Goal: Task Accomplishment & Management: Complete application form

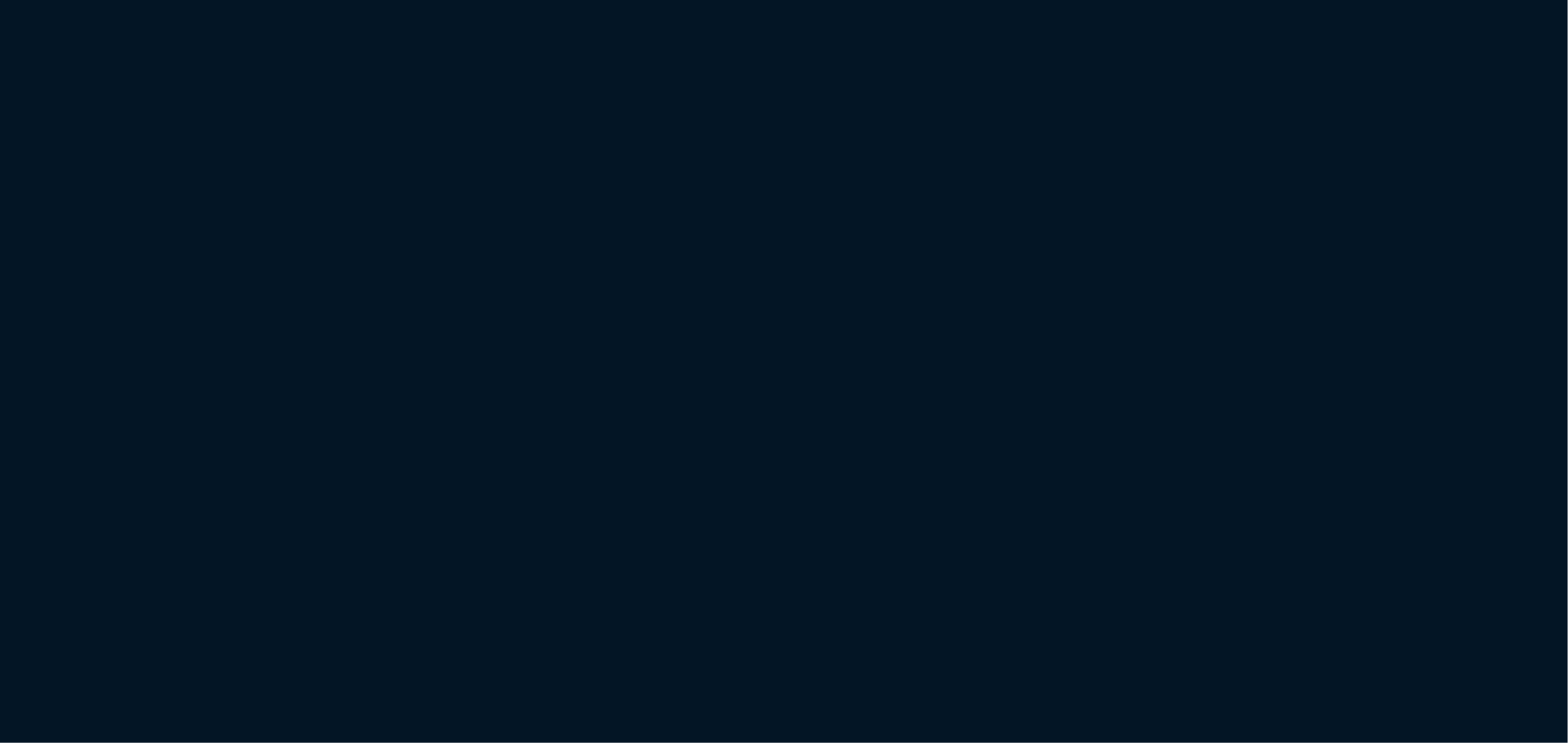
click at [596, 0] on html "Copy Next — ChatGPT Close" at bounding box center [784, 0] width 1568 height 0
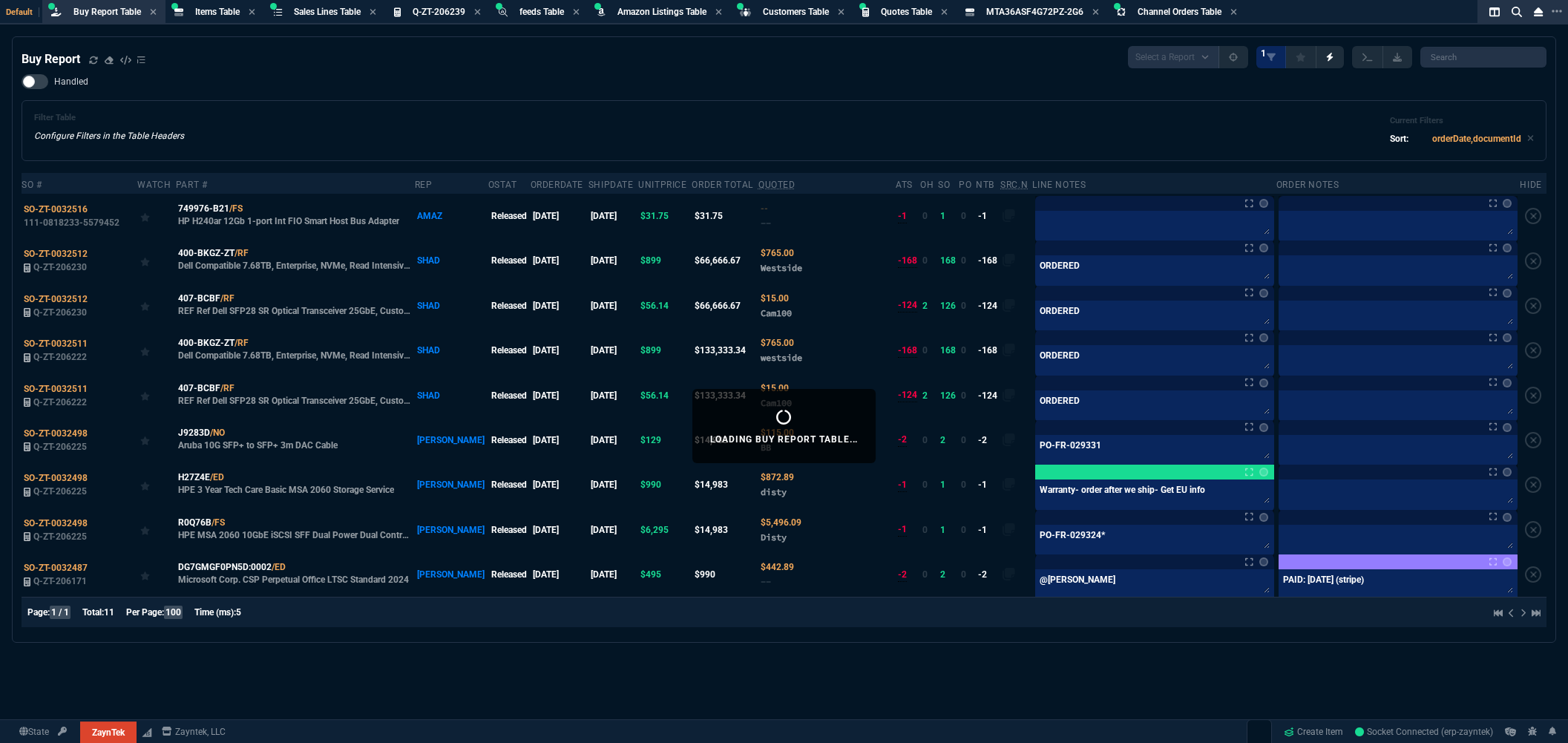
scroll to position [165, 0]
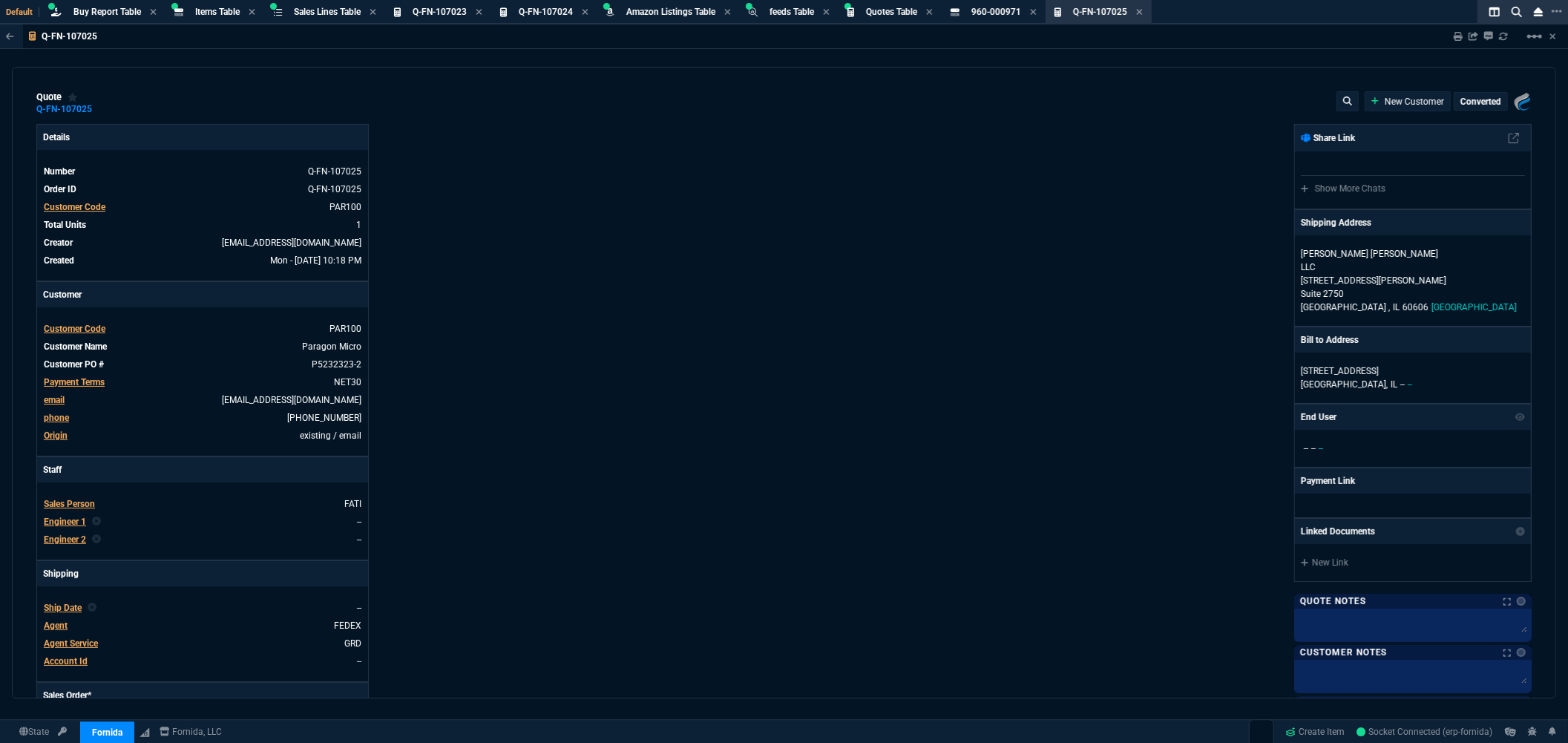
type input "16"
type input "690"
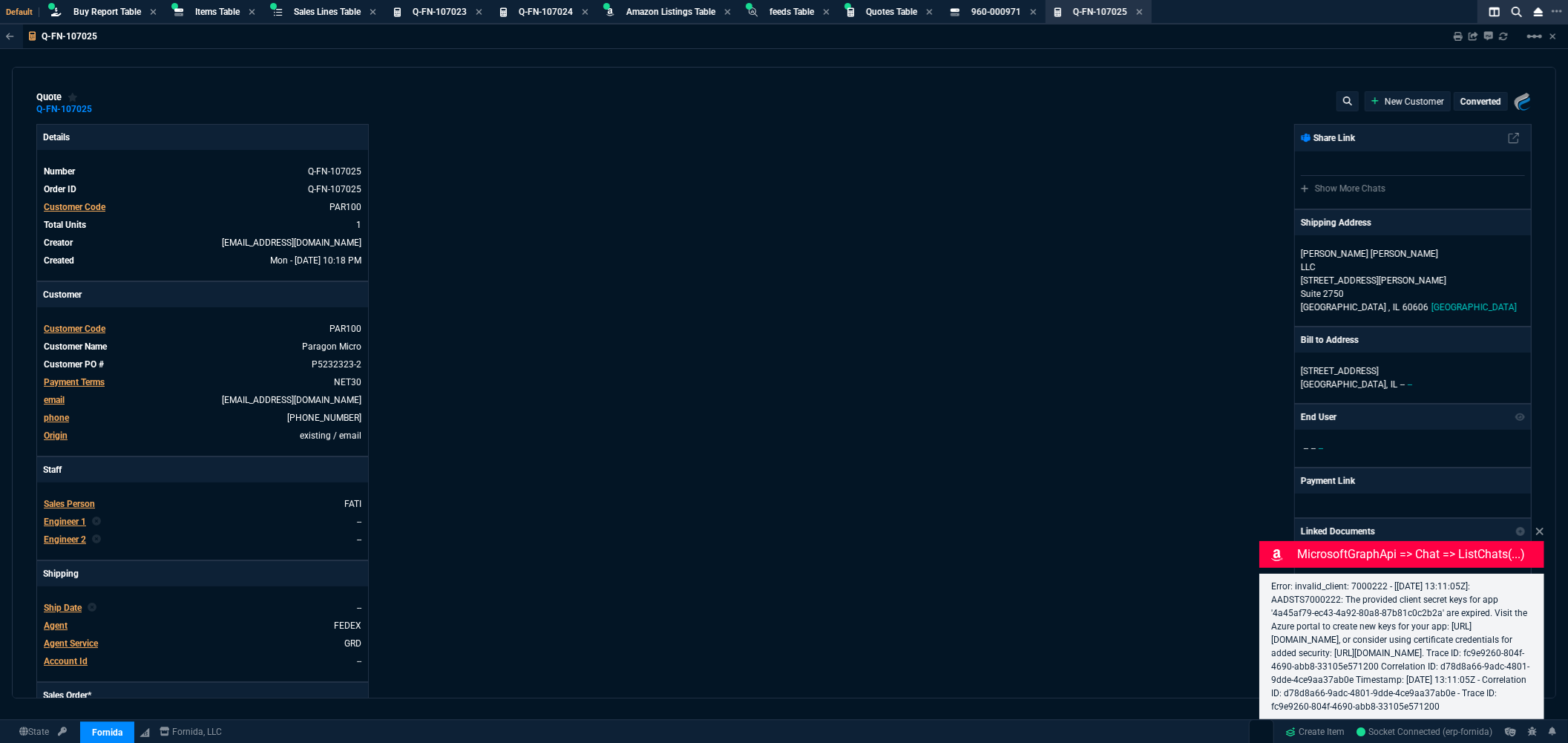
type input "6858.43"
type input "39"
select select "8: NEPT"
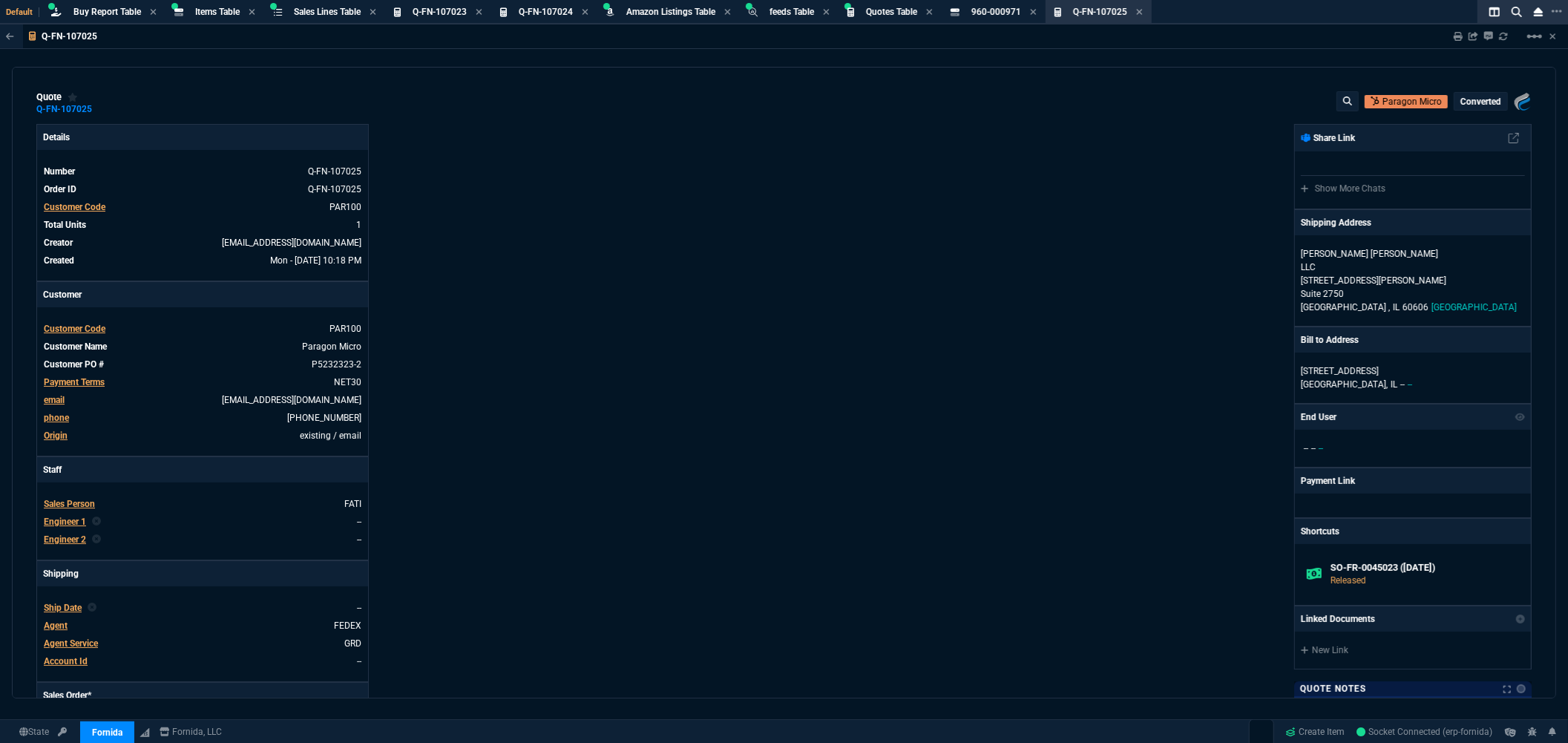
drag, startPoint x: 761, startPoint y: 181, endPoint x: 762, endPoint y: 172, distance: 9.1
click at [761, 181] on div "Details Number Q-FN-107025 Order ID Q-FN-107025 Customer Code PAR100 Total Unit…" at bounding box center [410, 498] width 748 height 748
click at [313, 7] on span "Sales Lines Table" at bounding box center [327, 12] width 67 height 10
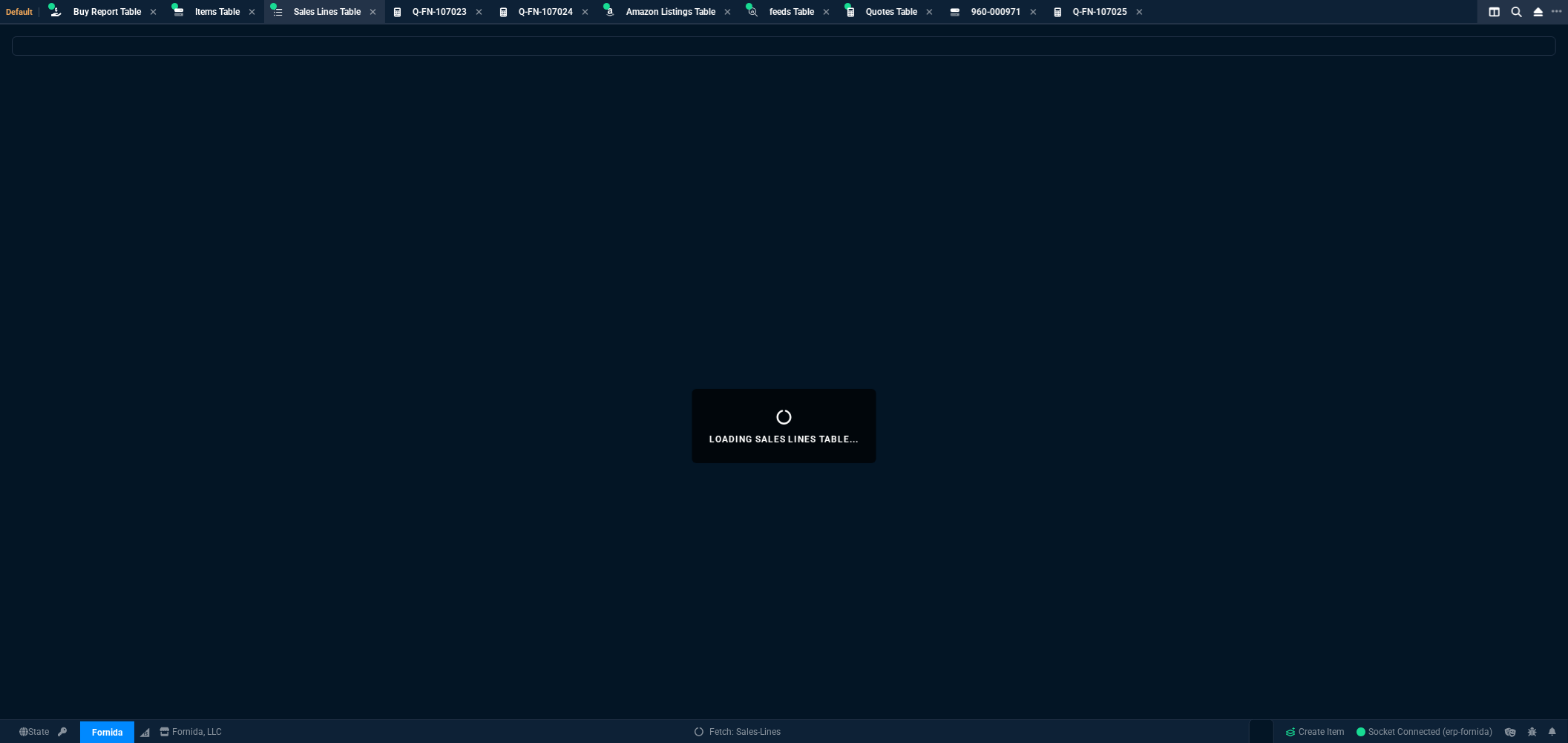
select select
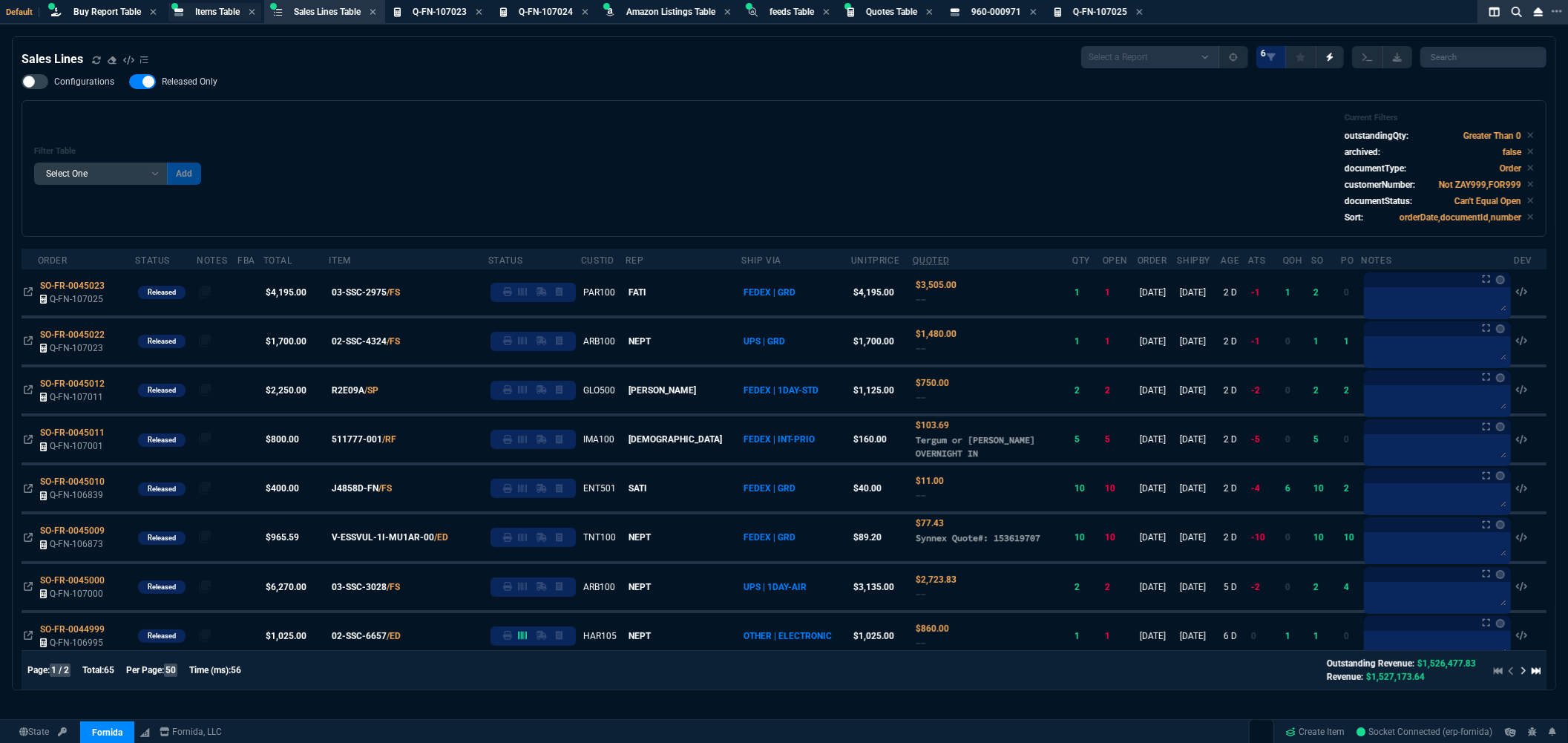
click at [219, 12] on span "Items Table" at bounding box center [217, 12] width 45 height 10
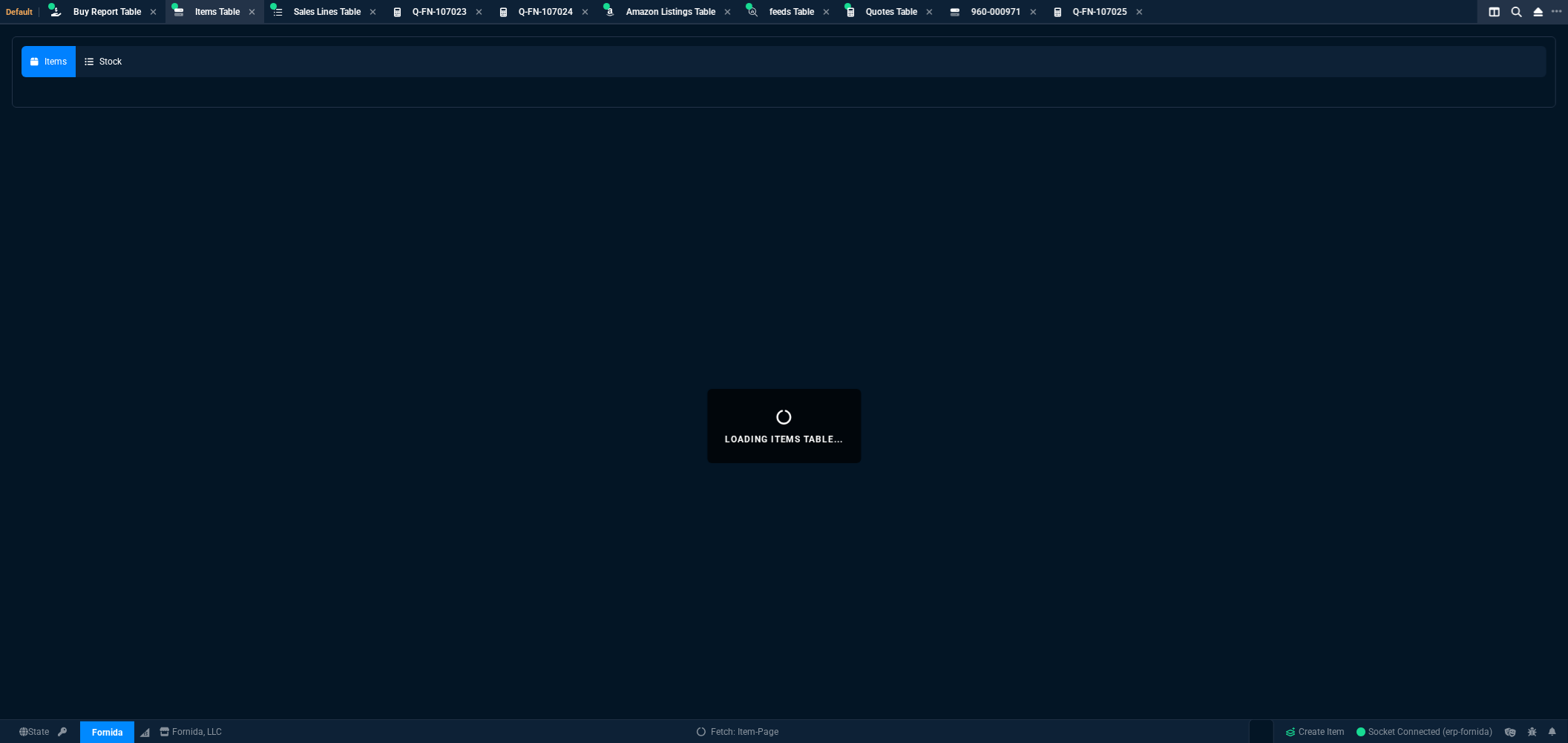
select select
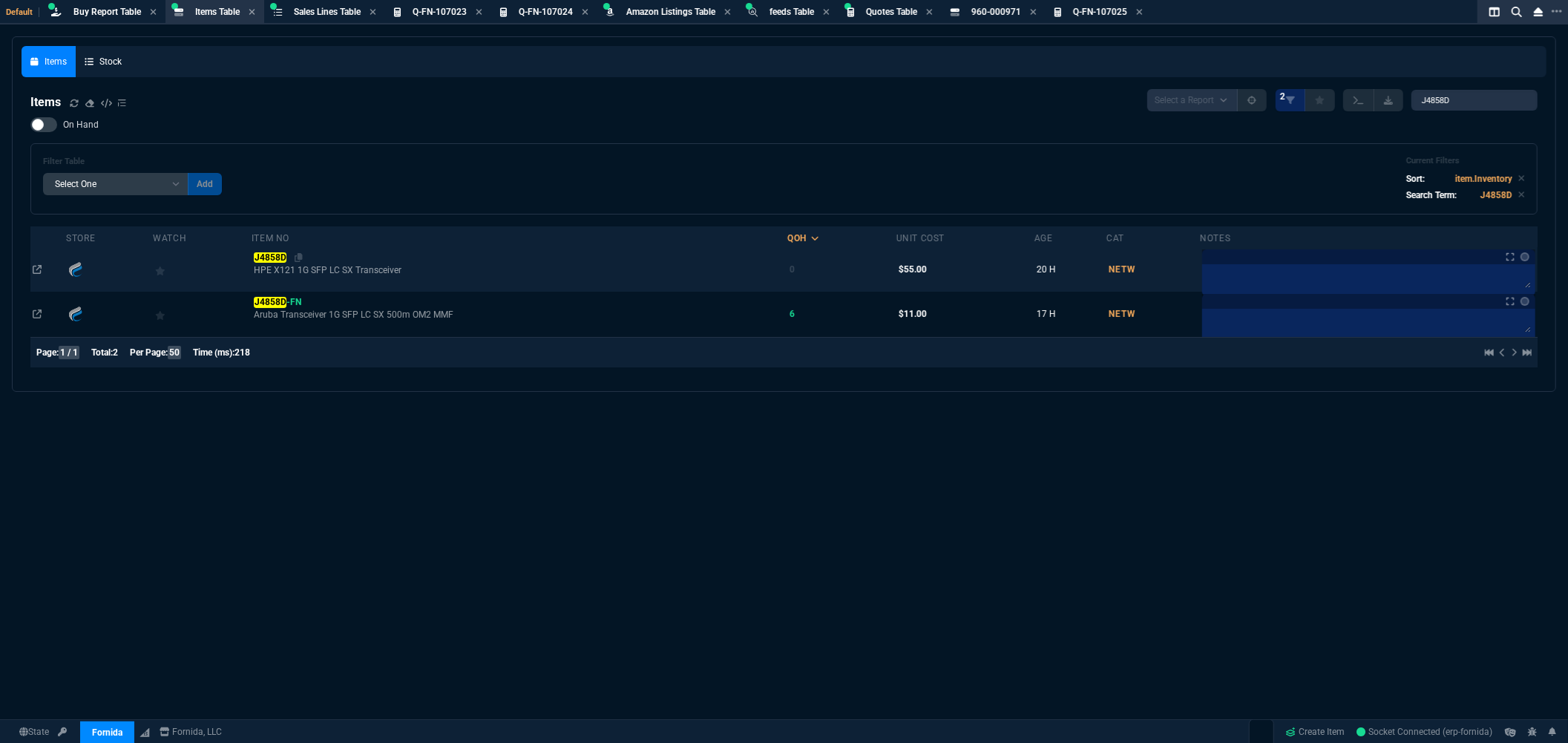
click at [280, 258] on mark "J4858D" at bounding box center [270, 257] width 32 height 10
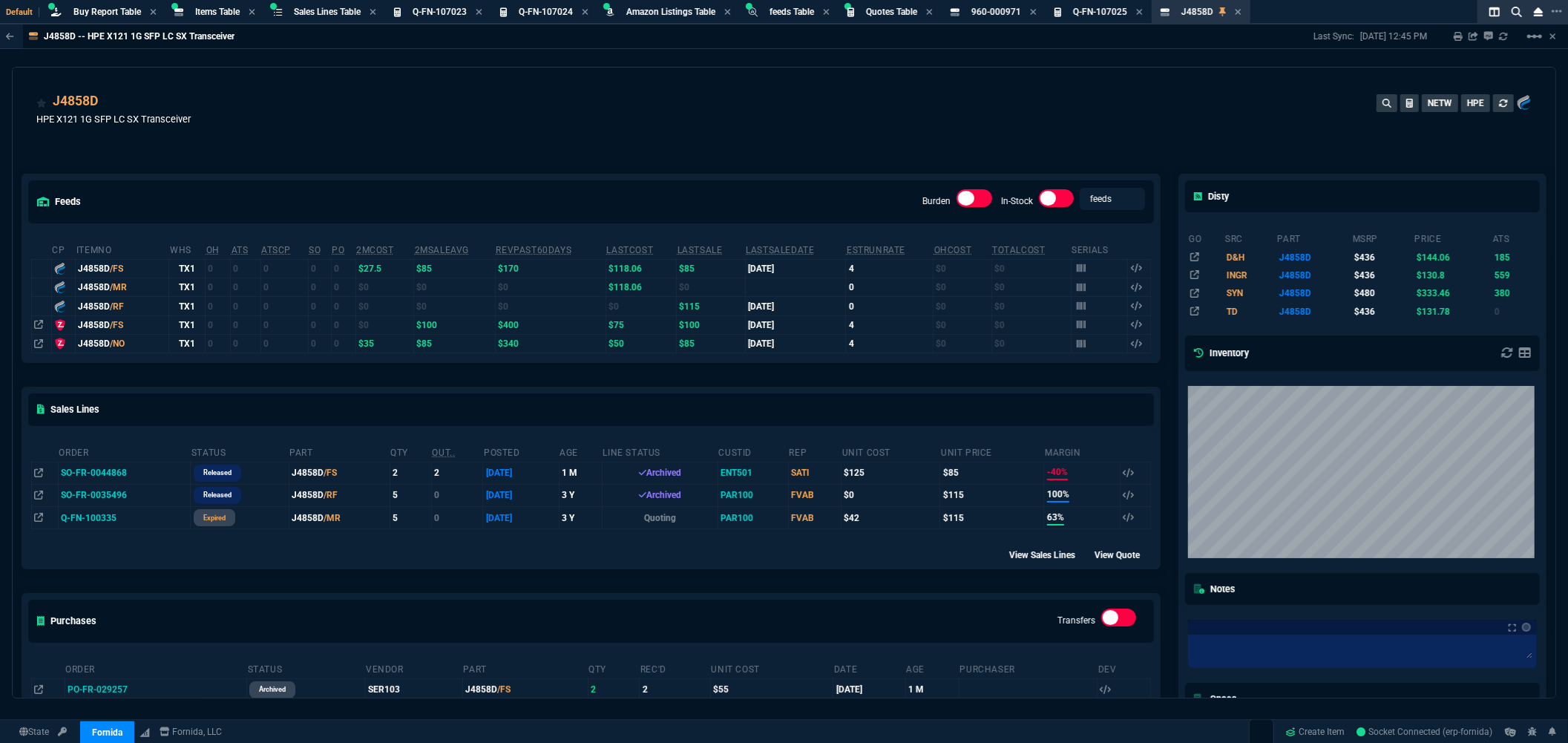
click at [88, 472] on td "SO-FR-0044868" at bounding box center [124, 472] width 133 height 22
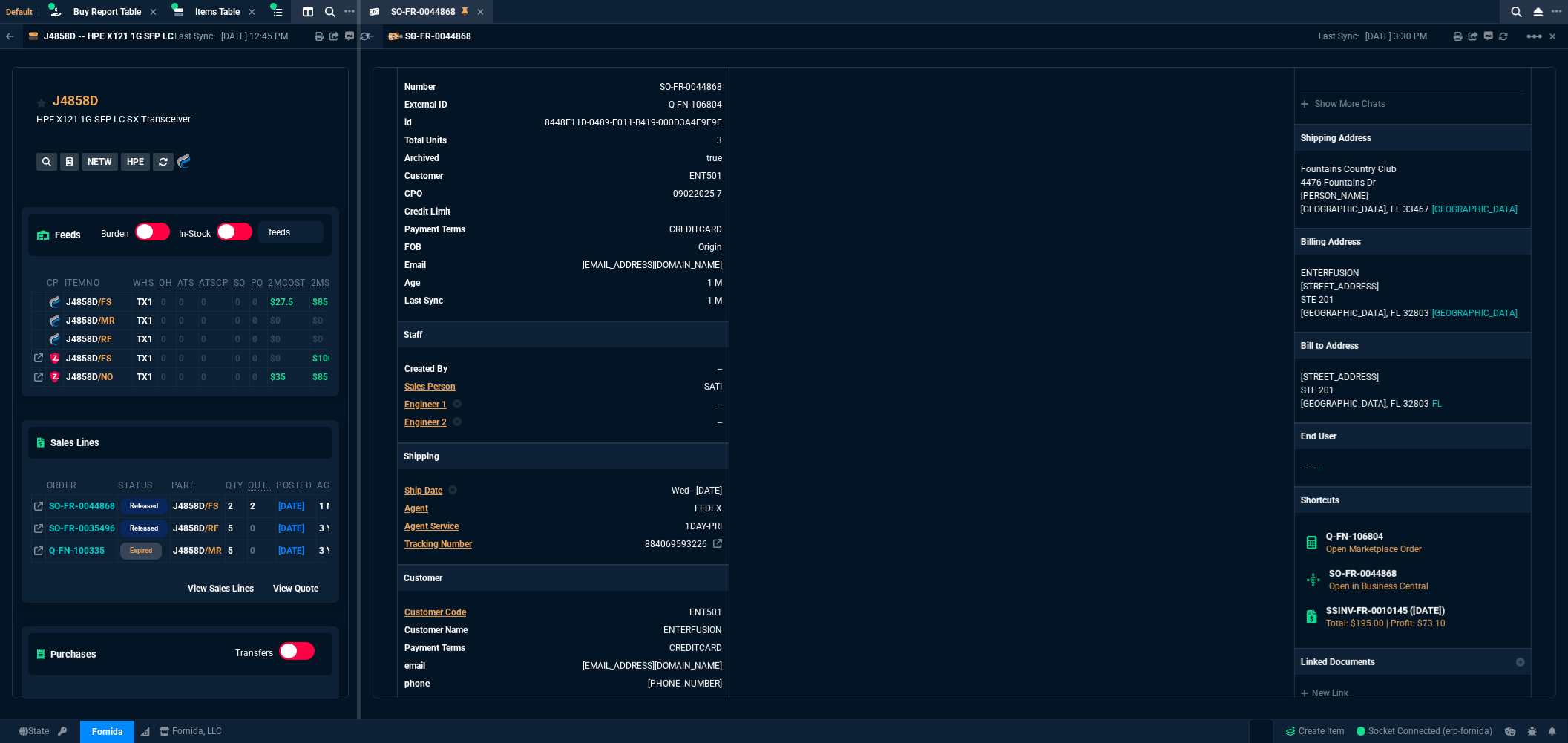
scroll to position [165, 0]
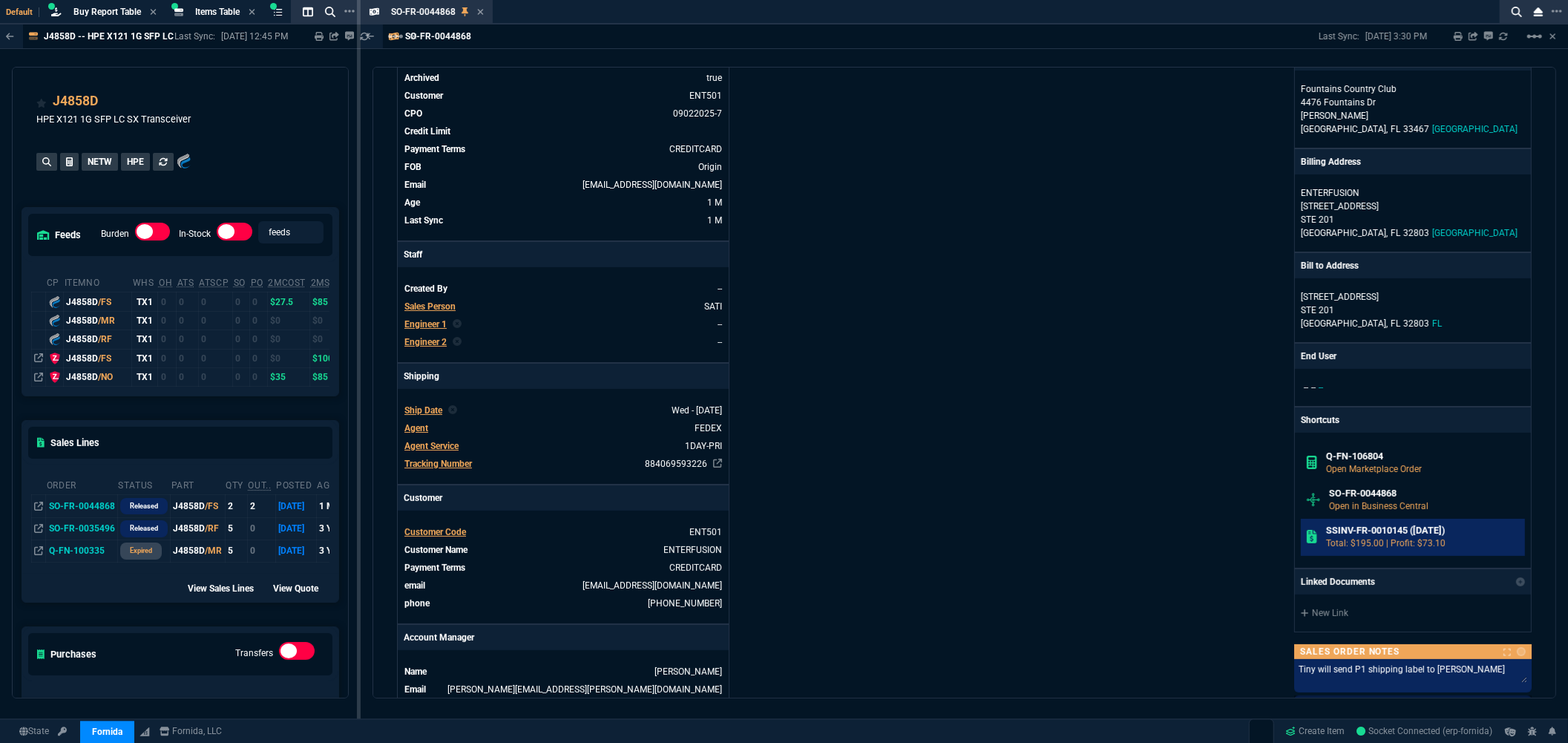
click at [1369, 540] on p "Total: $195.00 | Profit: $73.10" at bounding box center [1422, 543] width 193 height 13
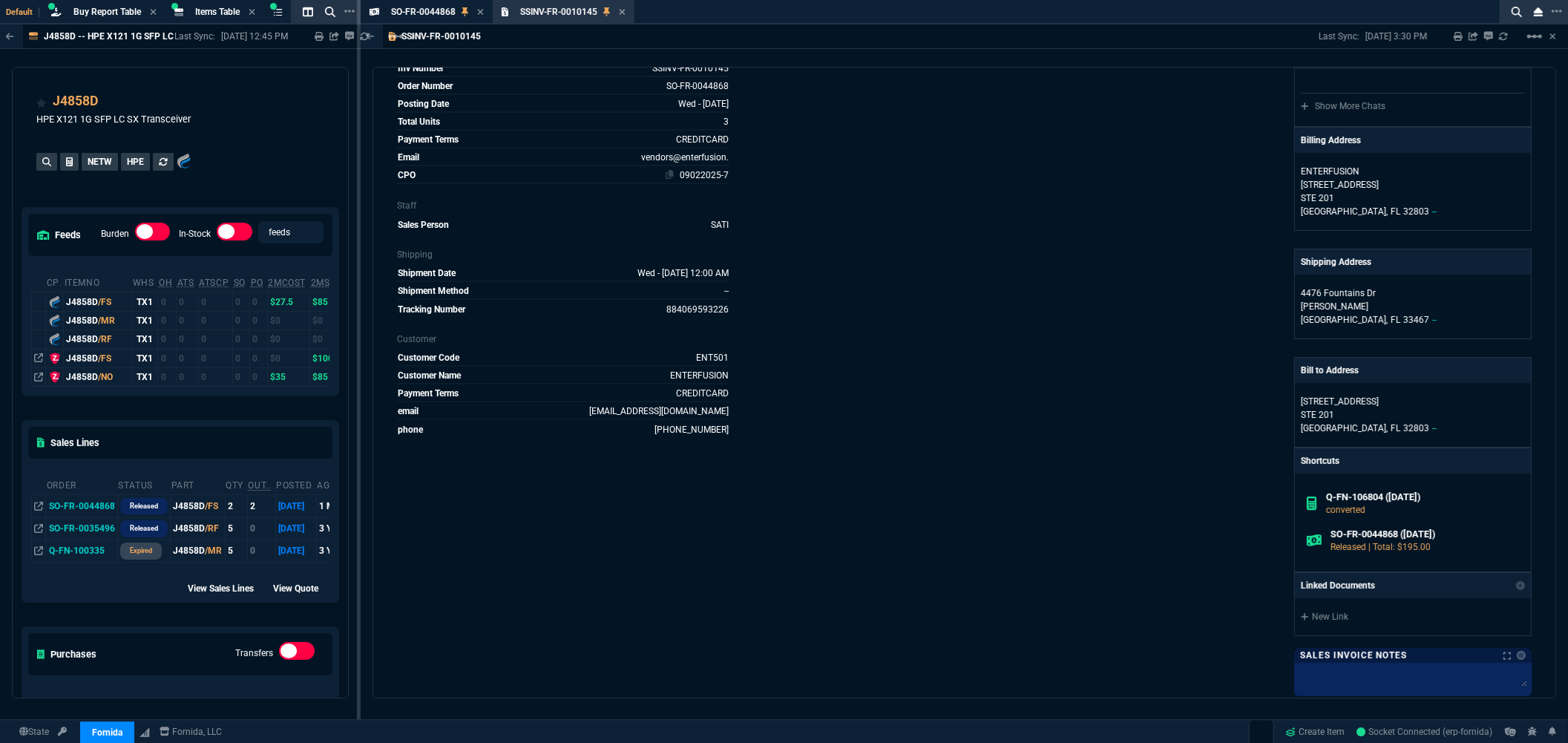
scroll to position [0, 0]
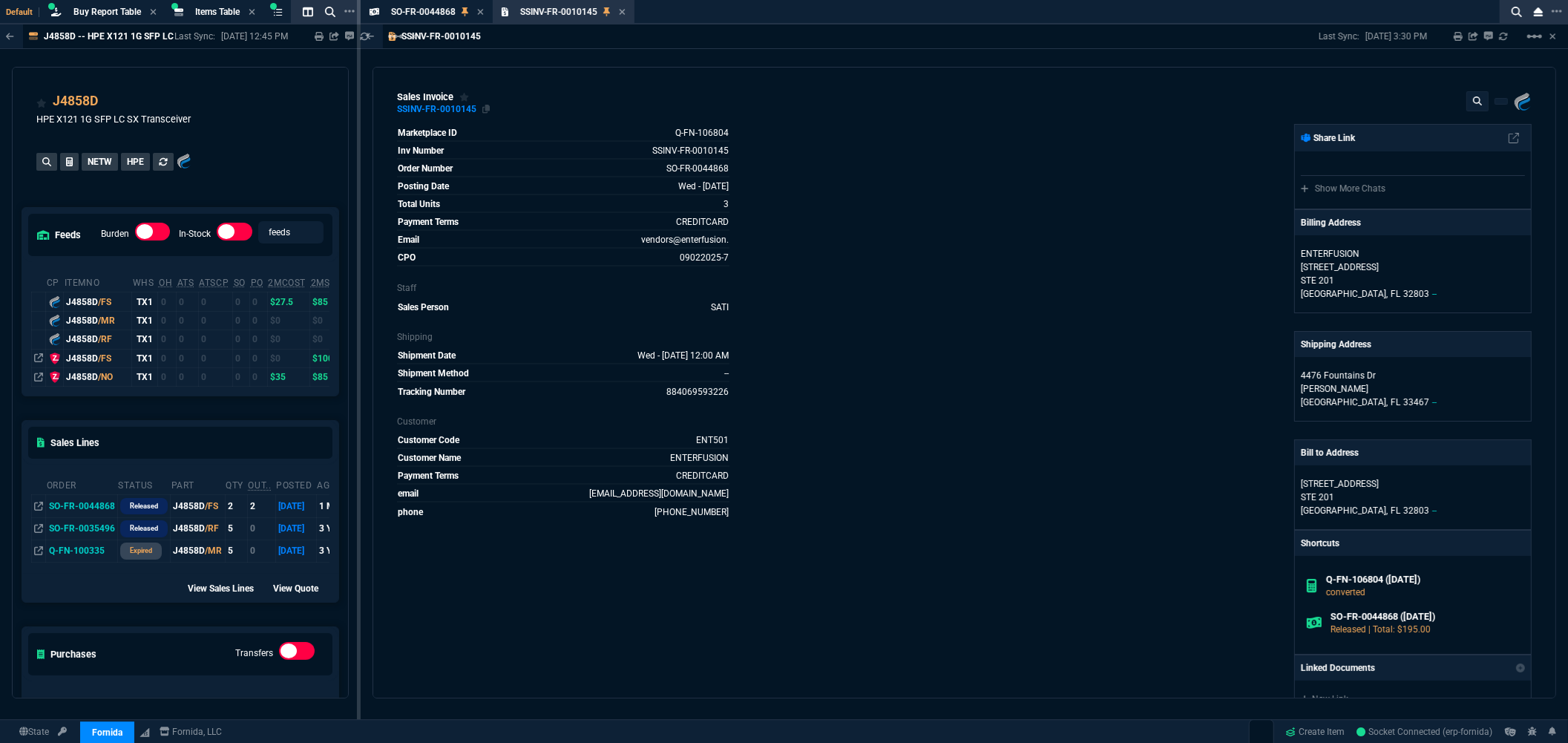
click at [435, 109] on div "SSINV-FR-0010145" at bounding box center [436, 109] width 79 height 2
click at [622, 10] on icon at bounding box center [623, 12] width 6 height 6
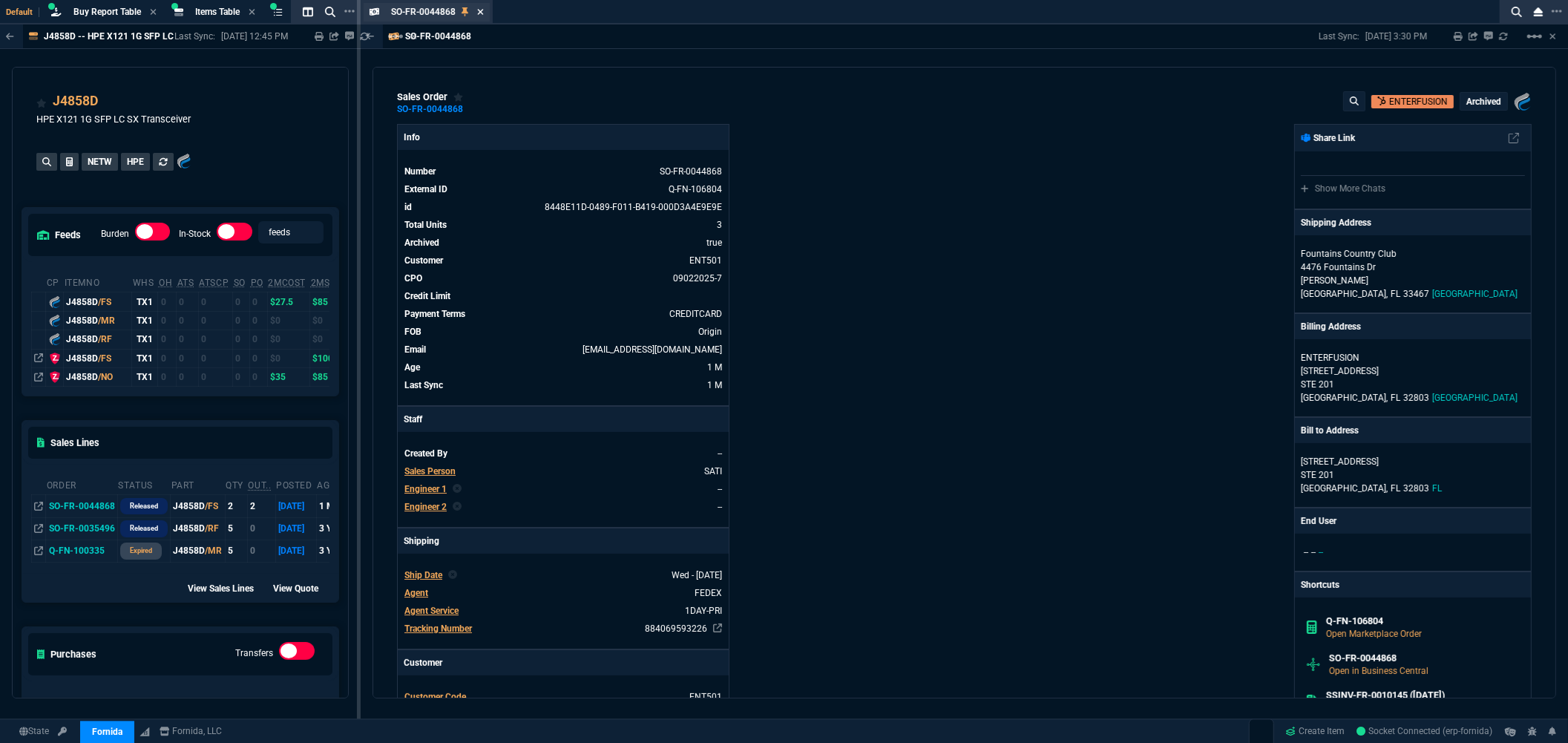
click at [482, 15] on icon at bounding box center [480, 12] width 7 height 9
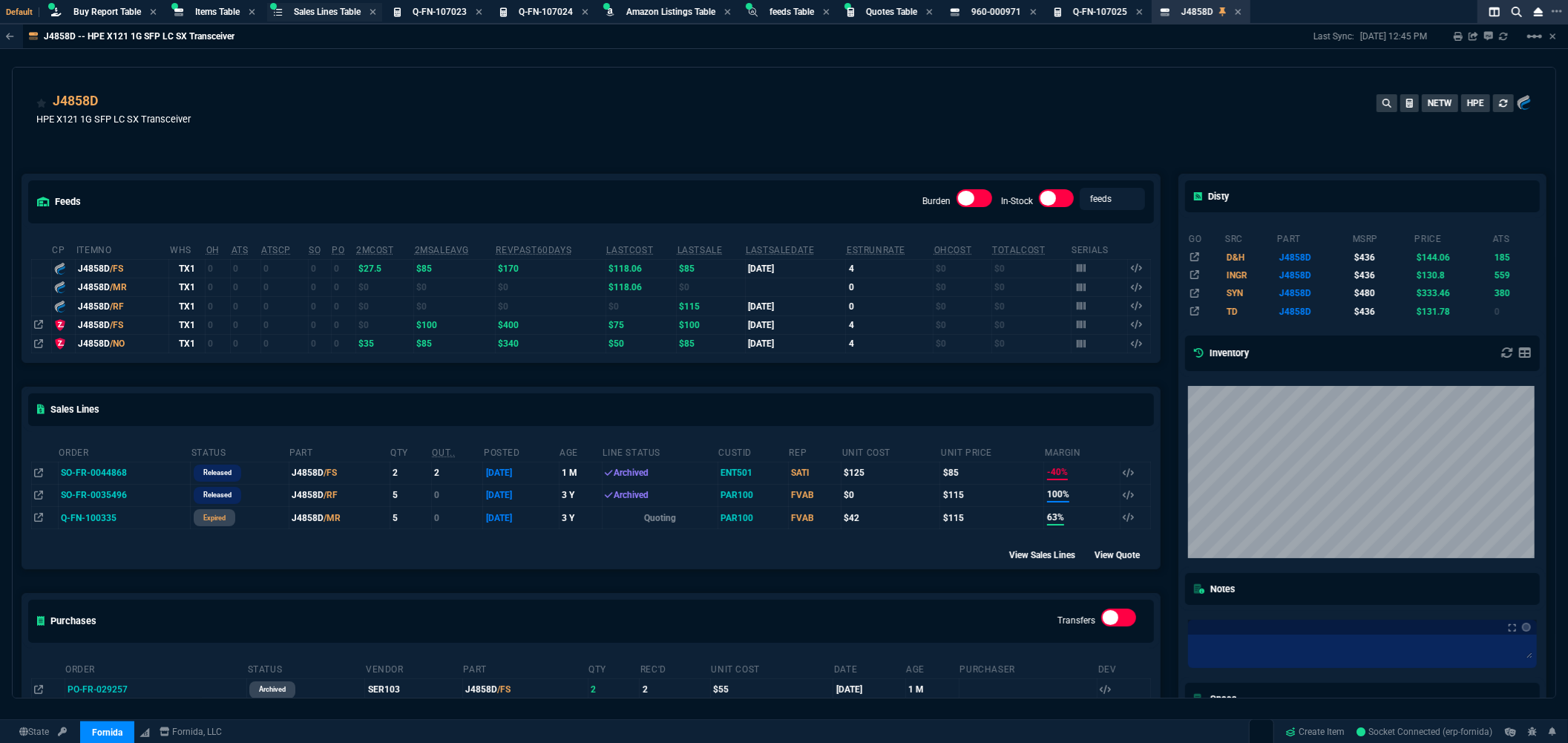
click at [306, 7] on span "Sales Lines Table" at bounding box center [327, 12] width 67 height 10
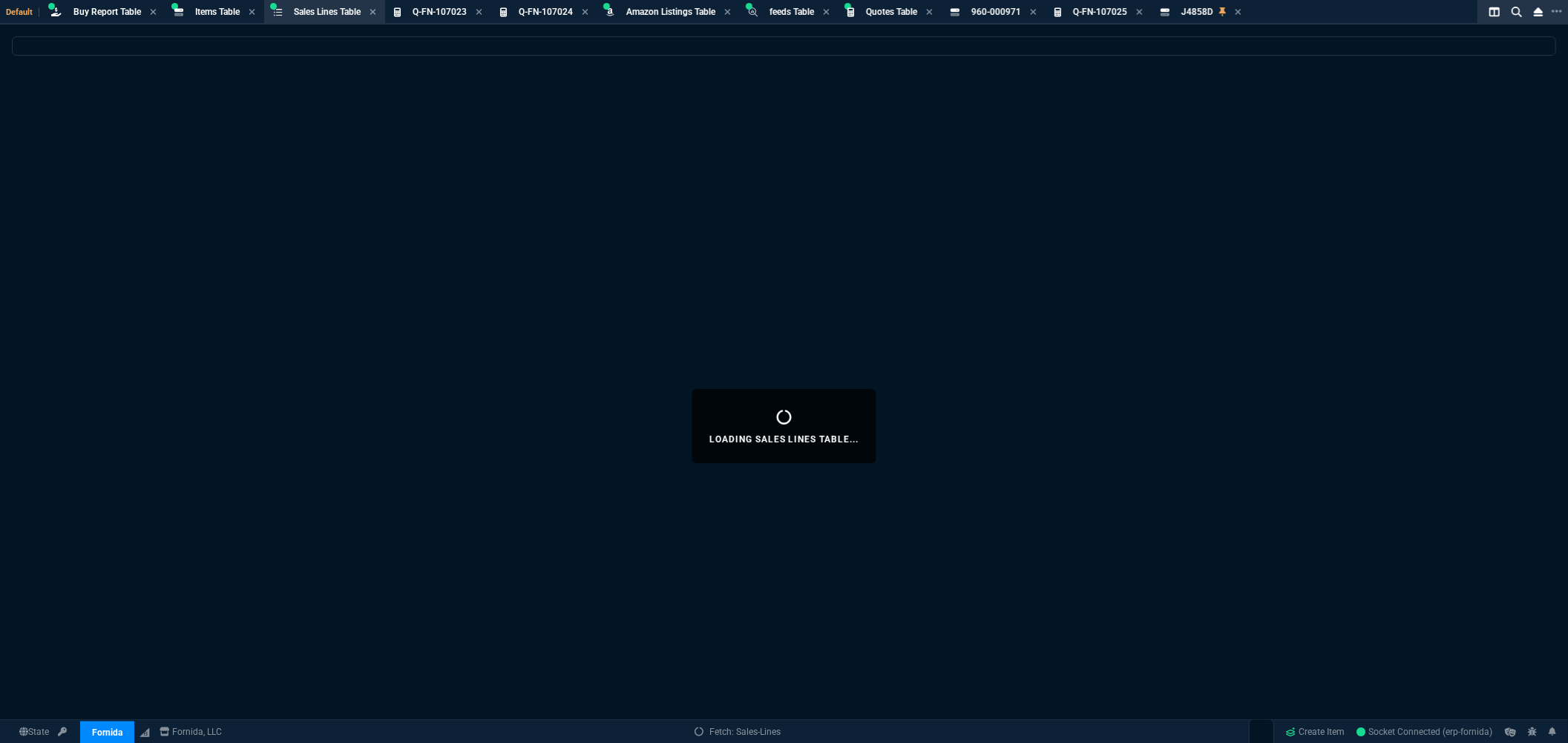
select select
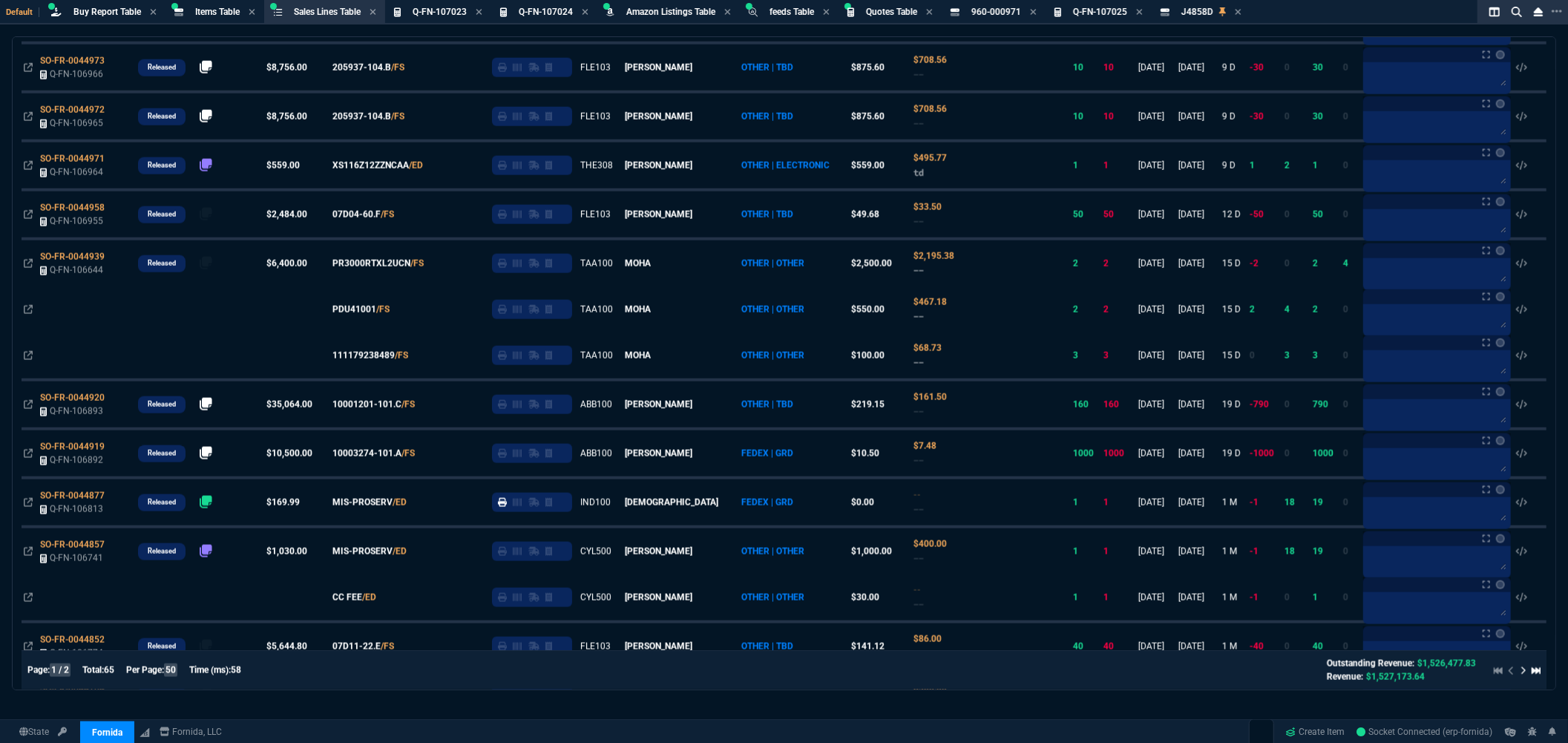
scroll to position [1731, 0]
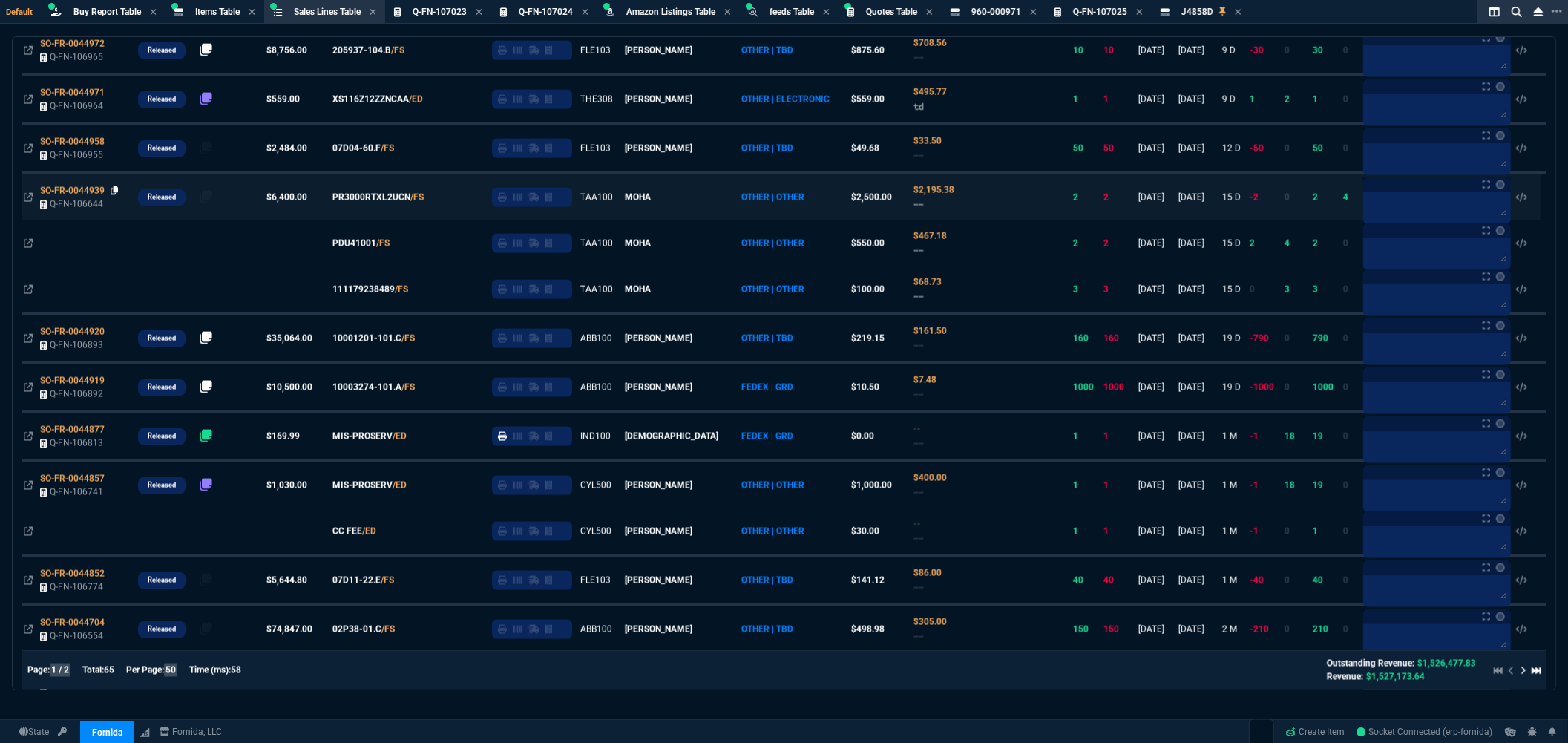
click at [115, 193] on icon at bounding box center [114, 191] width 8 height 9
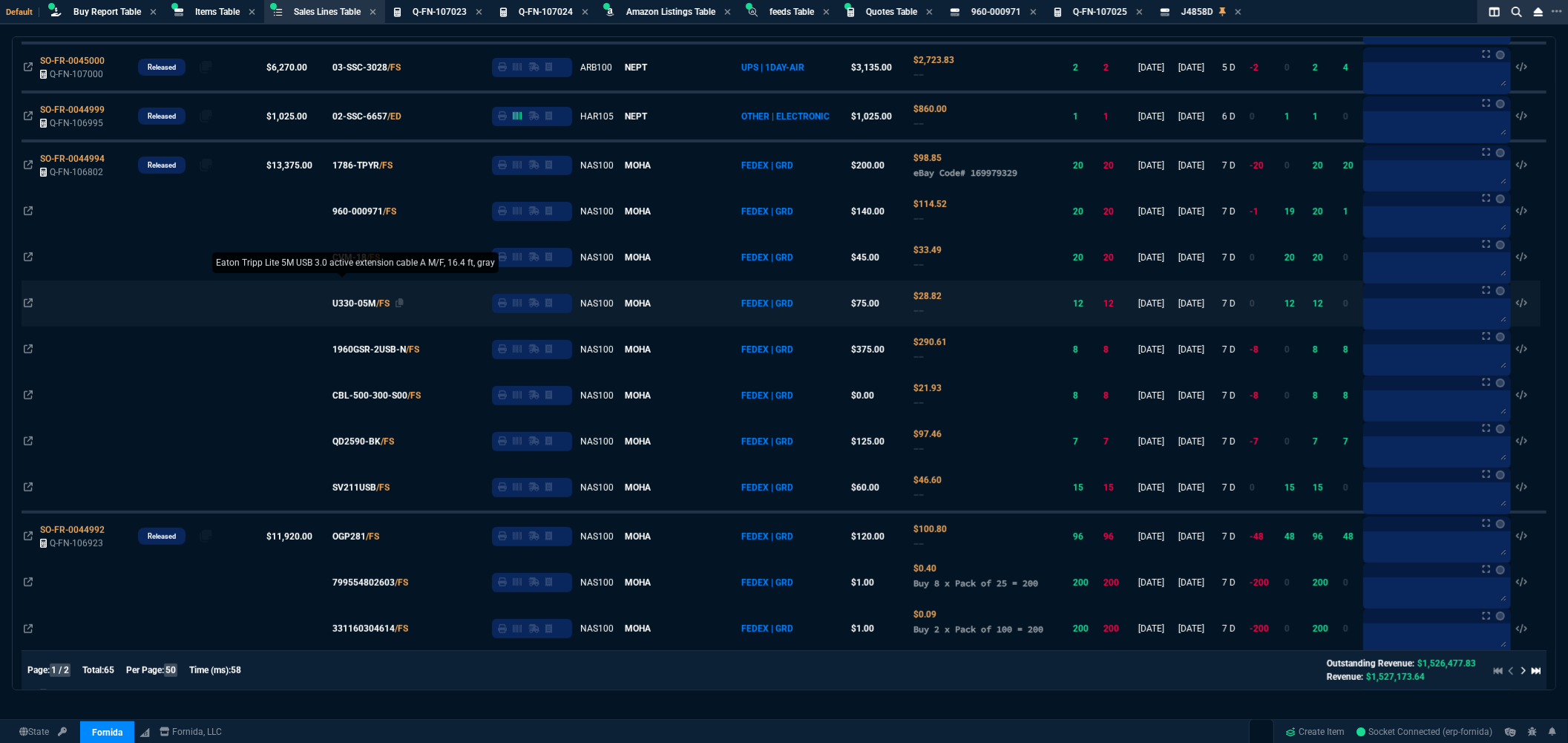
scroll to position [494, 0]
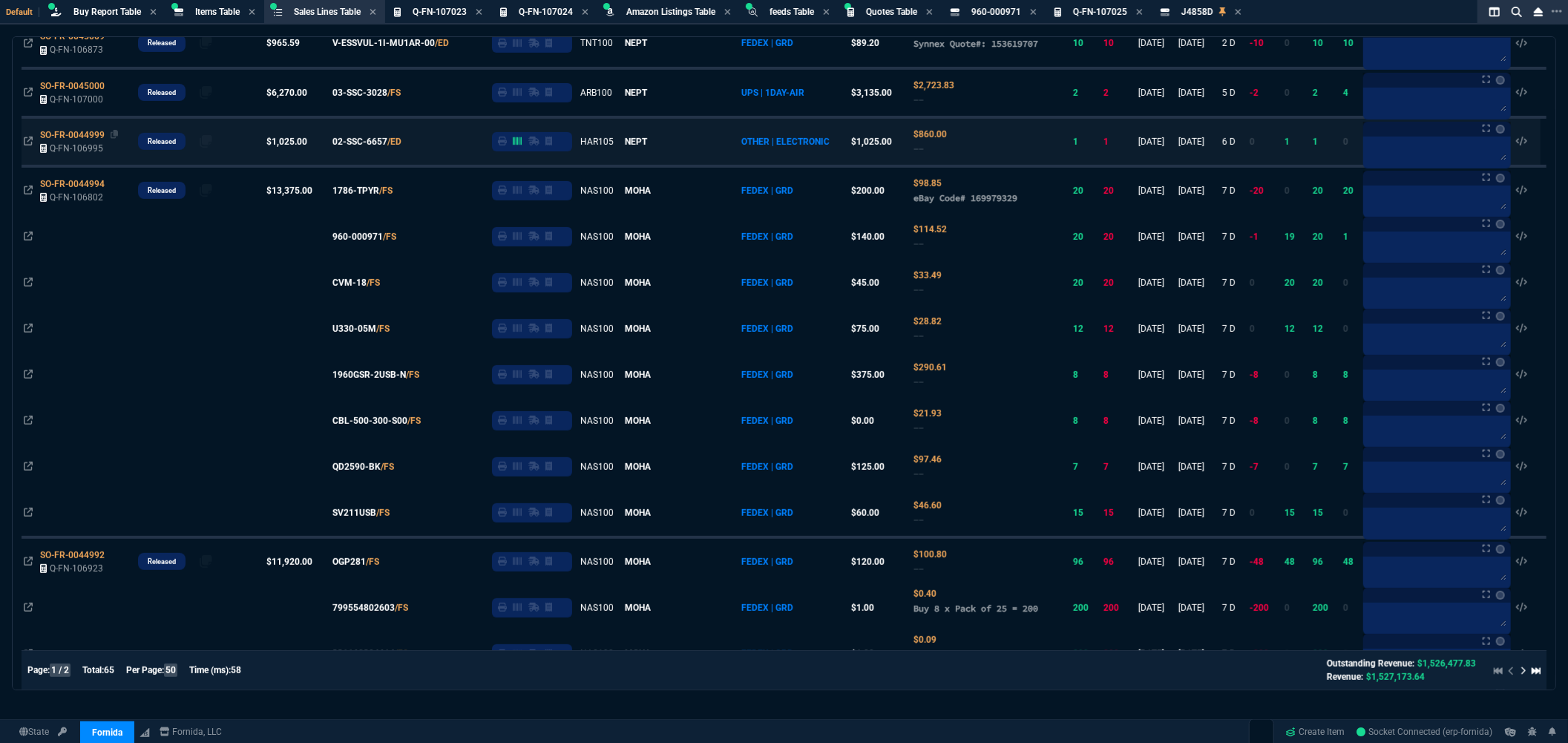
click at [94, 136] on span "SO-FR-0044999" at bounding box center [72, 135] width 65 height 10
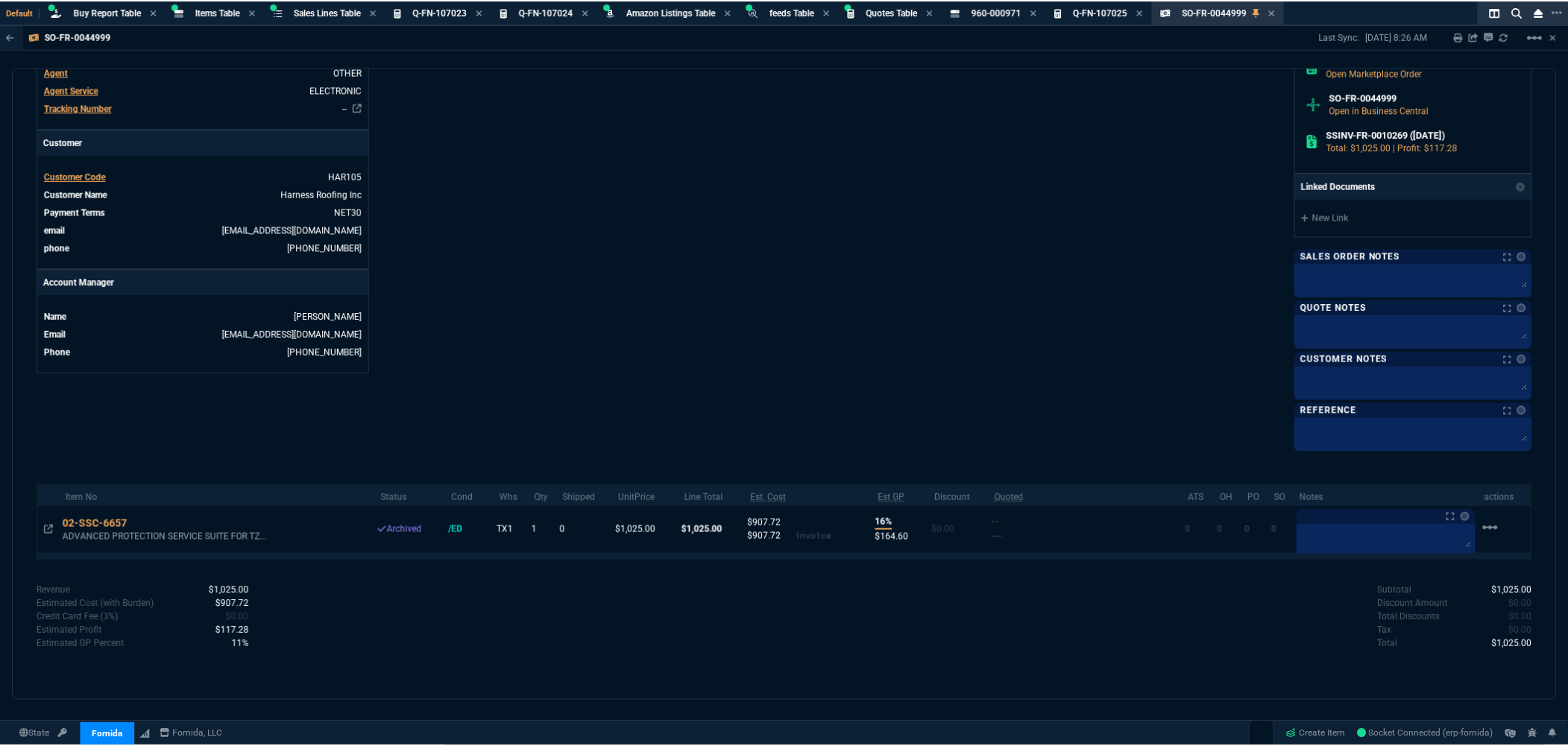
scroll to position [0, 0]
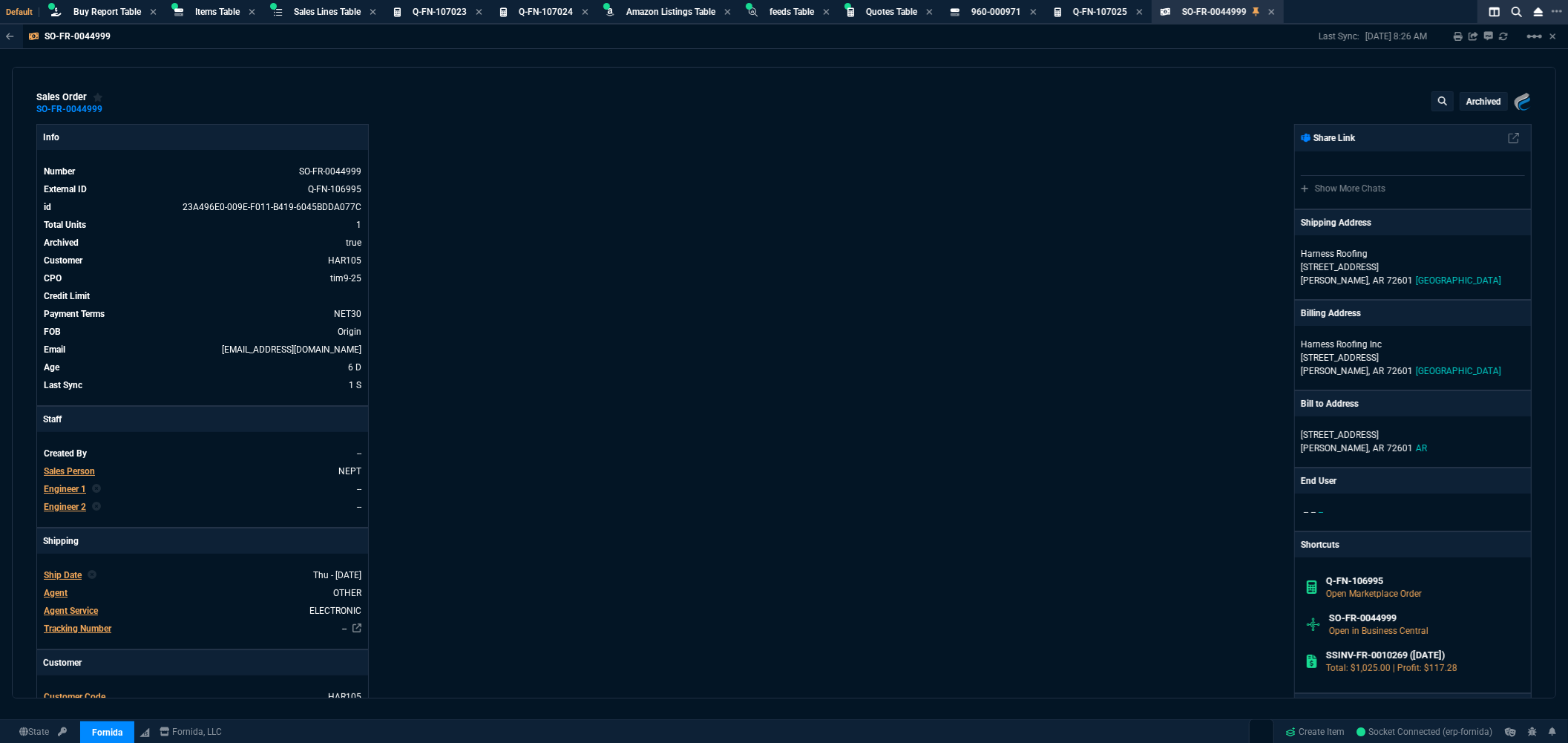
click at [590, 107] on div "sales order SO-FR-0044999 Archived Fornida, LLC 2609 Technology Dr Suite 300 Pl…" at bounding box center [784, 103] width 1495 height 24
click at [1274, 10] on icon at bounding box center [1271, 12] width 7 height 9
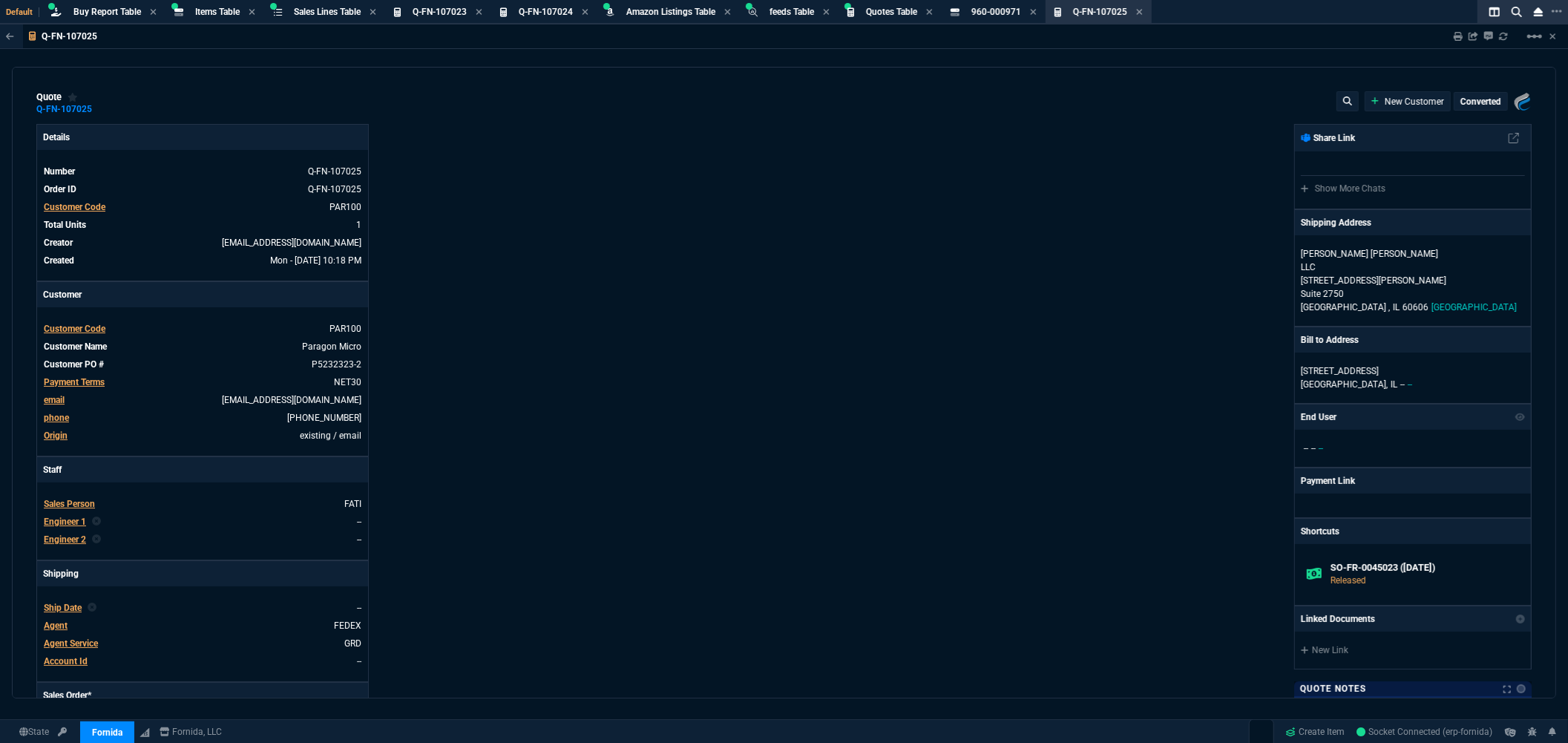
type input "6858.43"
type input "16"
type input "690"
type input "39"
click at [824, 100] on div "quote Q-FN-107025 Paragon Micro converted Fornida, LLC 2609 Technology Dr Suite…" at bounding box center [784, 103] width 1495 height 24
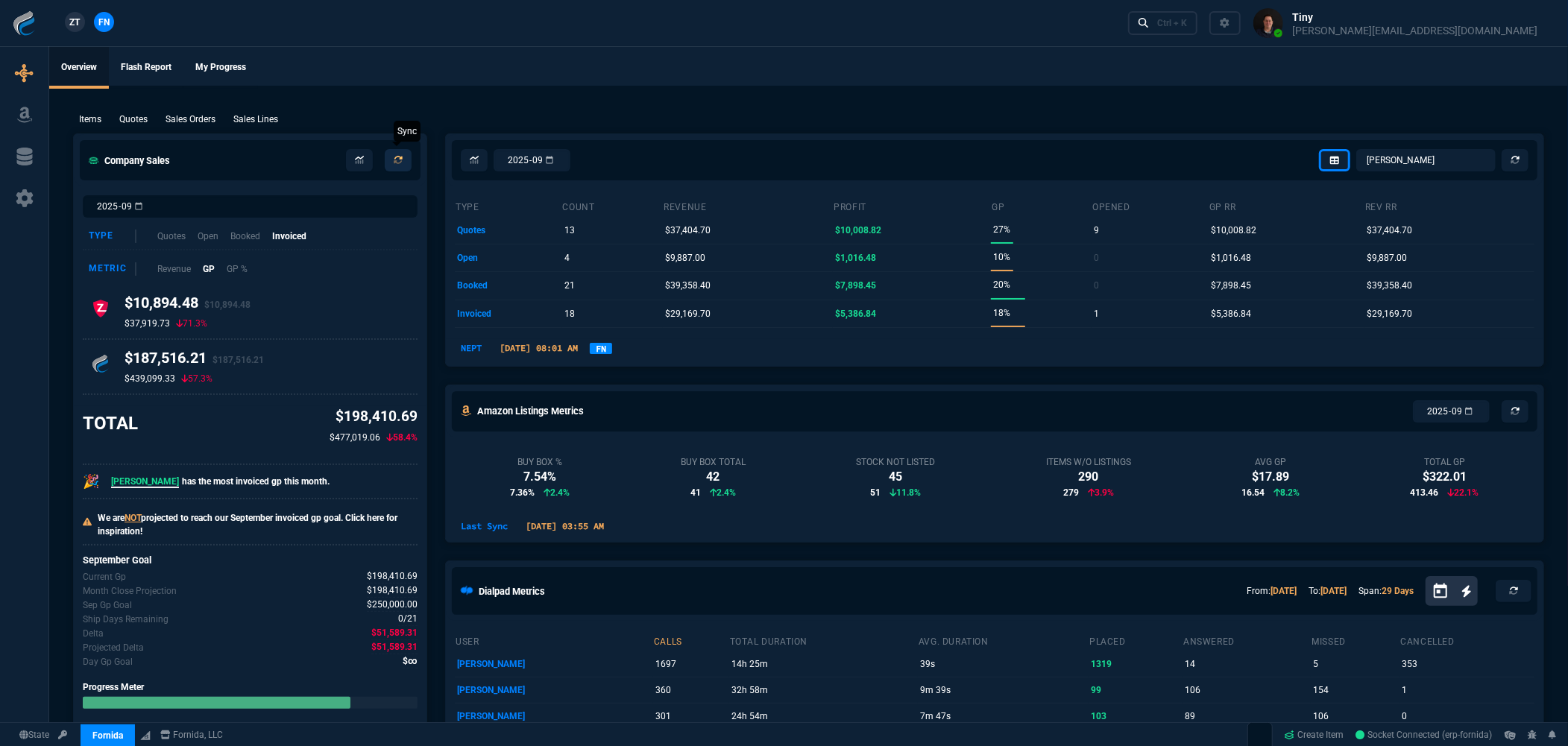
click at [396, 159] on icon at bounding box center [398, 160] width 9 height 9
click at [359, 160] on icon at bounding box center [359, 160] width 9 height 9
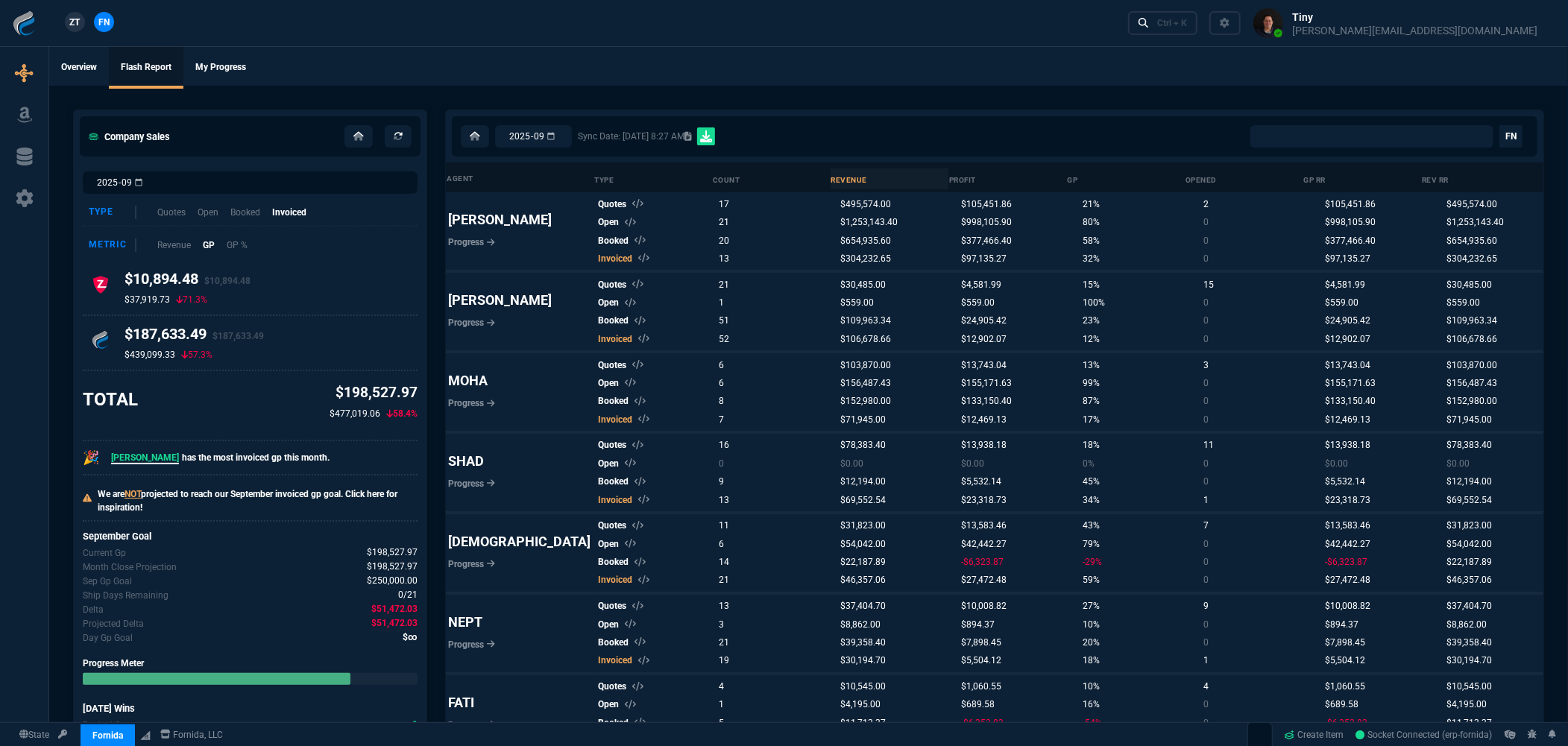
select select "0:"
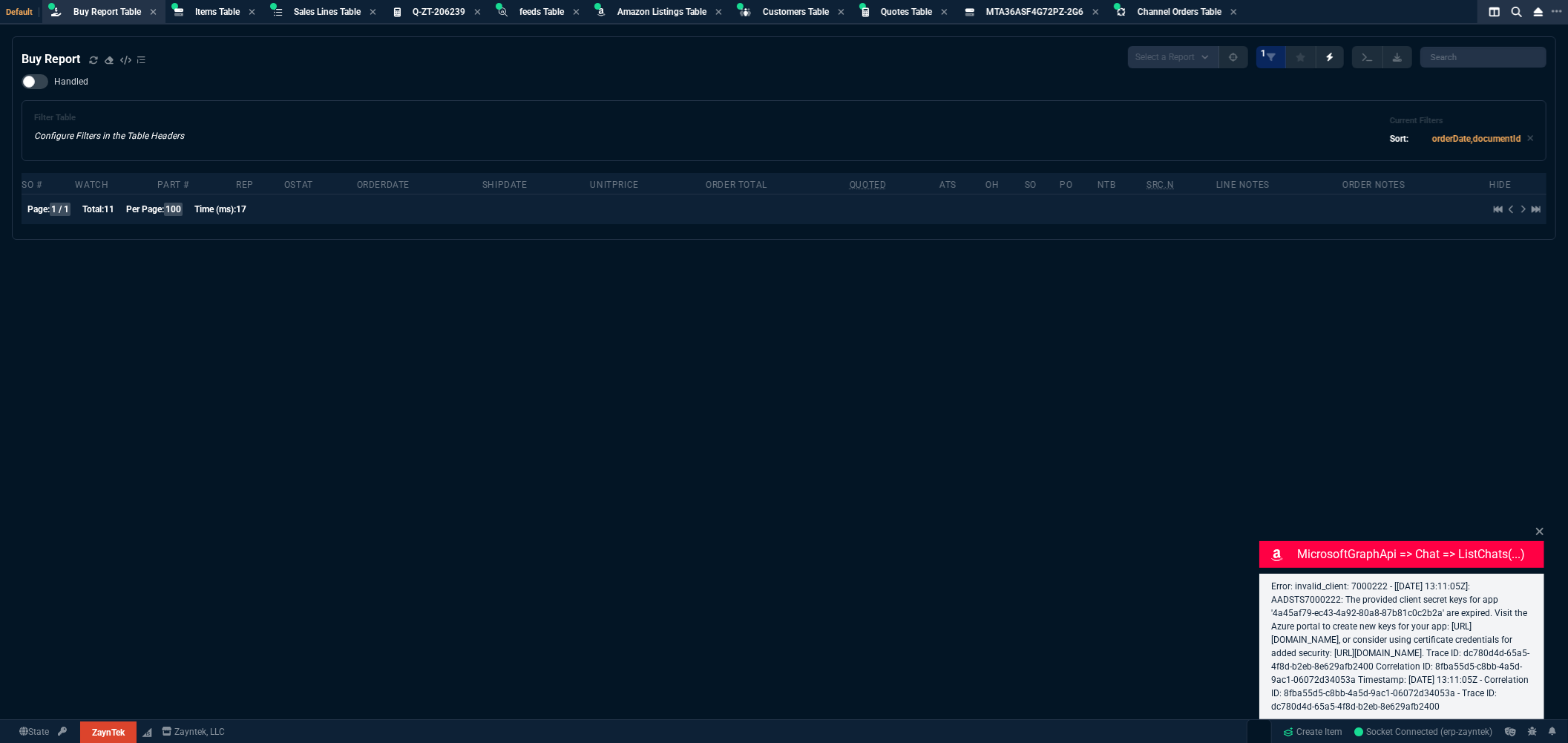
select select "0:"
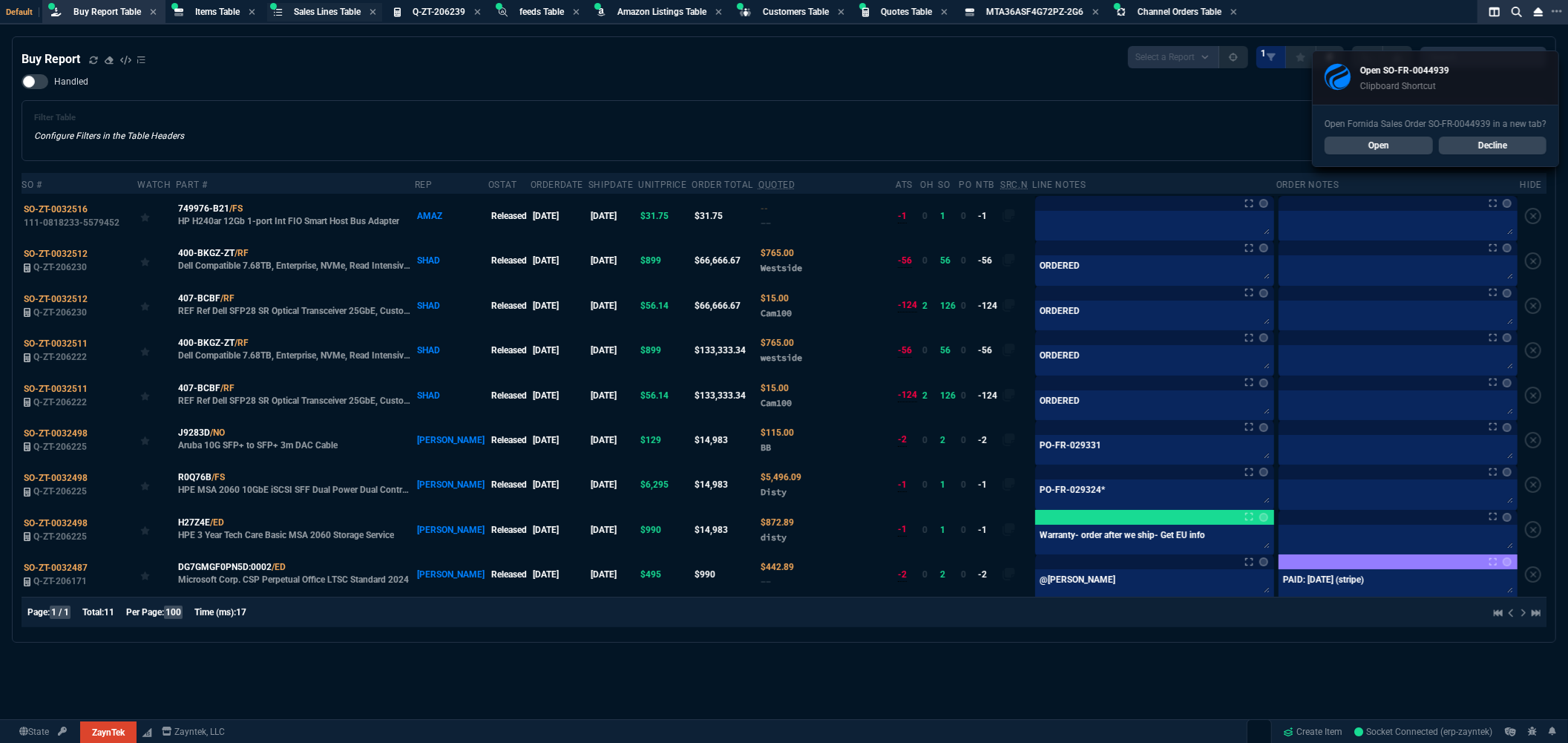
click at [331, 10] on span "Sales Lines Table" at bounding box center [327, 12] width 67 height 10
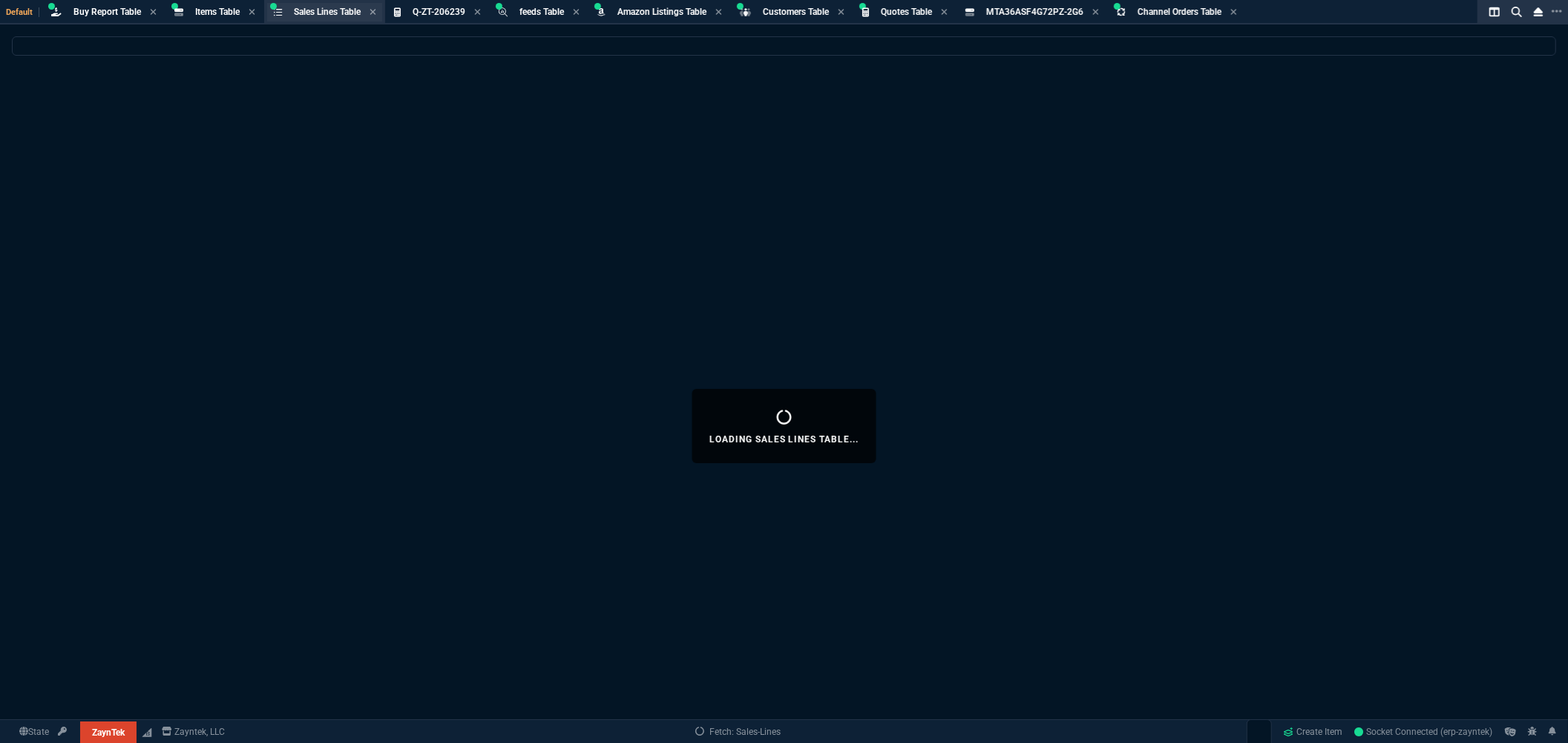
select select
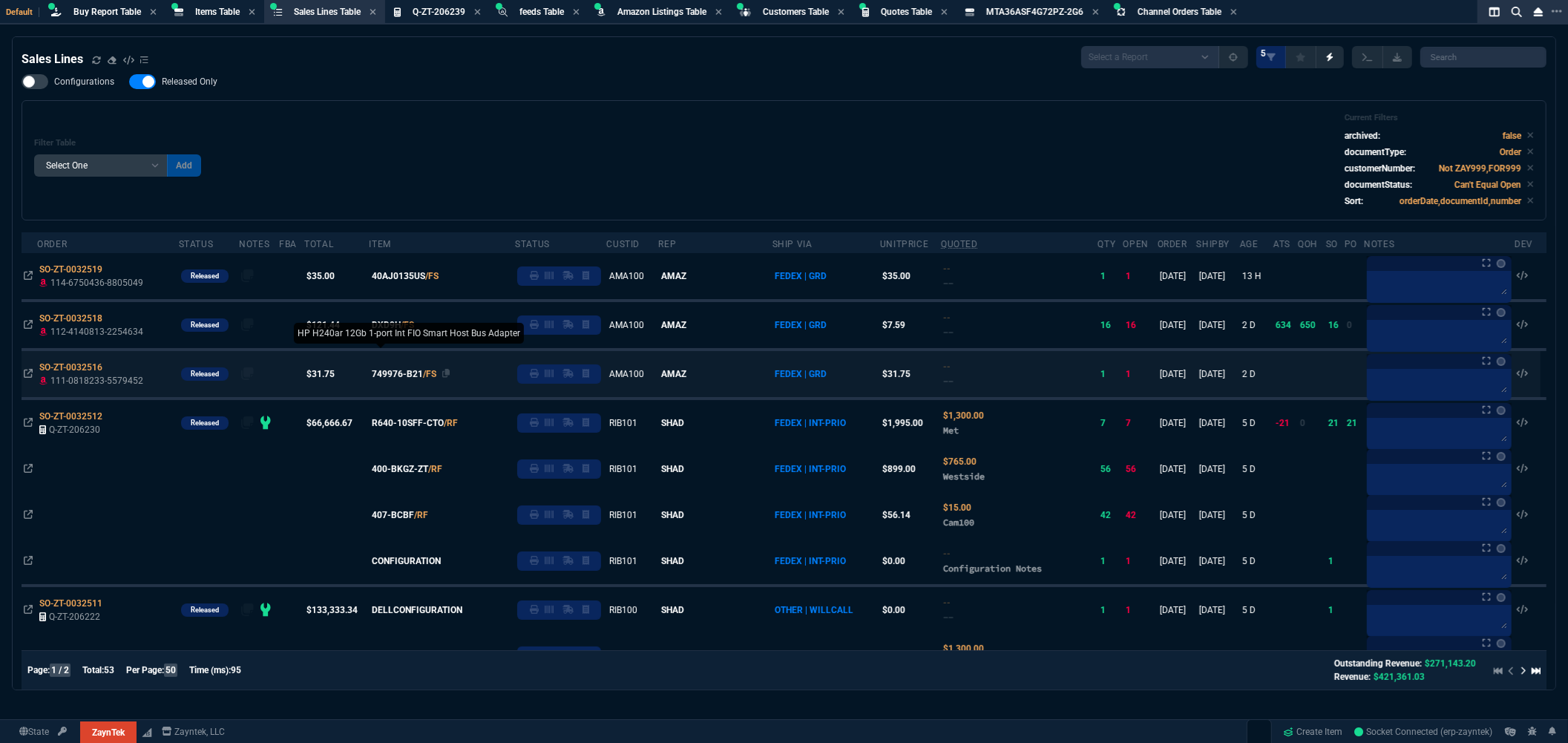
click at [423, 373] on span "749976-B21" at bounding box center [397, 374] width 51 height 13
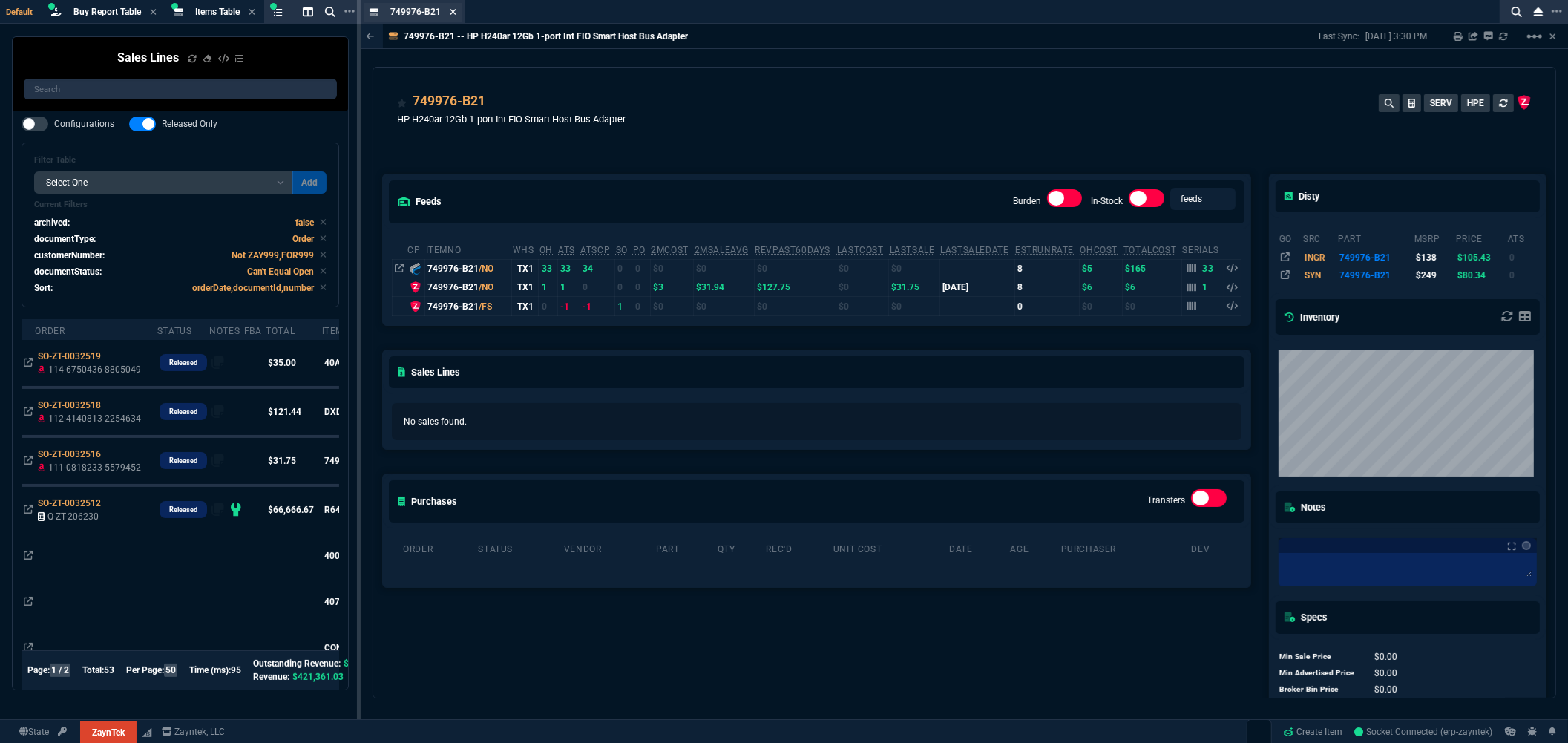
click at [451, 12] on icon at bounding box center [452, 12] width 7 height 9
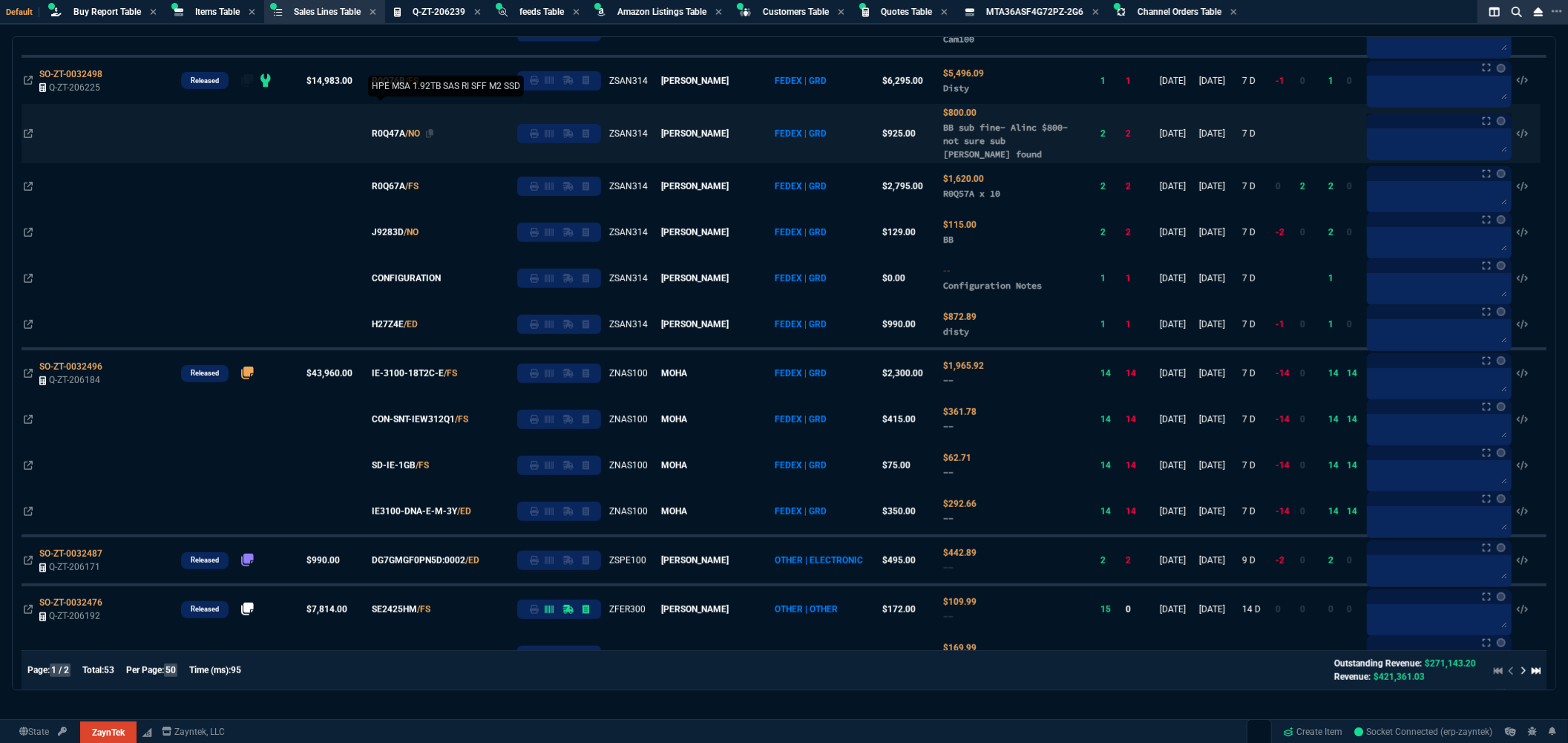
scroll to position [742, 0]
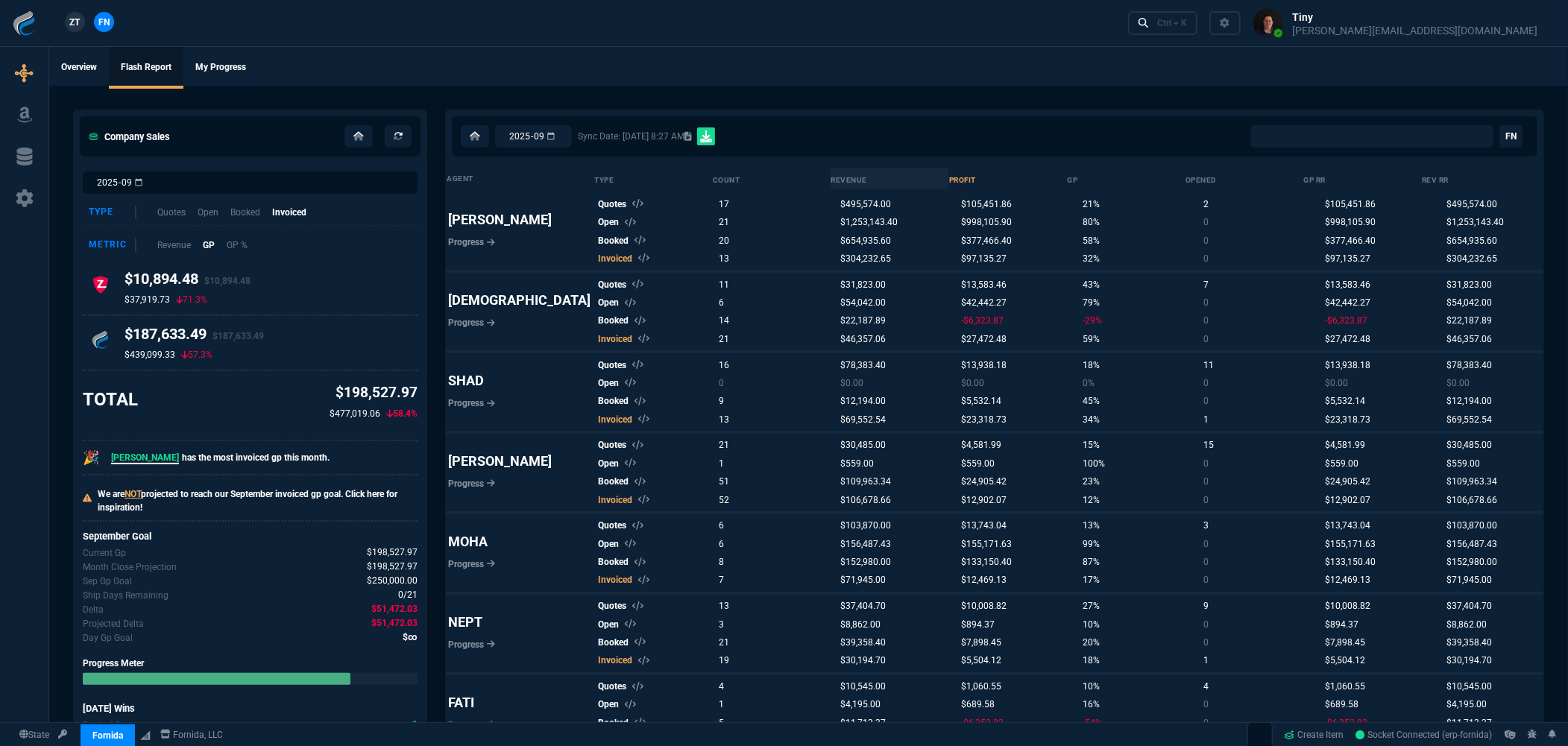
click at [359, 72] on ul "Overview Flash Report My Progress" at bounding box center [808, 67] width 1518 height 39
click at [355, 134] on icon at bounding box center [358, 136] width 10 height 9
select select "8: NEPT"
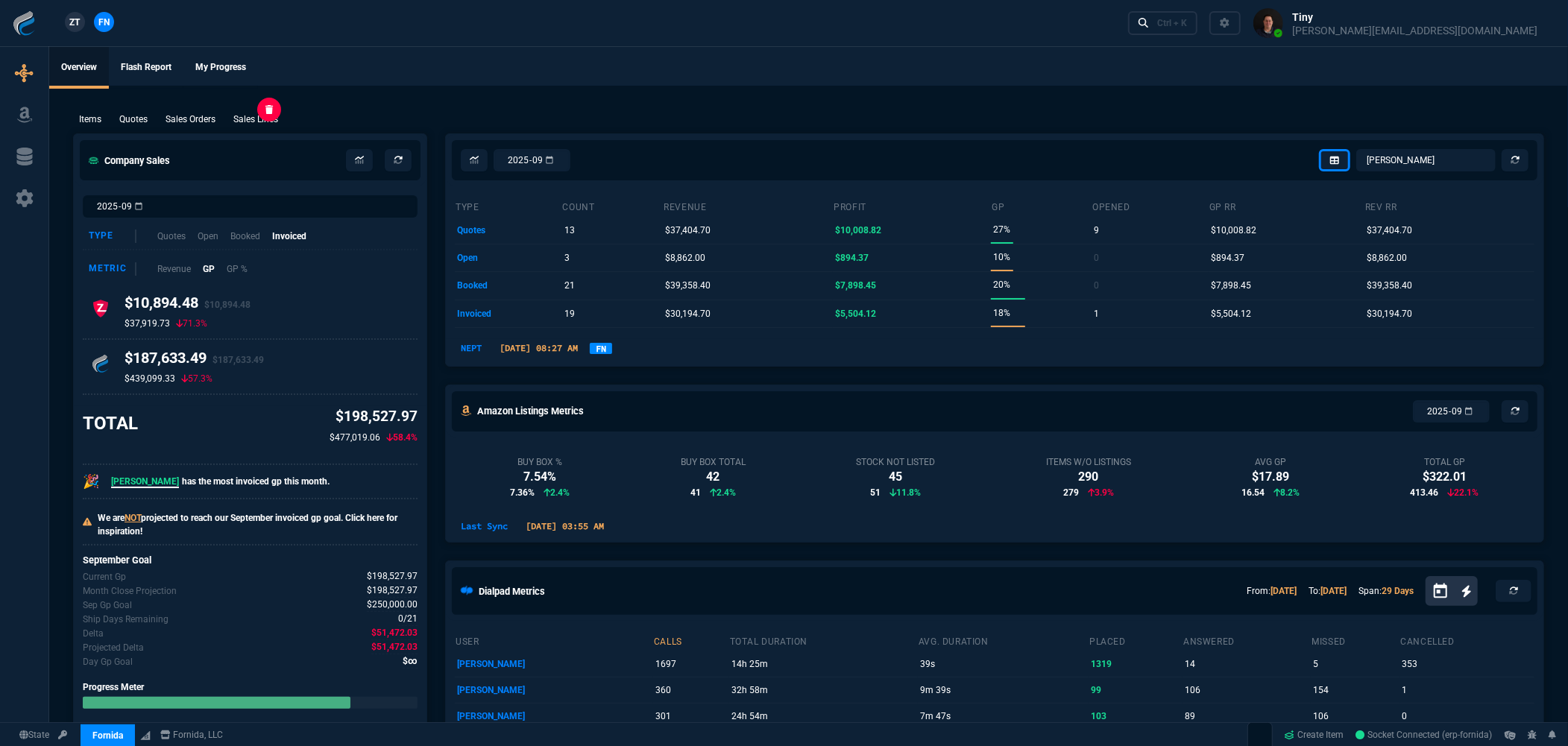
click at [266, 116] on p "Sales Lines" at bounding box center [256, 118] width 45 height 13
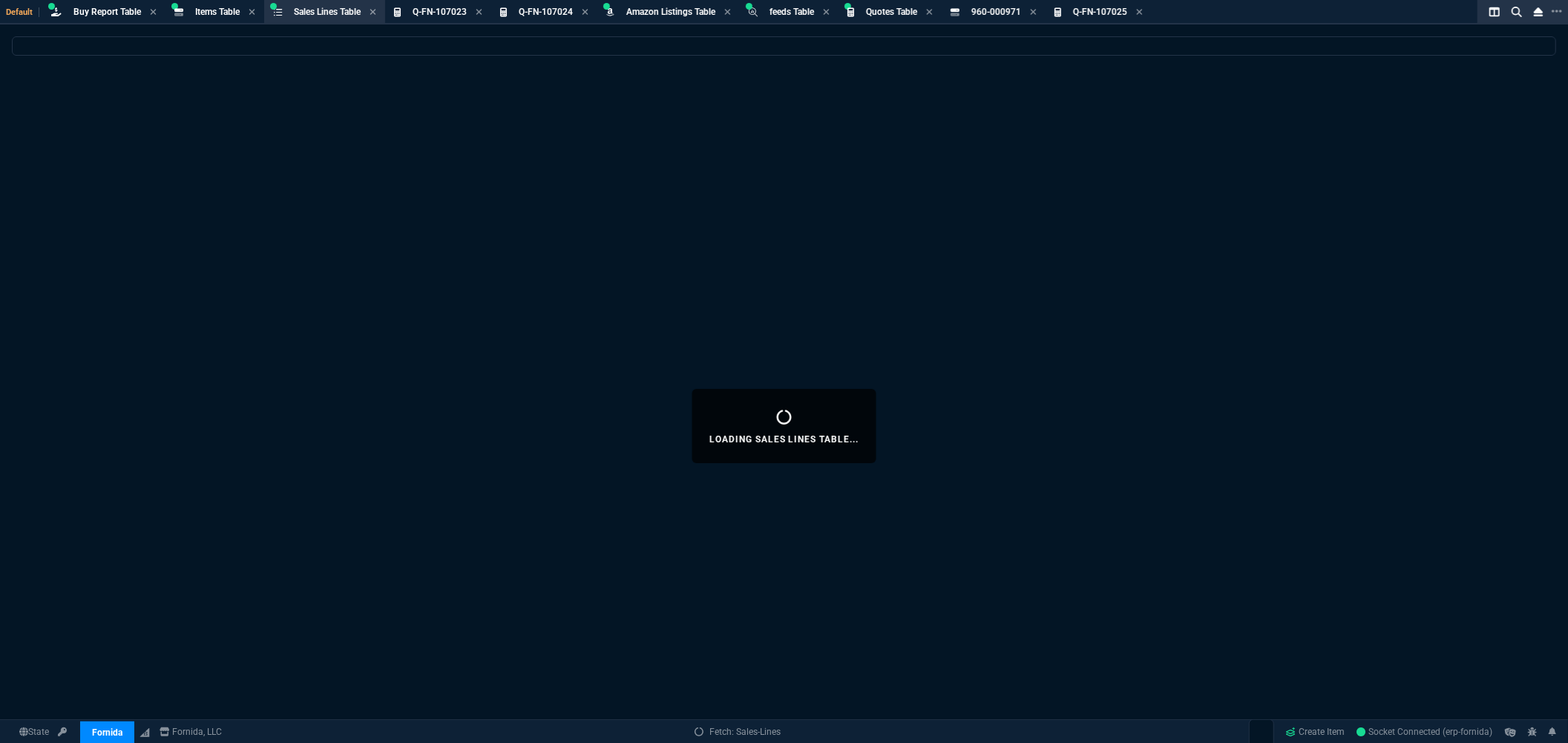
select select
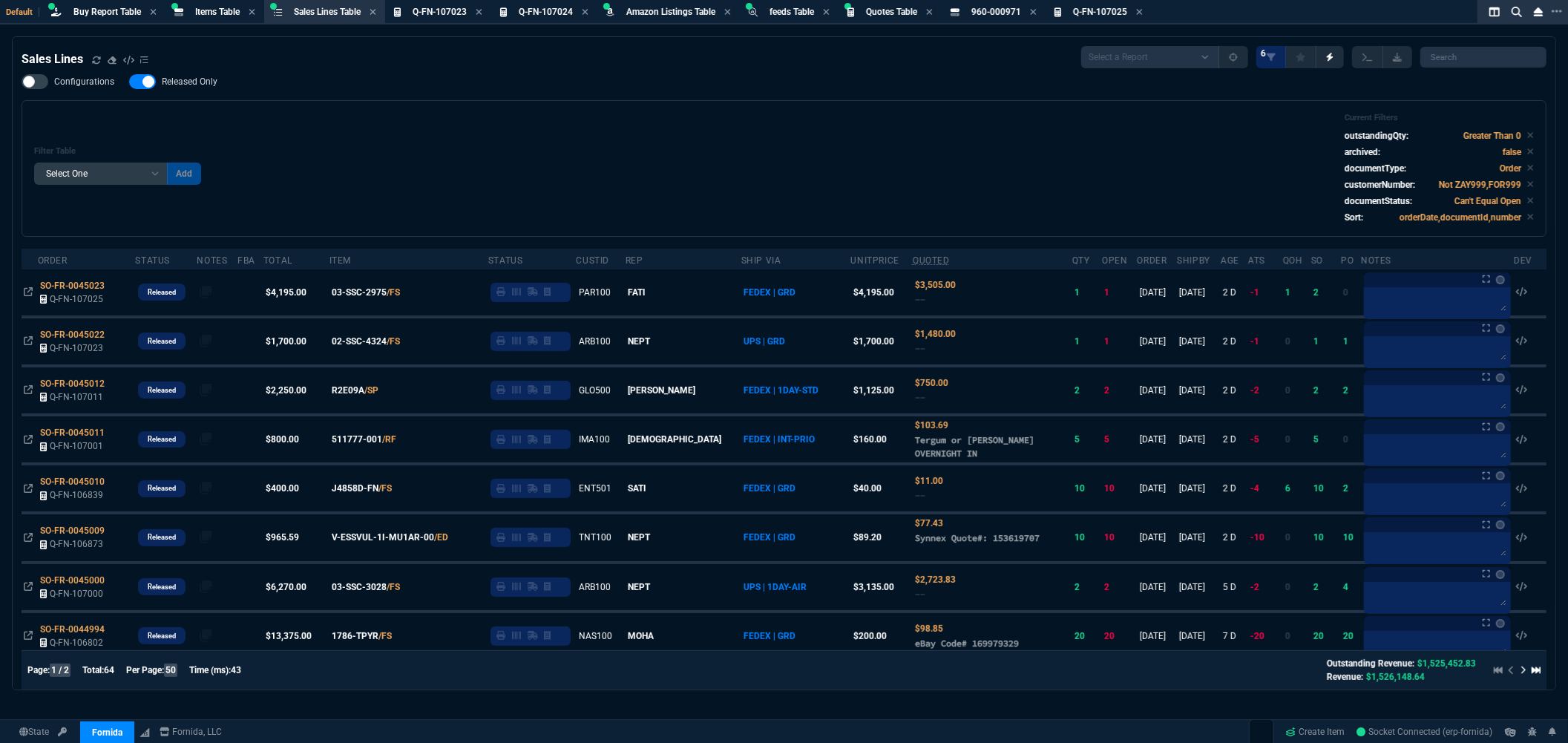
click at [945, 187] on div "Filter Table Select One Add Filter () Age () ATS () Cond (itemVariantCode) Cust…" at bounding box center [784, 168] width 1499 height 111
click at [874, 149] on div "Filter Table Select One Add Filter () Age () ATS () Cond (itemVariantCode) Cust…" at bounding box center [784, 168] width 1499 height 111
click at [670, 86] on div "Configurations Released Only Filter Table Select One Add Filter () Age () ATS (…" at bounding box center [784, 155] width 1525 height 163
click at [589, 190] on div "Filter Table Select One Add Filter () Age () ATS () Cond (itemVariantCode) Cust…" at bounding box center [784, 168] width 1499 height 111
click at [730, 146] on div "Filter Table Select One Add Filter () Age () ATS () Cond (itemVariantCode) Cust…" at bounding box center [784, 168] width 1499 height 111
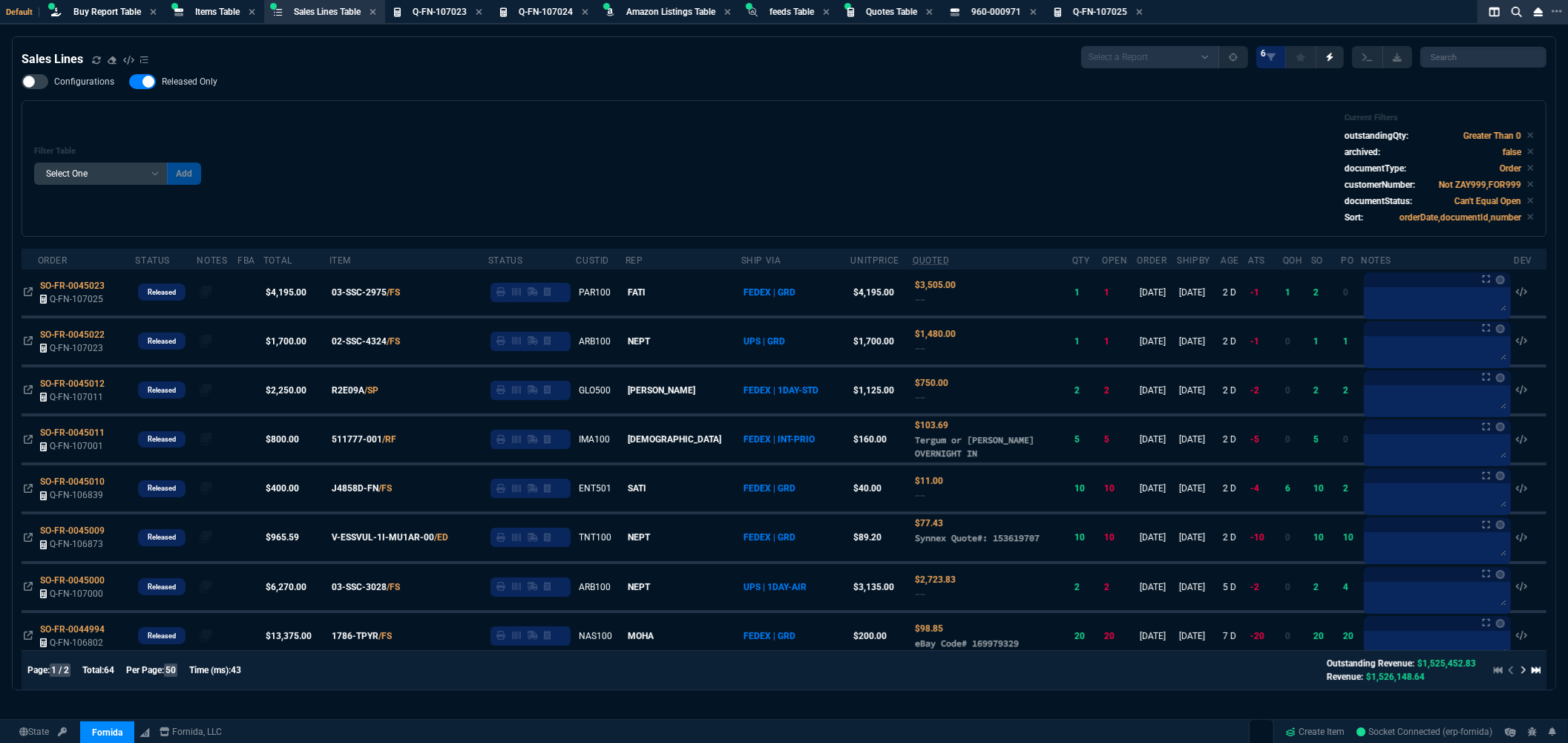
click at [616, 100] on div "Filter Table Select One Add Filter () Age () ATS () Cond (itemVariantCode) Cust…" at bounding box center [784, 168] width 1525 height 136
click at [610, 88] on div "Configurations Released Only Filter Table Select One Add Filter () Age () ATS (…" at bounding box center [784, 155] width 1525 height 163
click at [101, 11] on span "Buy Report Table" at bounding box center [107, 12] width 68 height 10
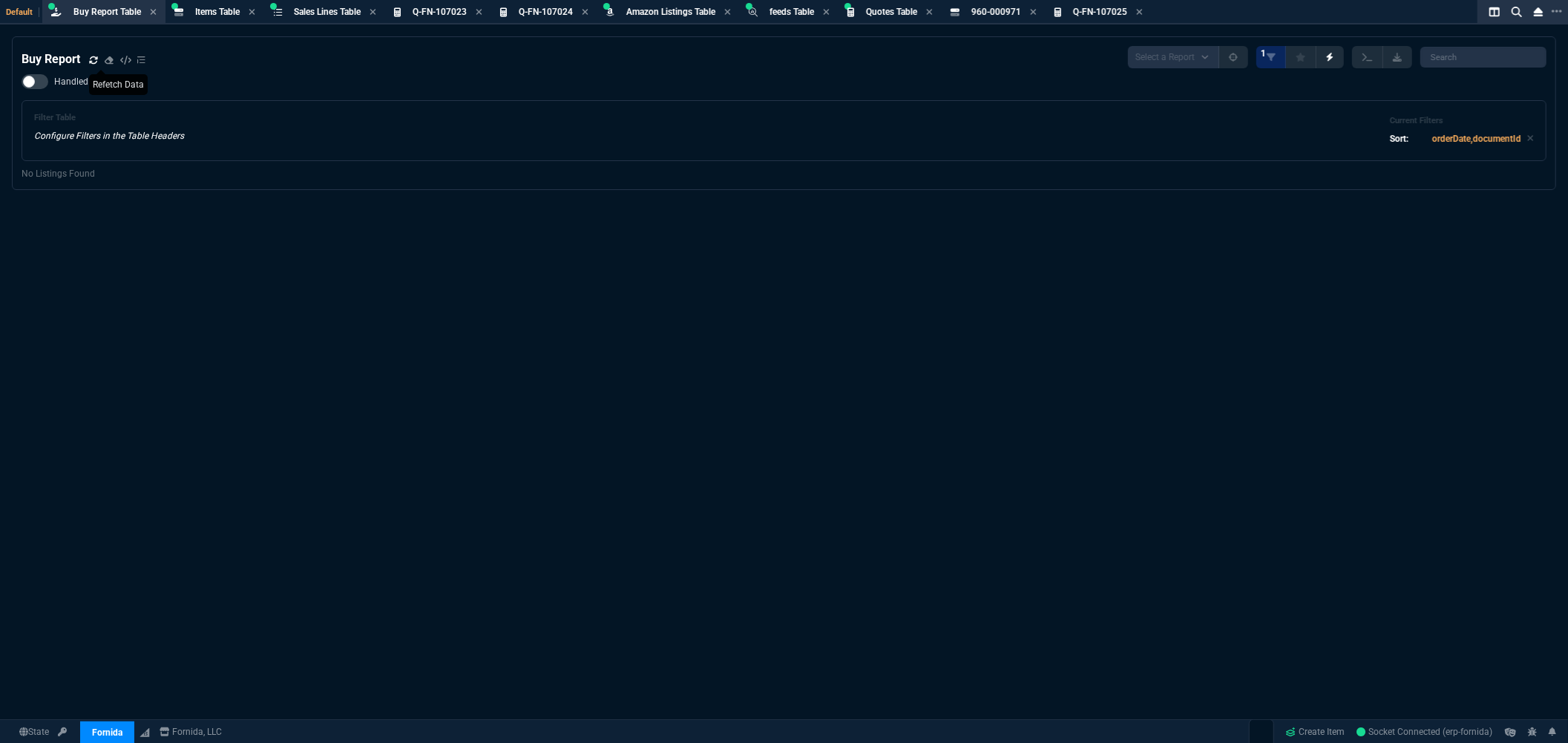
click at [89, 60] on icon at bounding box center [94, 60] width 9 height 9
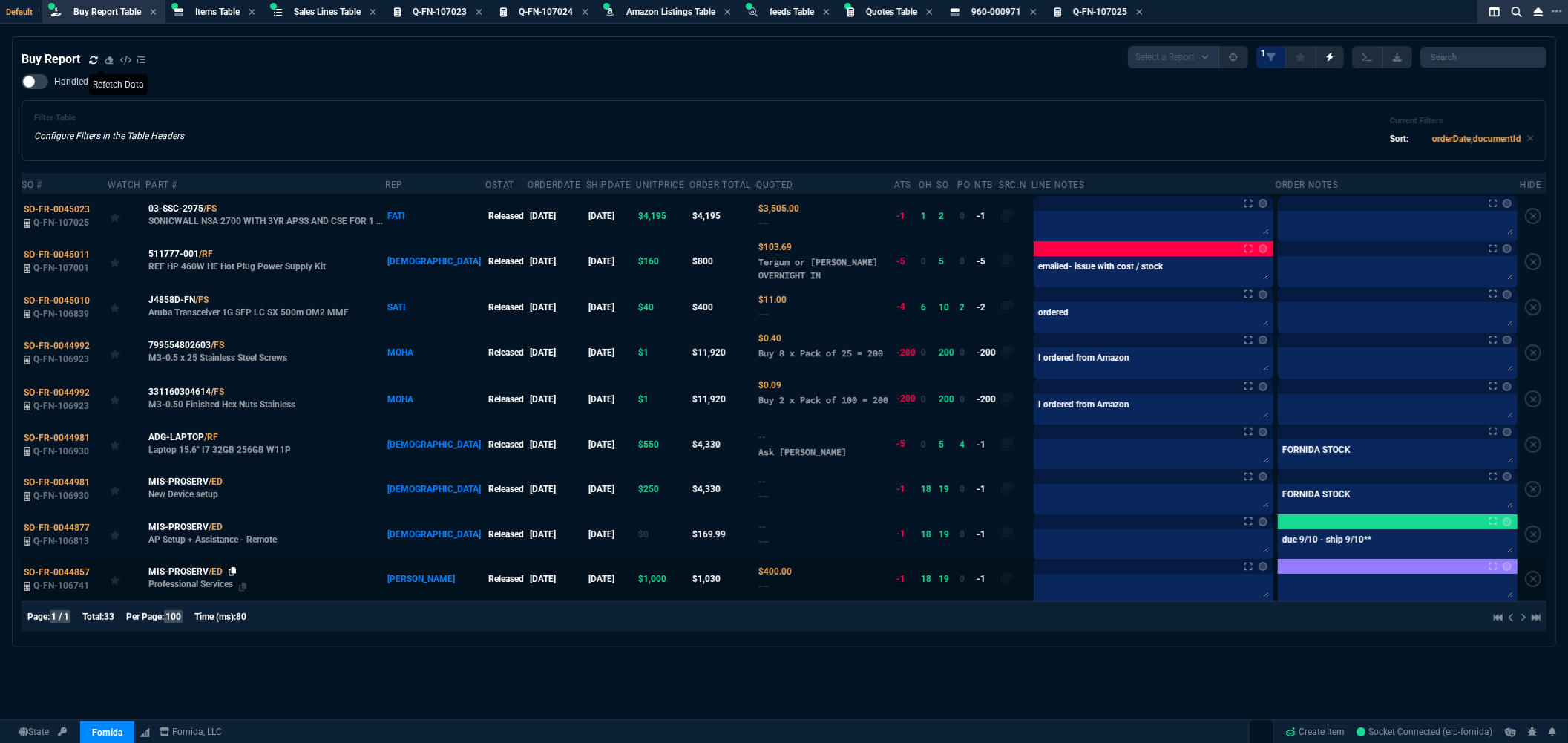
click at [231, 570] on icon at bounding box center [233, 572] width 8 height 9
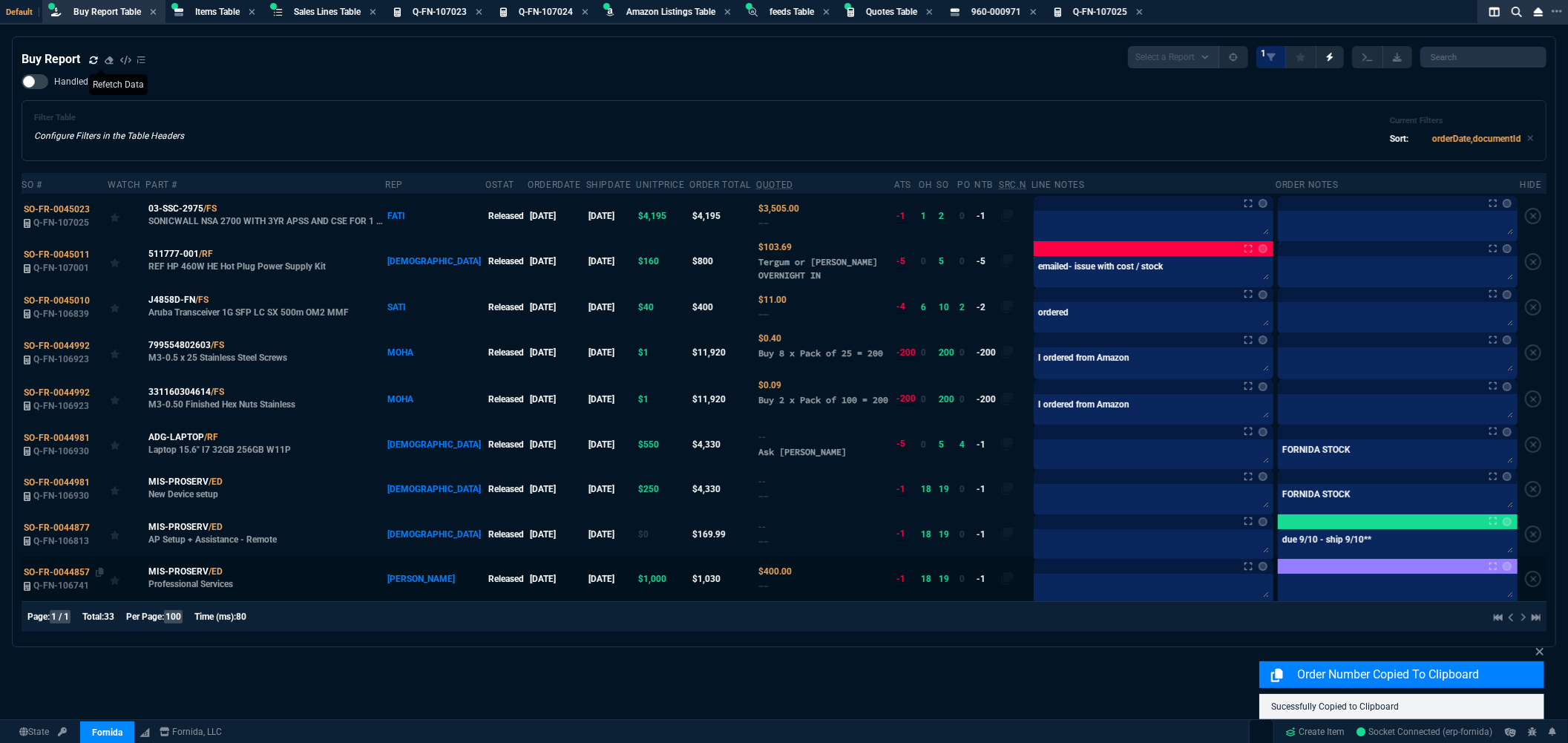
click at [57, 568] on div "SO-FR-0044857" at bounding box center [65, 572] width 82 height 13
click at [60, 572] on span "SO-FR-0044857" at bounding box center [57, 572] width 66 height 10
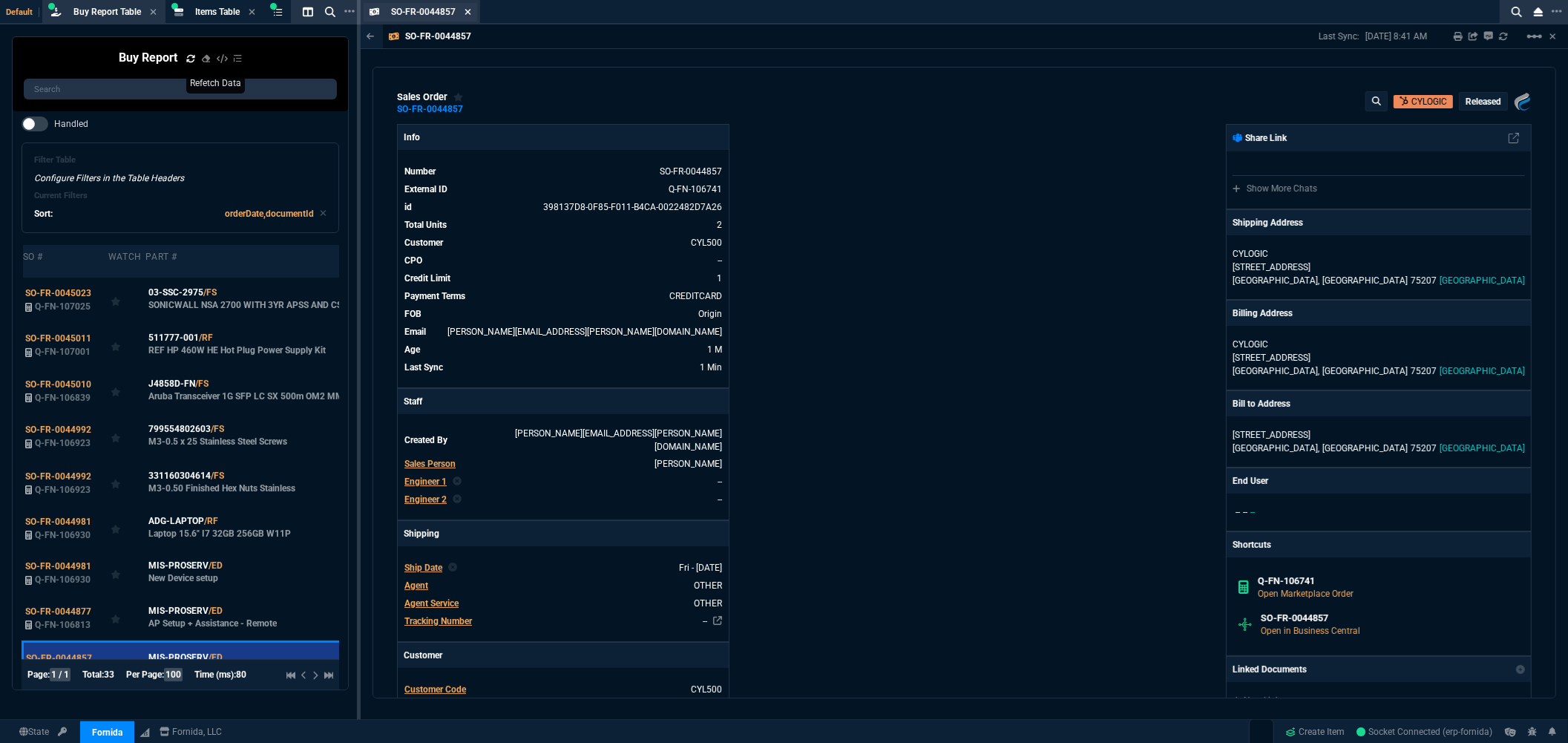
click at [466, 12] on icon at bounding box center [468, 12] width 7 height 9
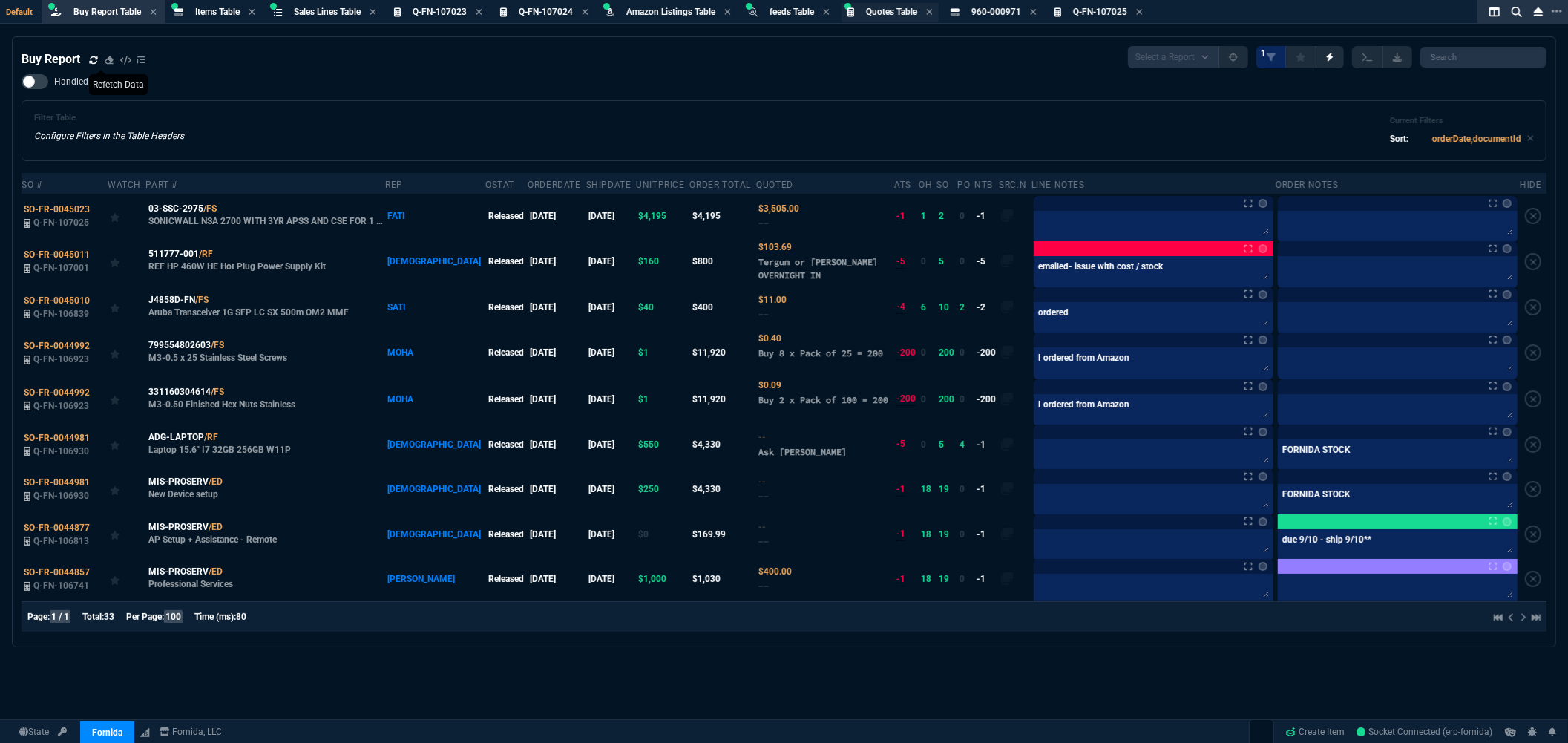
click at [878, 12] on span "Quotes Table" at bounding box center [891, 12] width 51 height 10
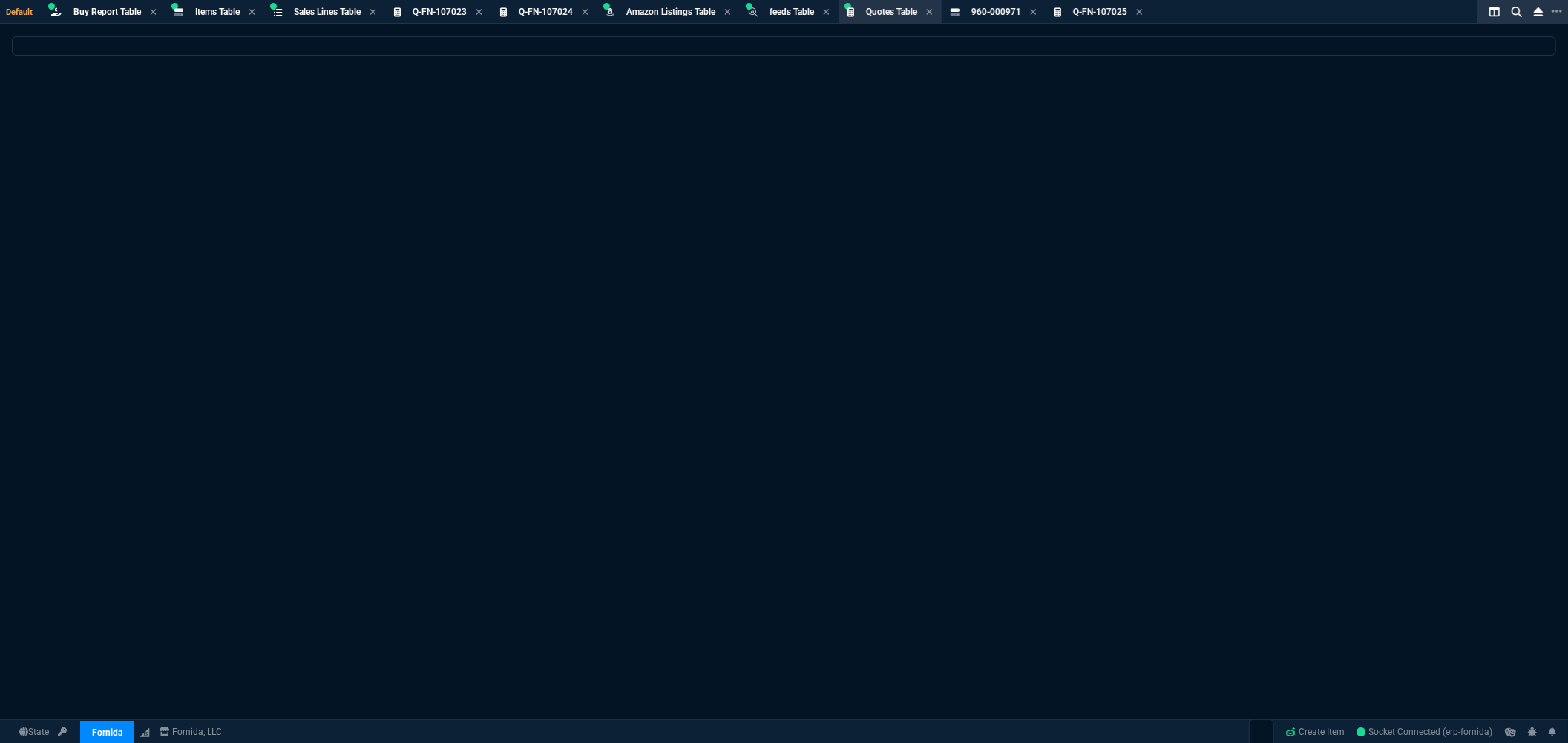
select select
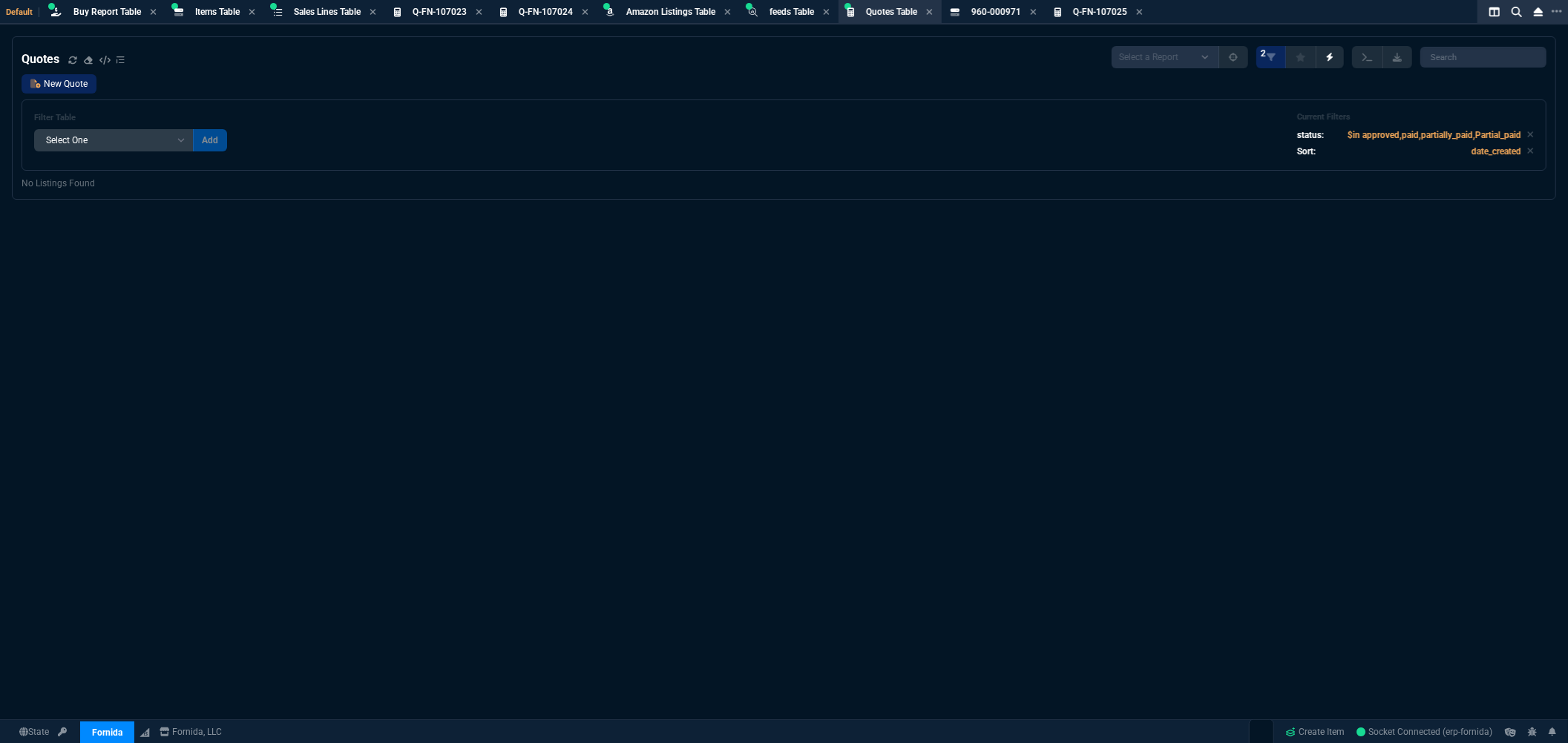
click at [67, 88] on link "New Quote" at bounding box center [59, 83] width 75 height 19
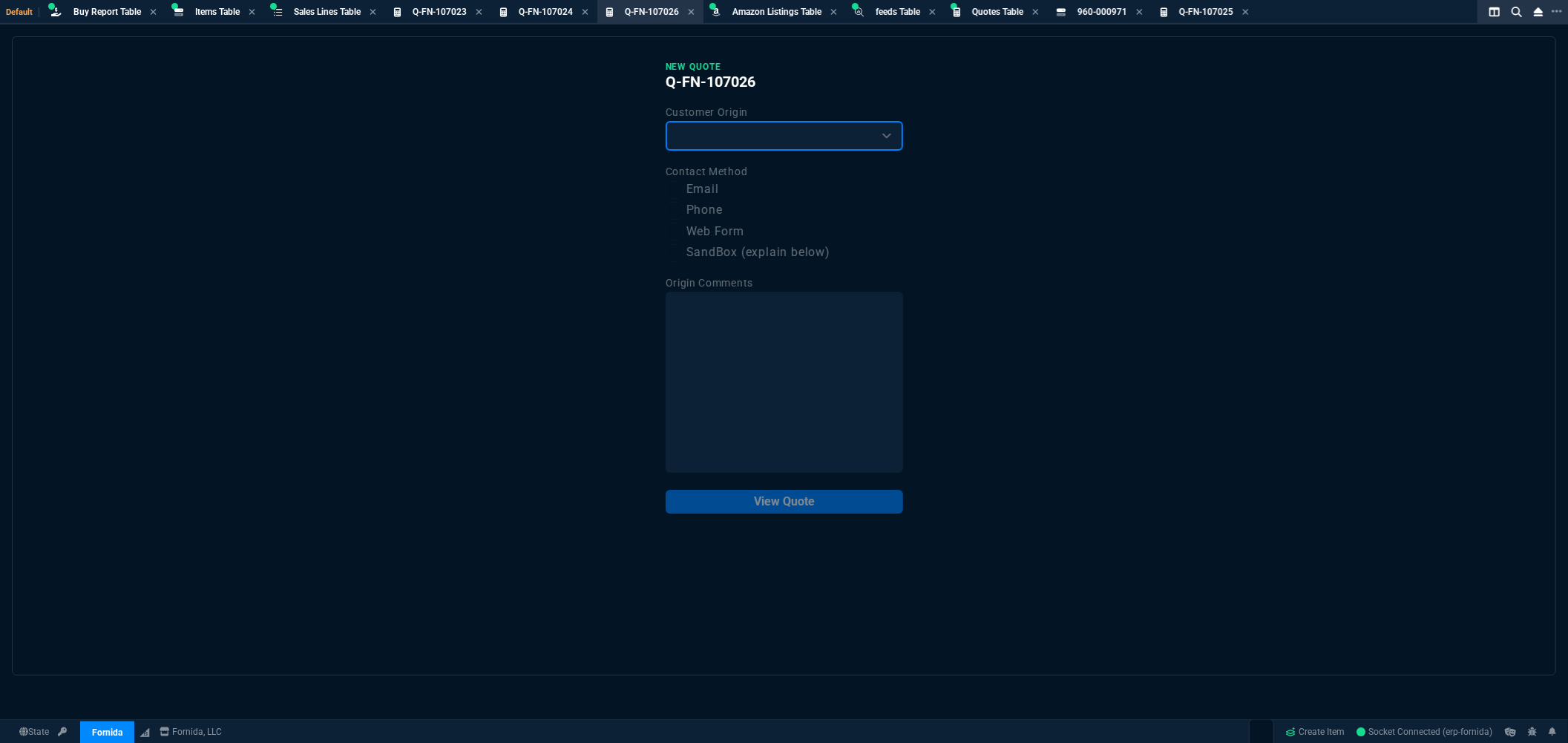
click at [772, 138] on select "Existing Customer Amazon Lead (first order) Website Lead (first order) Called (…" at bounding box center [784, 136] width 237 height 30
select select "existing"
click at [666, 121] on select "Existing Customer Amazon Lead (first order) Website Lead (first order) Called (…" at bounding box center [784, 136] width 237 height 30
click at [676, 193] on input "Email" at bounding box center [674, 190] width 18 height 18
checkbox input "true"
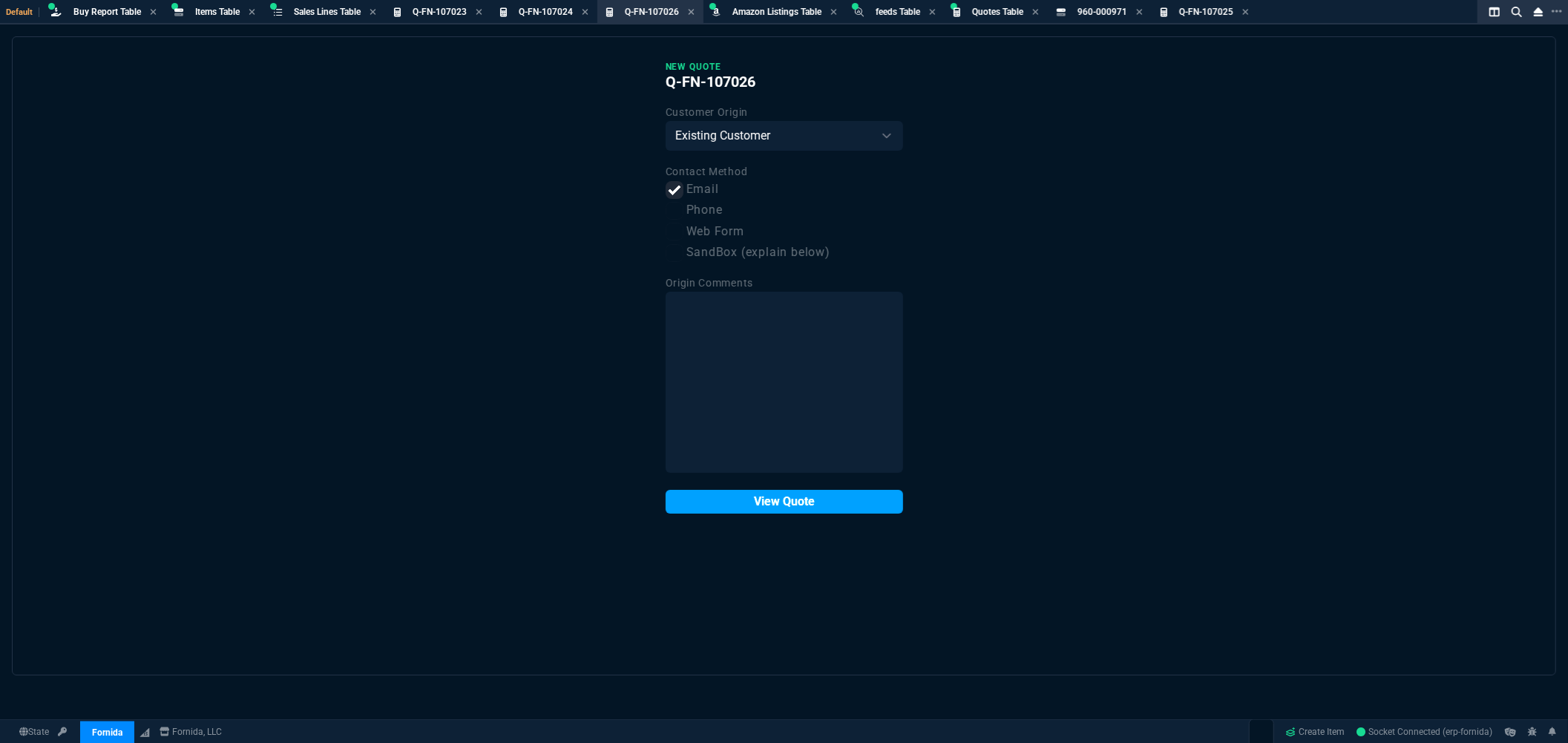
click at [791, 509] on button "View Quote" at bounding box center [784, 501] width 237 height 24
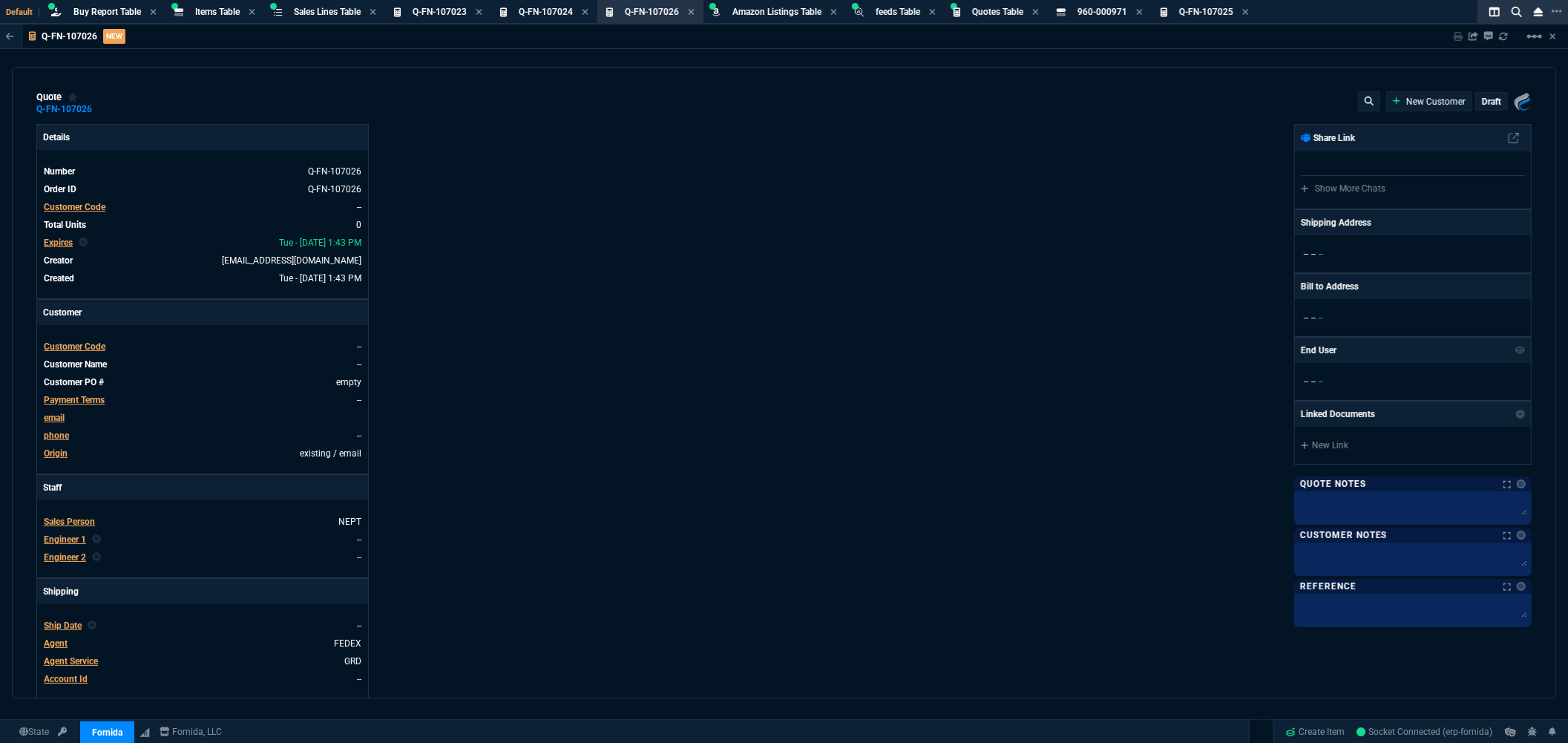
click at [84, 208] on span "Customer Code" at bounding box center [75, 207] width 62 height 10
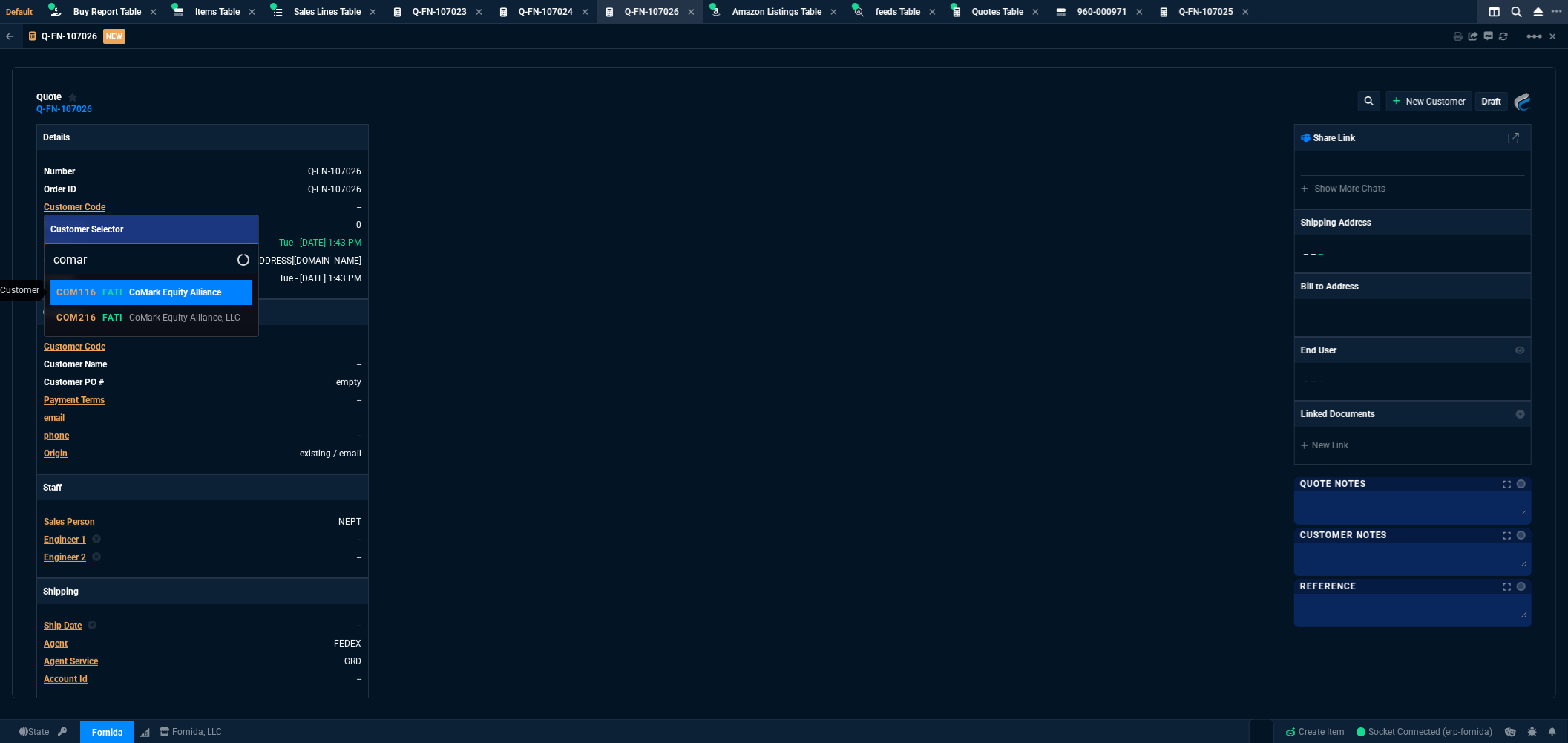
type input "comar"
click at [105, 291] on p "FATI" at bounding box center [112, 292] width 21 height 12
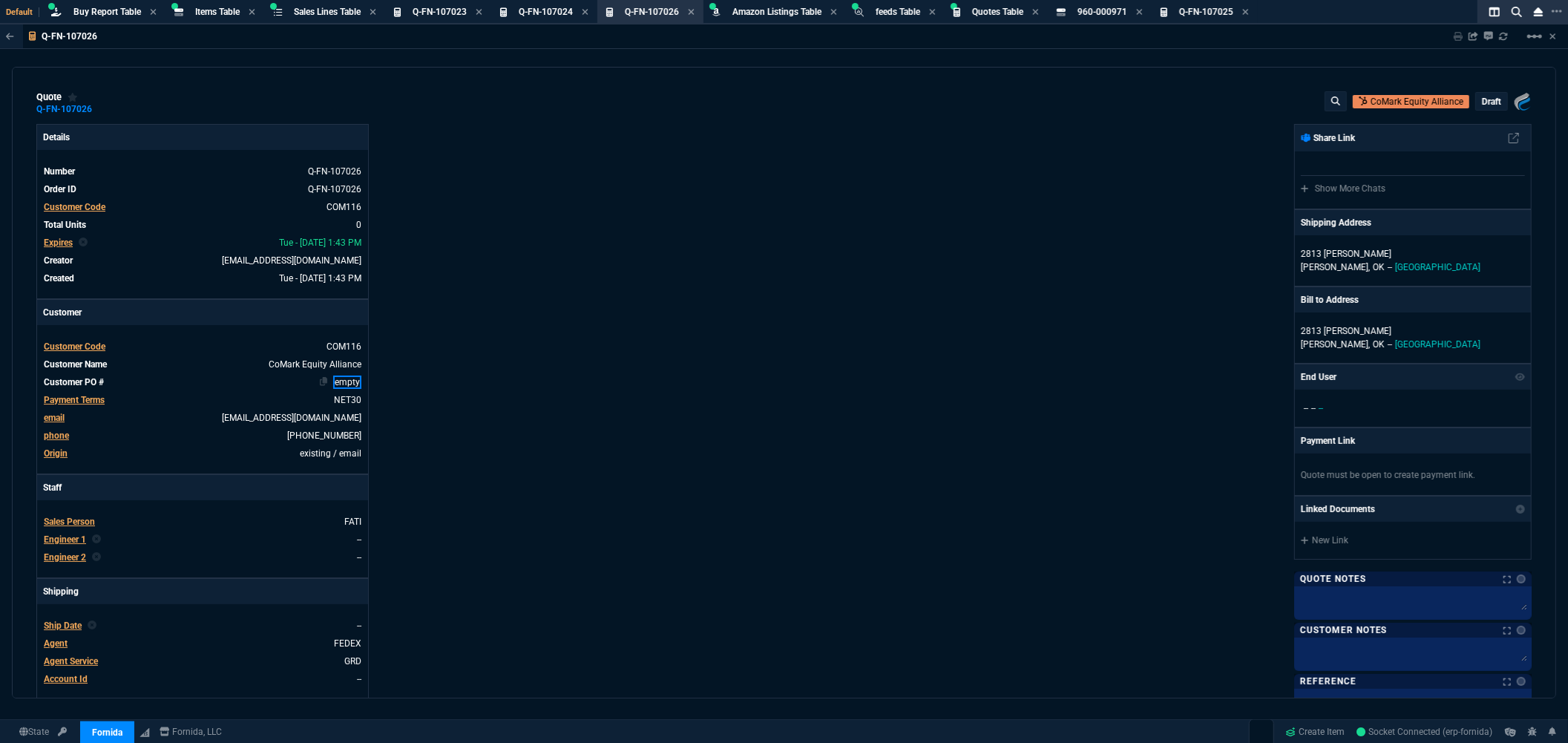
click at [341, 381] on link "empty" at bounding box center [347, 382] width 29 height 13
click at [727, 412] on div "Details Number Q-FN-107026 Order ID Q-FN-107026 Customer Code COM116 Total Unit…" at bounding box center [410, 507] width 748 height 766
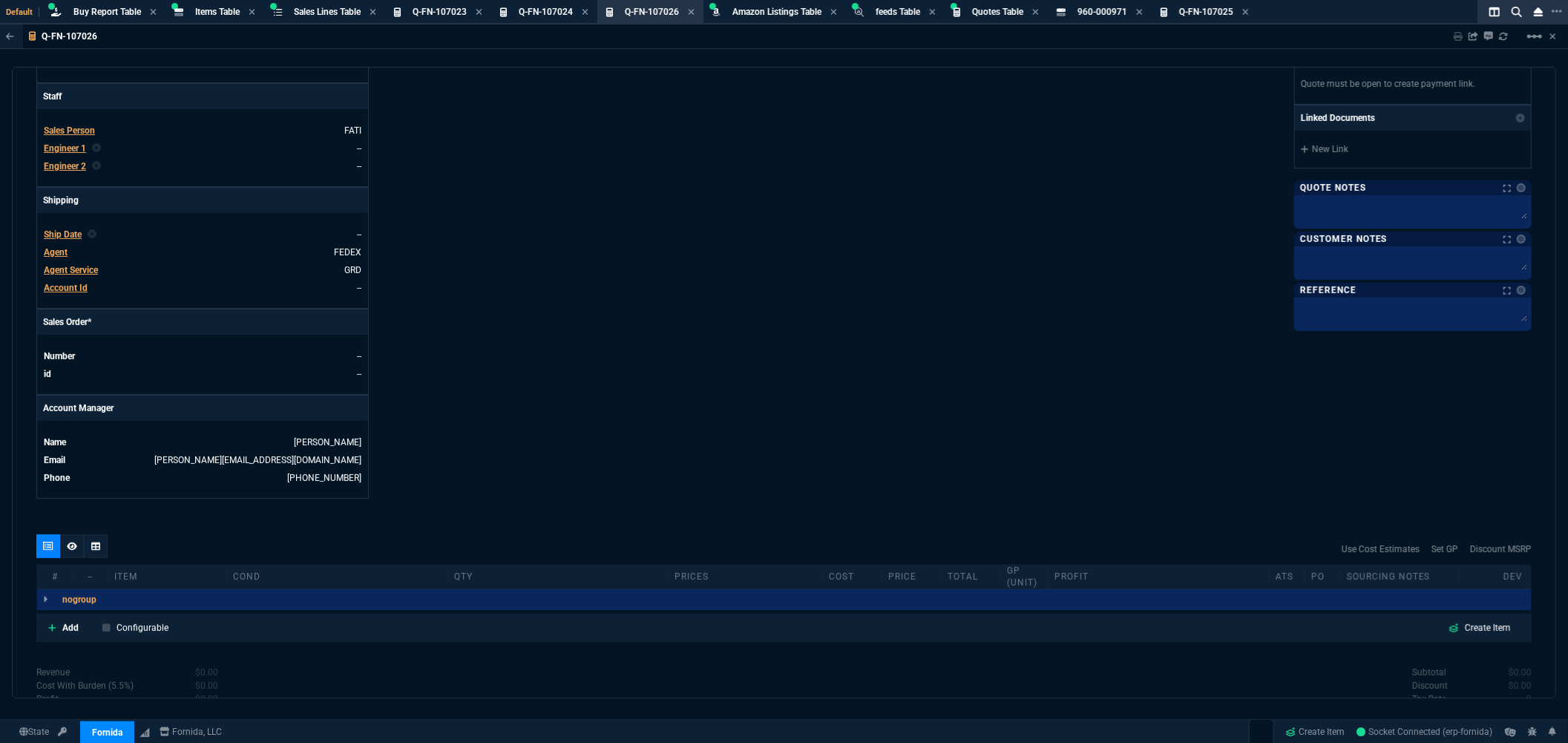
scroll to position [494, 0]
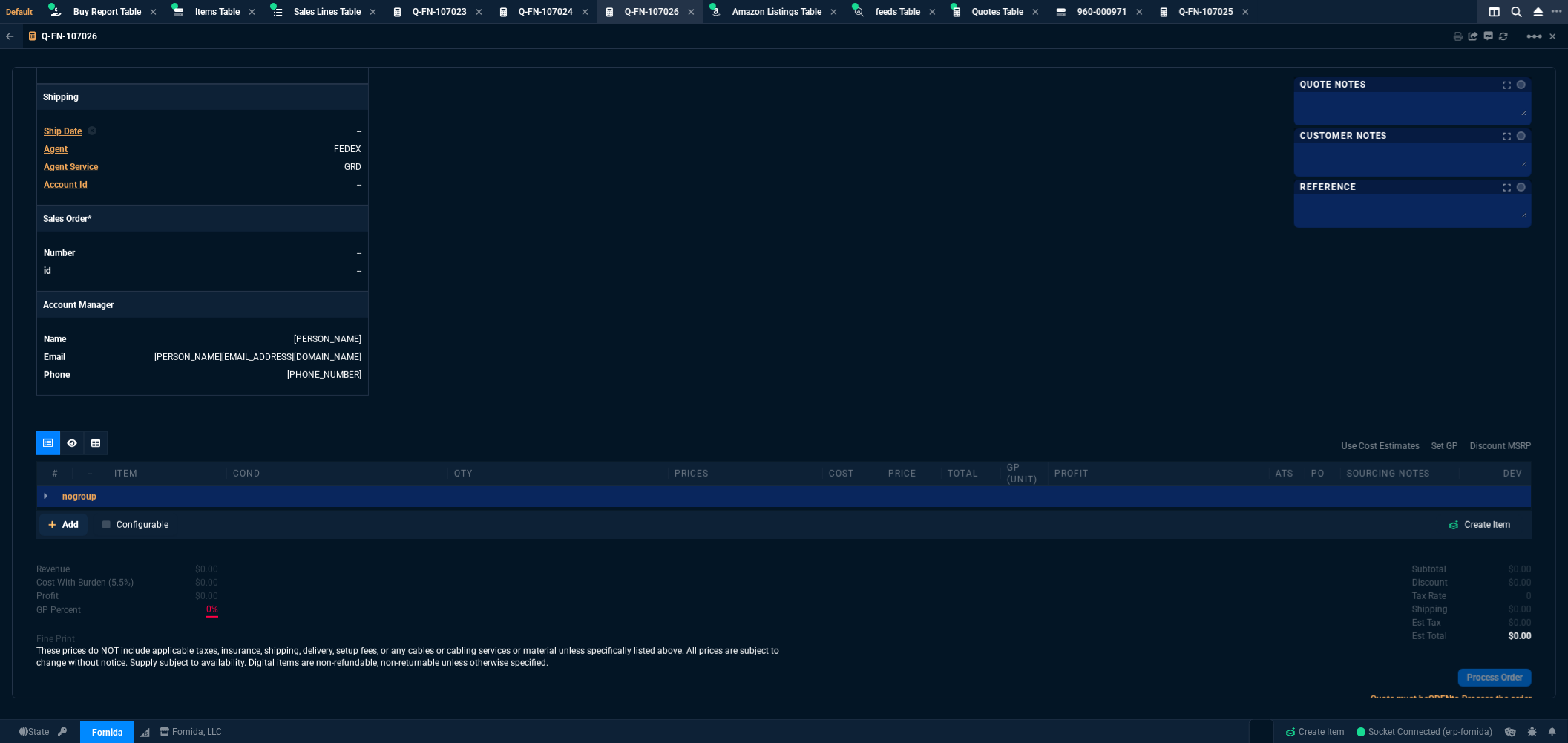
click at [70, 525] on p "Add" at bounding box center [70, 524] width 16 height 13
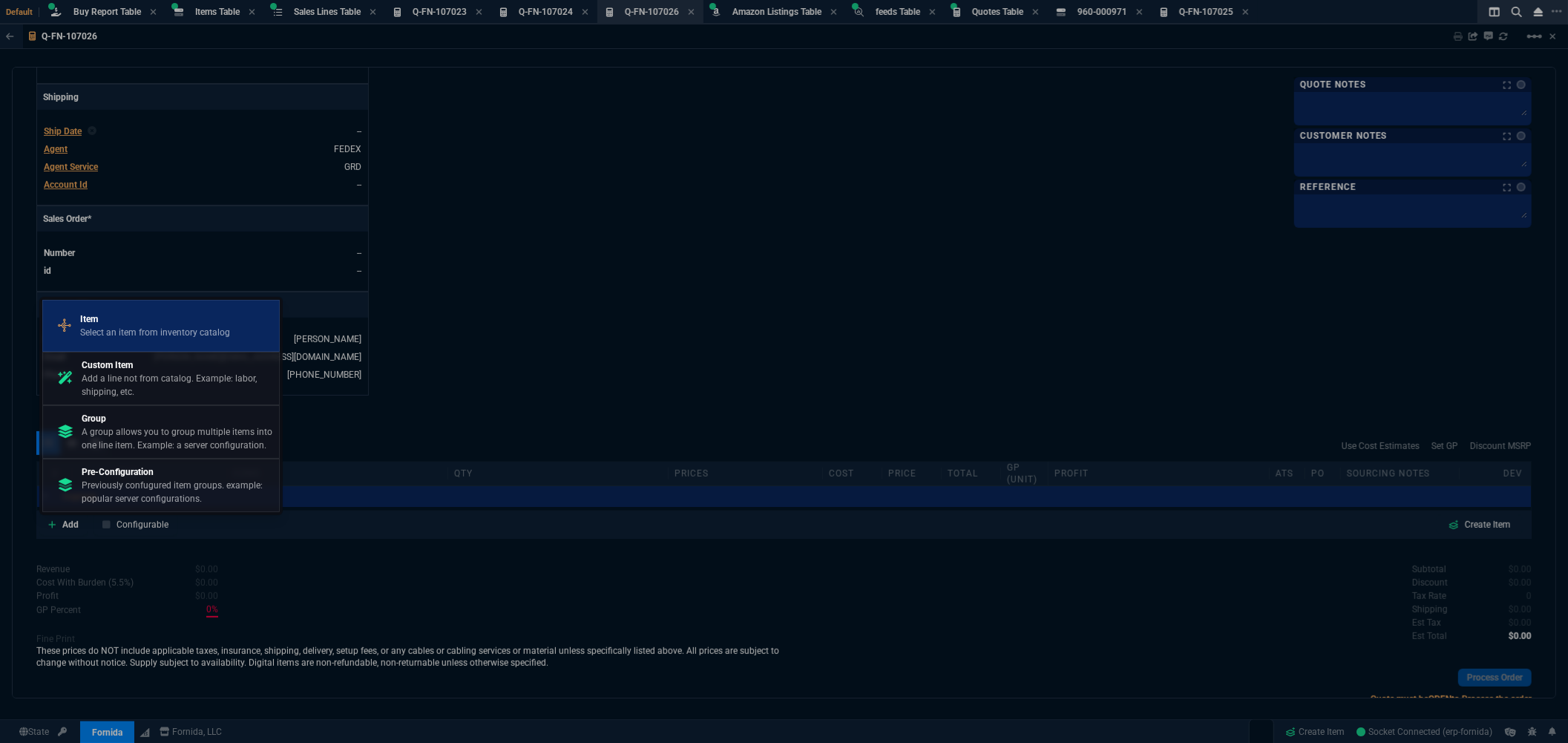
click at [136, 321] on p "Item" at bounding box center [155, 318] width 149 height 13
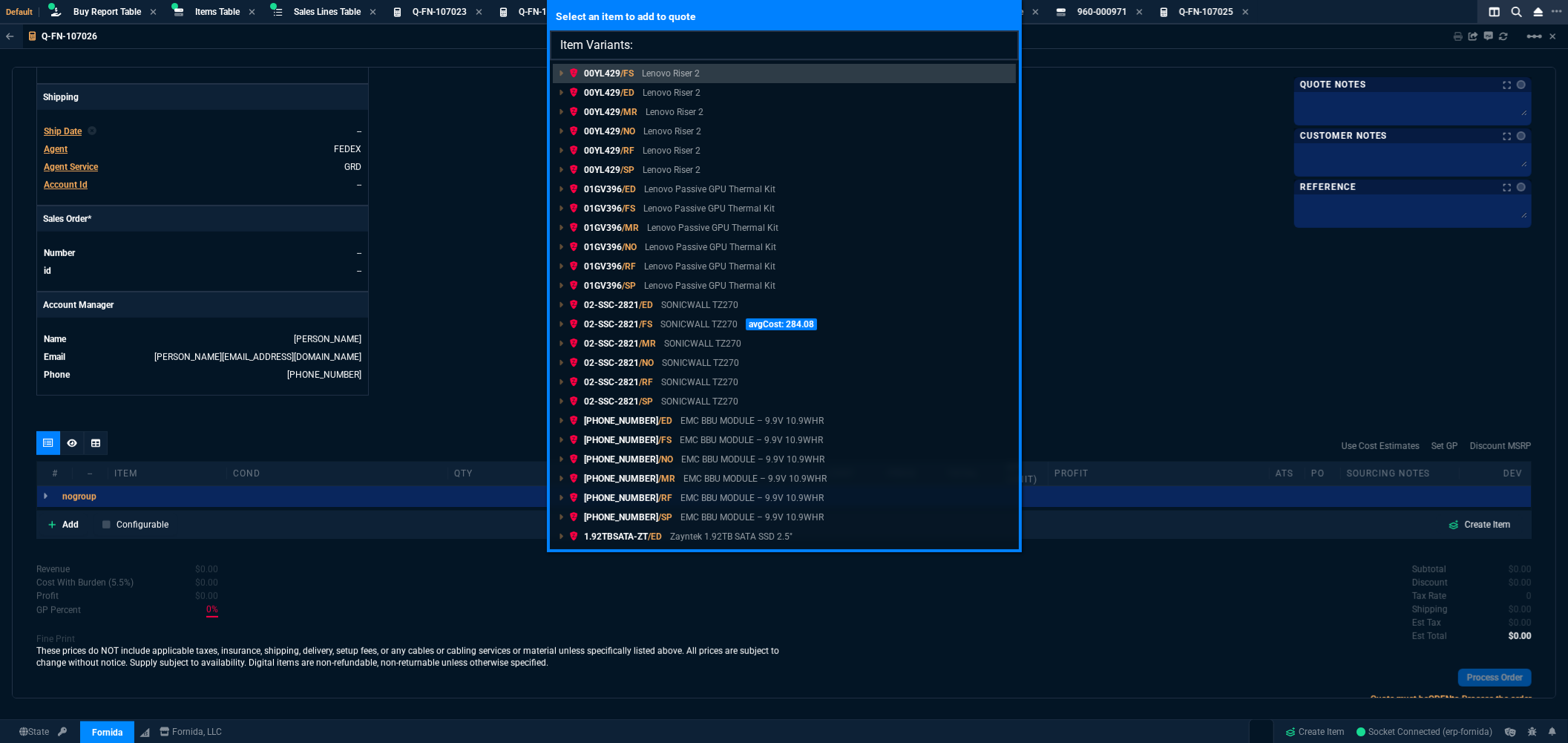
click at [689, 42] on input "Item Variants:" at bounding box center [784, 45] width 469 height 30
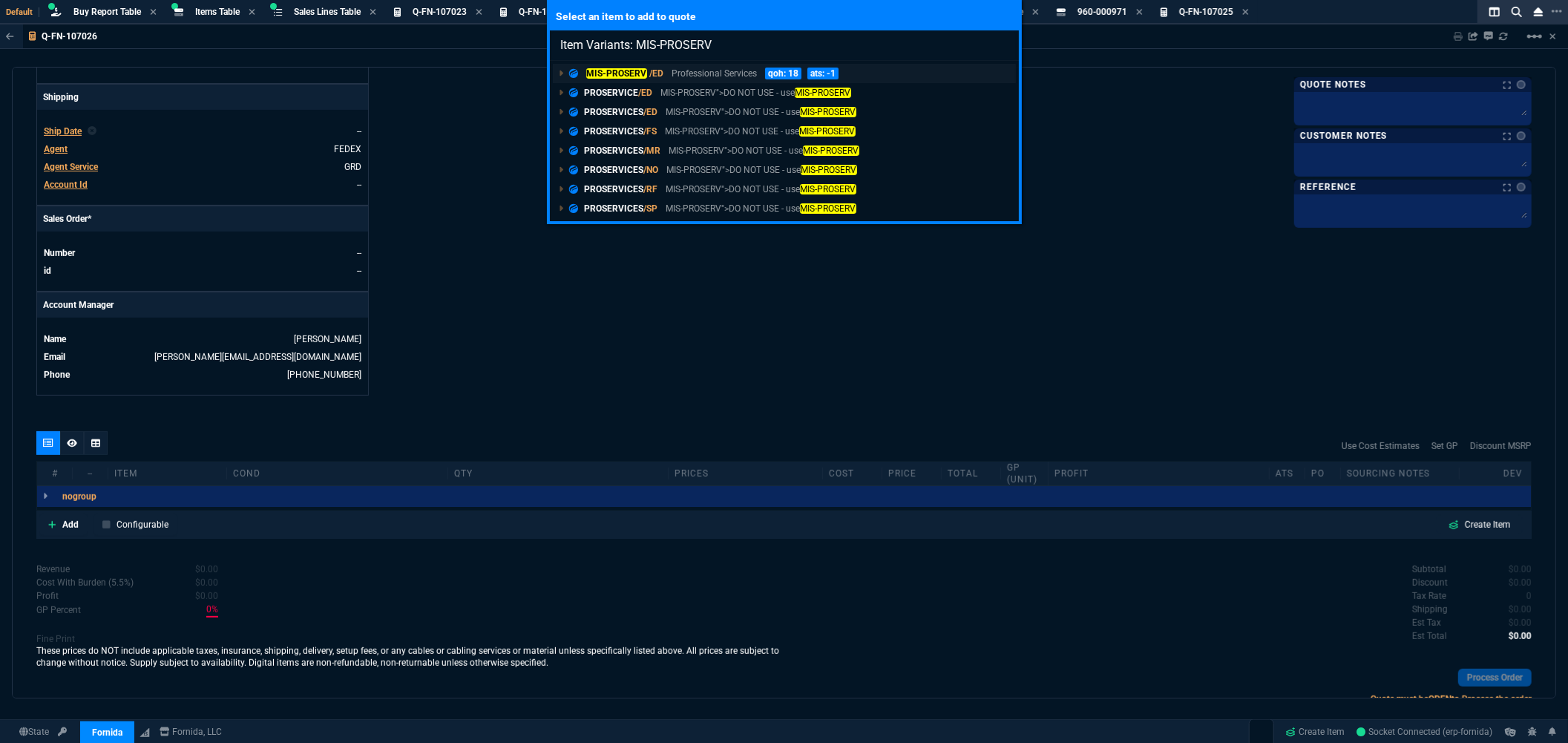
type input "Item Variants: MIS-PROSERV"
click at [612, 72] on mark "MIS-PROSERV" at bounding box center [616, 73] width 61 height 10
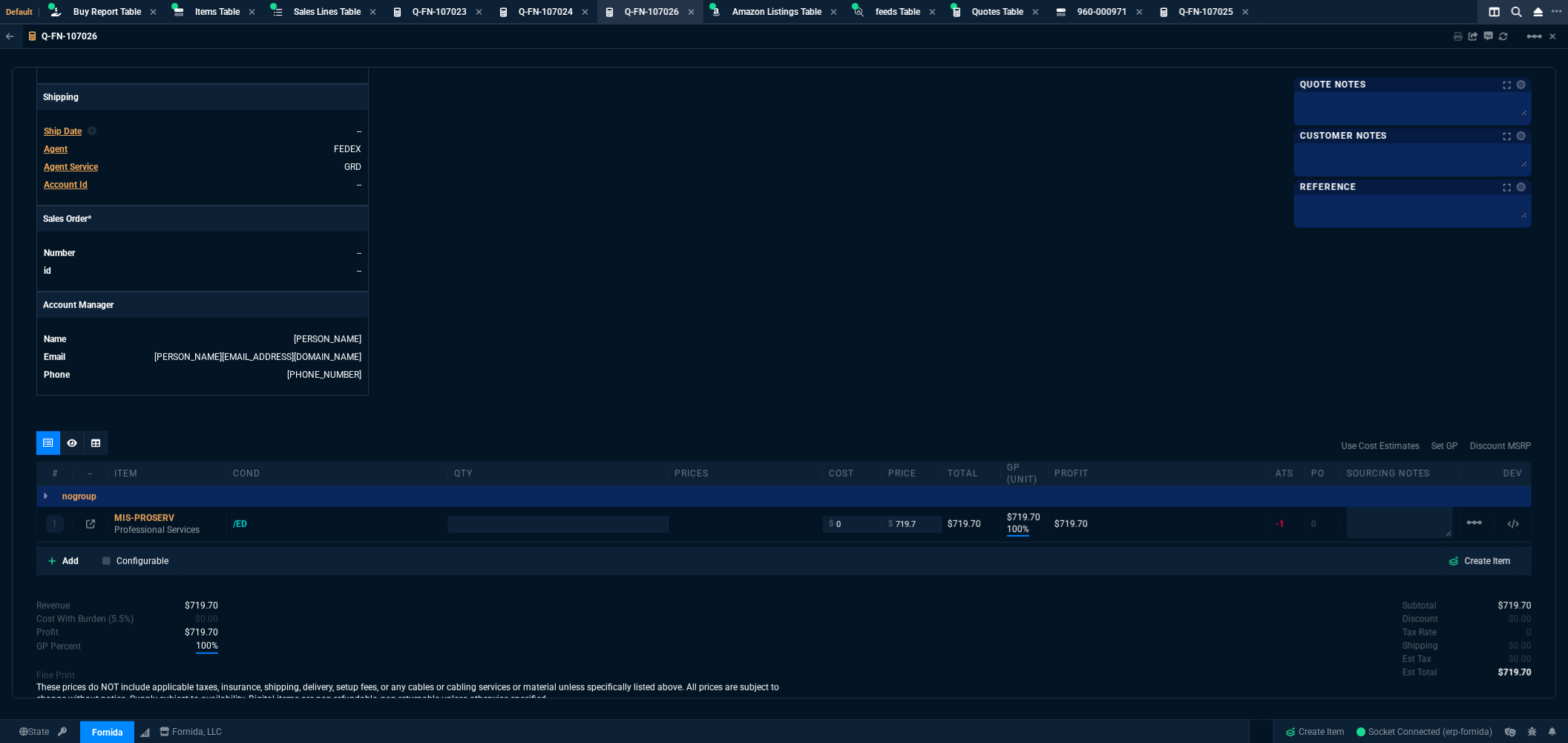
type input "100"
type input "720"
click at [490, 530] on input "number" at bounding box center [558, 524] width 209 height 17
type input "3"
click at [851, 540] on div "1 MIS-PROSERV Professional Services /ED 3 MSRP1: $0.00 EstCost: $1,753.63 $ 0 $…" at bounding box center [784, 524] width 1493 height 35
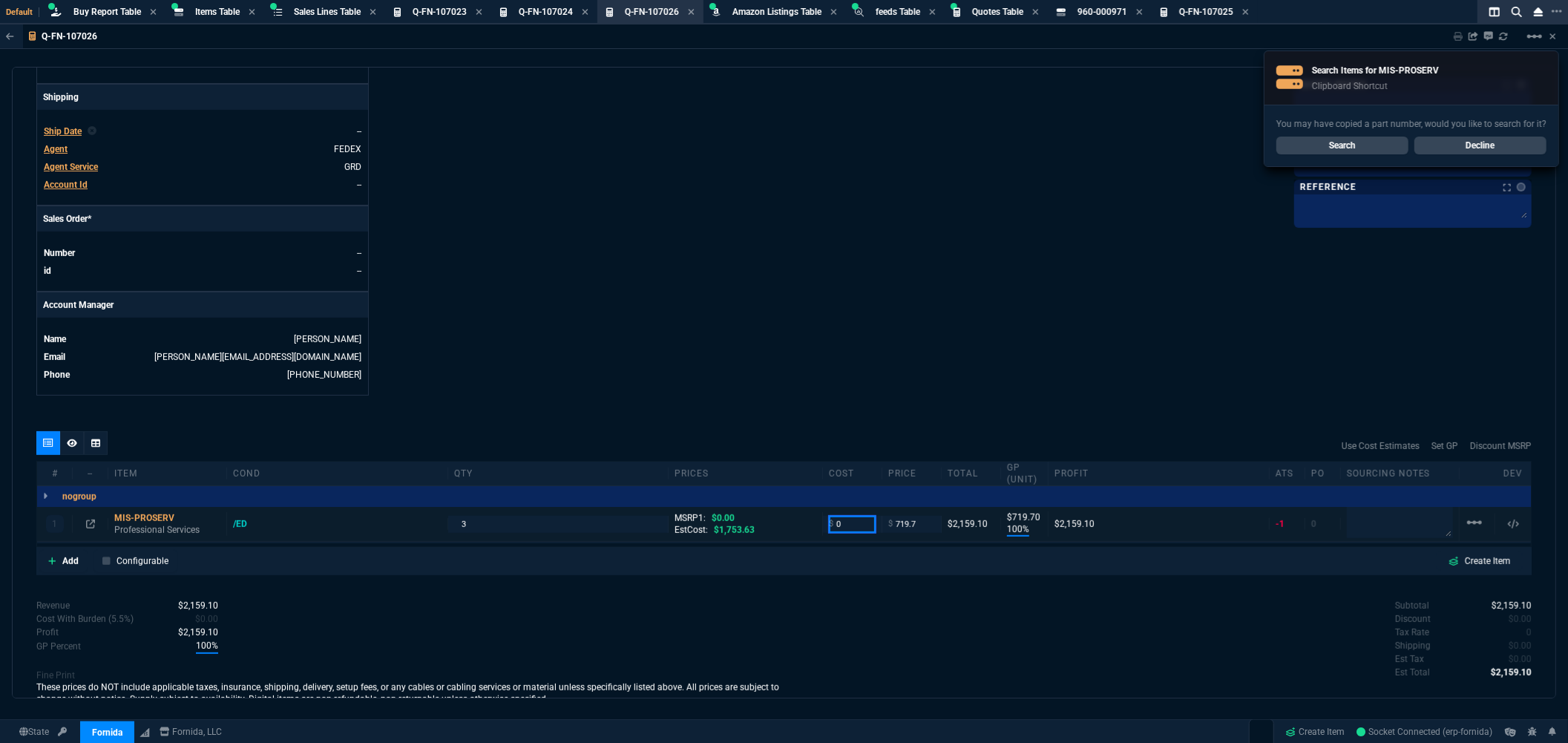
drag, startPoint x: 854, startPoint y: 523, endPoint x: 836, endPoint y: 528, distance: 18.7
click at [836, 528] on input "0" at bounding box center [852, 524] width 47 height 17
type input "87.5"
type input "88"
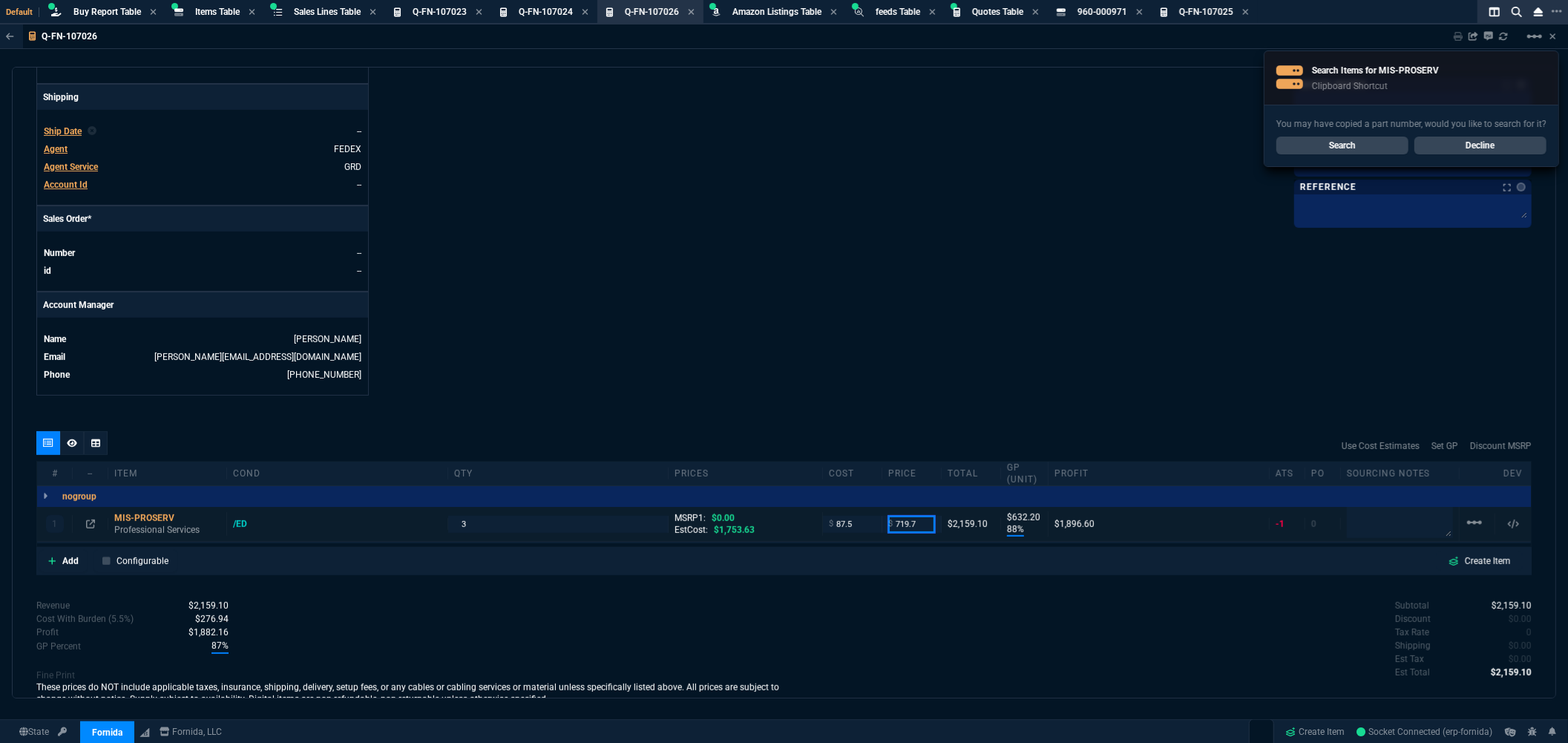
type input "632"
click at [876, 374] on div "Fornida, LLC 2609 Technology Dr Suite 300 Plano, TX 75074 Share Link Show More …" at bounding box center [1158, 13] width 748 height 766
drag, startPoint x: 914, startPoint y: 527, endPoint x: 855, endPoint y: 530, distance: 59.1
click at [855, 530] on div "1 MIS-PROSERV Professional Services /ED 3 MSRP1: $0.00 EstCost: $1,753.63 $ 87.…" at bounding box center [784, 524] width 1493 height 35
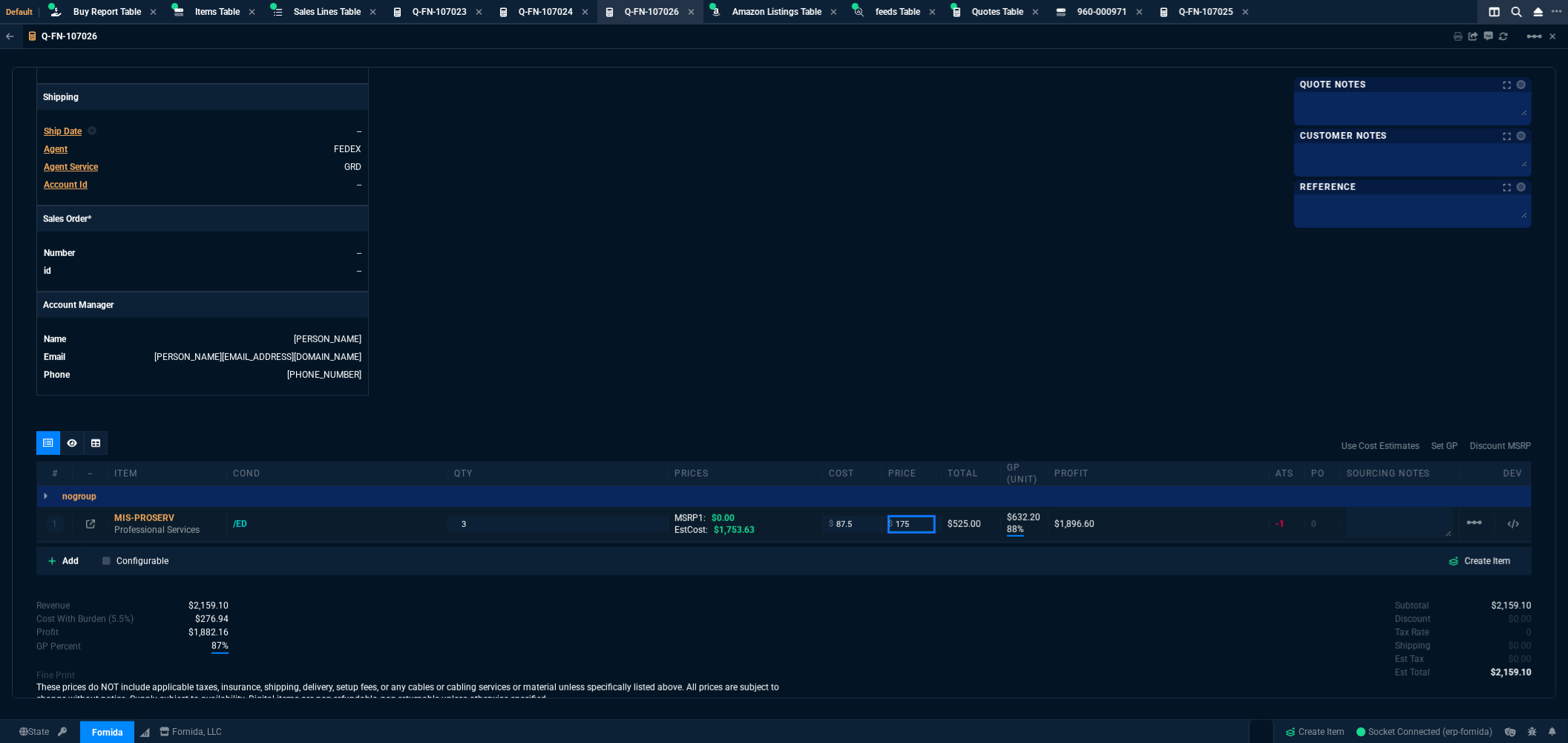
type input "175"
type input "50"
type input "88"
click at [885, 324] on div "Fornida, LLC 2609 Technology Dr Suite 300 Plano, TX 75074 Share Link Show More …" at bounding box center [1158, 13] width 748 height 766
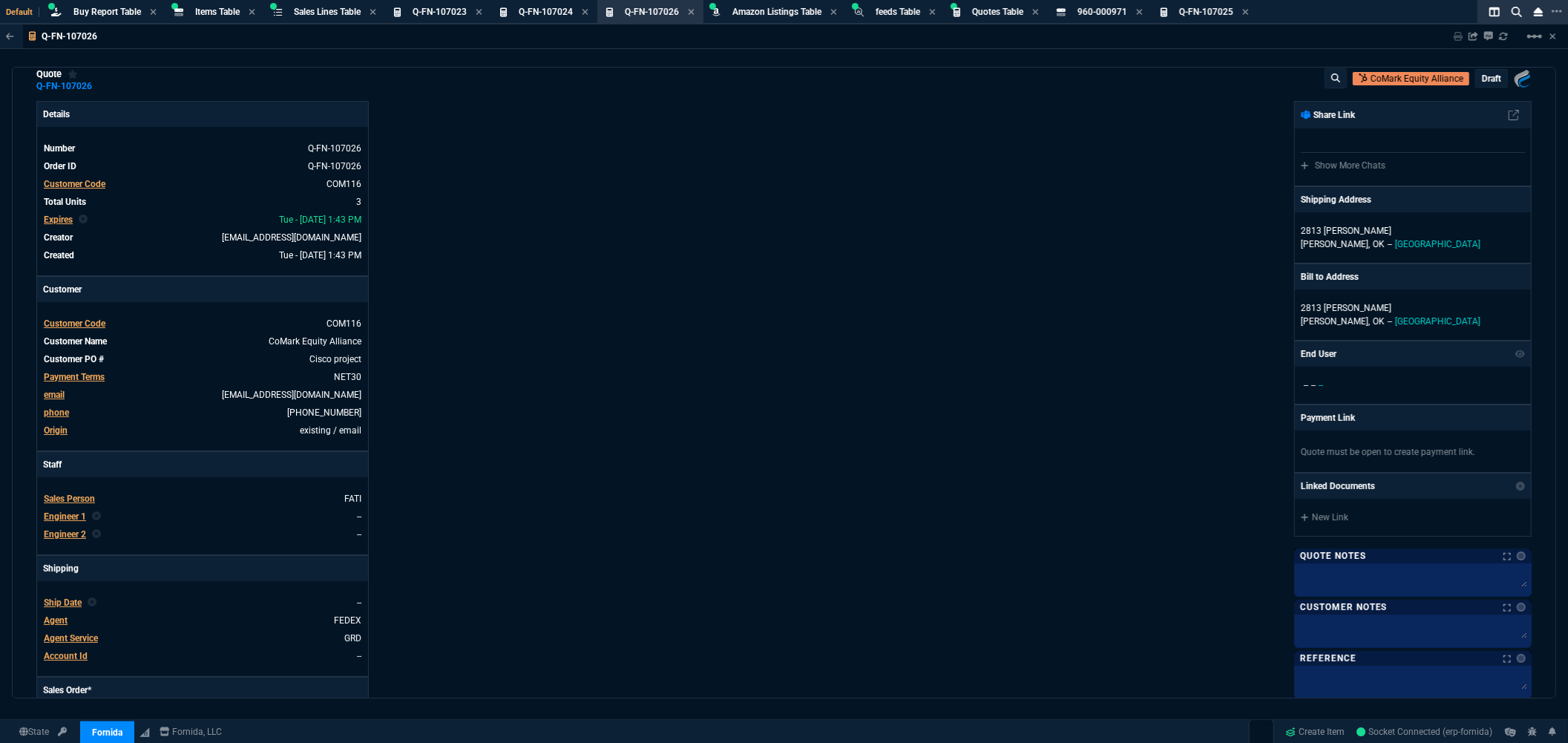
scroll to position [0, 0]
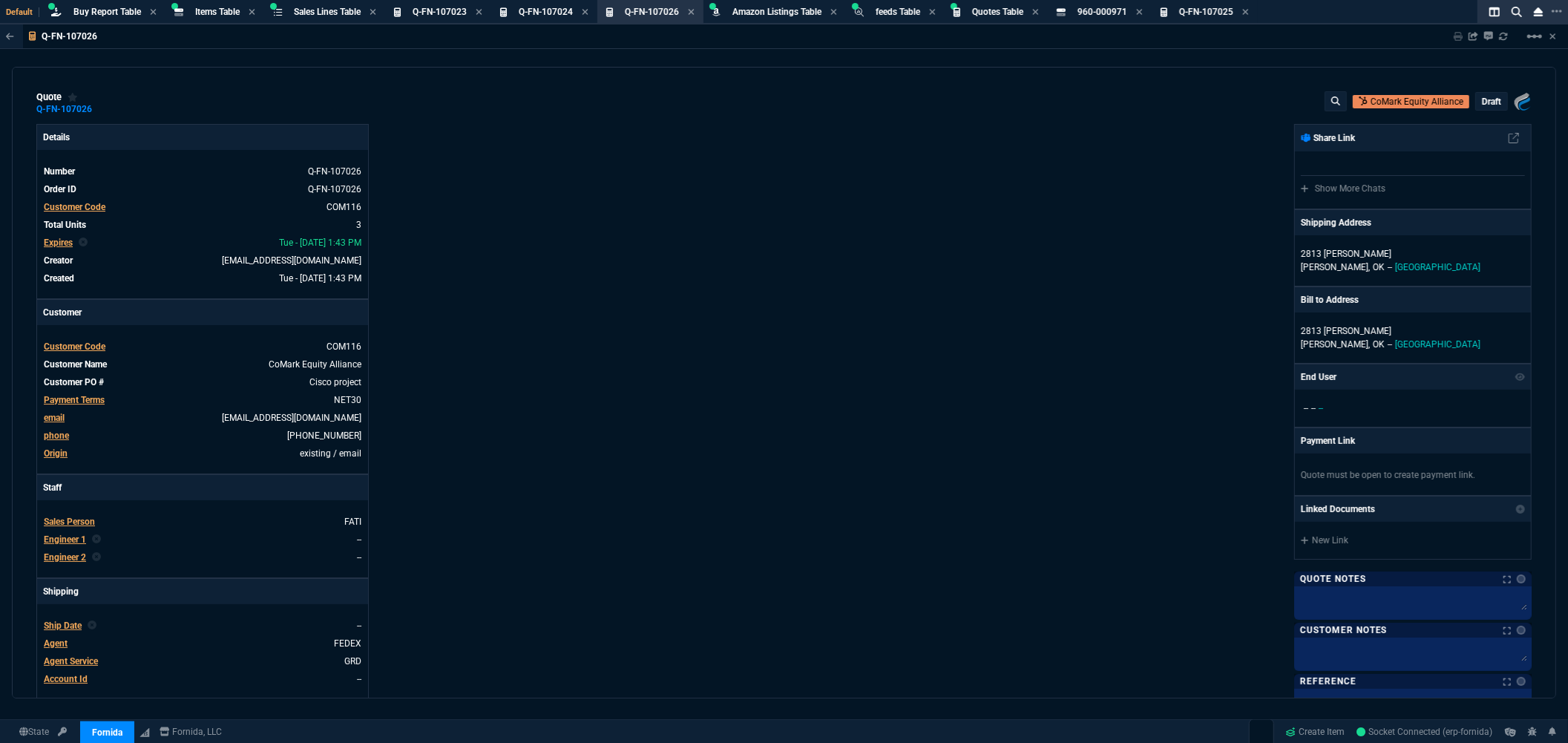
click at [1487, 99] on p "draft" at bounding box center [1491, 101] width 19 height 12
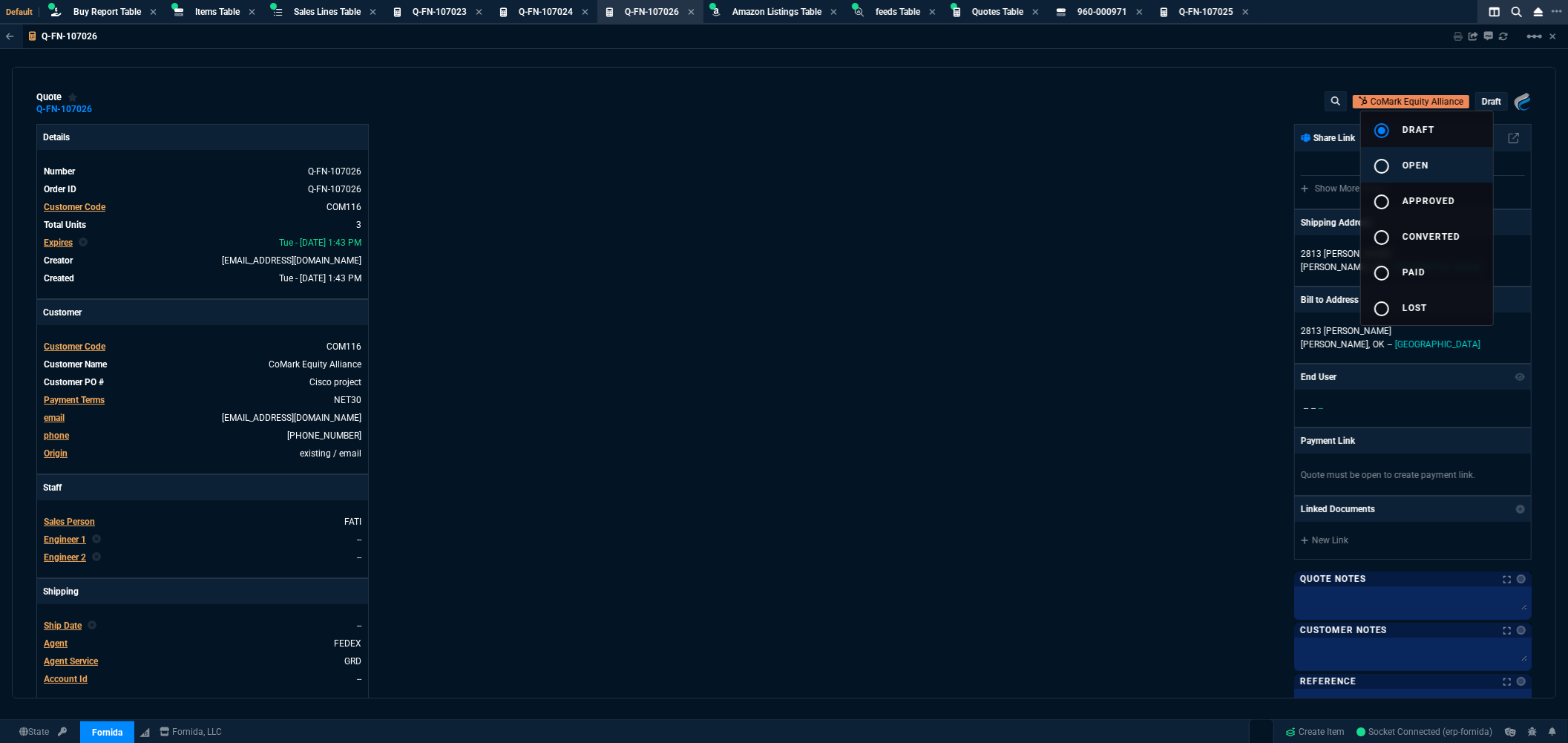
click at [1382, 169] on mat-icon "radio_button_unchecked" at bounding box center [1381, 166] width 18 height 18
type input "50"
type input "88"
click at [1116, 170] on div at bounding box center [784, 372] width 1568 height 743
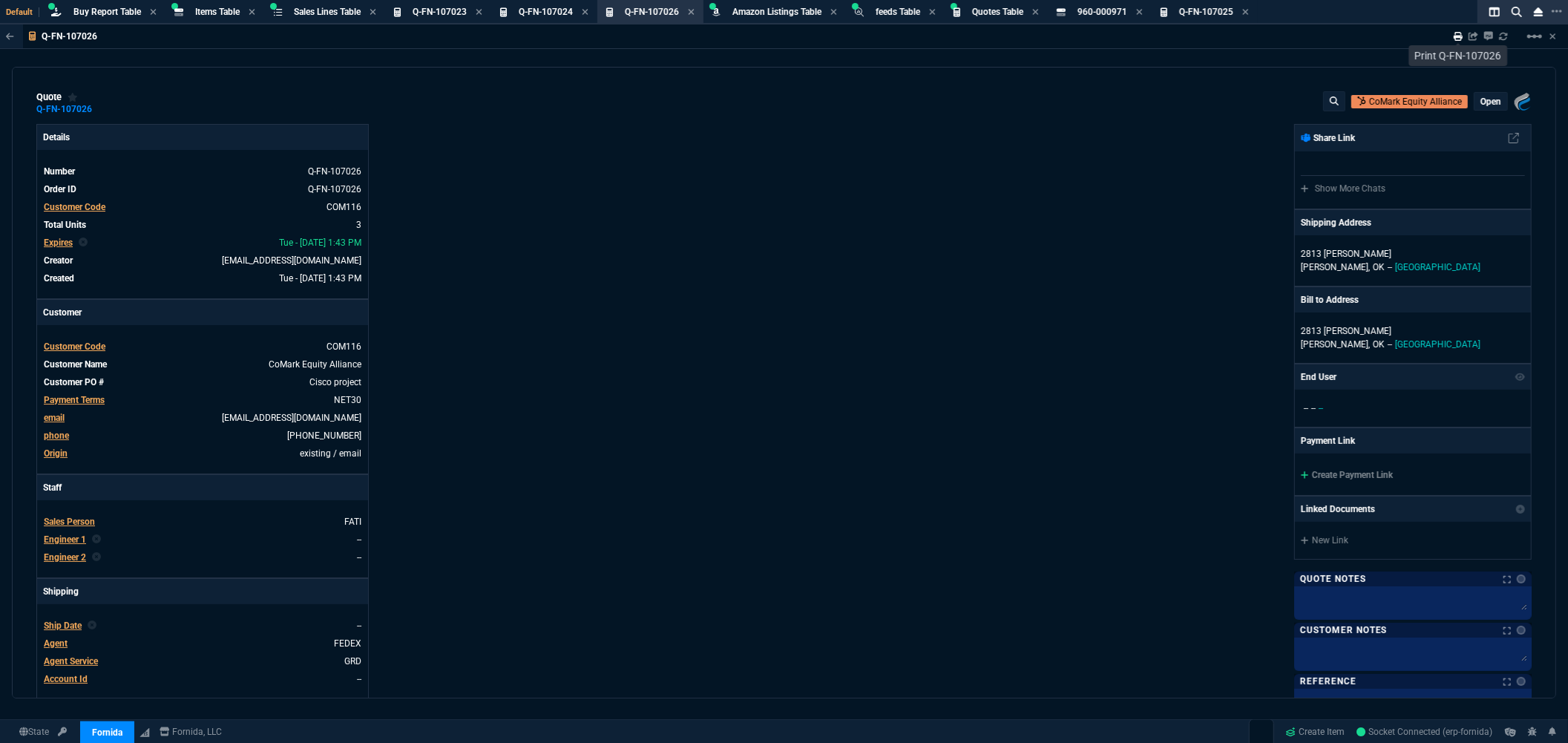
click at [1457, 35] on icon at bounding box center [1458, 36] width 9 height 9
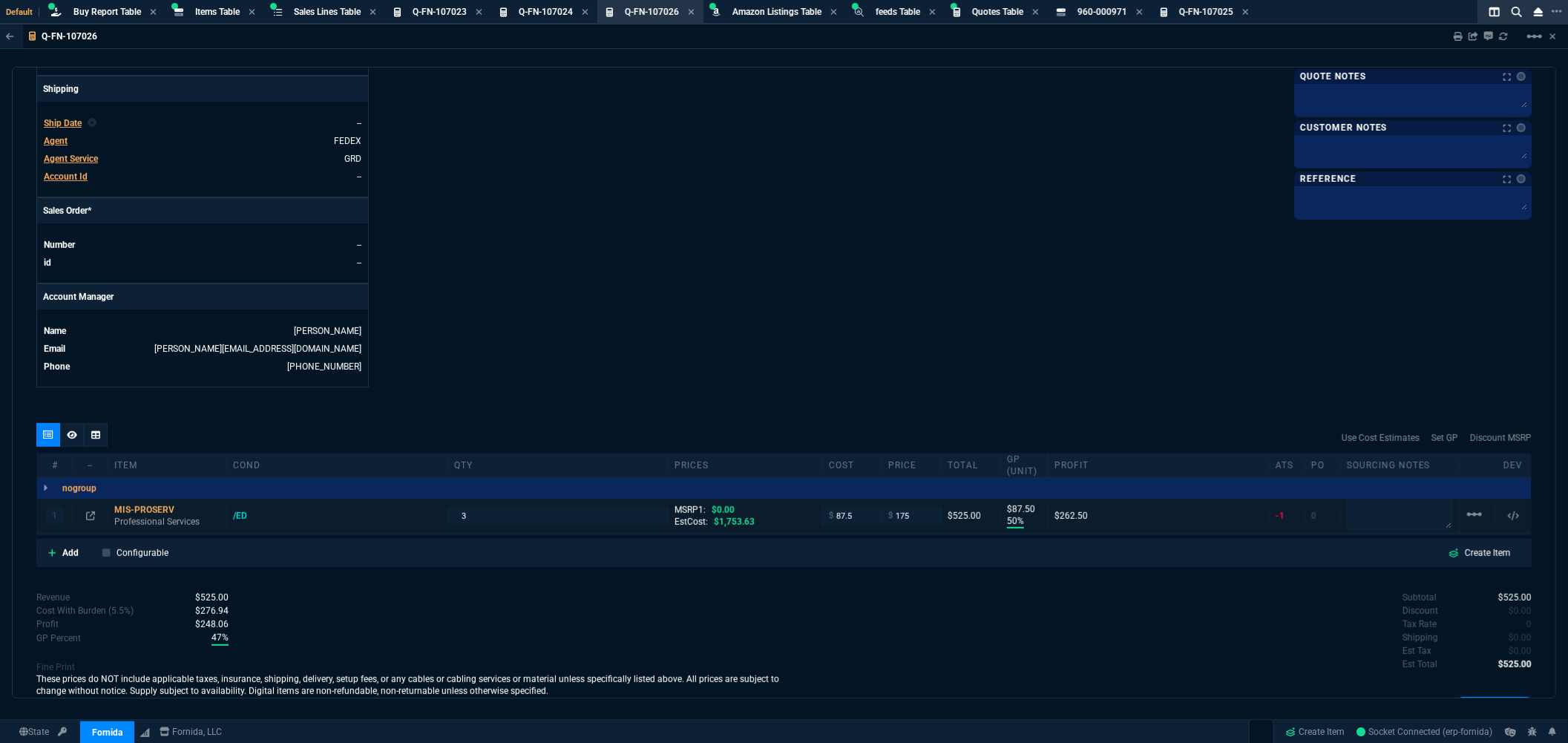
scroll to position [565, 0]
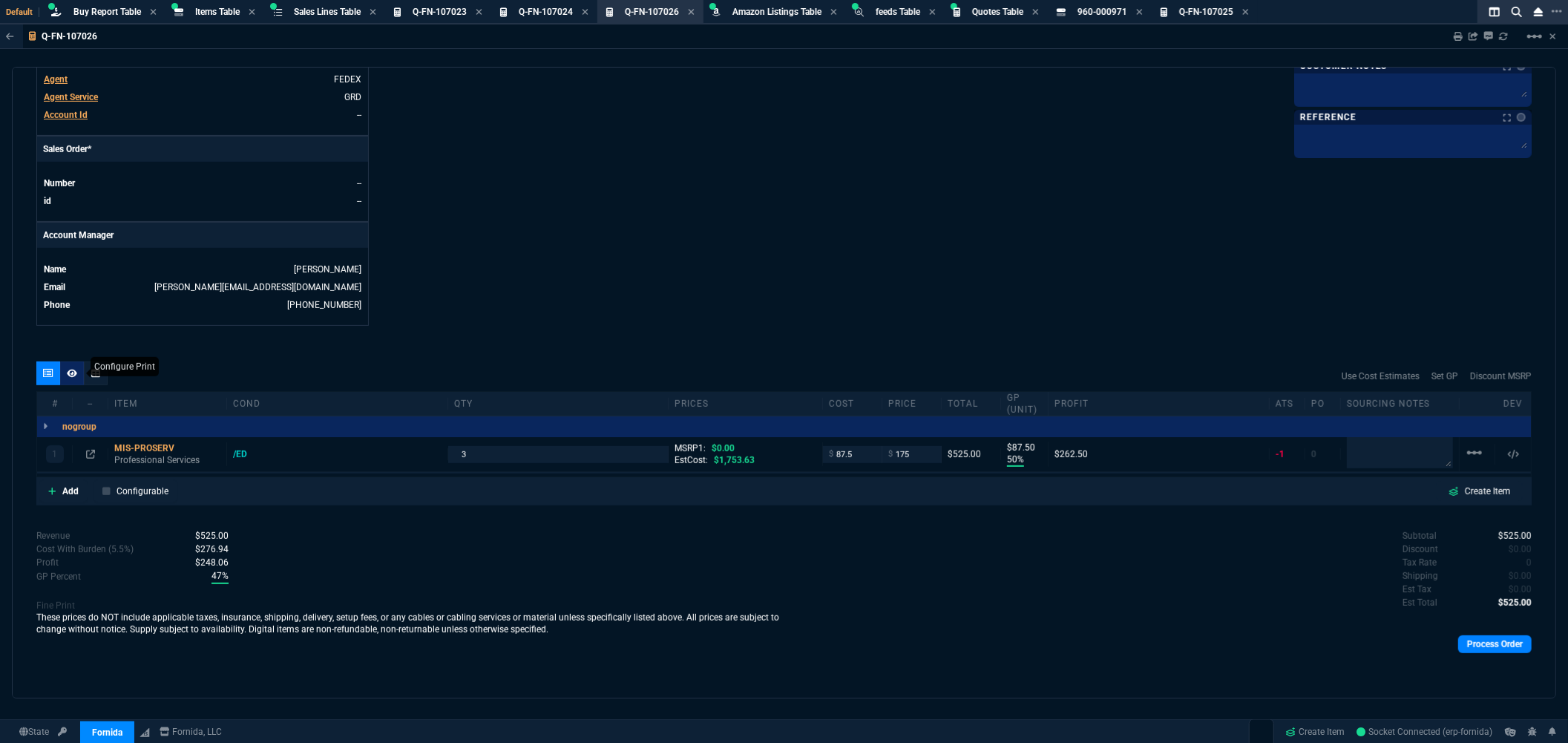
click at [76, 375] on icon at bounding box center [72, 373] width 10 height 8
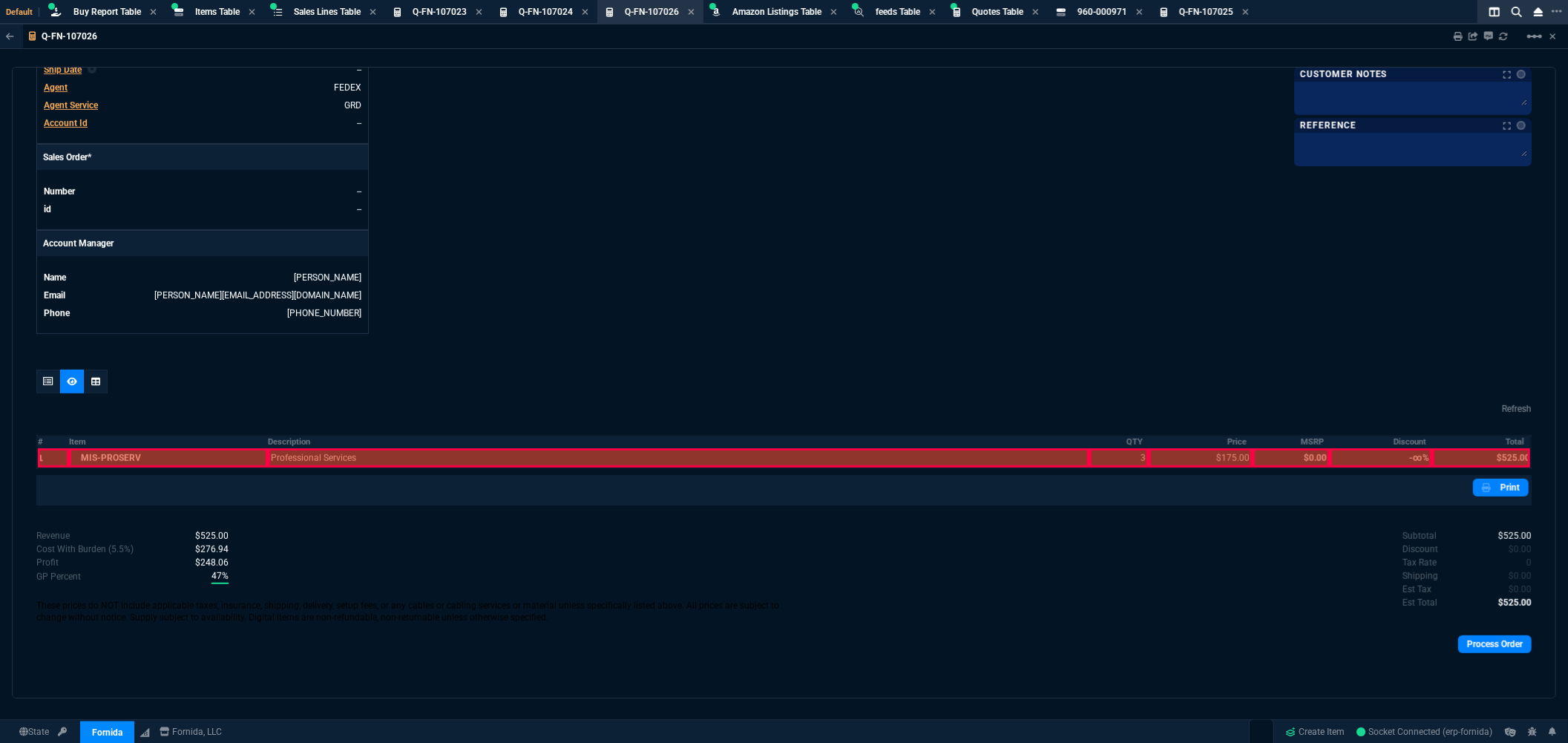
click at [52, 458] on div at bounding box center [53, 458] width 31 height 19
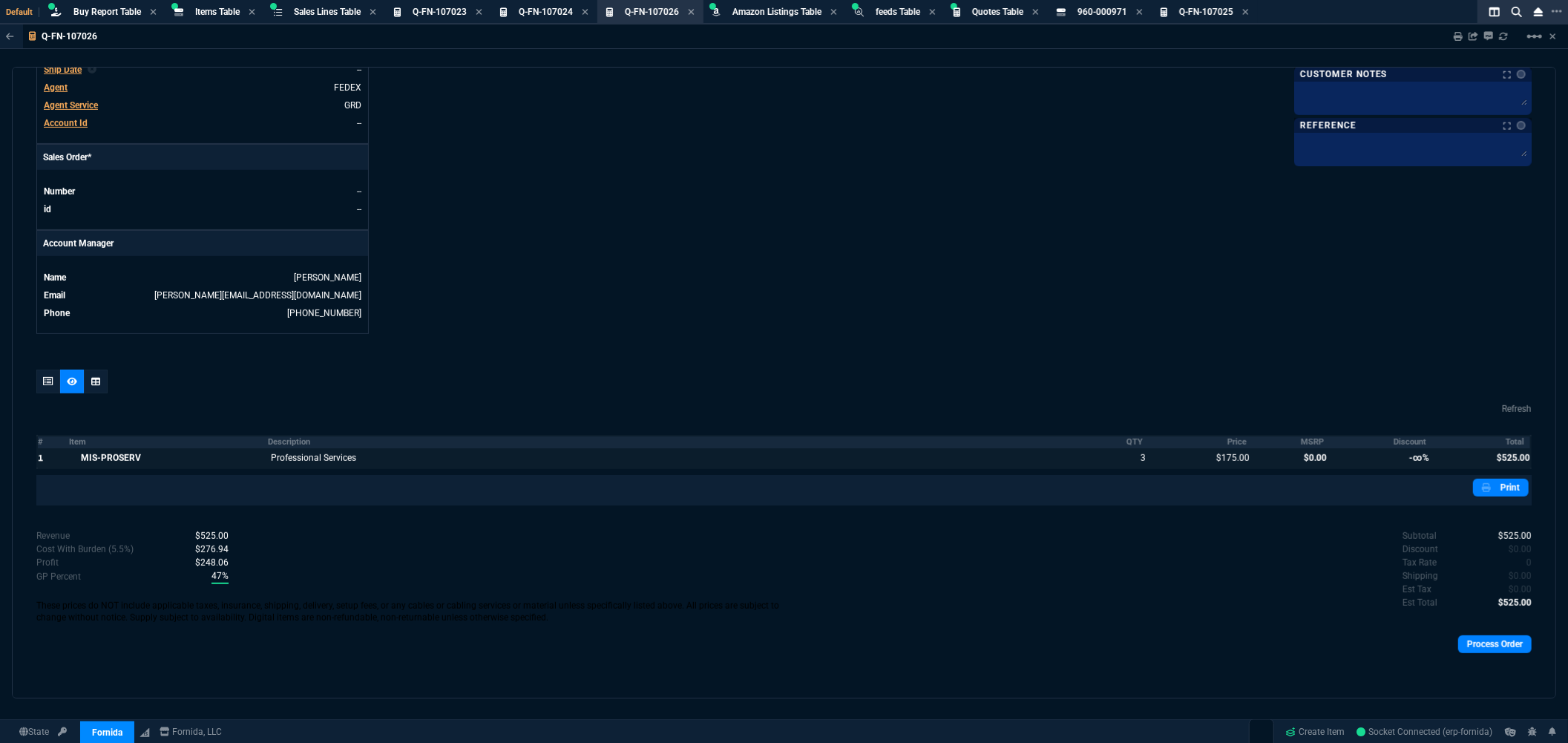
click at [1299, 444] on th "MSRP" at bounding box center [1291, 442] width 77 height 12
click at [1400, 439] on th "Discount" at bounding box center [1380, 442] width 102 height 12
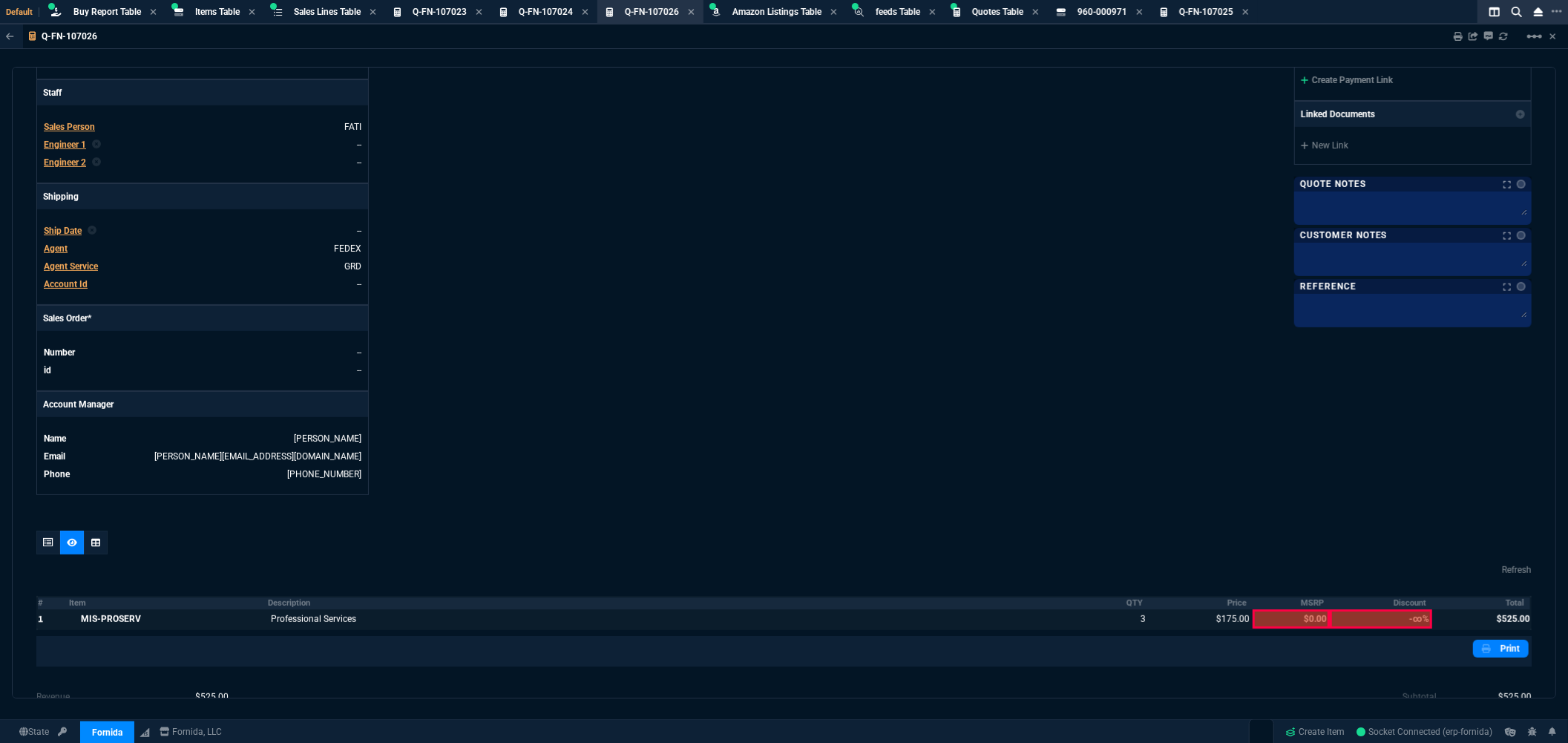
scroll to position [0, 0]
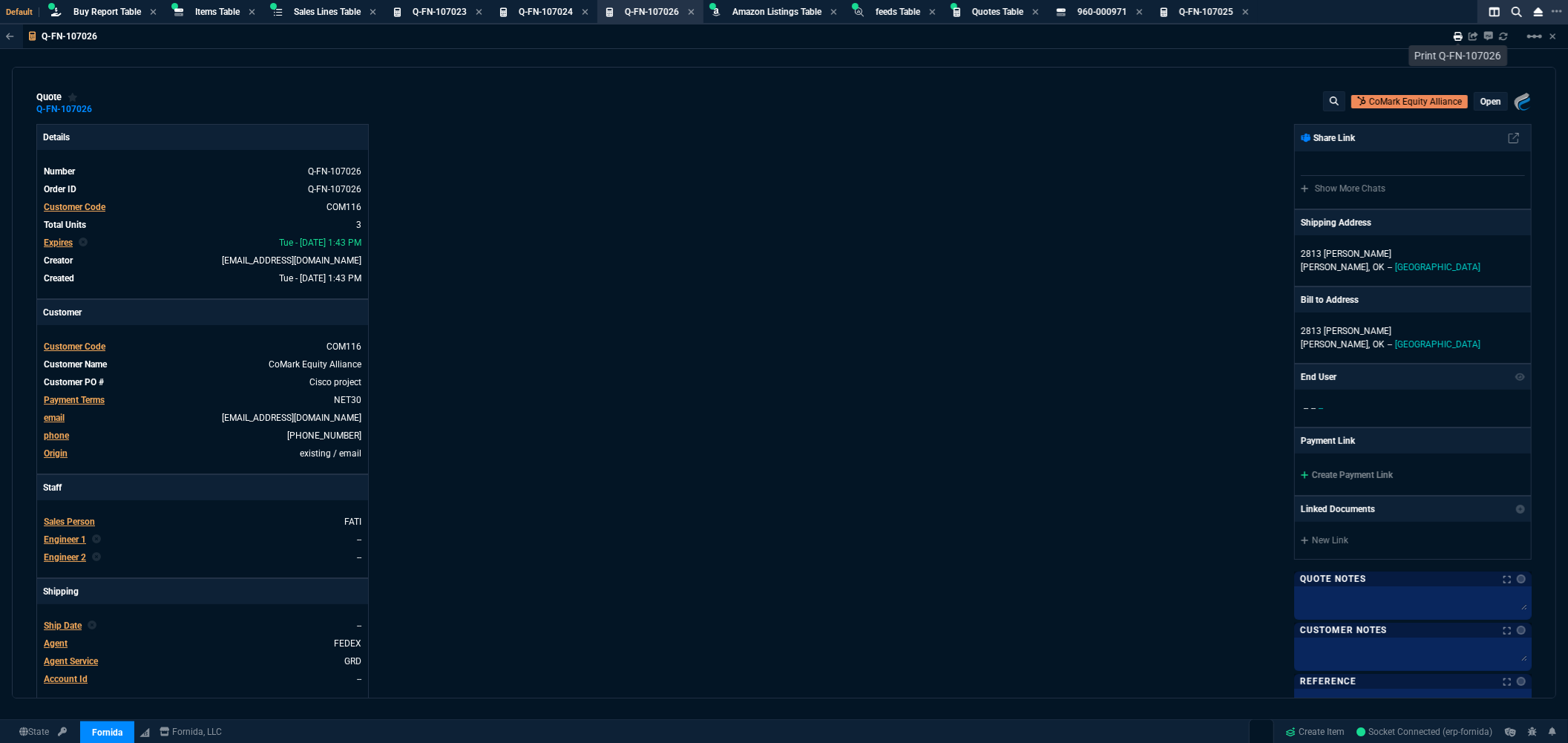
click at [1457, 34] on icon at bounding box center [1458, 36] width 9 height 9
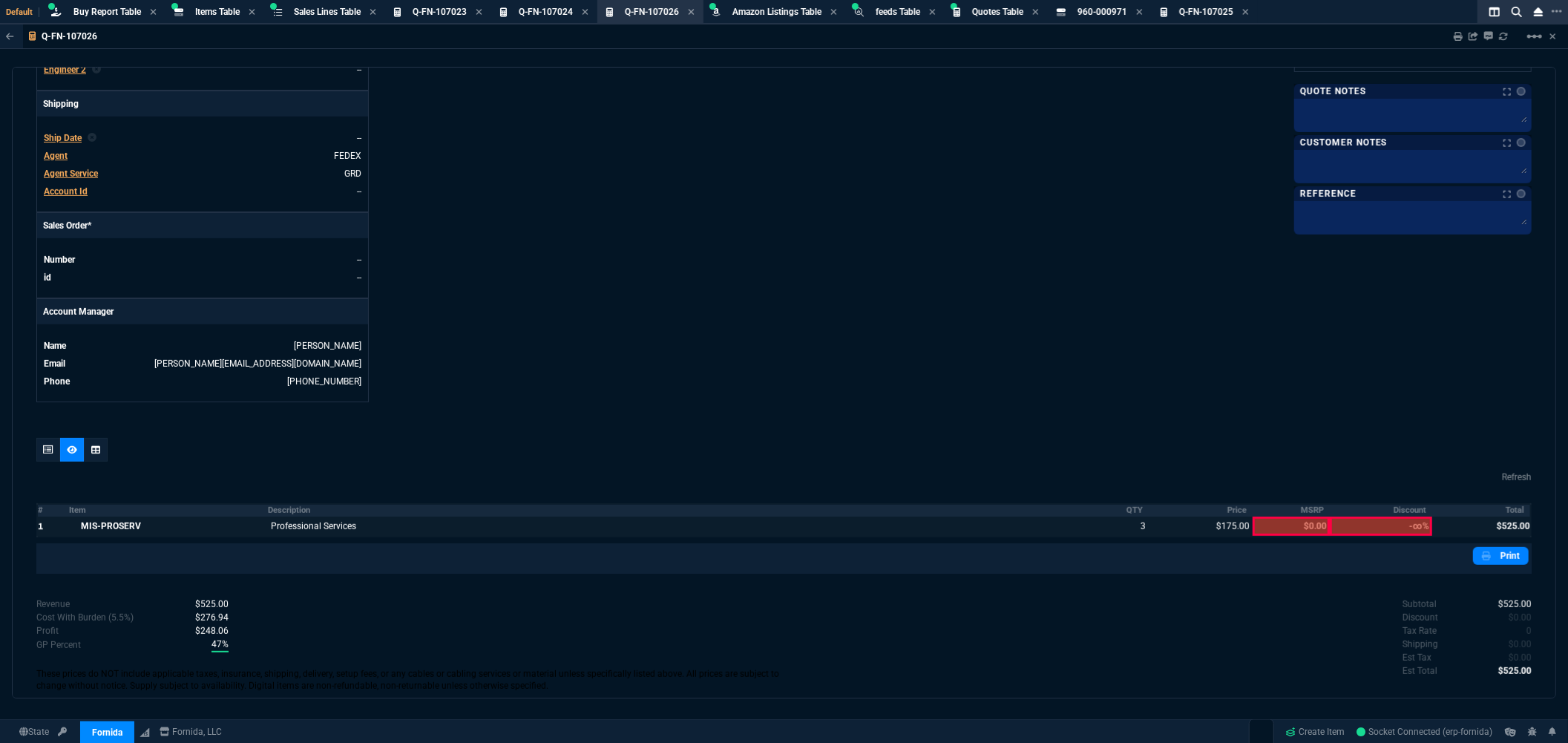
scroll to position [556, 0]
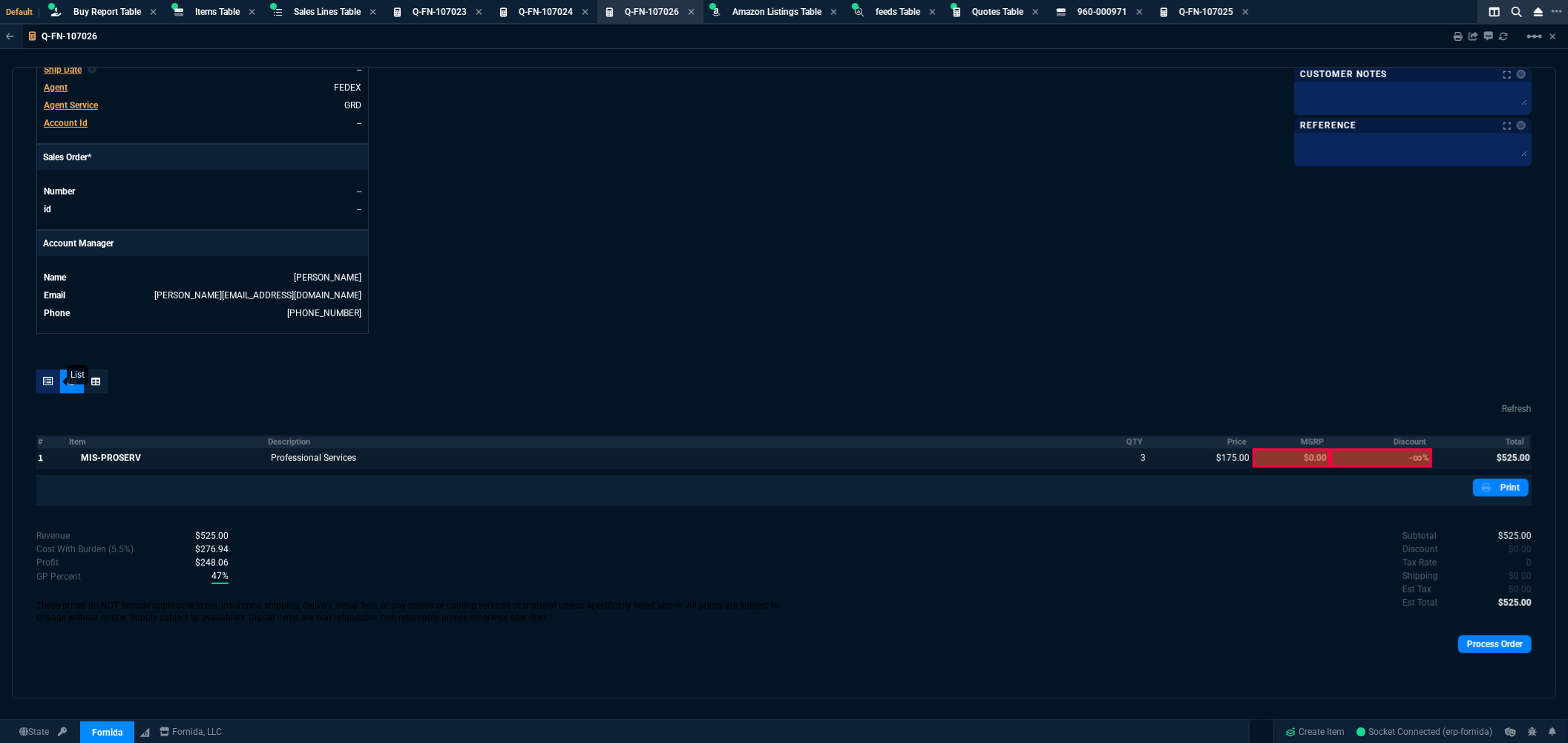
click at [47, 385] on icon at bounding box center [48, 382] width 10 height 9
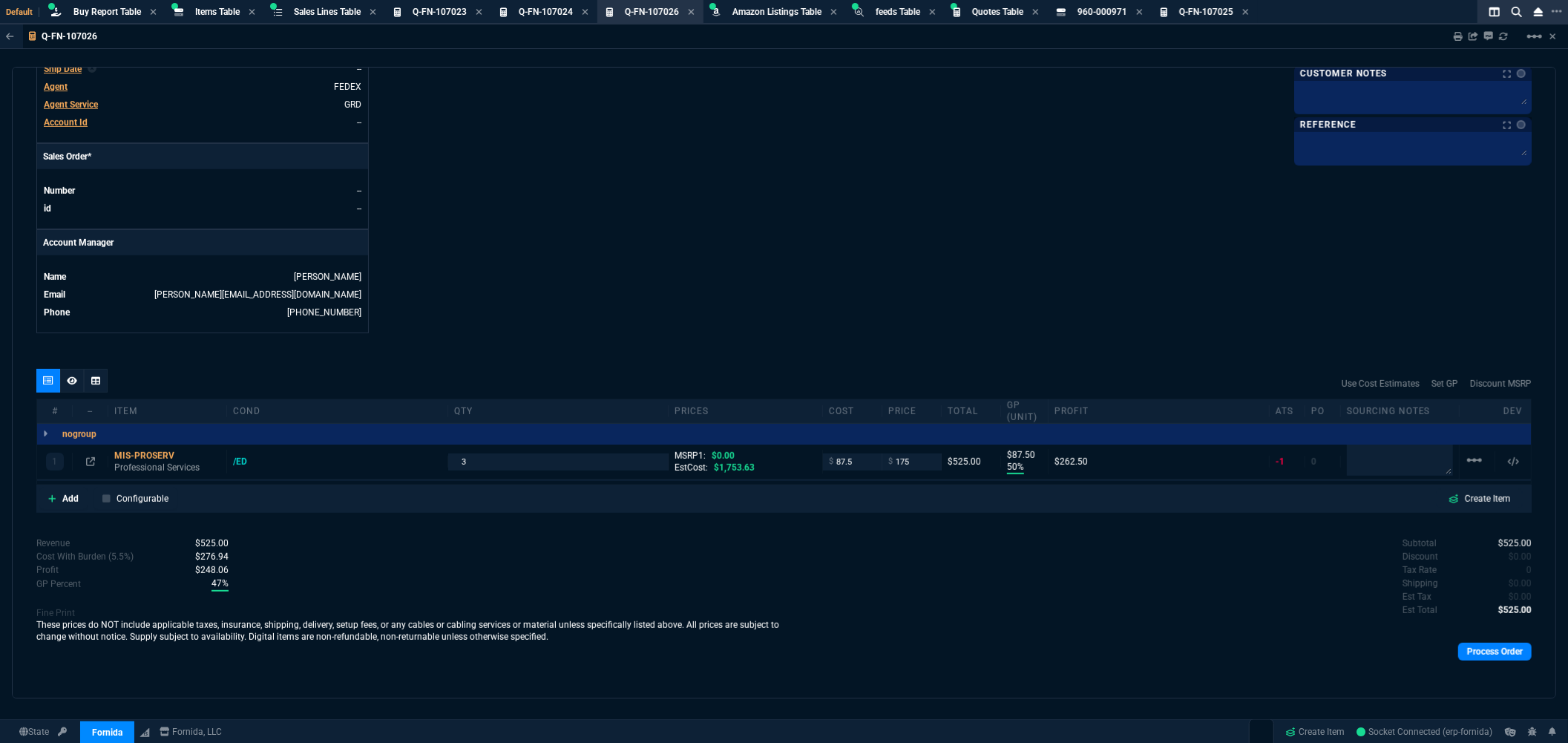
type input "50"
type input "88"
click at [149, 454] on div "MIS-PROSERV" at bounding box center [167, 455] width 106 height 12
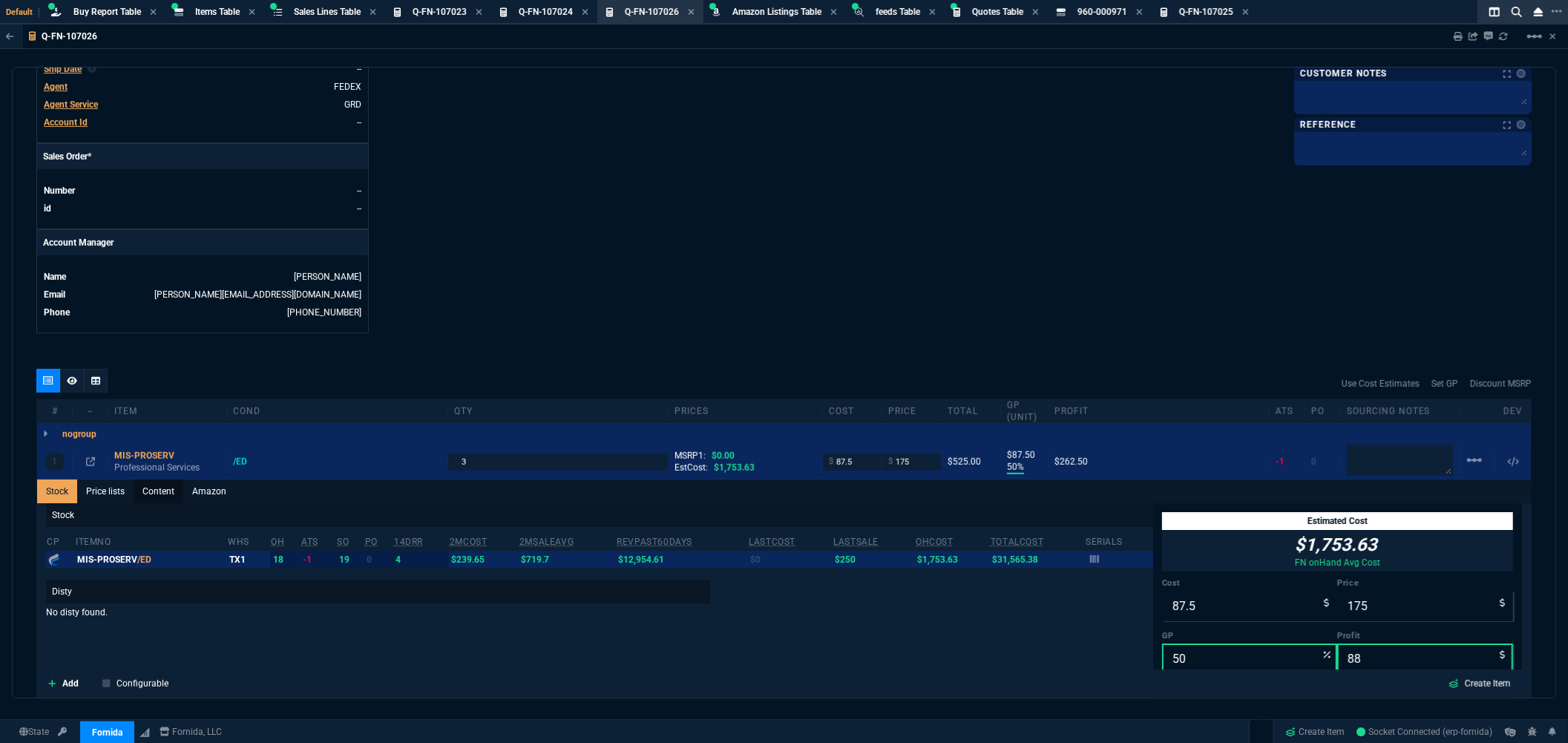
click at [161, 495] on link "Content" at bounding box center [158, 491] width 50 height 24
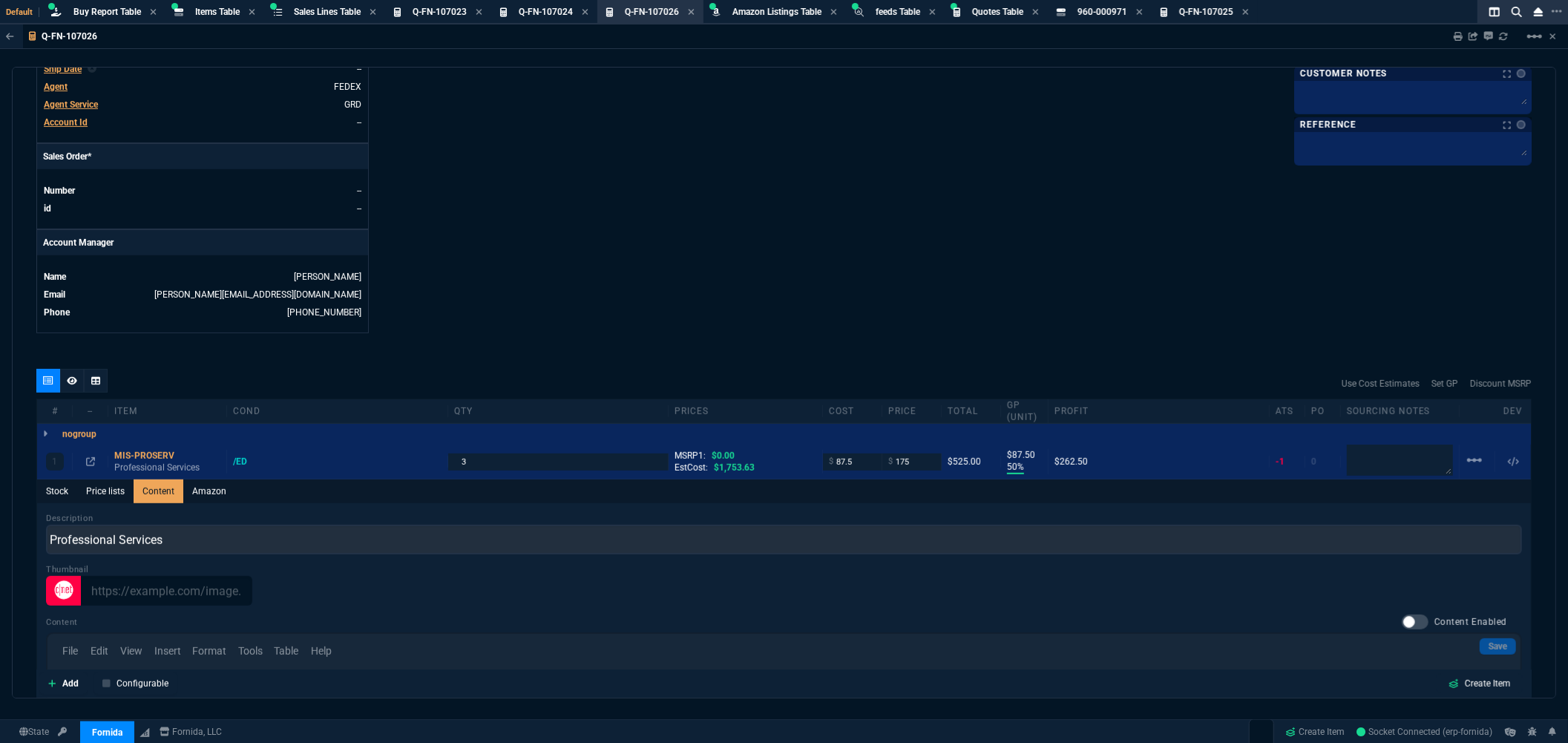
scroll to position [0, 0]
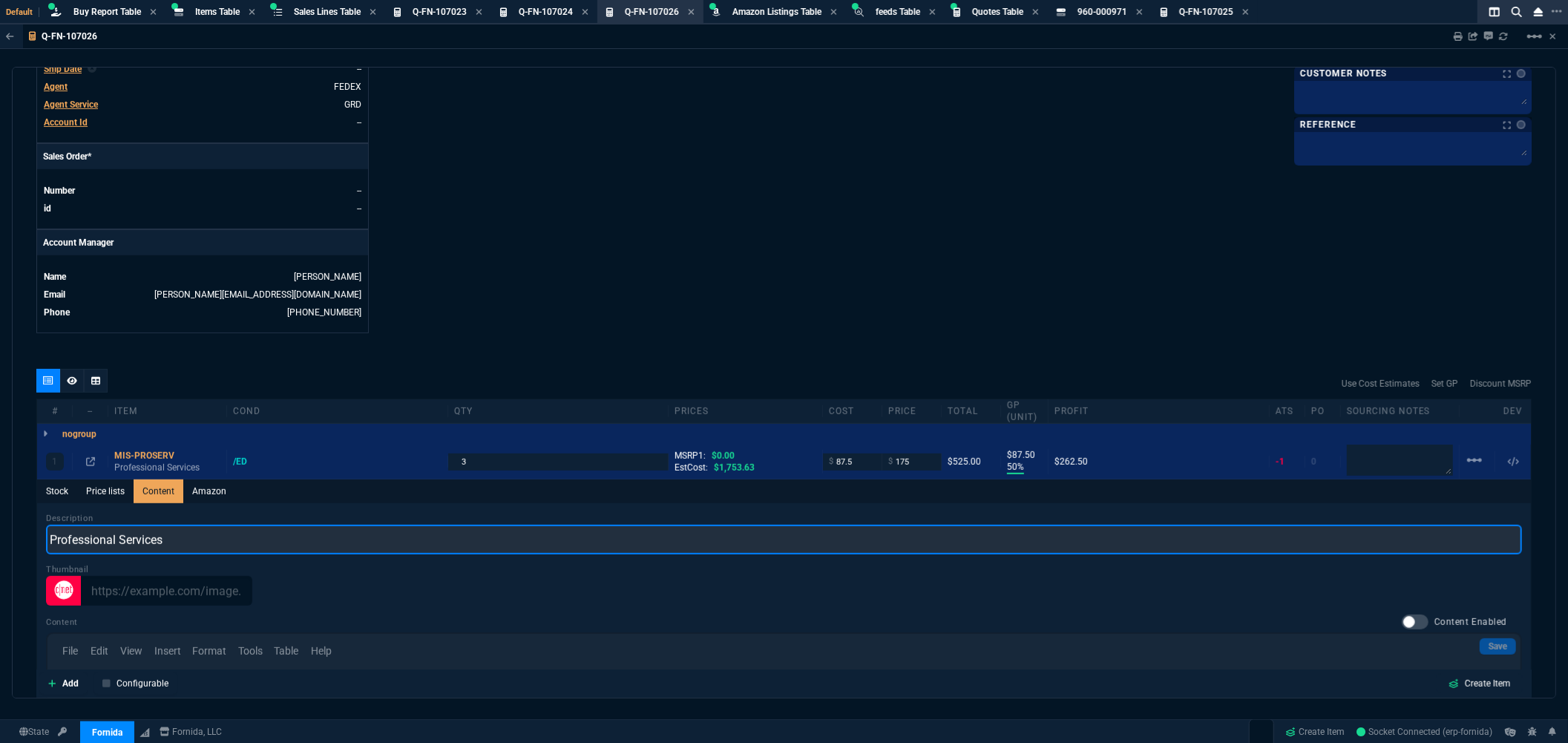
click at [190, 543] on input "Professional Services" at bounding box center [784, 540] width 1476 height 30
type input "Professional Services- Cisco switch engineering help"
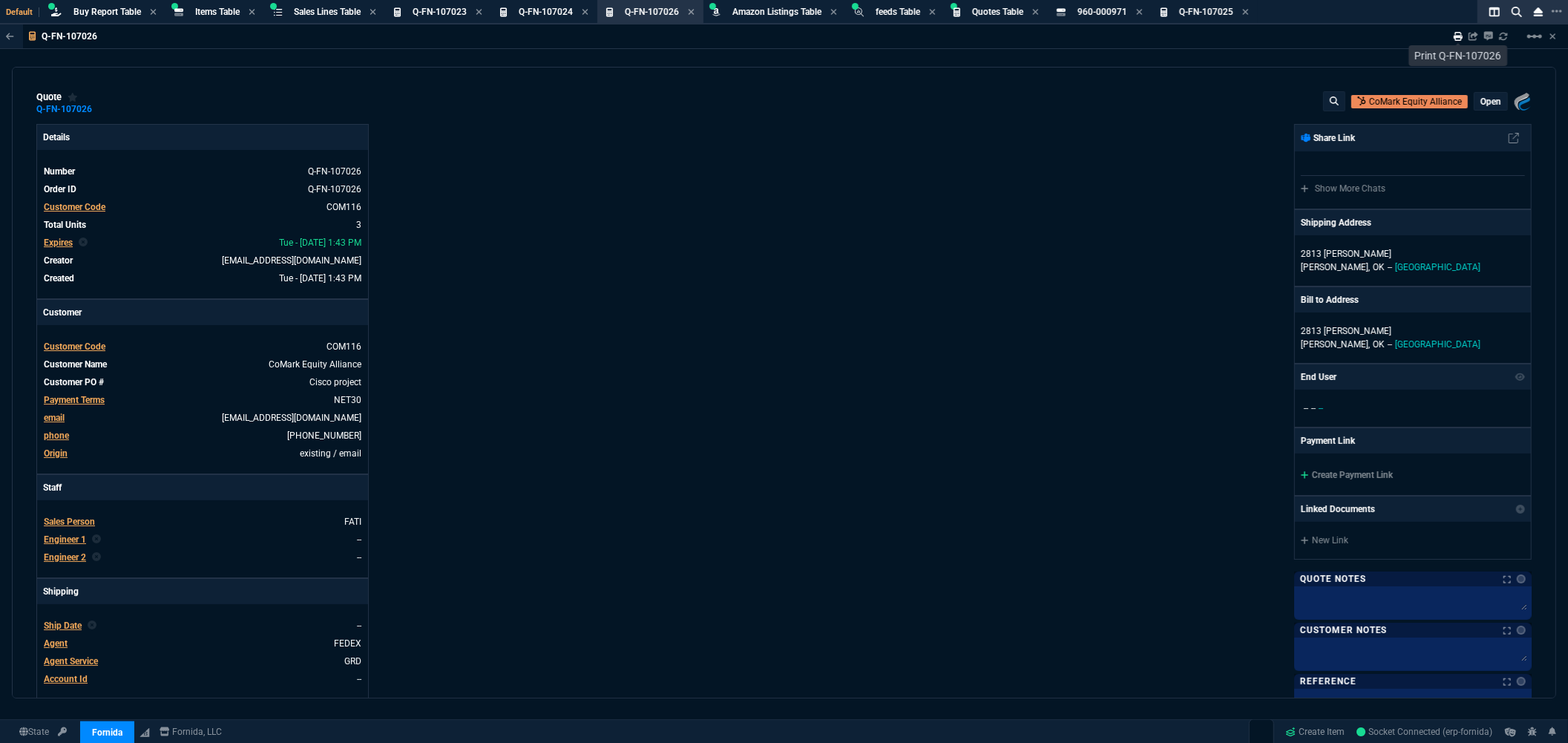
click at [1456, 34] on icon at bounding box center [1458, 36] width 9 height 9
type input "50"
type input "88"
click at [803, 287] on div "Fornida, LLC 2609 Technology Dr Suite 300 Plano, TX 75074 Share Link Show More …" at bounding box center [1158, 507] width 748 height 766
click at [908, 261] on div "Fornida, LLC 2609 Technology Dr Suite 300 Plano, TX 75074 Share Link Show More …" at bounding box center [1158, 507] width 748 height 766
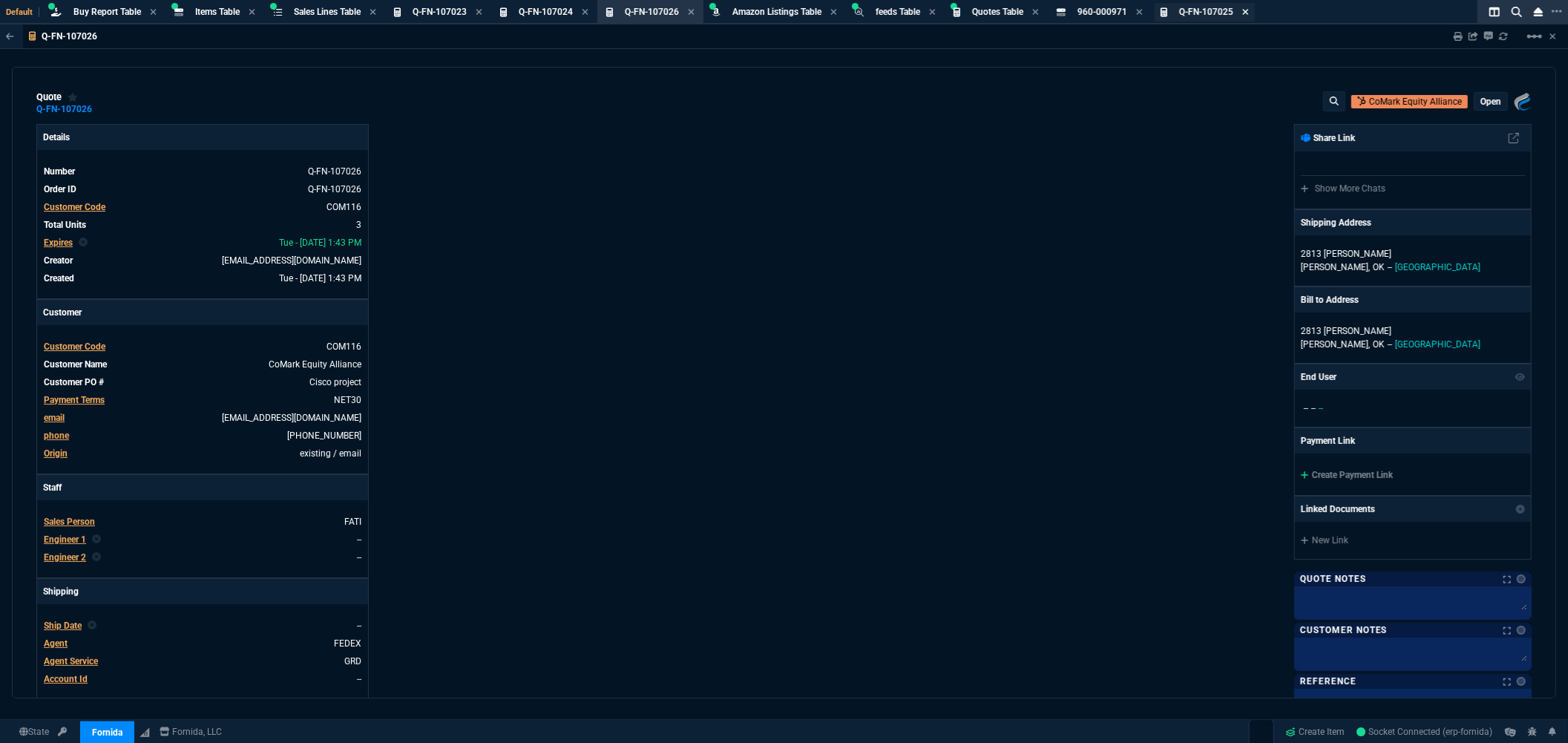
click at [1248, 10] on icon at bounding box center [1245, 12] width 7 height 9
click at [1142, 10] on icon at bounding box center [1139, 12] width 6 height 6
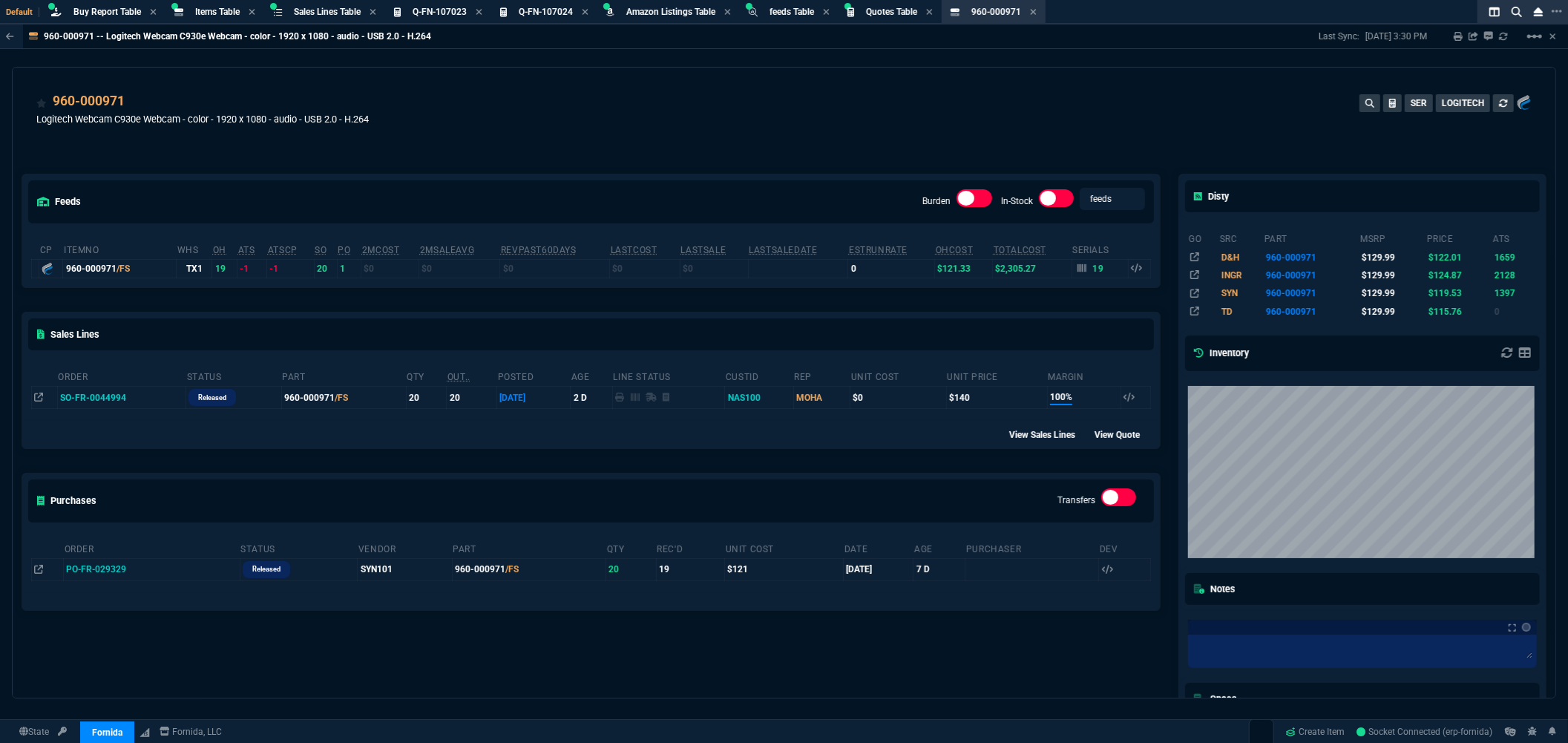
click at [654, 109] on div "960-000971 Logitech Webcam C930e Webcam - color - 1920 x 1080 - audio - USB 2.0…" at bounding box center [784, 117] width 1495 height 52
click at [566, 79] on div "960-000971 Logitech Webcam C930e Webcam - color - 1920 x 1080 - audio - USB 2.0…" at bounding box center [784, 112] width 1543 height 89
click at [481, 9] on icon at bounding box center [478, 12] width 6 height 6
click at [929, 10] on icon at bounding box center [927, 12] width 6 height 6
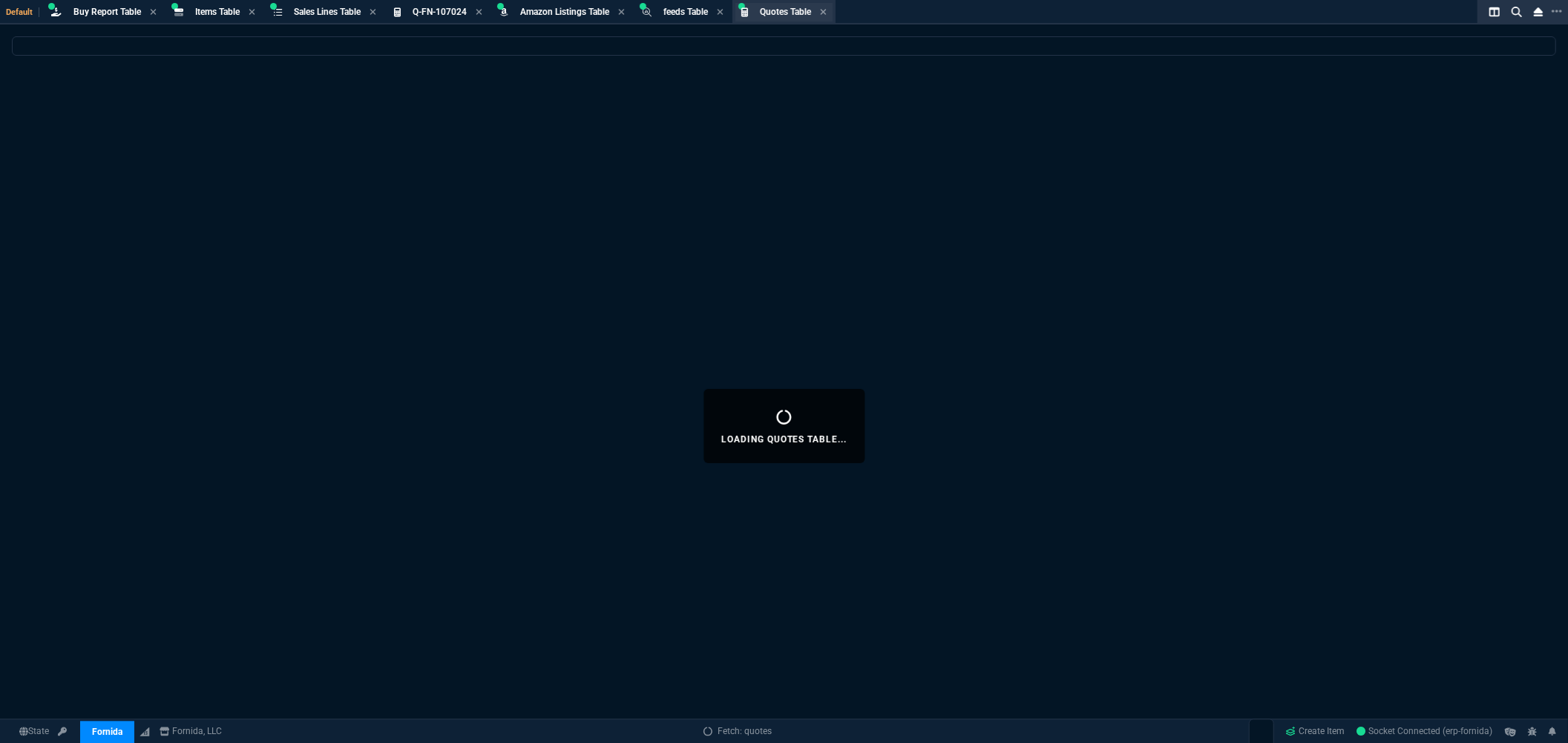
click at [792, 13] on span "Quotes Table" at bounding box center [785, 12] width 51 height 10
select select
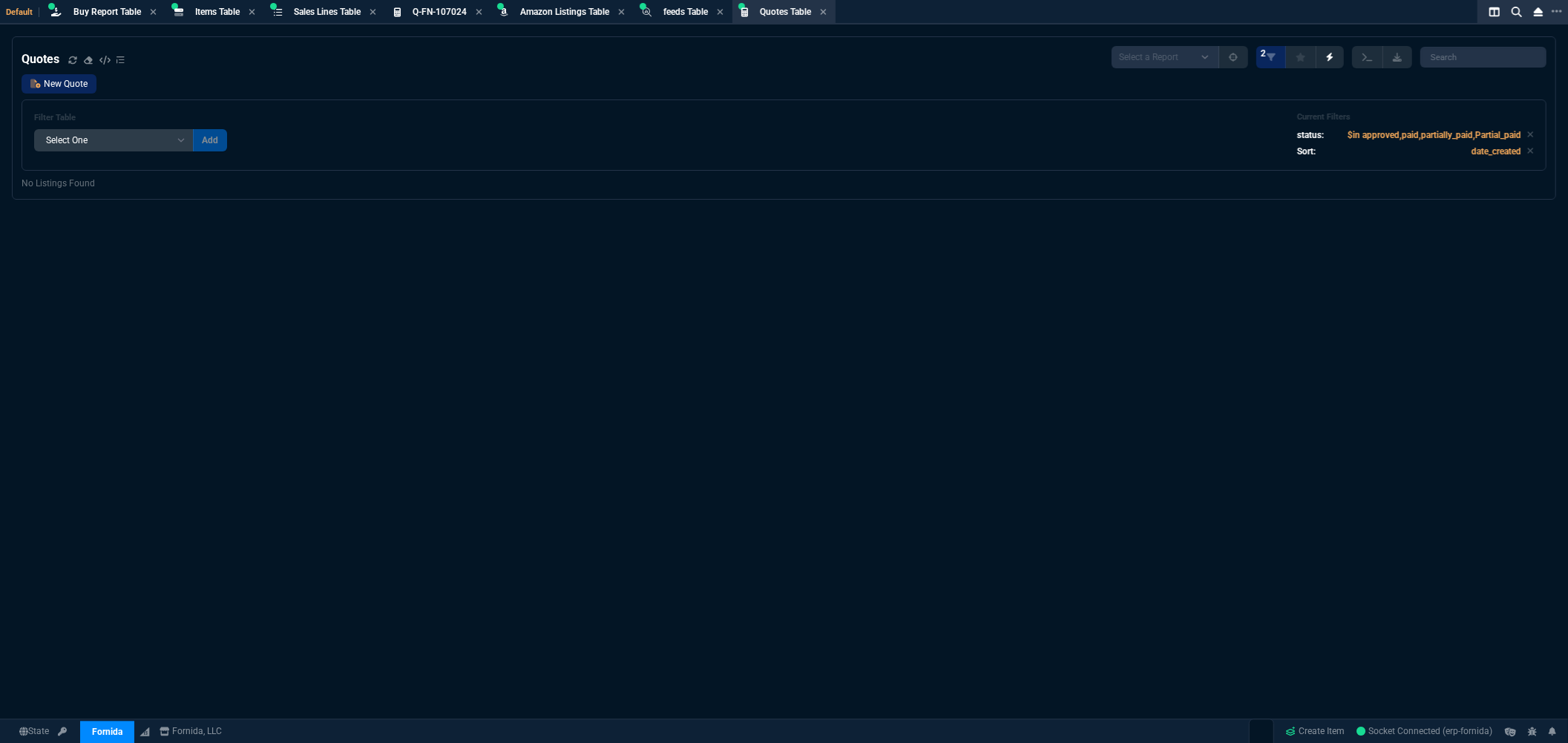
click at [62, 86] on link "New Quote" at bounding box center [59, 83] width 75 height 19
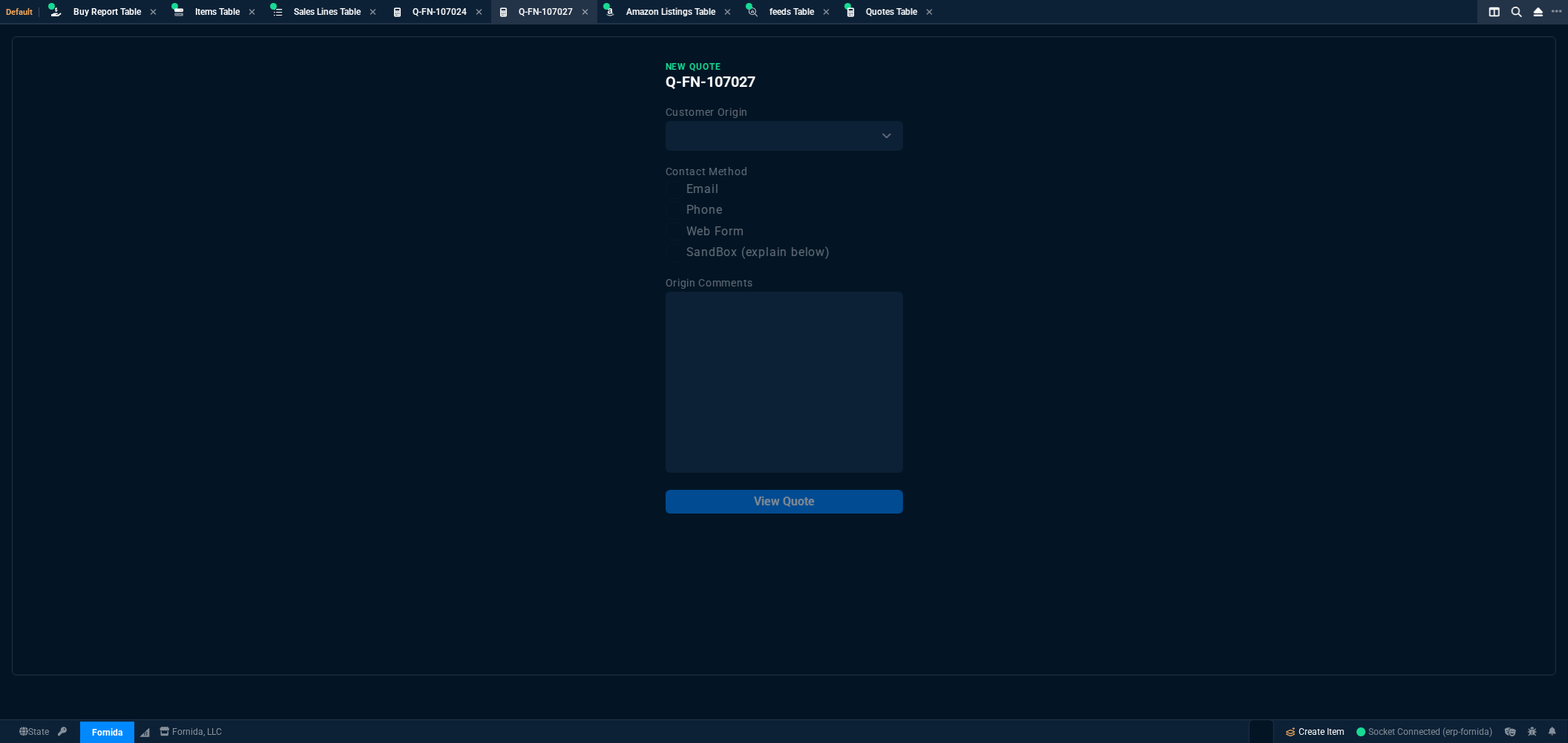
click at [1299, 731] on link "Create Item" at bounding box center [1315, 731] width 71 height 22
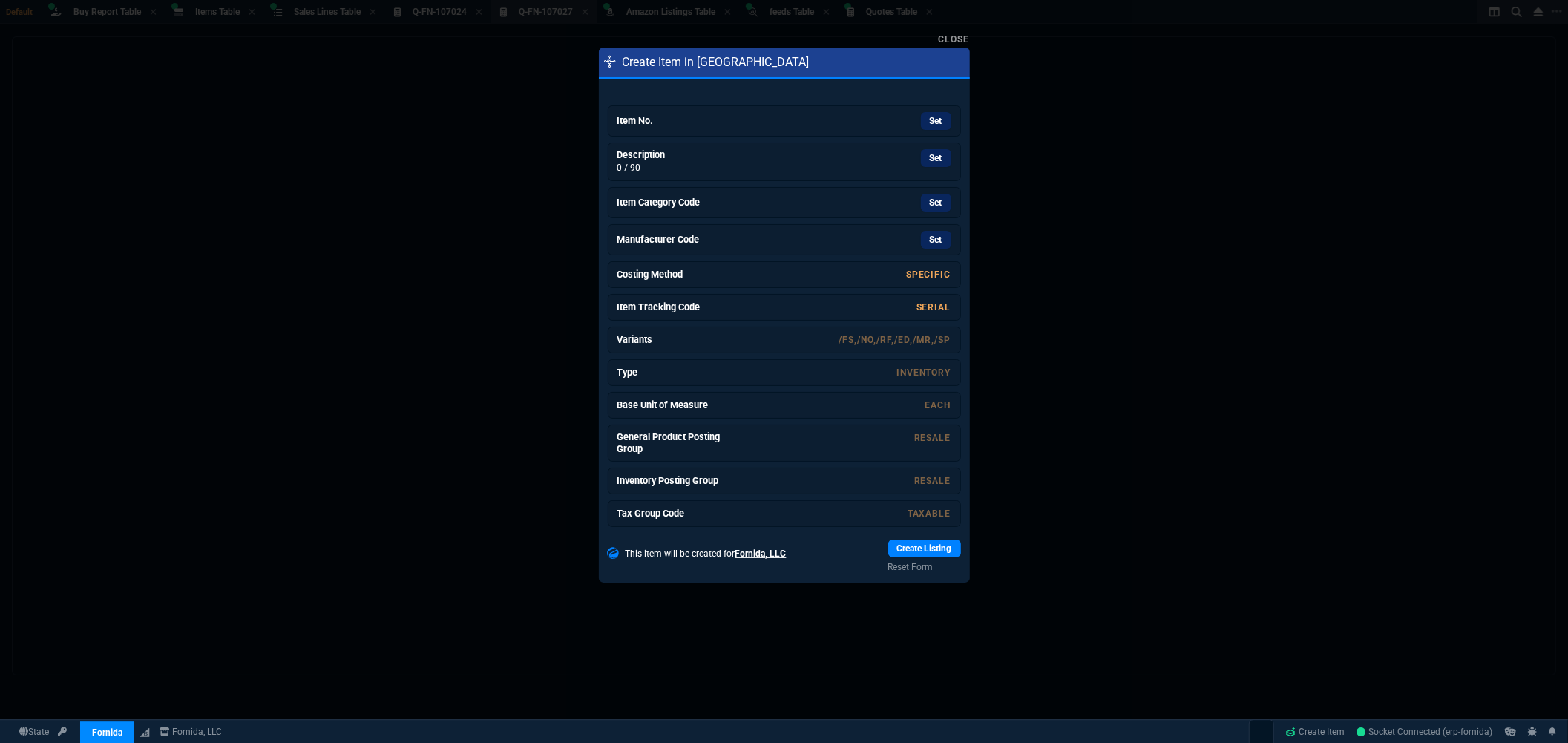
click at [792, 114] on div "Set" at bounding box center [839, 120] width 223 height 18
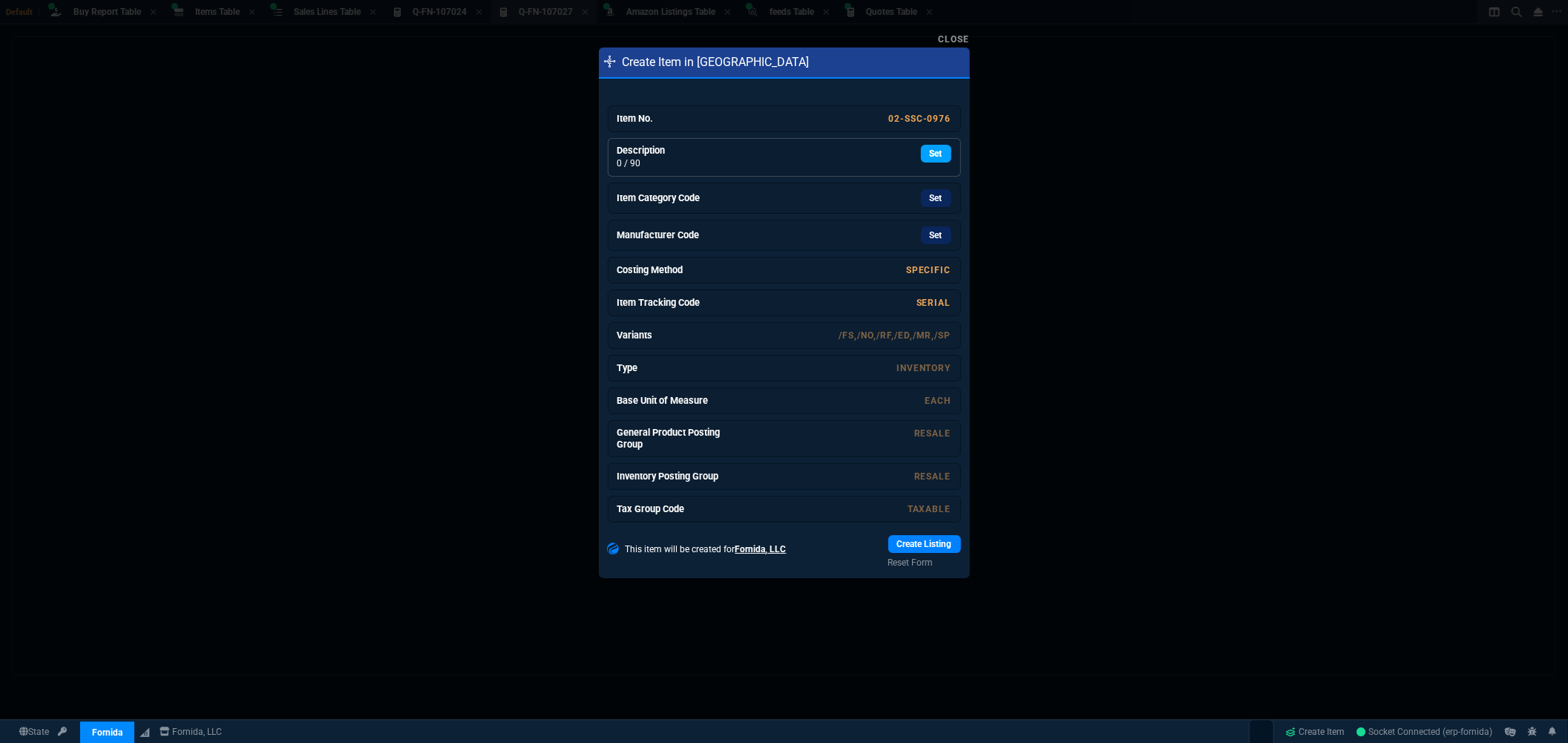
click at [929, 160] on link "Set" at bounding box center [935, 153] width 30 height 18
click at [936, 205] on link "Set" at bounding box center [935, 198] width 30 height 18
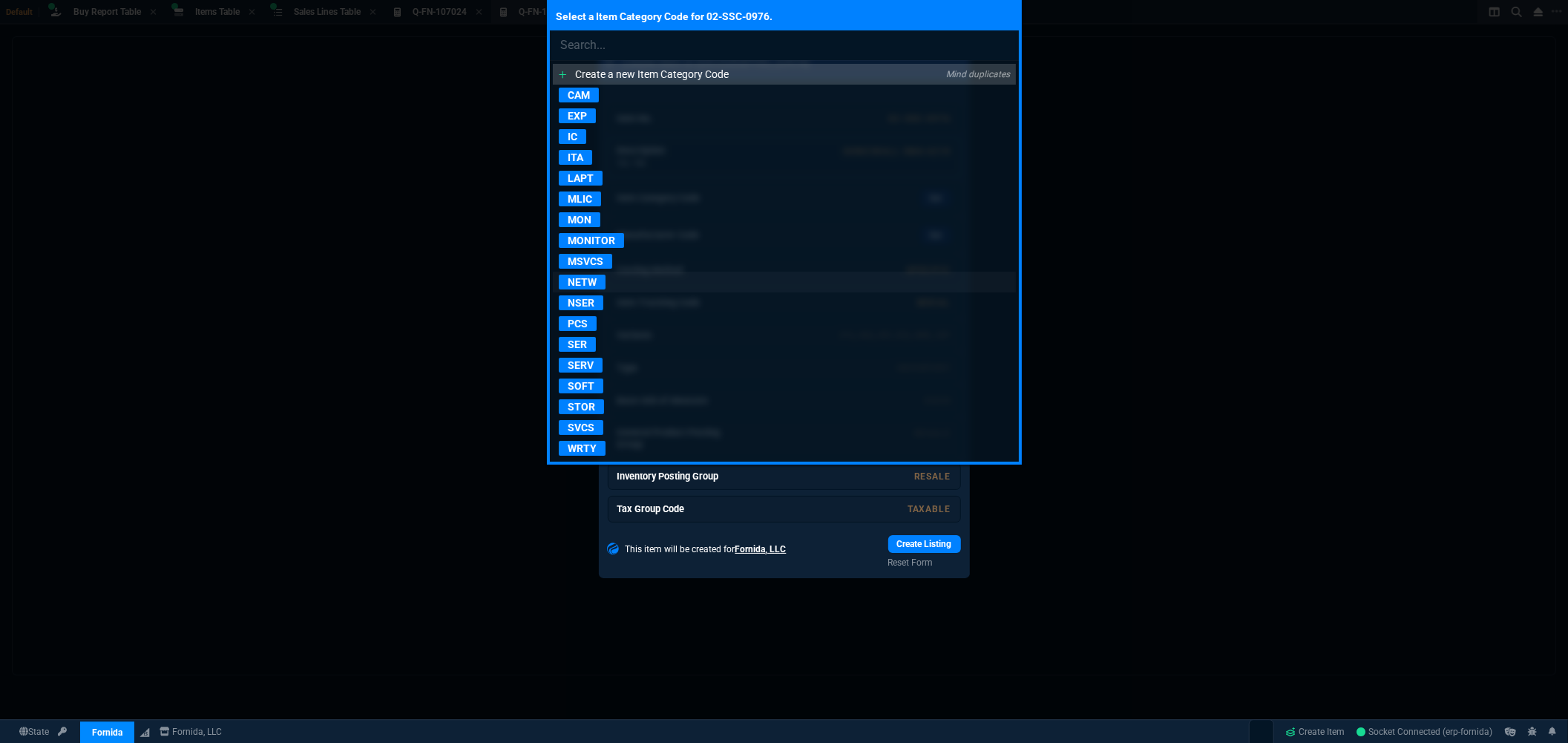
click at [587, 285] on p "NETW" at bounding box center [582, 281] width 47 height 15
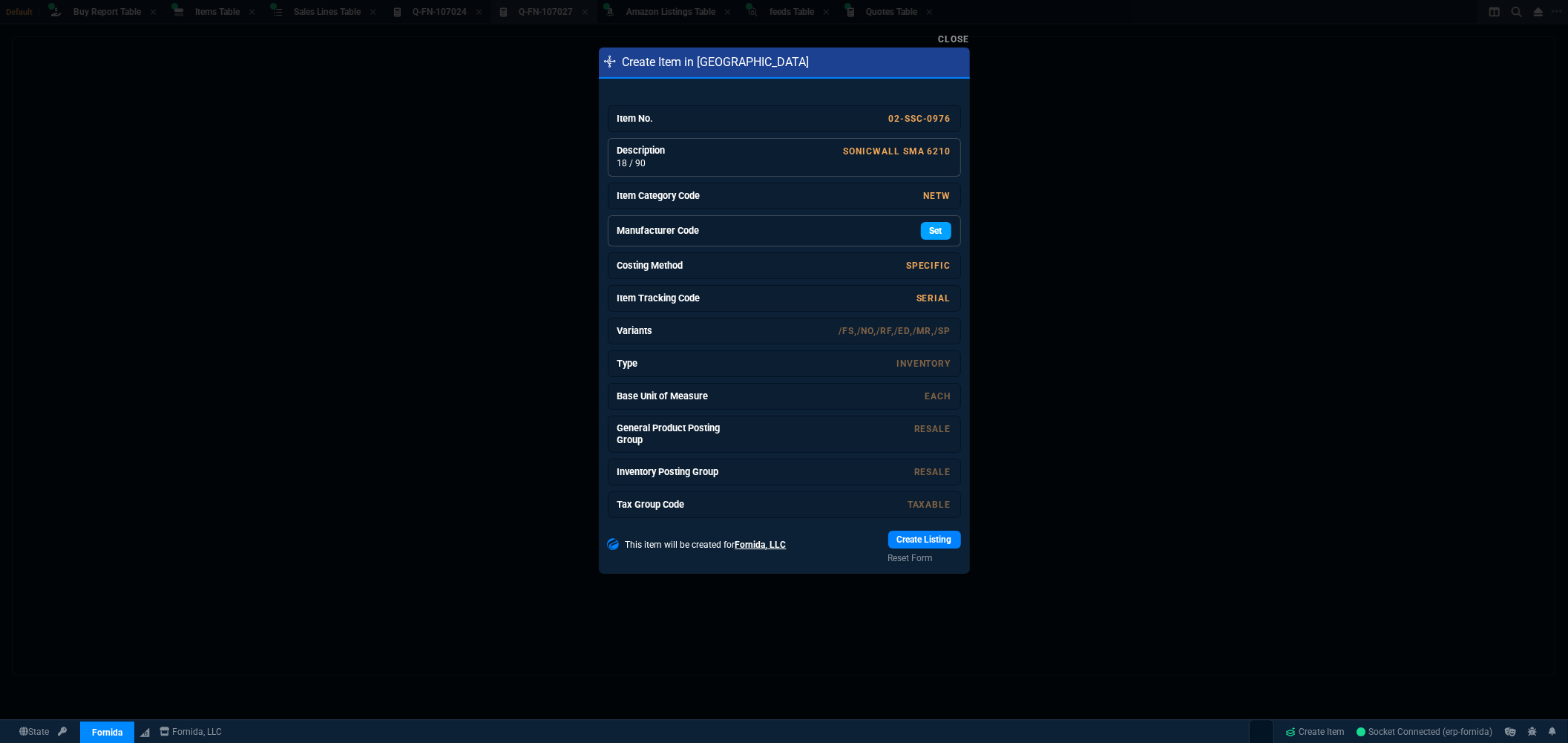
click at [926, 234] on link "Set" at bounding box center [935, 230] width 30 height 18
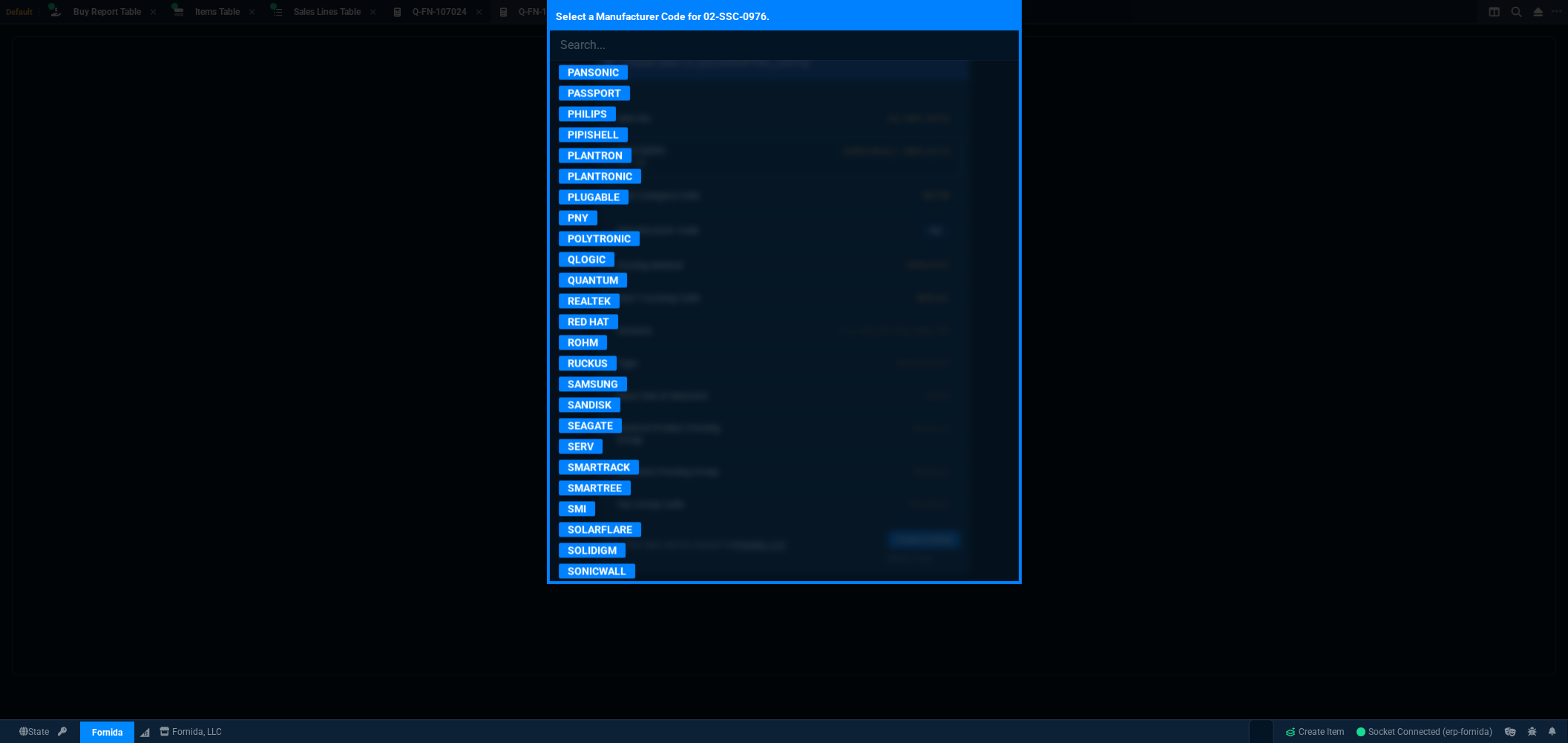
scroll to position [2556, 0]
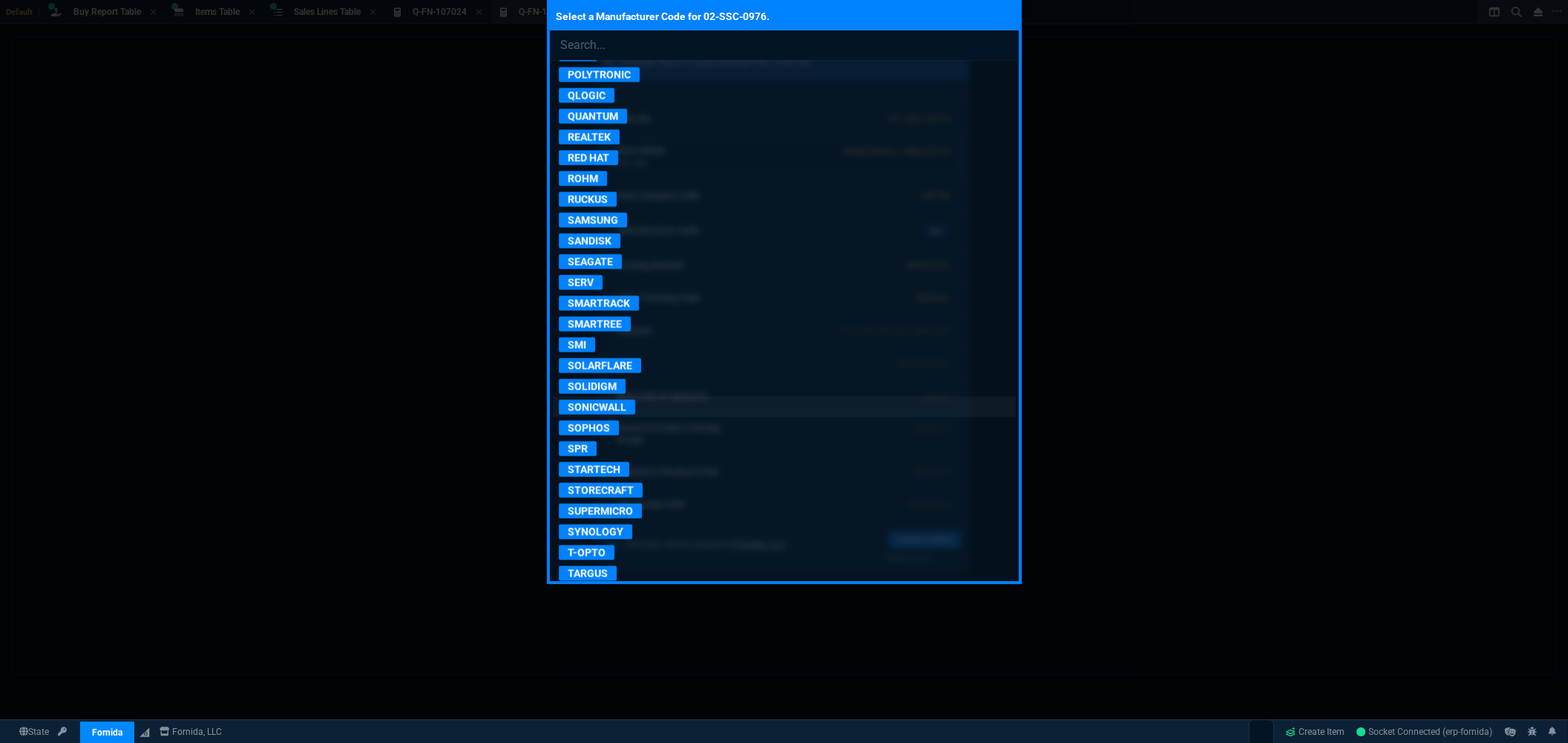
click at [603, 414] on p "SONICWALL" at bounding box center [596, 406] width 76 height 15
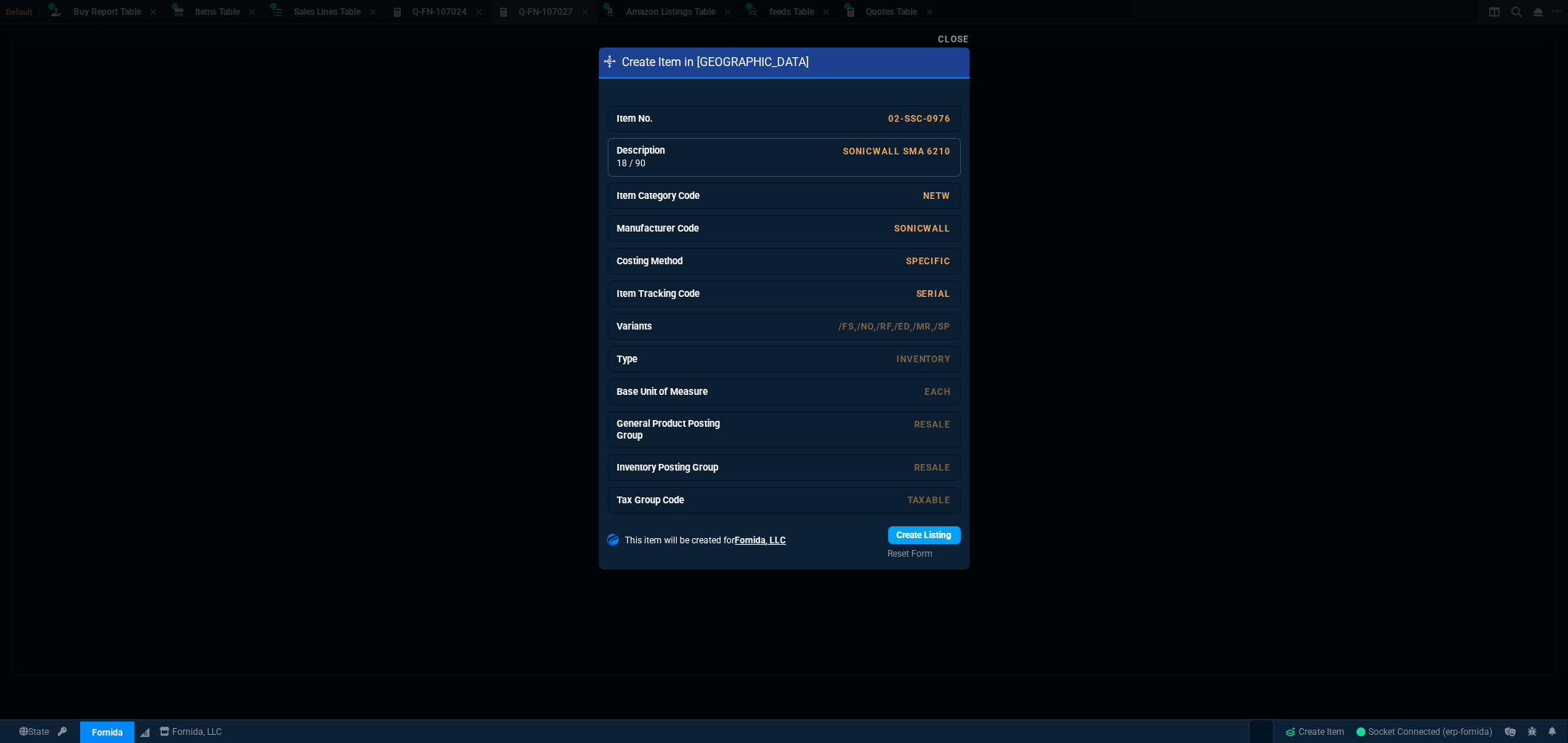
click at [931, 536] on link "Create Listing" at bounding box center [925, 535] width 72 height 18
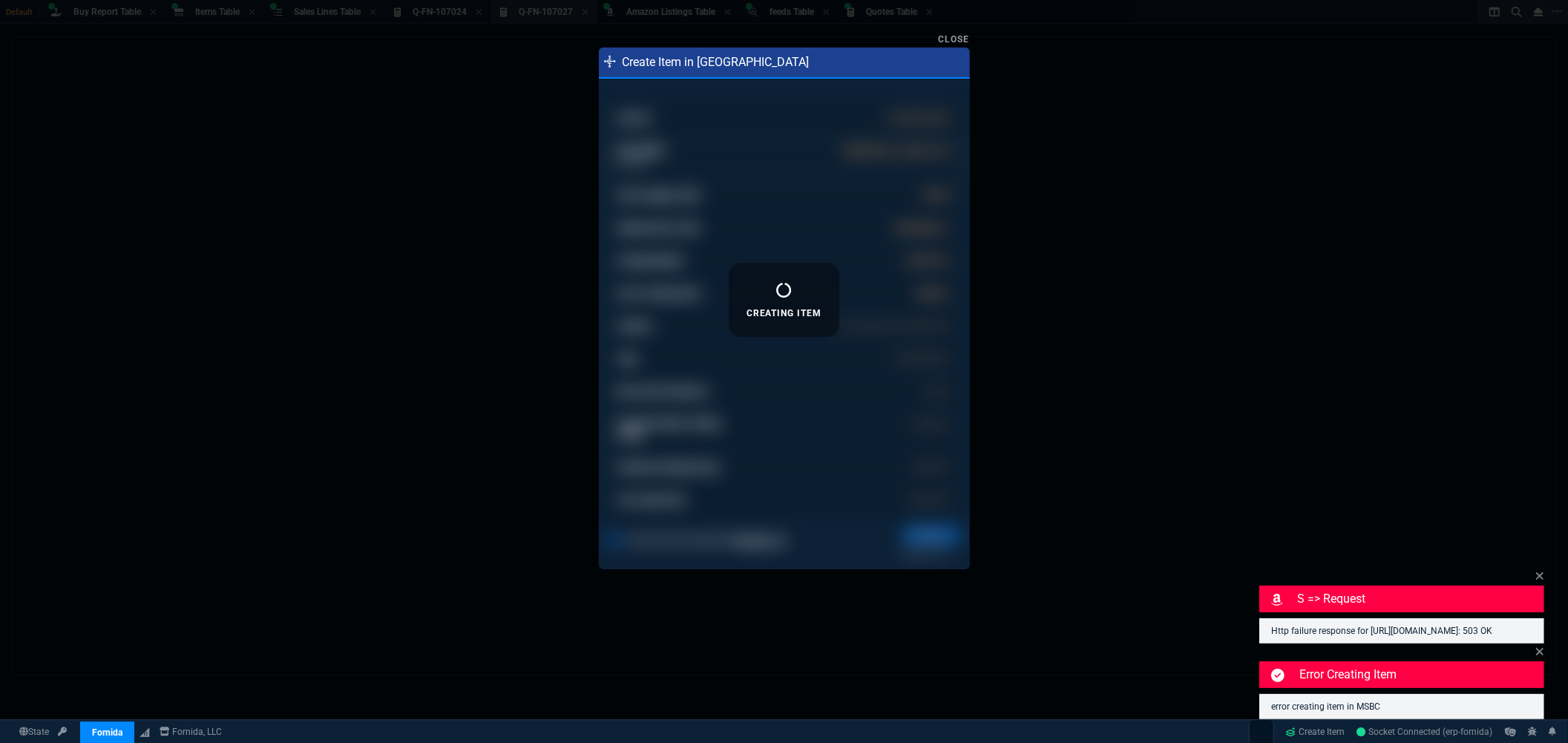
click at [955, 43] on link "Close" at bounding box center [954, 39] width 31 height 10
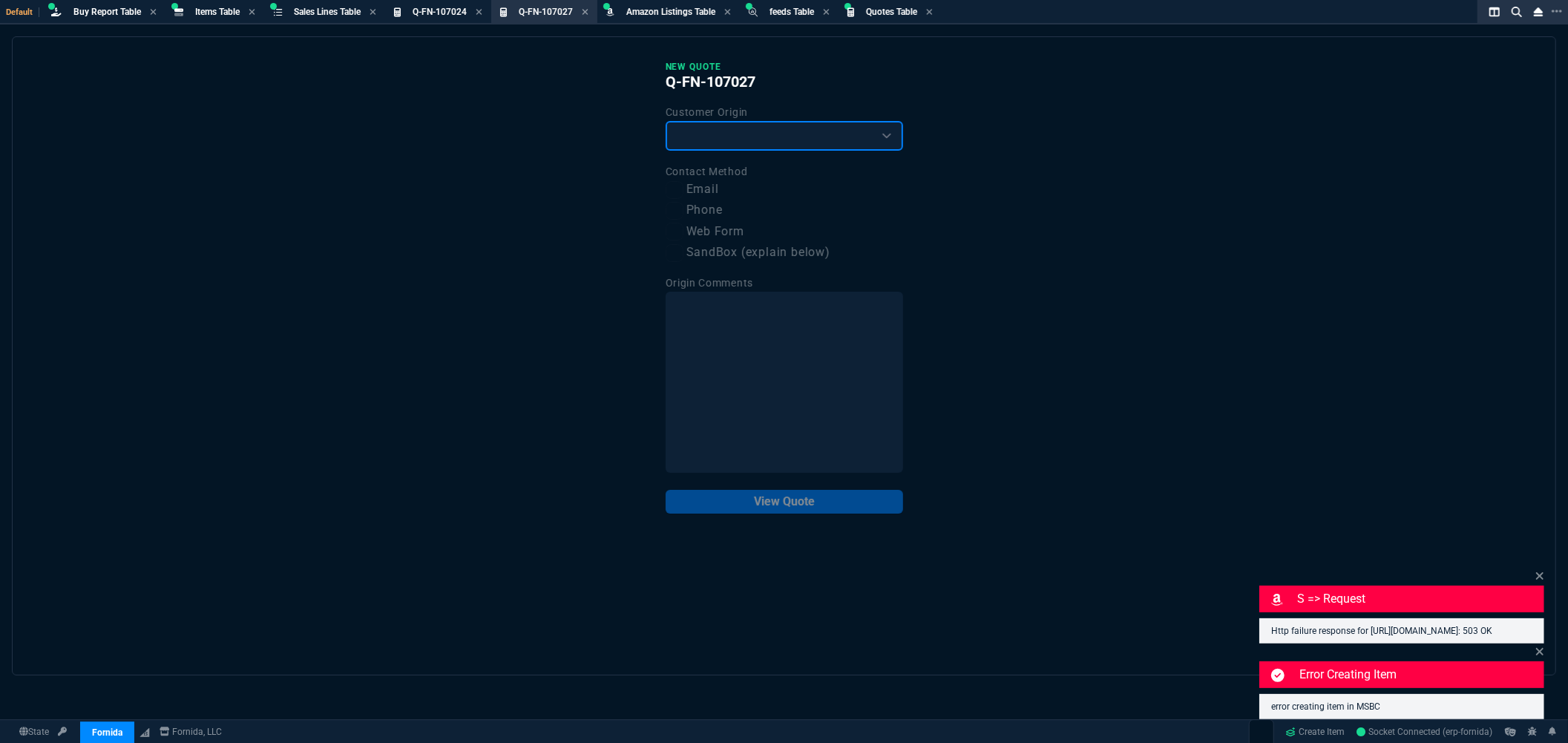
click at [742, 131] on select "Existing Customer Amazon Lead (first order) Website Lead (first order) Called (…" at bounding box center [784, 136] width 237 height 30
select select "existing"
click at [666, 121] on select "Existing Customer Amazon Lead (first order) Website Lead (first order) Called (…" at bounding box center [784, 136] width 237 height 30
click at [703, 198] on div "Contact Method Email Phone Web Form SandBox (explain below)" at bounding box center [784, 212] width 237 height 99
click at [703, 190] on label "Email" at bounding box center [784, 190] width 237 height 18
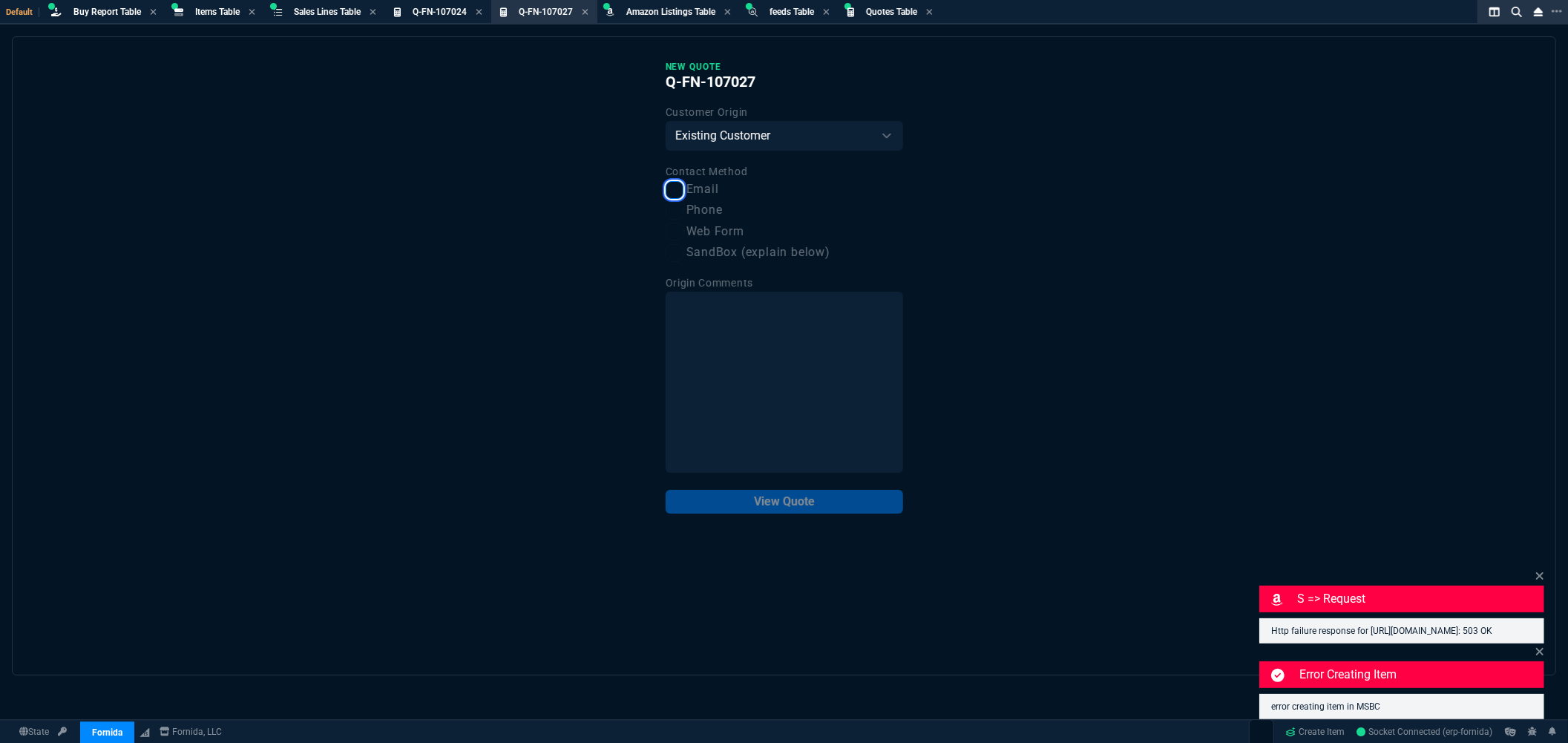
click at [683, 190] on input "Email" at bounding box center [674, 190] width 18 height 18
checkbox input "true"
click at [784, 502] on button "View Quote" at bounding box center [784, 501] width 237 height 24
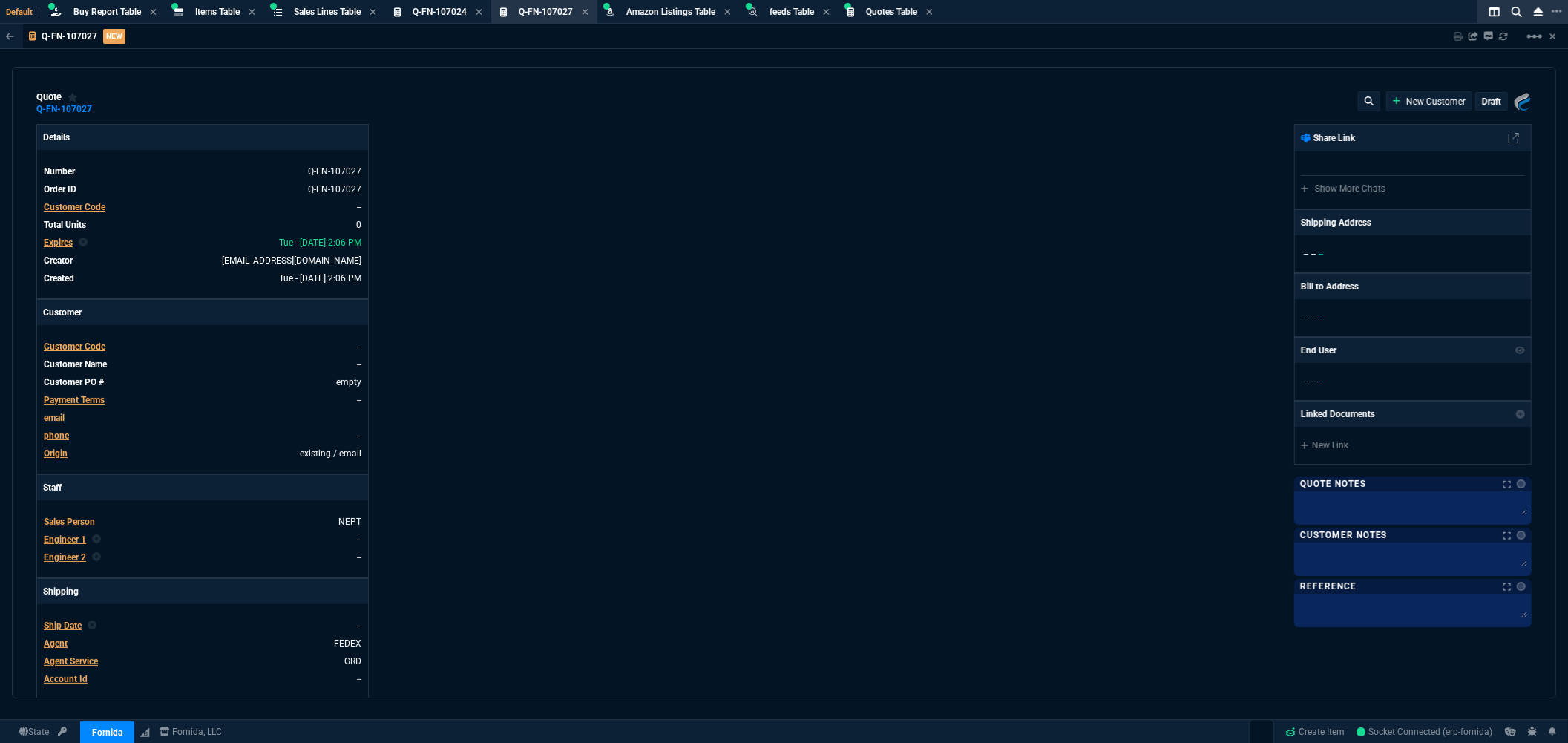
click at [75, 210] on span "Customer Code" at bounding box center [75, 207] width 62 height 10
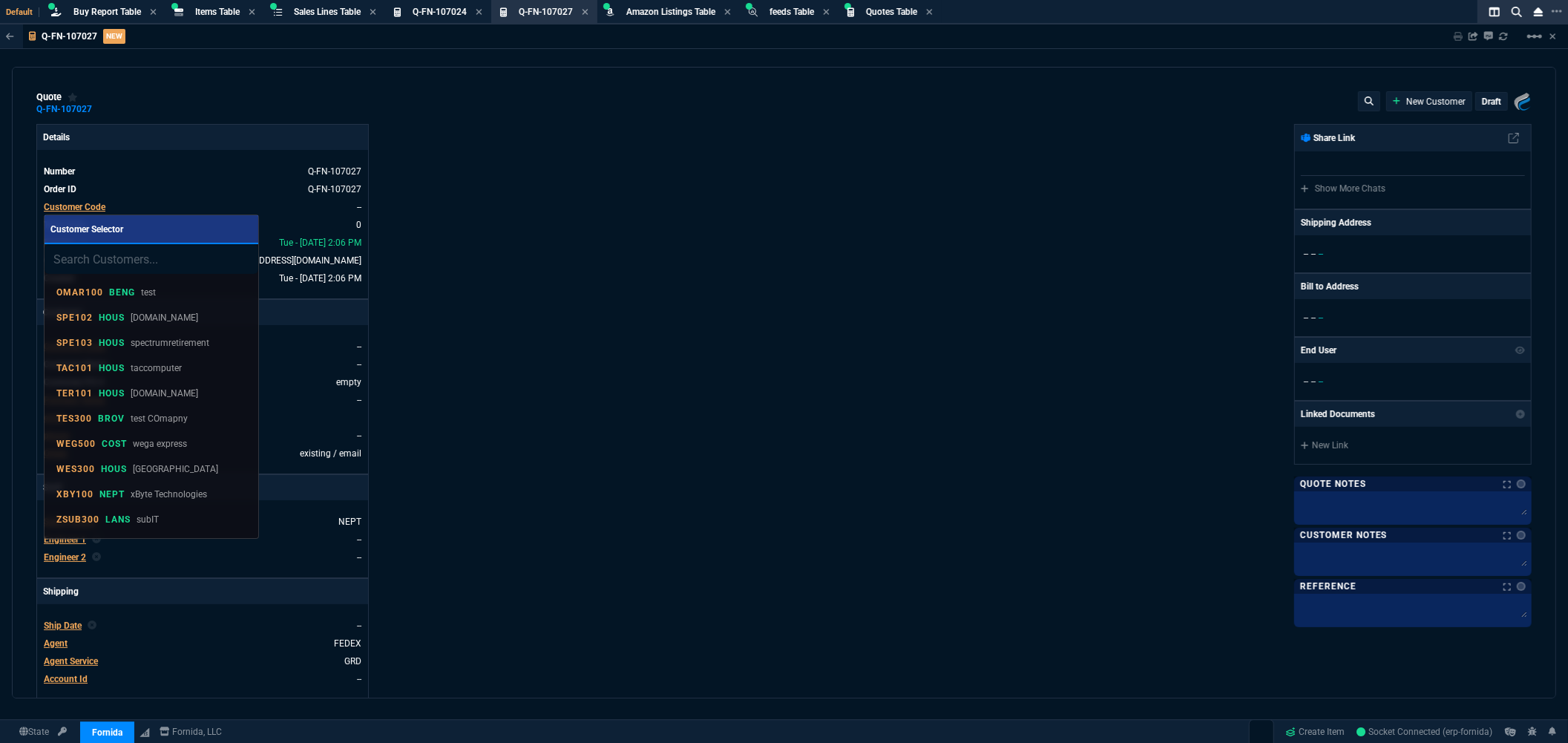
click at [158, 268] on input "search" at bounding box center [151, 259] width 213 height 30
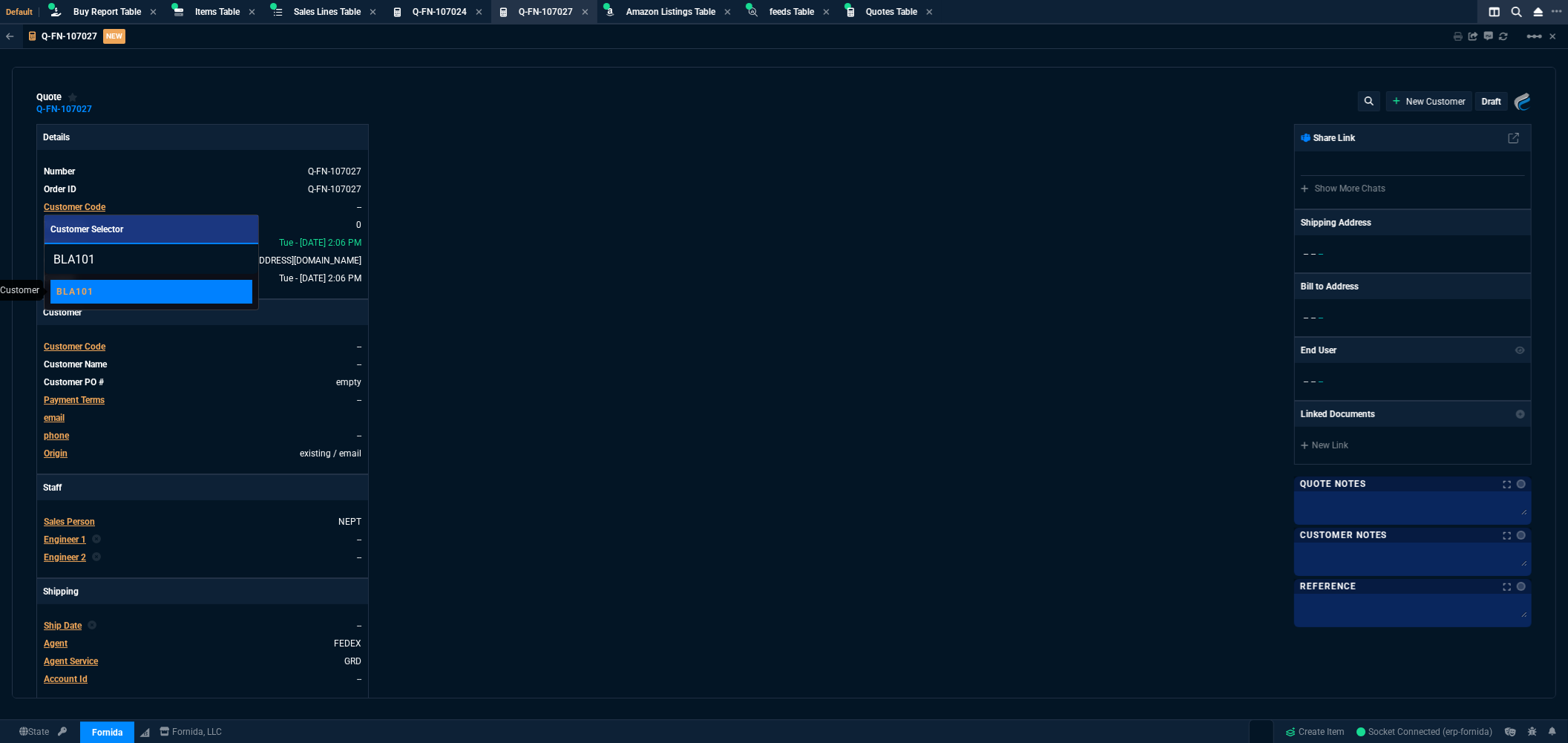
type input "BLA101"
click at [85, 294] on p "BLA101" at bounding box center [75, 291] width 37 height 12
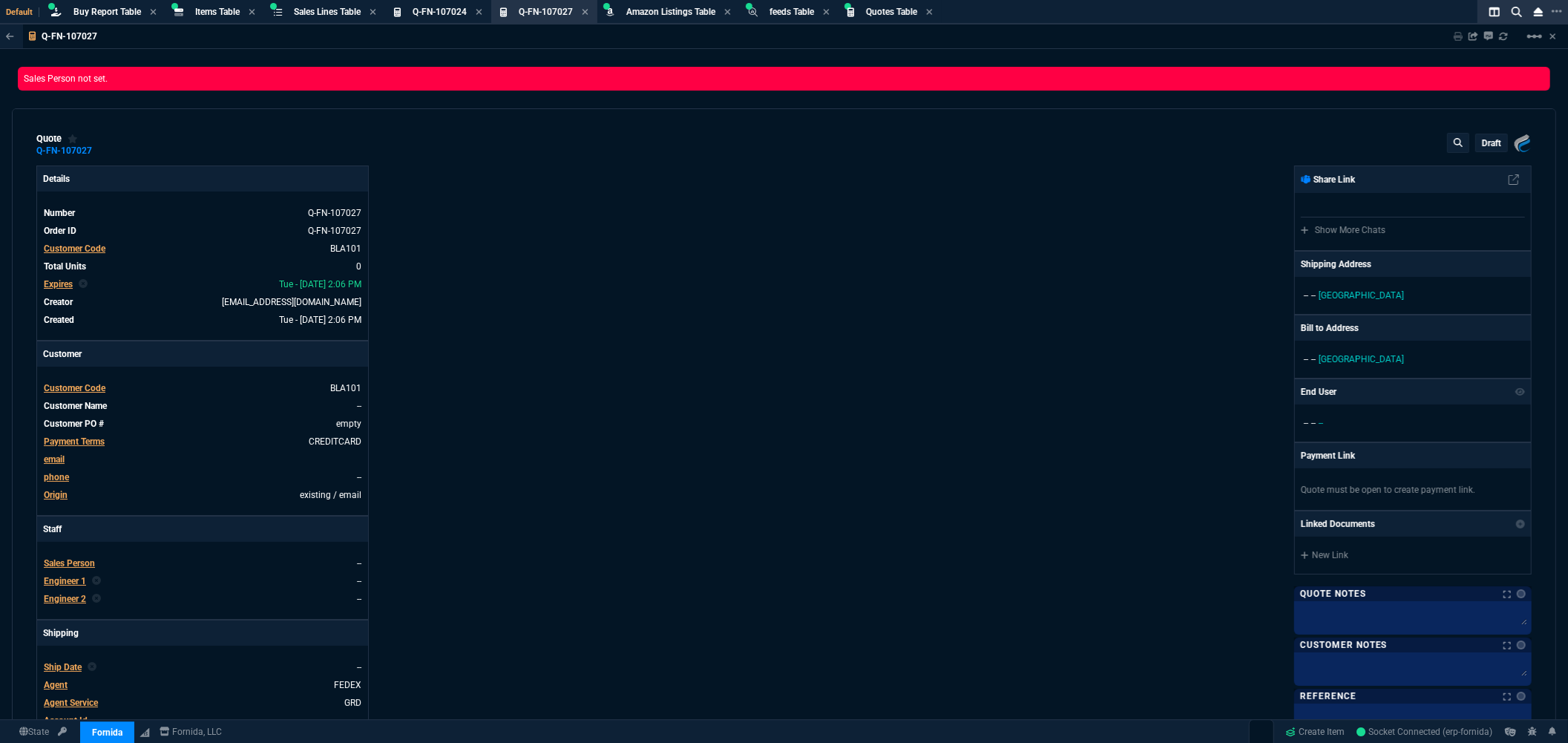
click at [468, 263] on div "Details Number Q-FN-107027 Order ID Q-FN-107027 Customer Code BLA101 Total Unit…" at bounding box center [410, 496] width 748 height 662
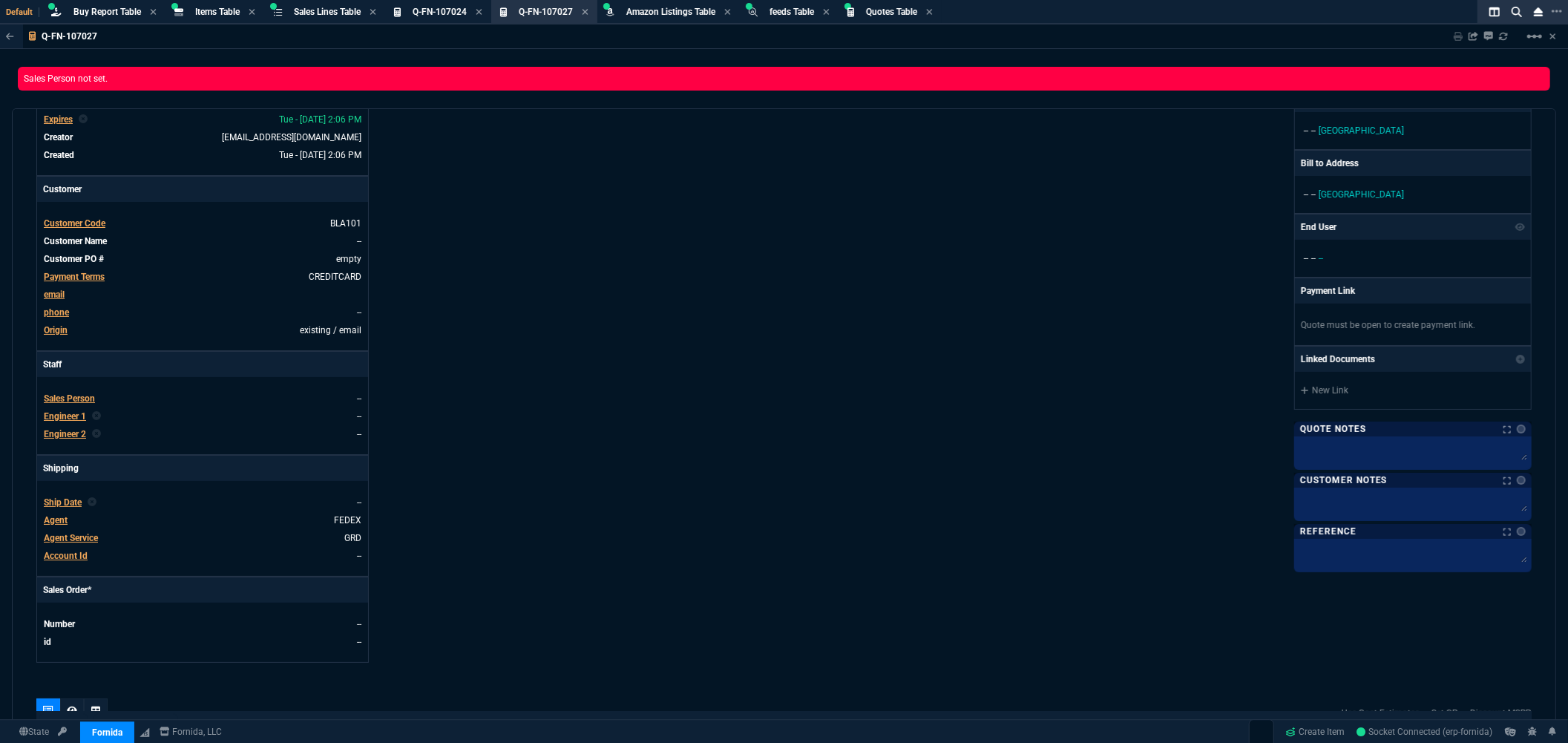
click at [88, 402] on span "Sales Person" at bounding box center [69, 398] width 51 height 10
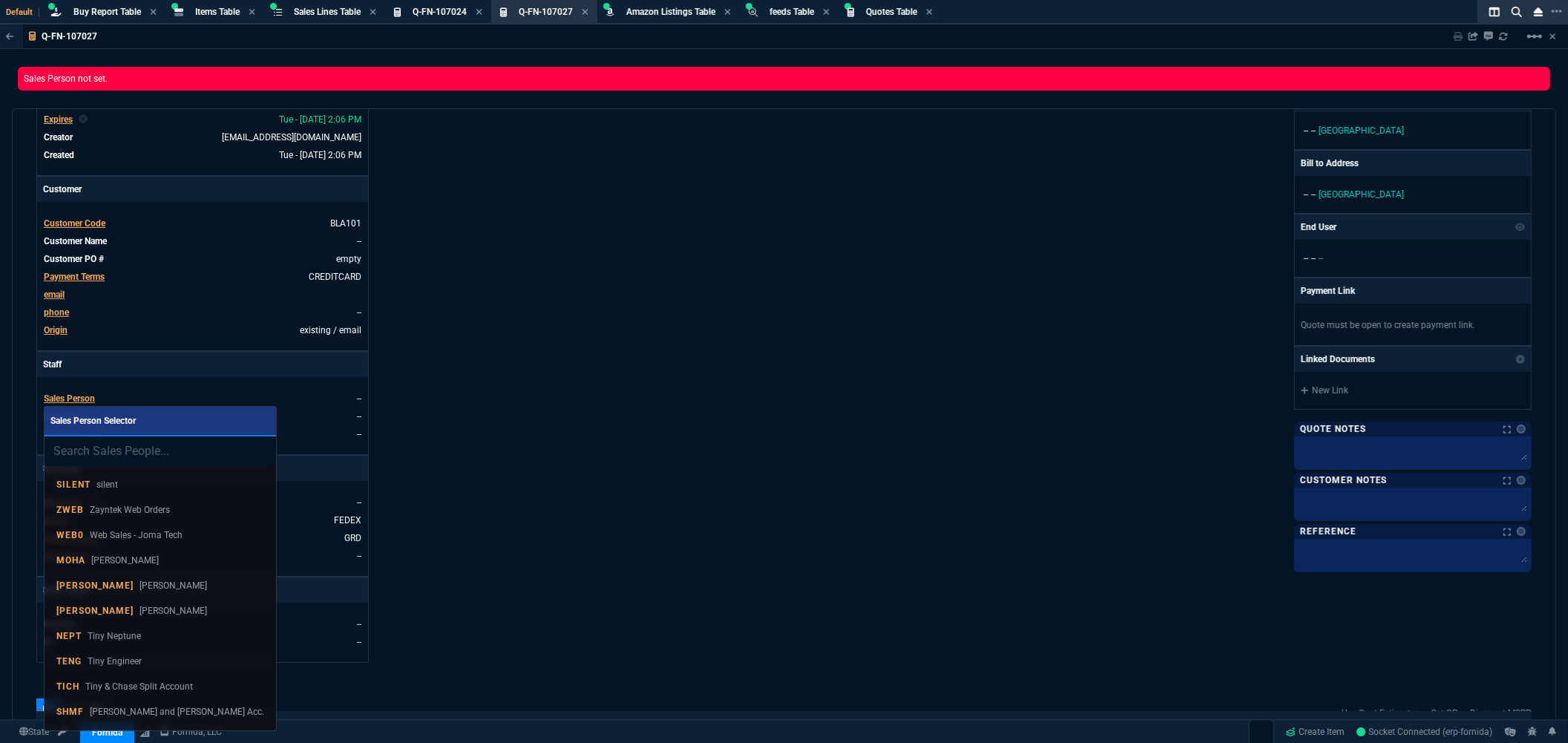
click at [123, 444] on input "search" at bounding box center [160, 451] width 231 height 30
type input "f"
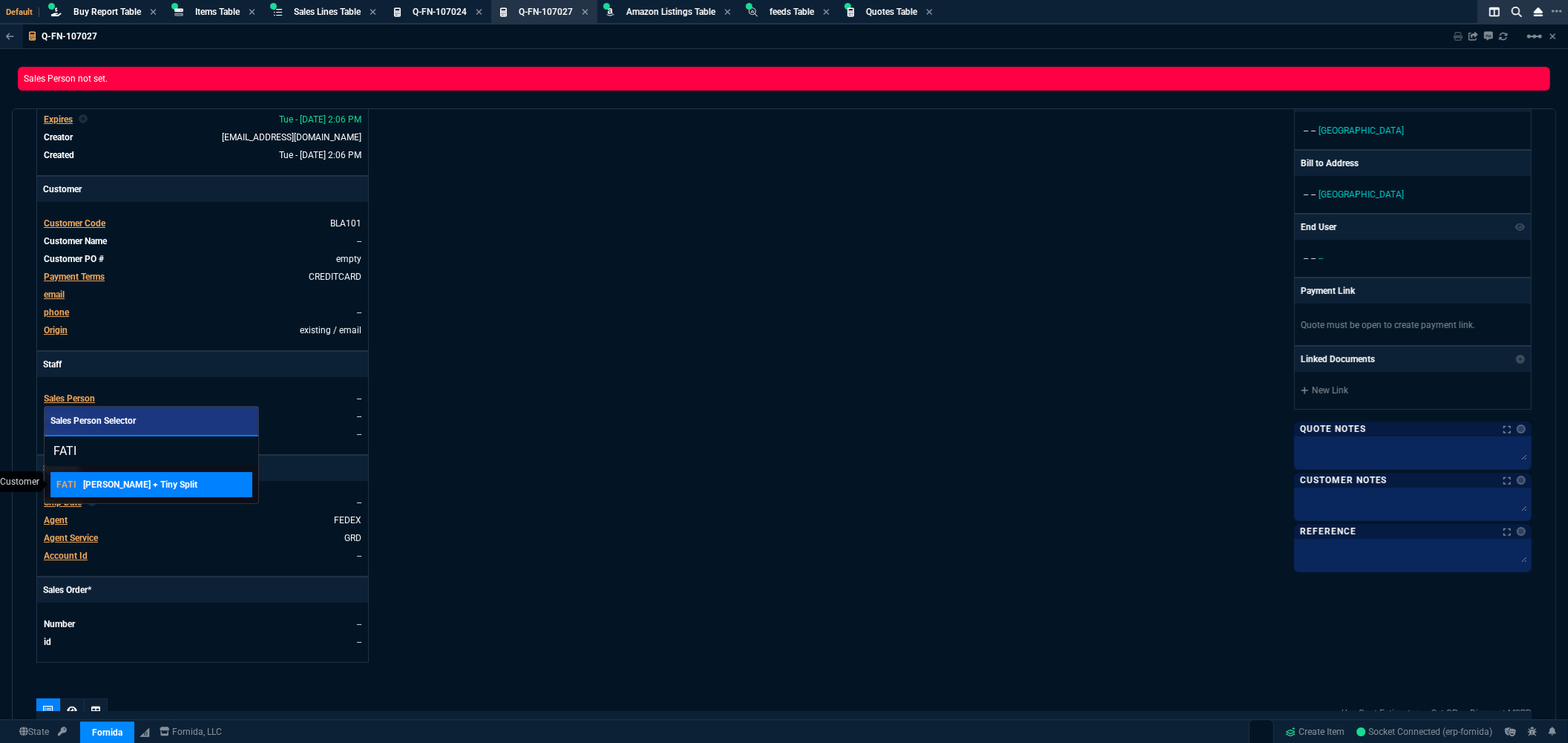
type input "FATI"
click at [72, 479] on p "FATI" at bounding box center [66, 484] width 21 height 12
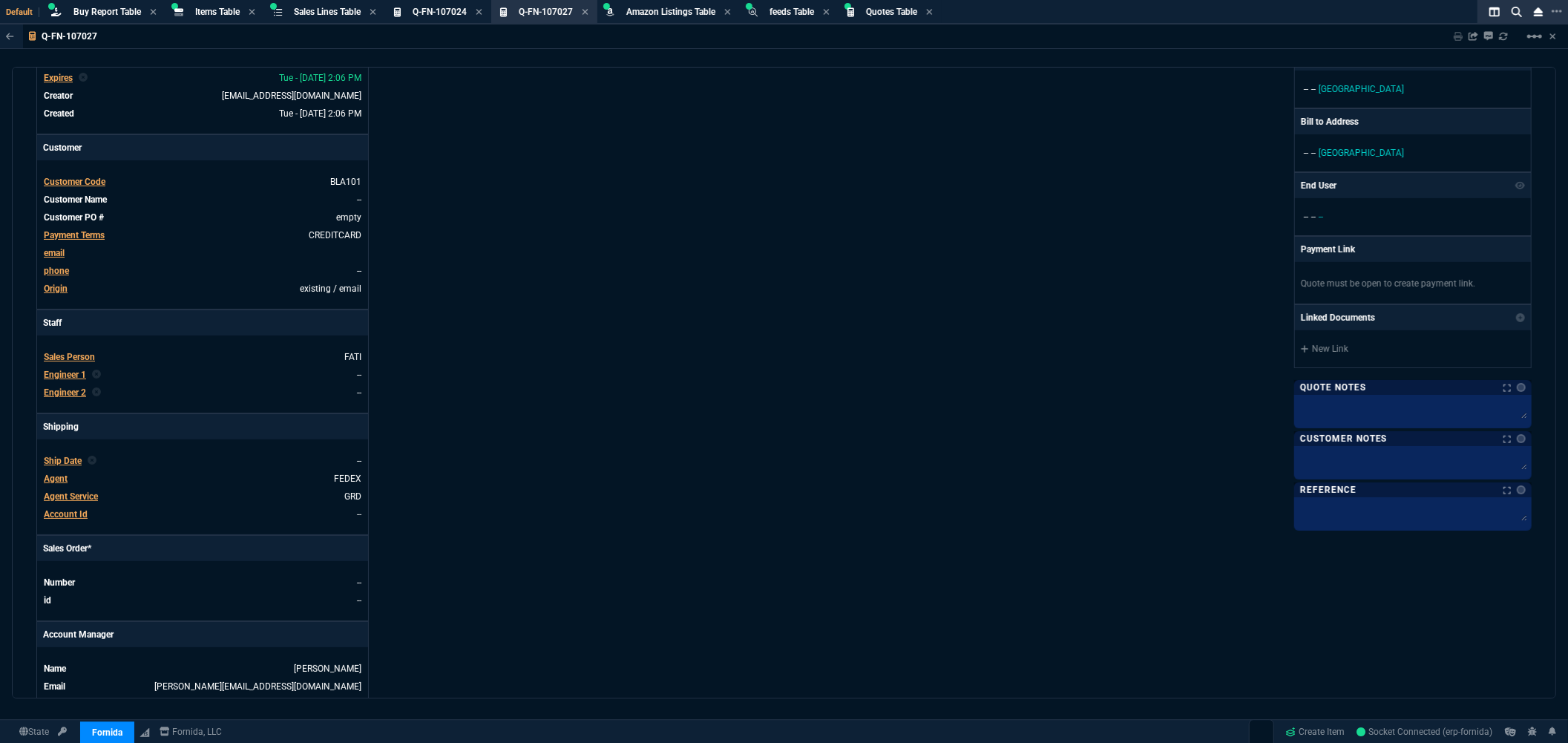
click at [519, 391] on div "Details Number Q-FN-107027 Order ID Q-FN-107027 Customer Code BLA101 Total Unit…" at bounding box center [410, 342] width 748 height 766
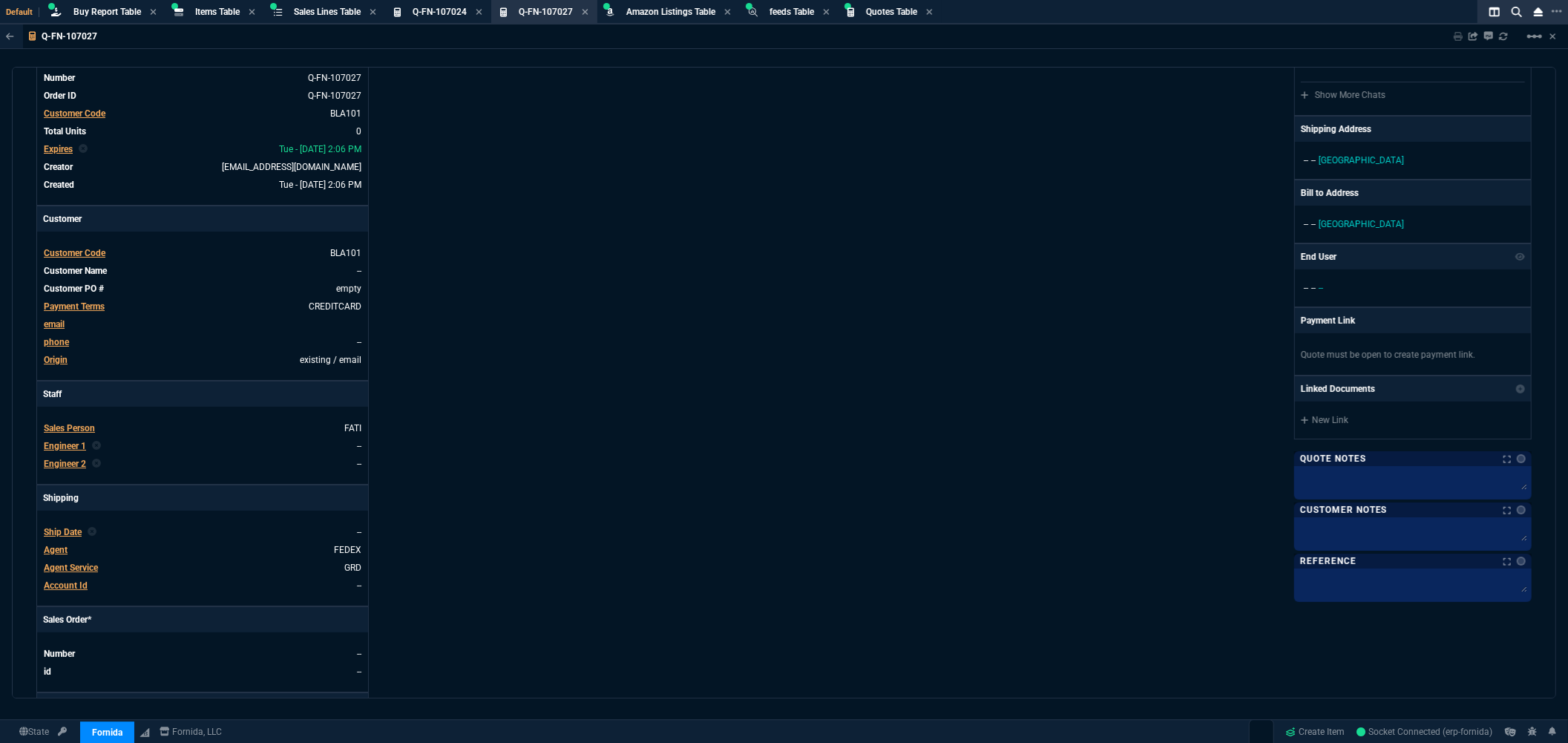
scroll to position [412, 0]
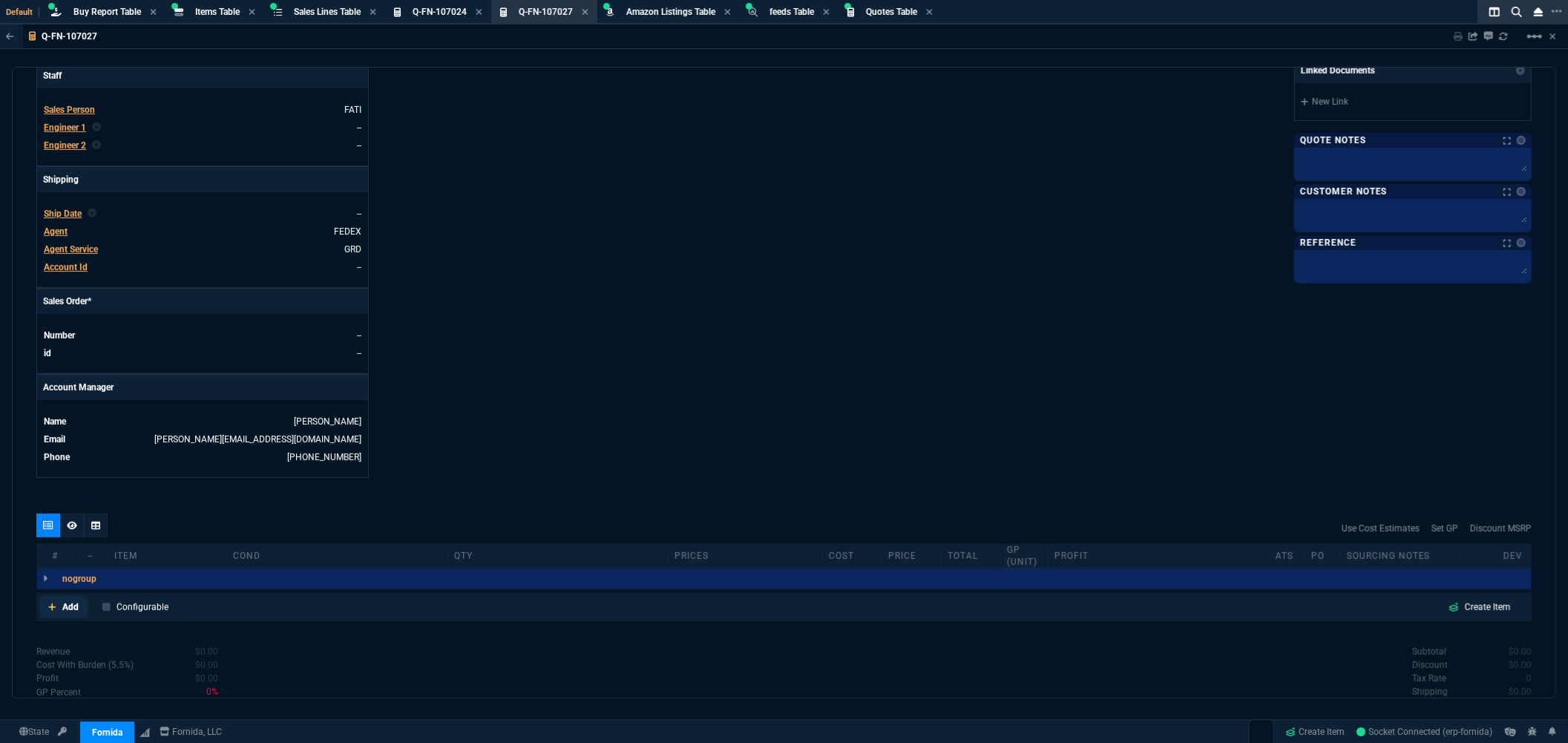
click at [68, 606] on p "Add" at bounding box center [70, 607] width 16 height 13
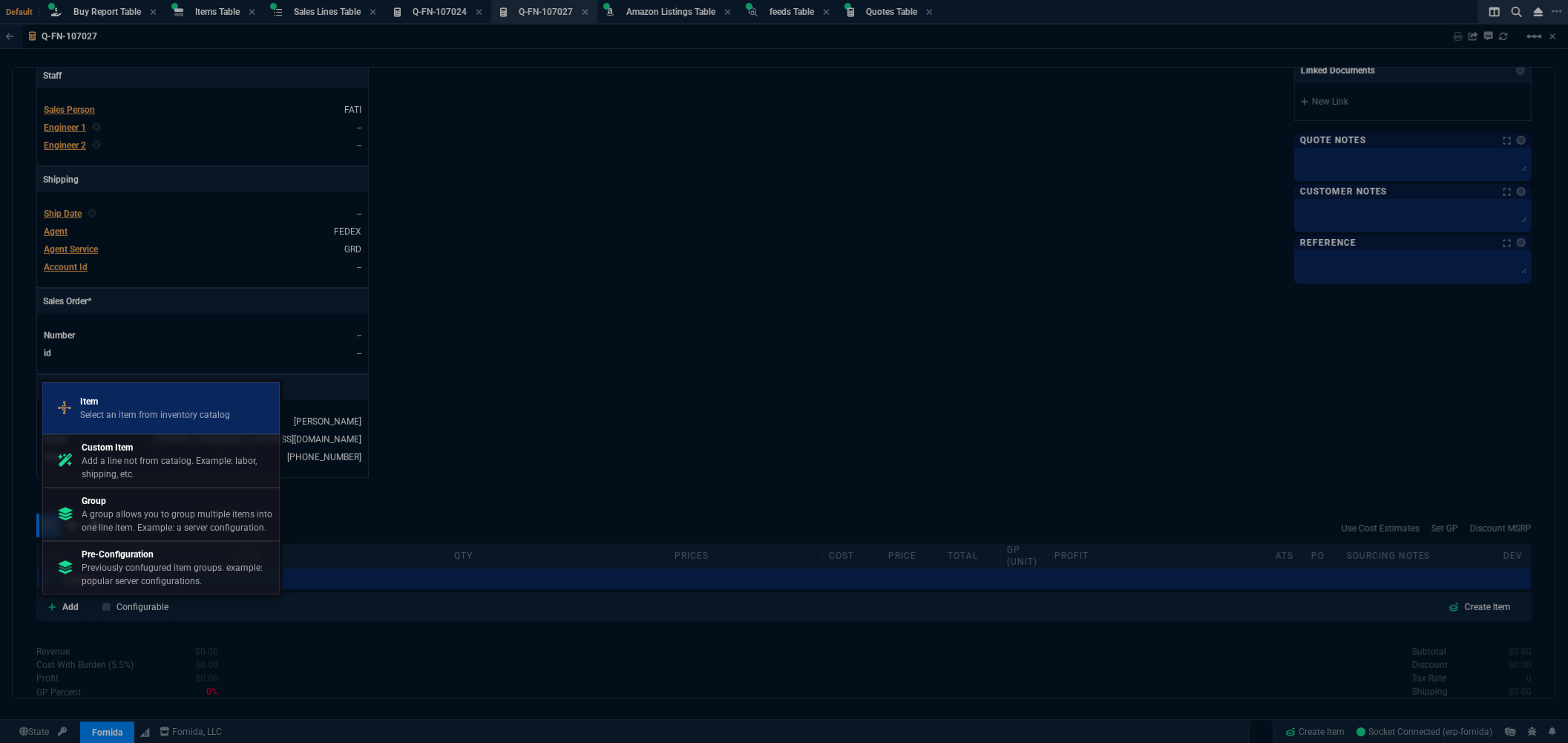
click at [126, 402] on p "Item" at bounding box center [155, 401] width 149 height 13
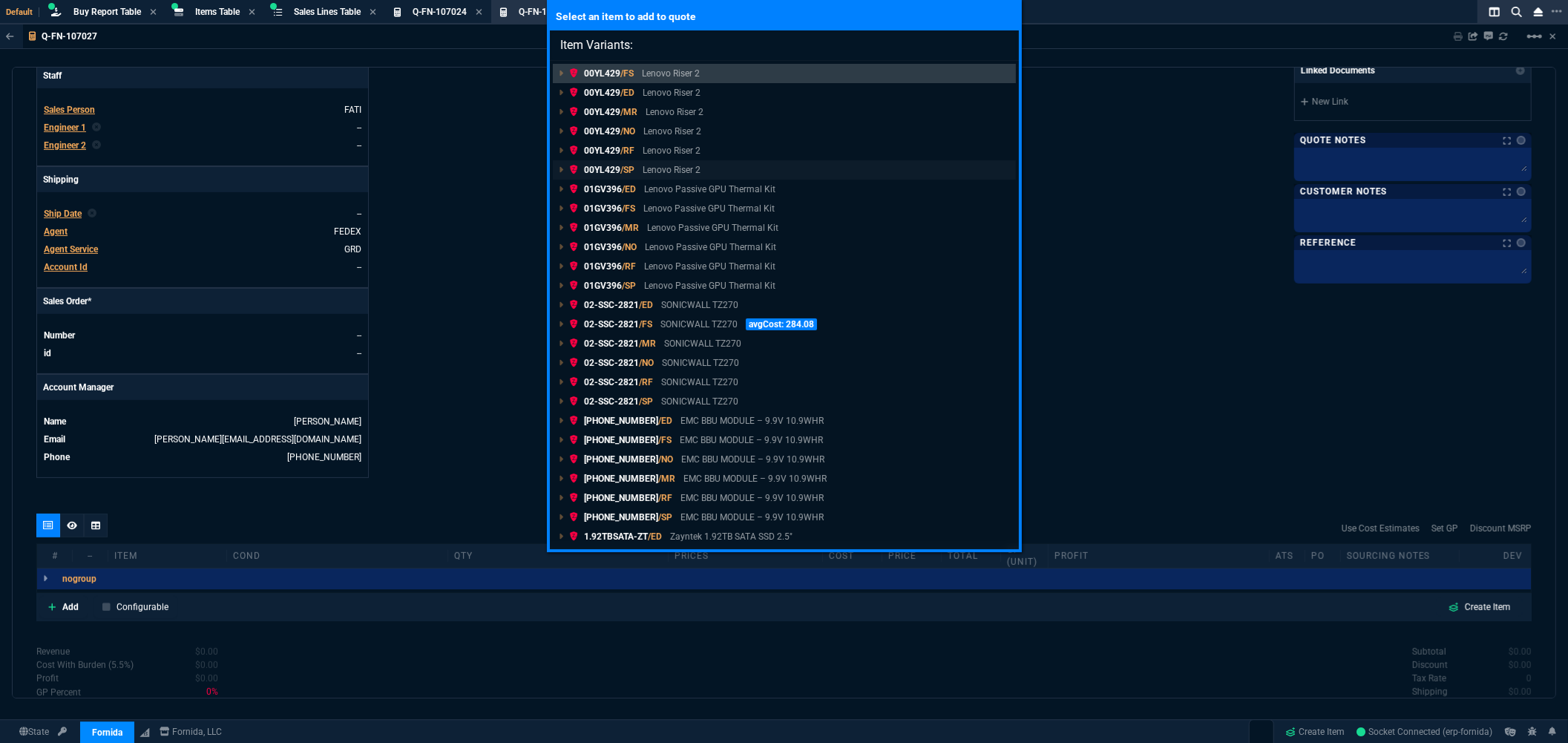
type input "Item Variants: 02-SSC-0976"
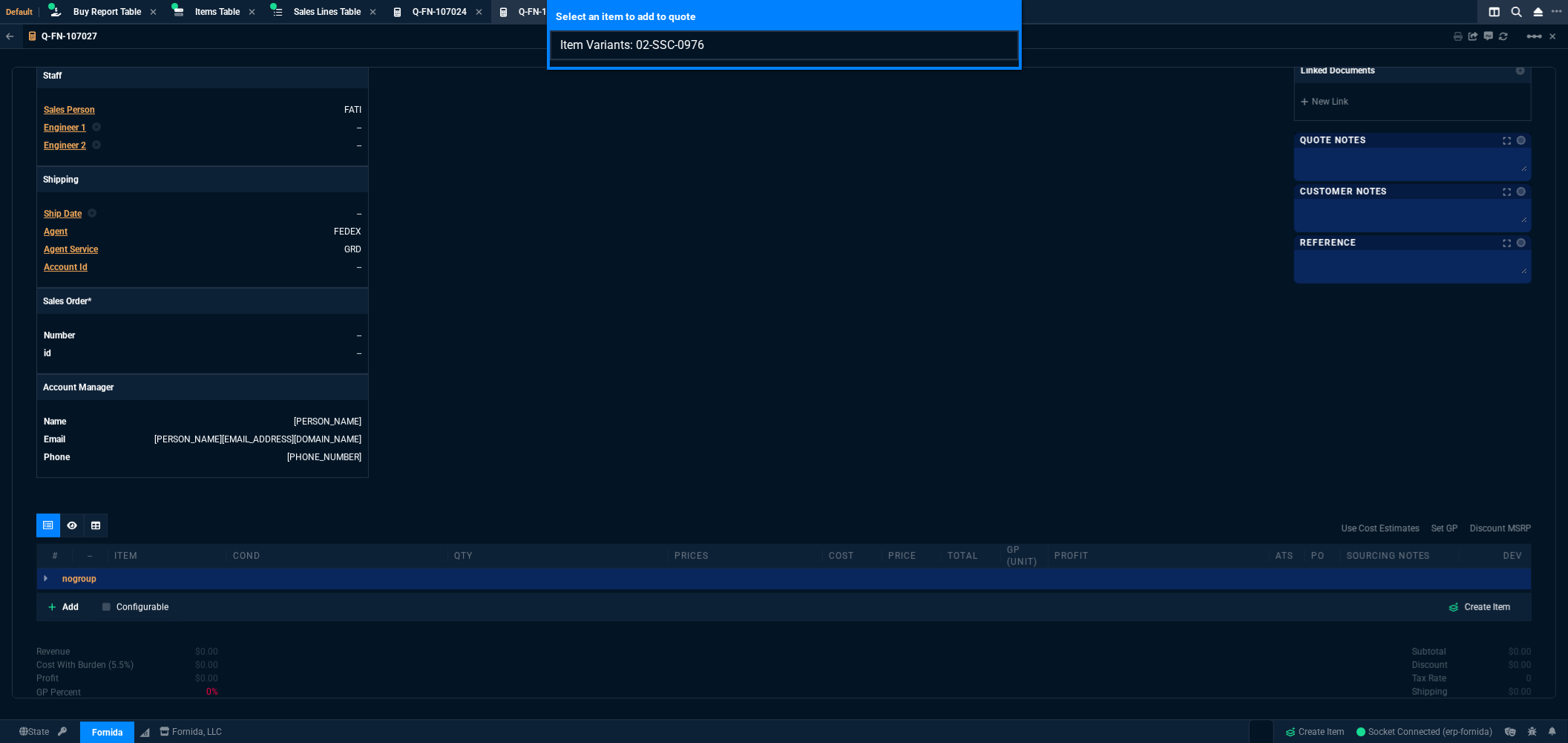
click at [1003, 46] on input "Item Variants: 02-SSC-0976" at bounding box center [784, 45] width 469 height 30
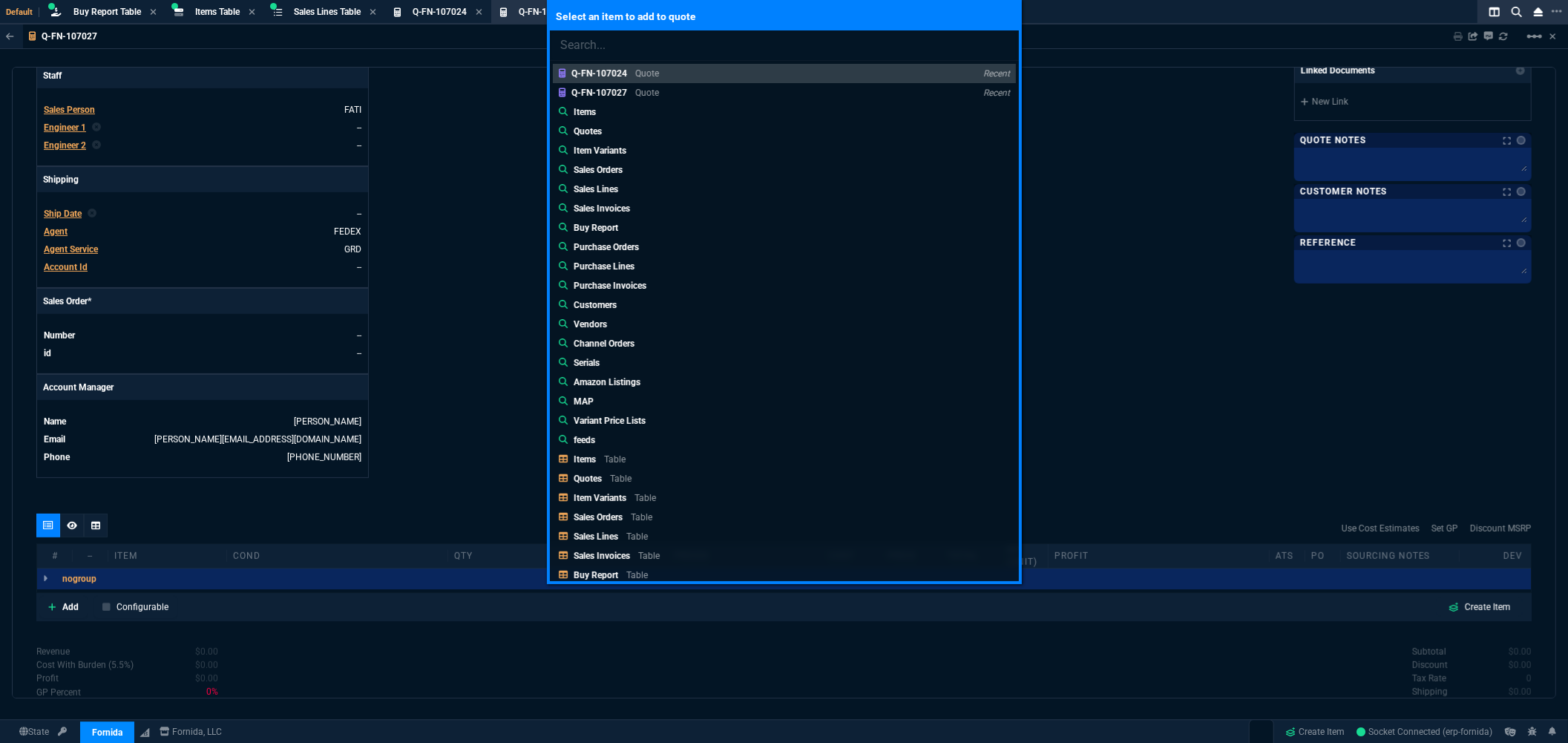
click at [1073, 183] on div "Select an item to add to quote Q-FN-107024 Quote Recent Q-FN-107027 Quote Recen…" at bounding box center [784, 372] width 1568 height 743
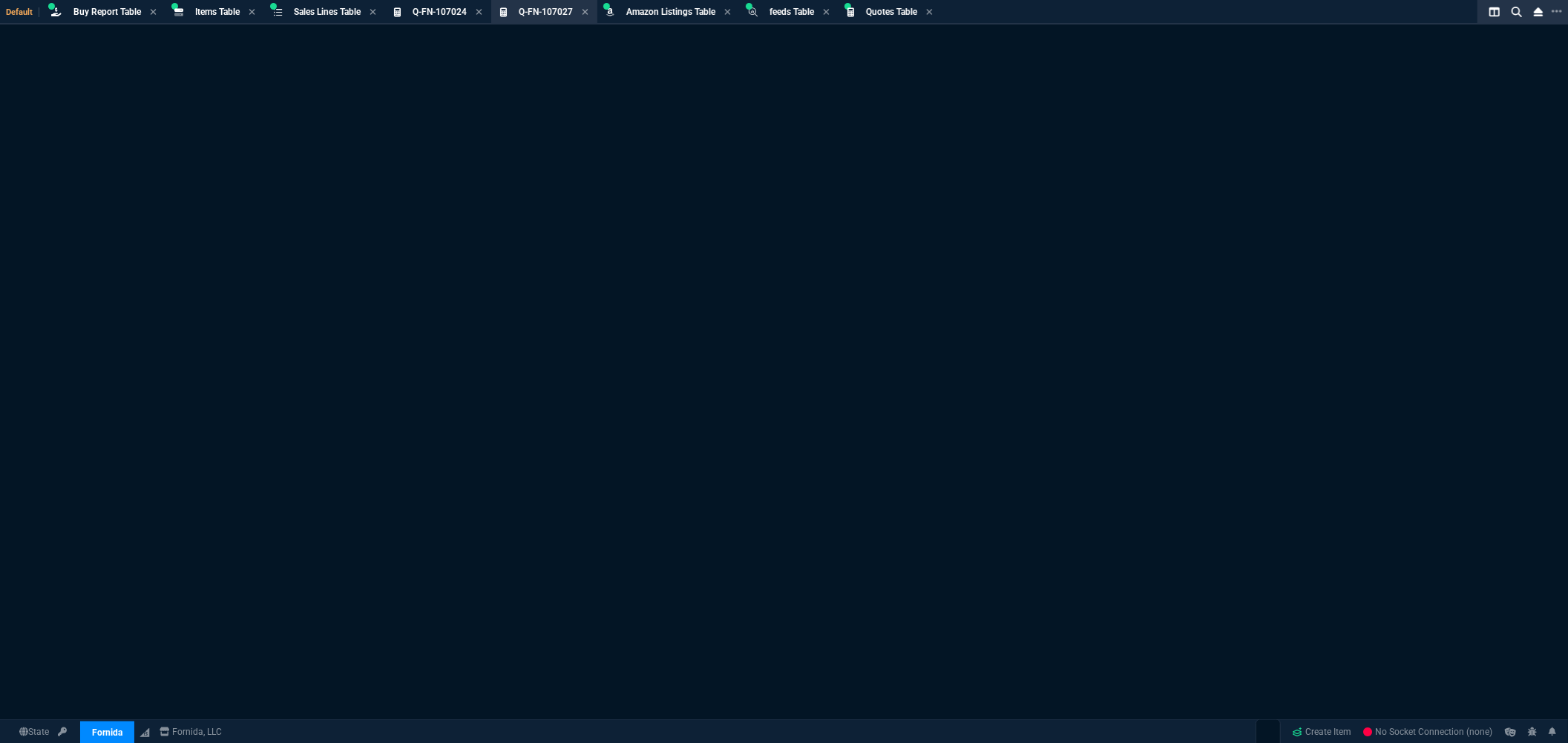
select select "8: NEPT"
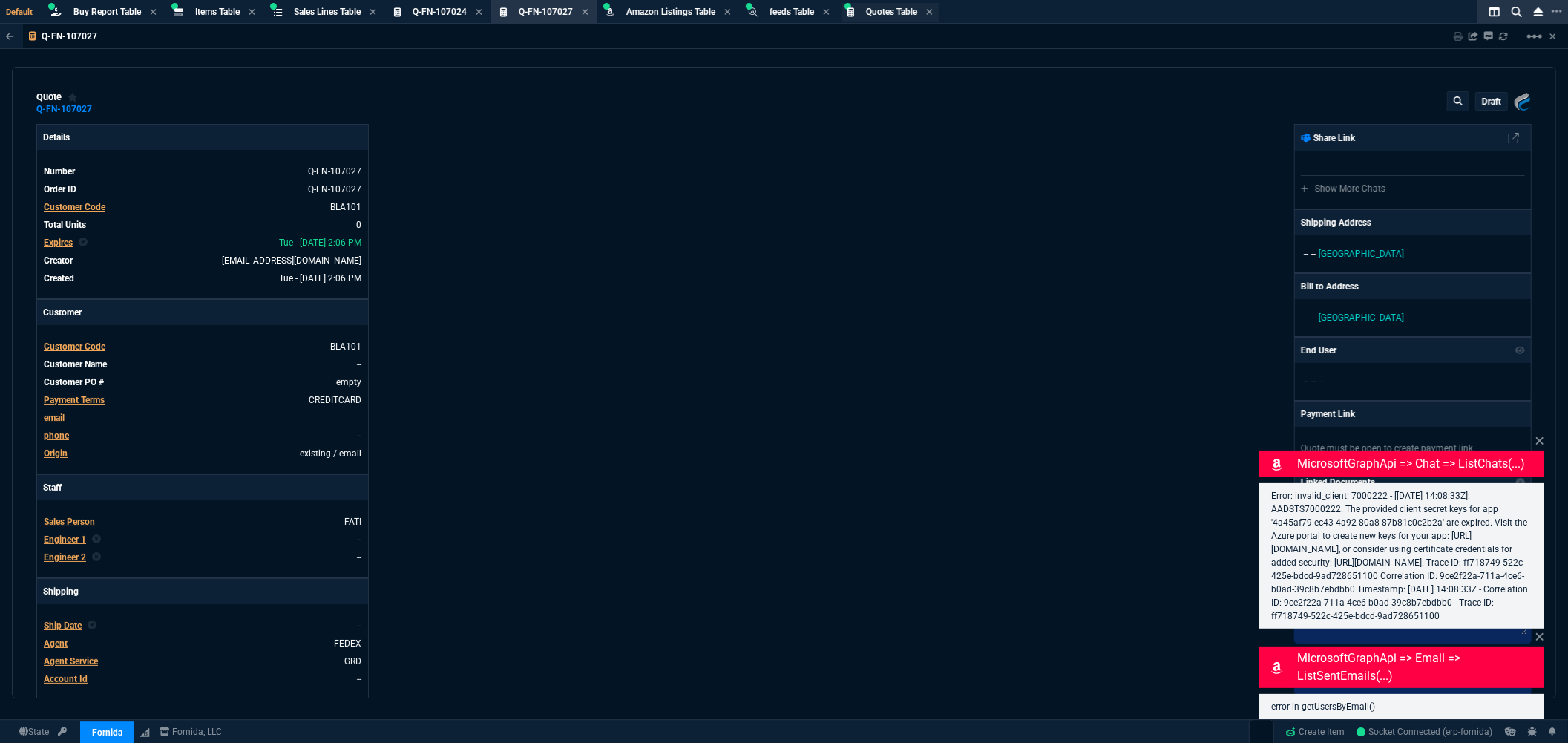
click at [898, 12] on span "Quotes Table" at bounding box center [891, 12] width 51 height 10
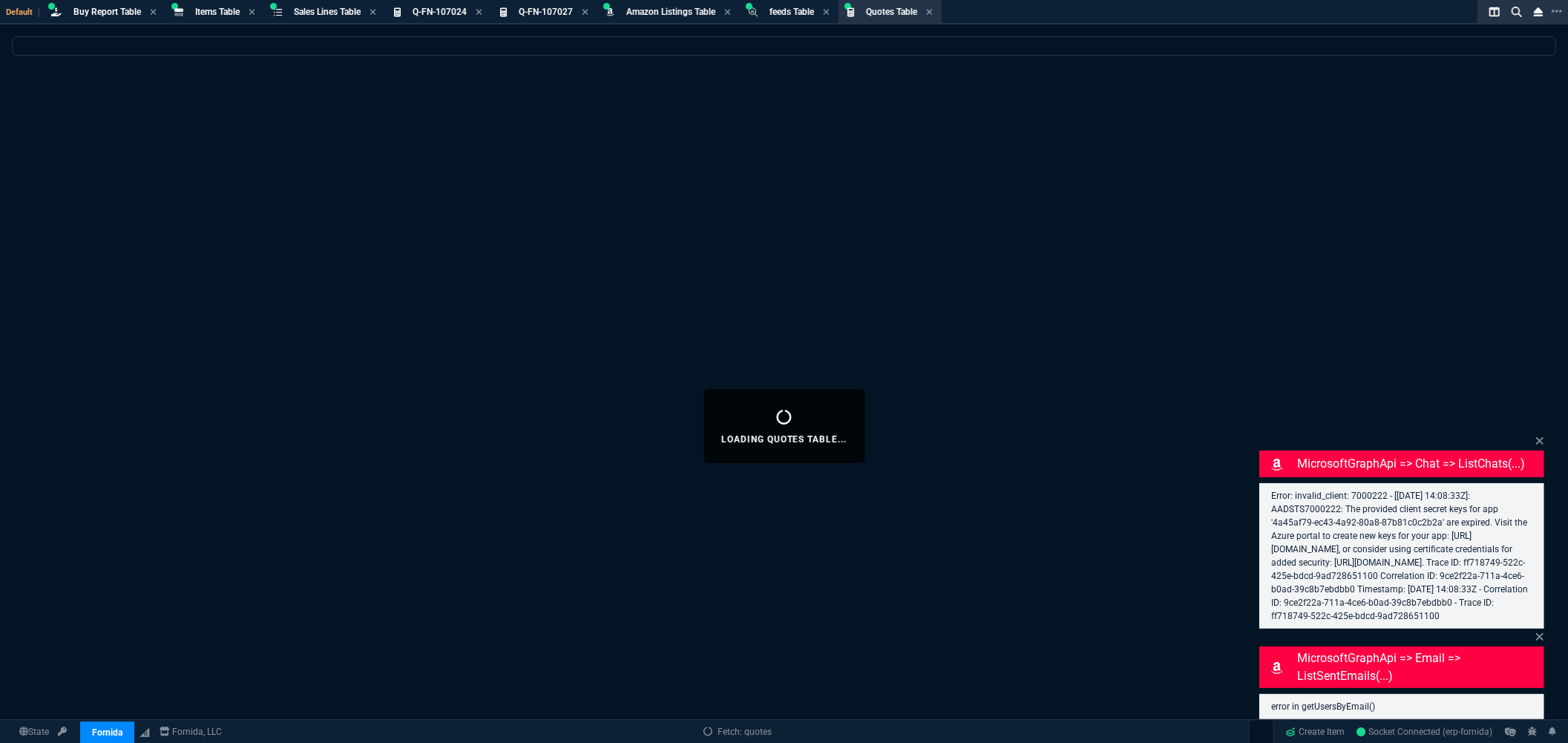
select select
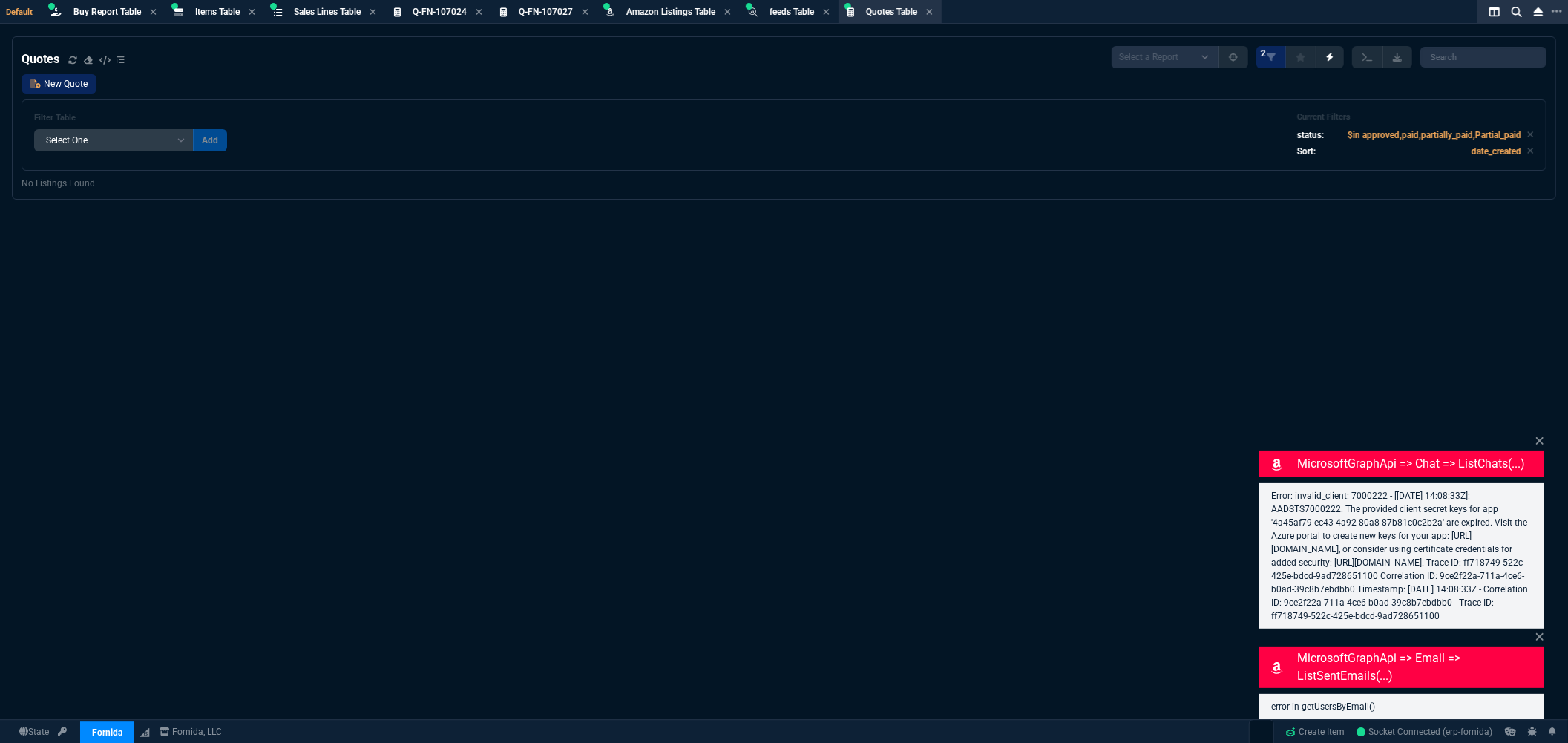
click at [61, 86] on link "New Quote" at bounding box center [59, 83] width 75 height 19
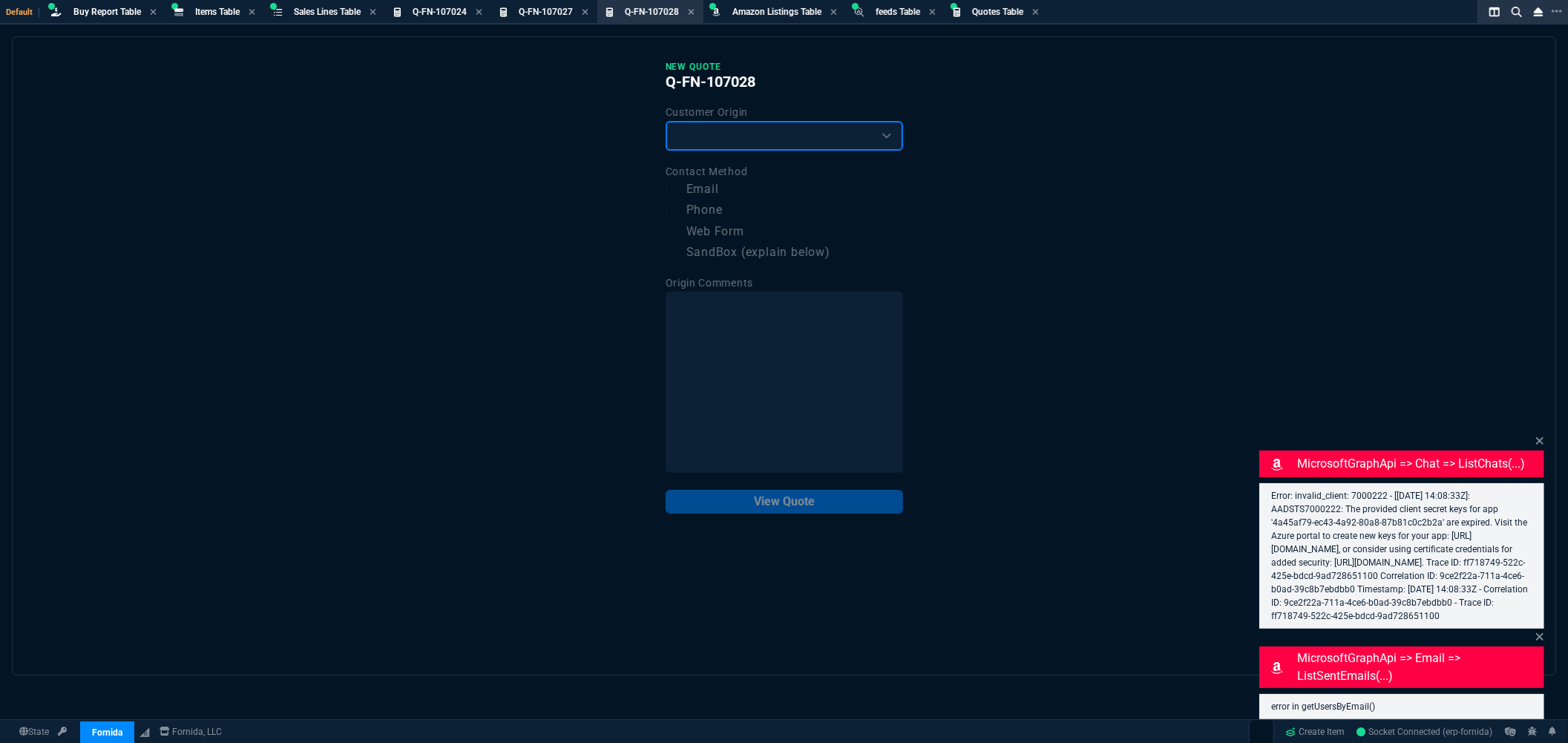
click at [781, 131] on select "Existing Customer Amazon Lead (first order) Website Lead (first order) Called (…" at bounding box center [784, 136] width 237 height 30
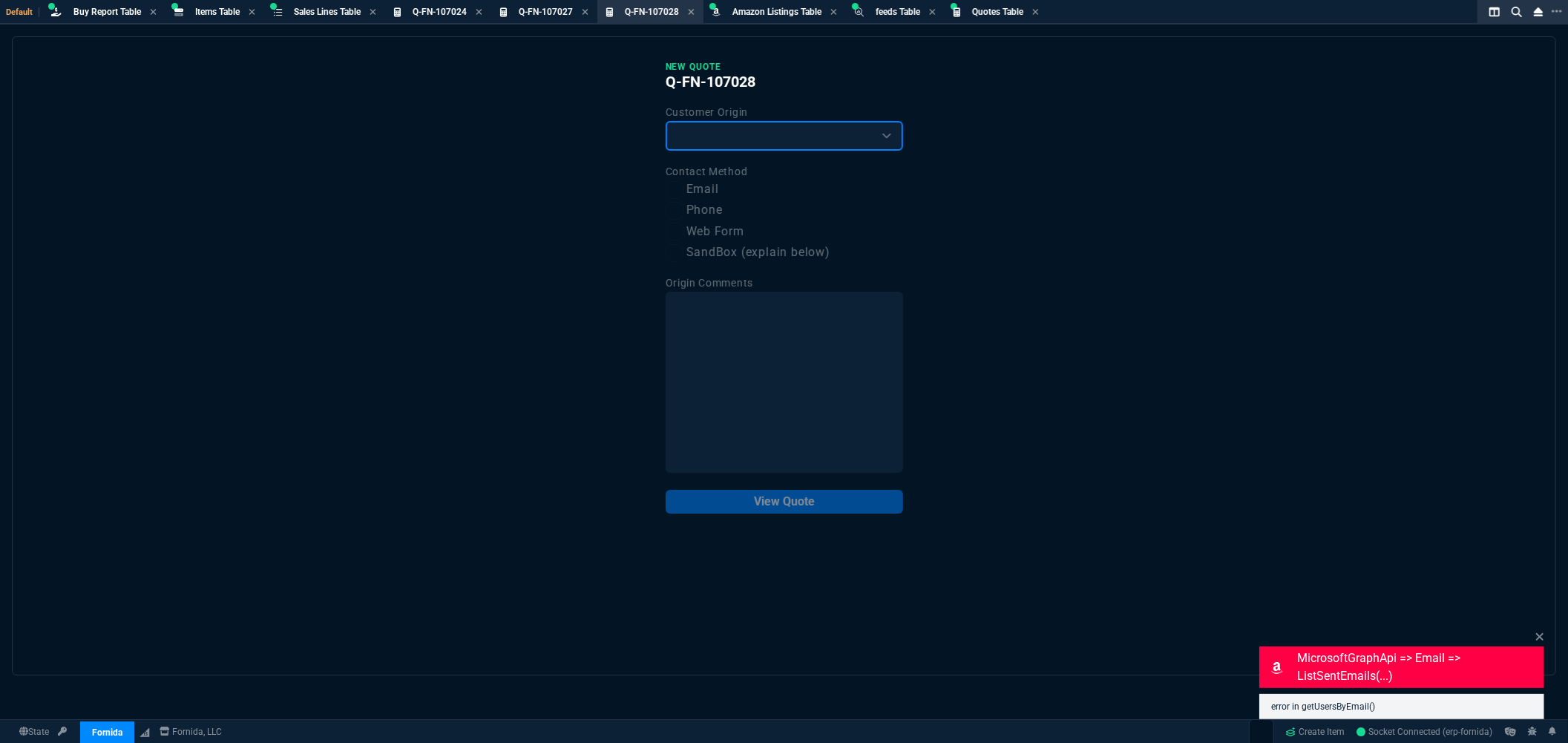
select select "existing"
click at [666, 121] on select "Existing Customer Amazon Lead (first order) Website Lead (first order) Called (…" at bounding box center [784, 136] width 237 height 30
click at [683, 189] on input "Email" at bounding box center [674, 190] width 18 height 18
checkbox input "true"
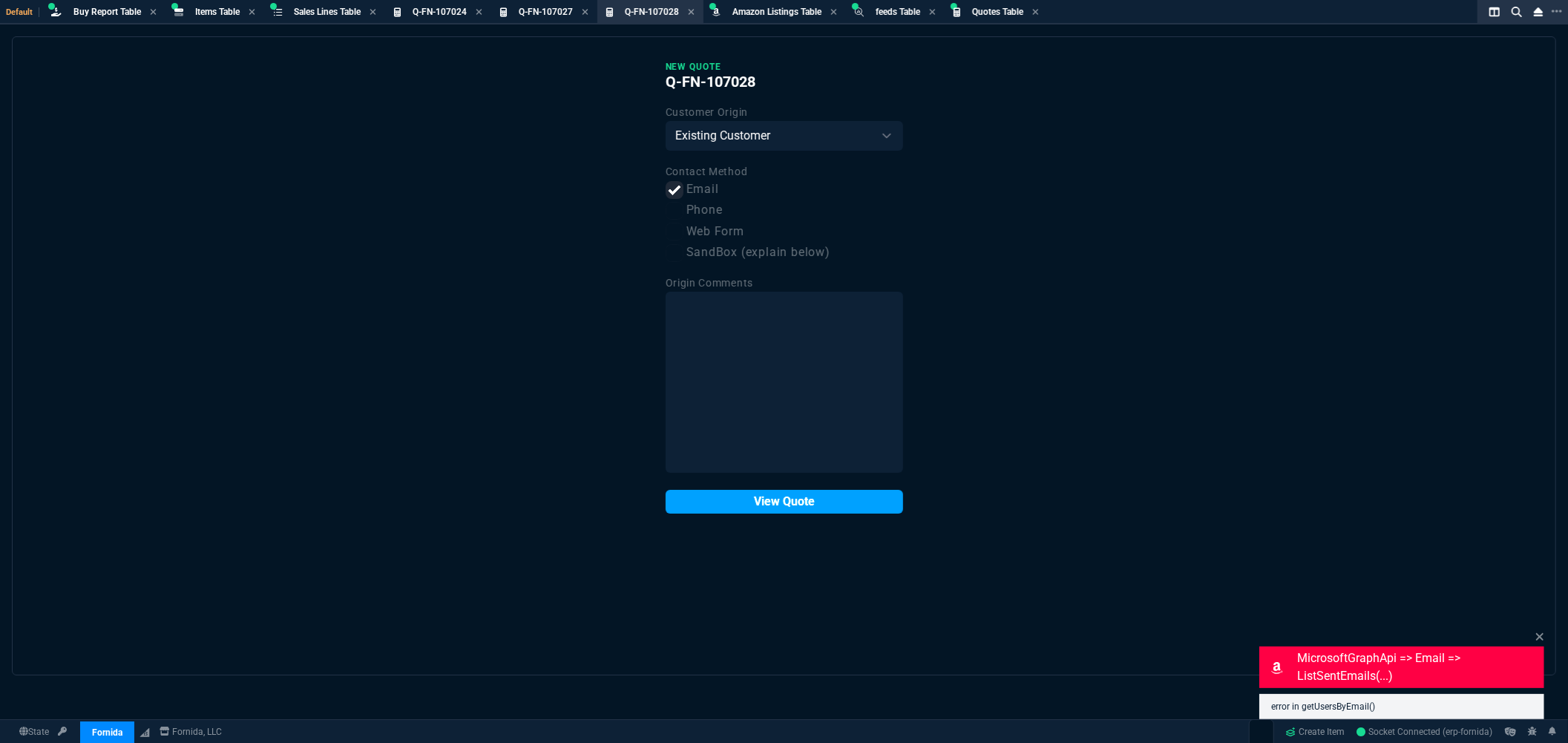
click at [764, 509] on button "View Quote" at bounding box center [784, 501] width 237 height 24
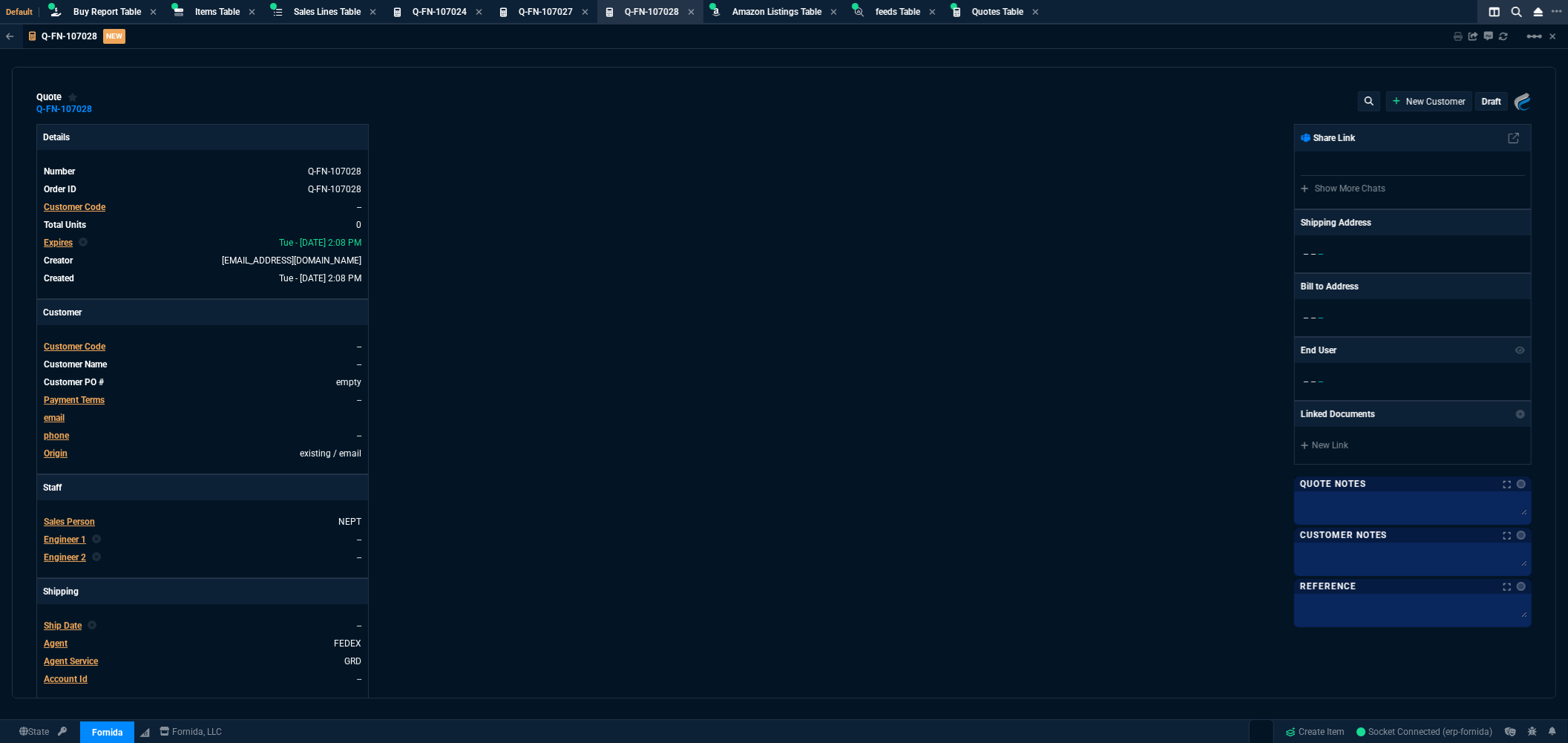
click at [83, 207] on span "Customer Code" at bounding box center [75, 207] width 62 height 10
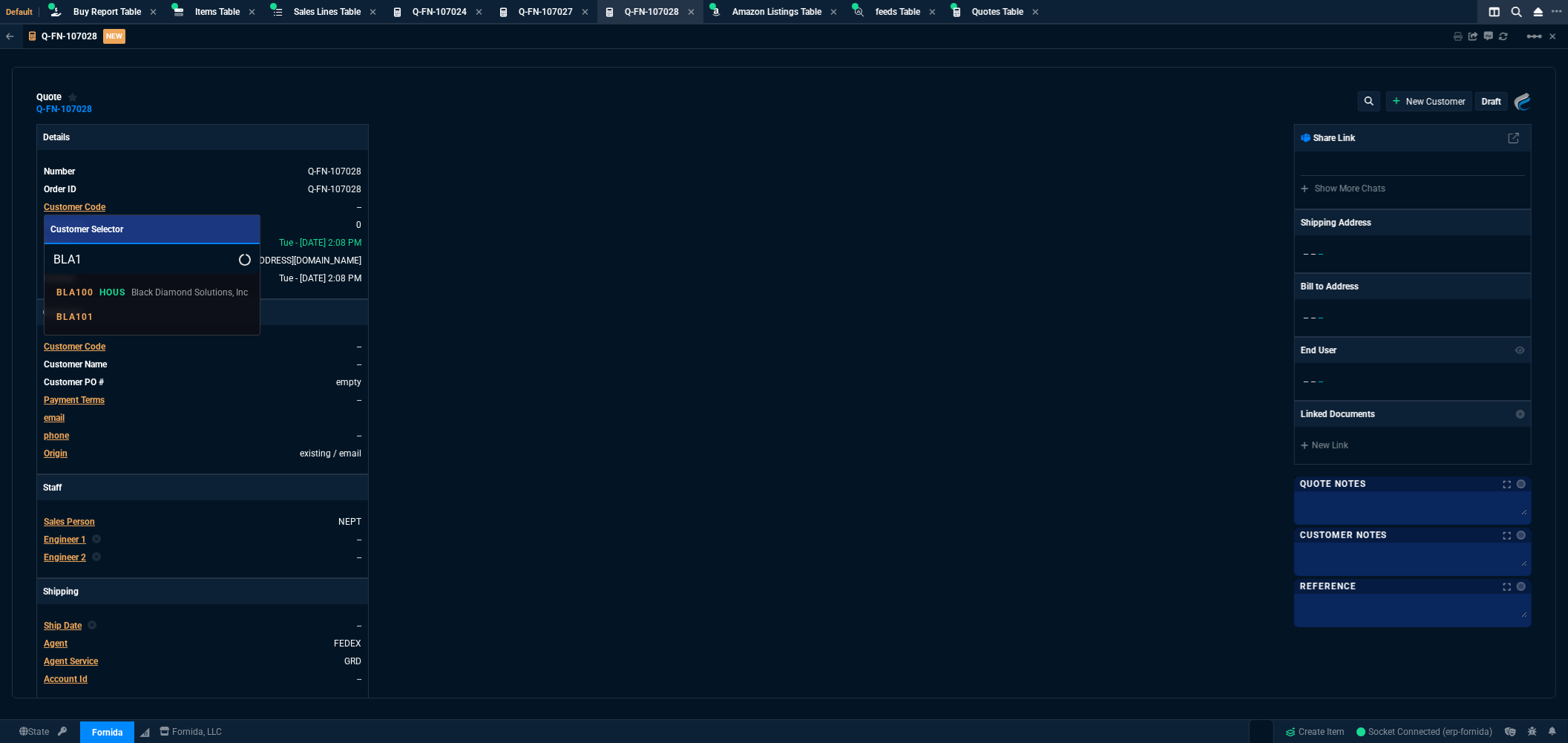
type input "BLA1"
click at [597, 235] on div at bounding box center [784, 372] width 1568 height 743
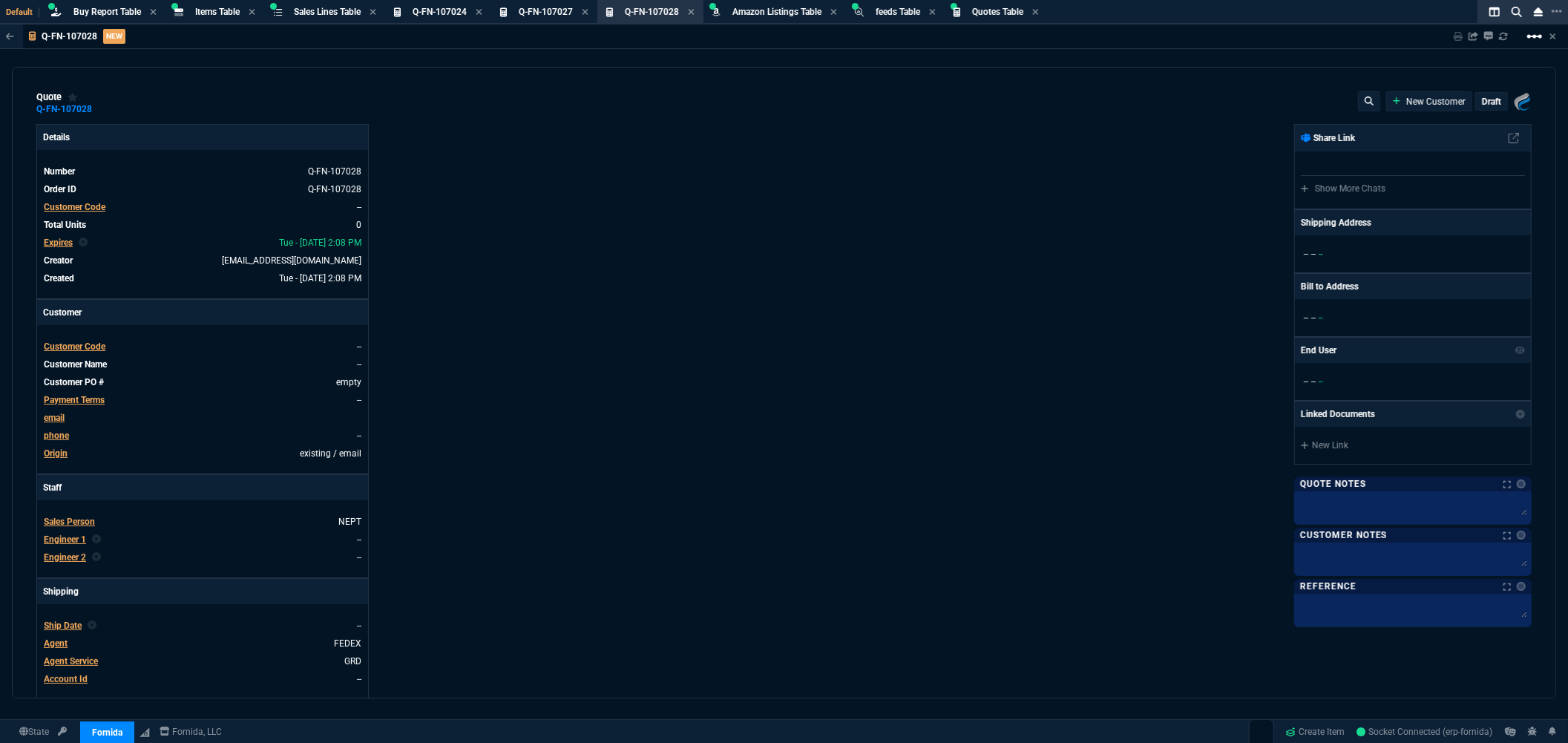
click at [1531, 35] on mat-icon "linear_scale" at bounding box center [1534, 36] width 18 height 18
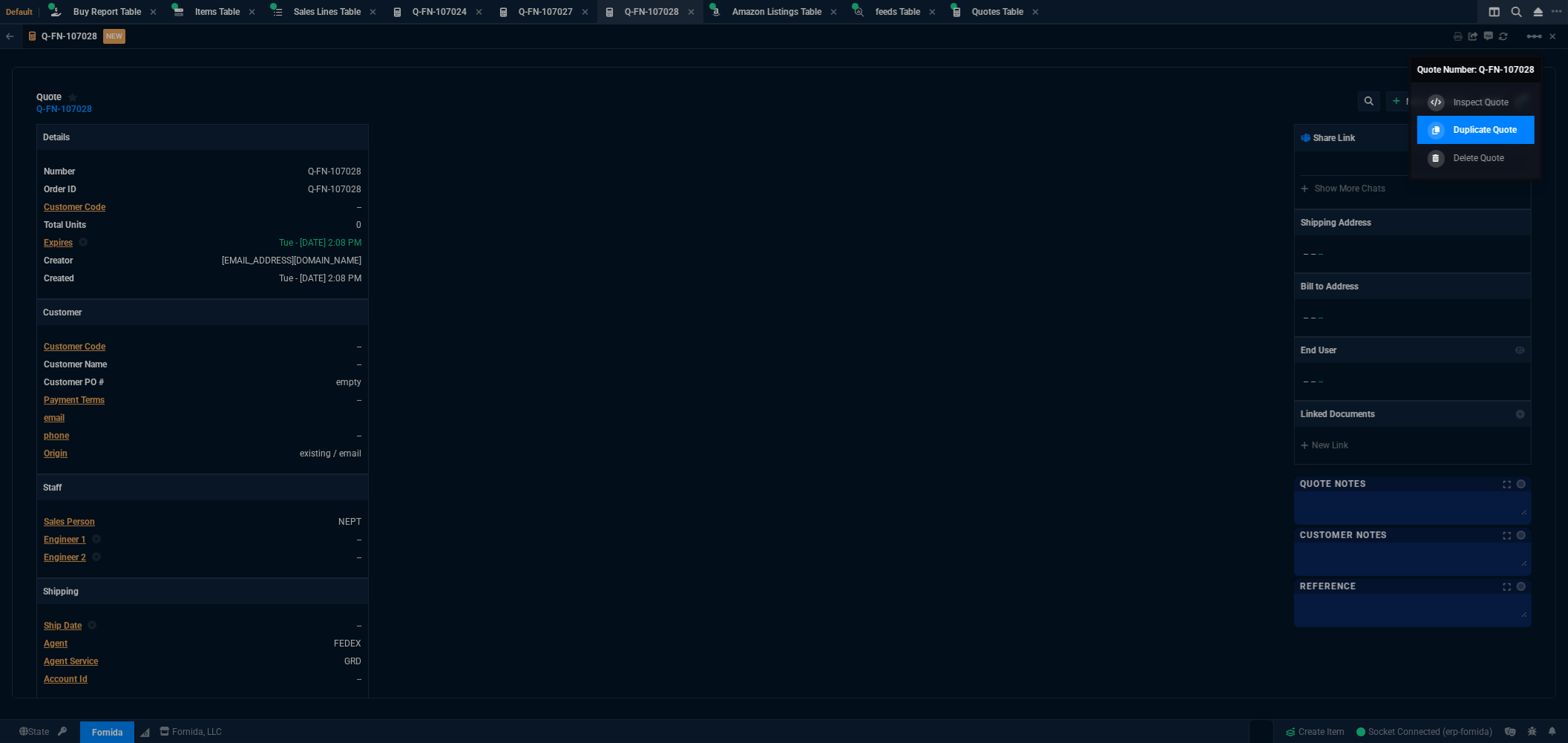
click at [1474, 131] on p "Duplicate Quote" at bounding box center [1485, 129] width 63 height 13
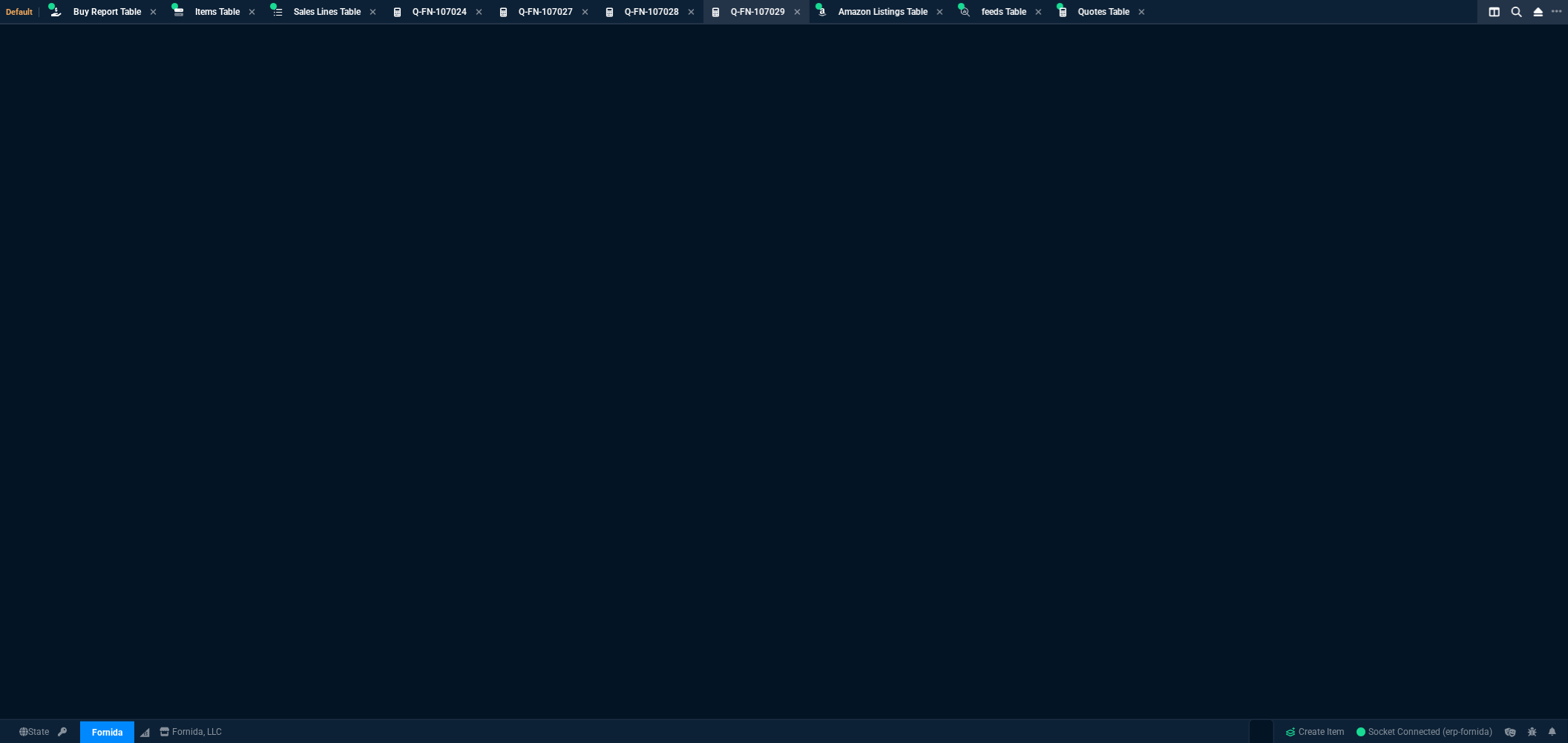
select select
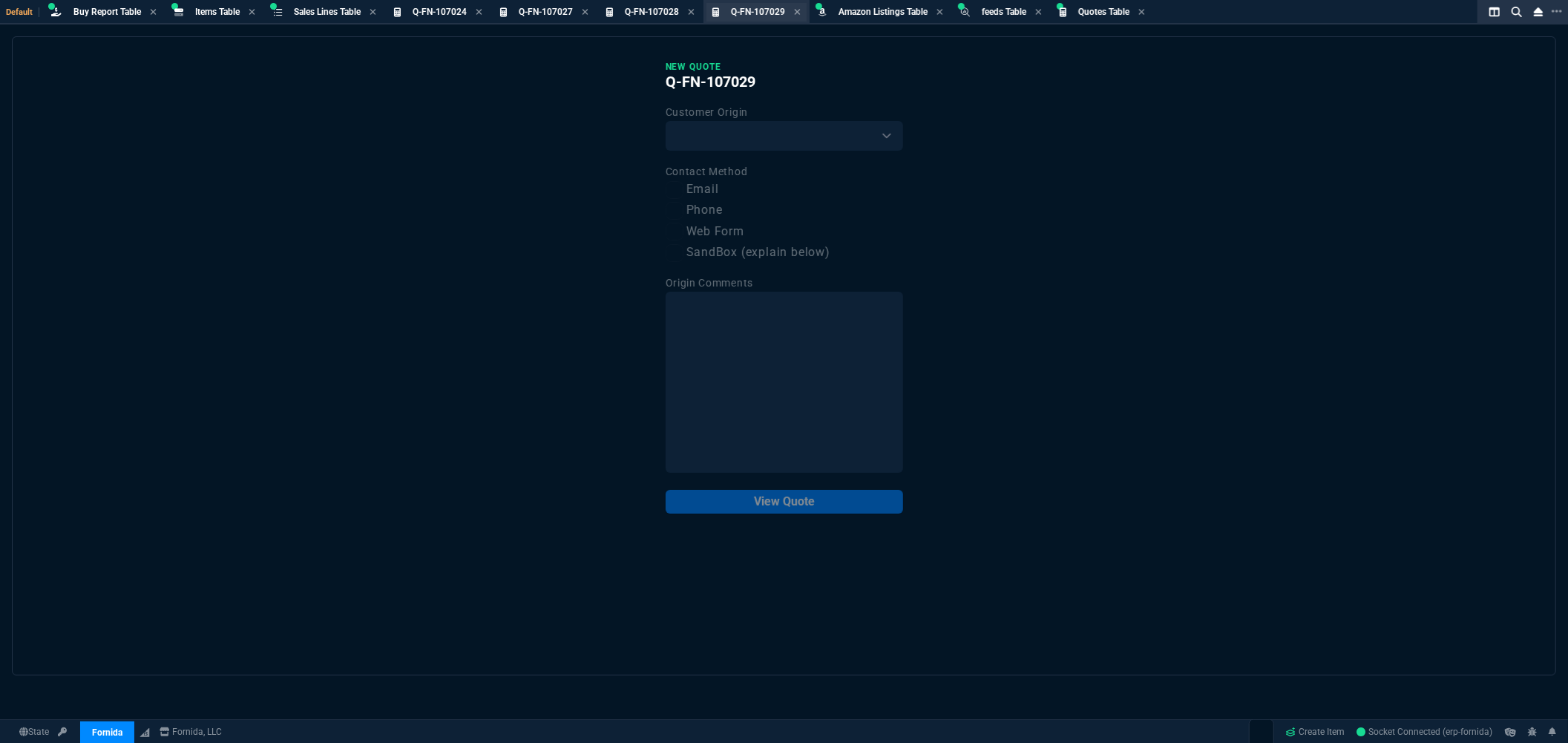
click at [797, 10] on div "Q-FN-107029 Quote" at bounding box center [765, 12] width 70 height 12
click at [799, 10] on icon at bounding box center [797, 12] width 7 height 9
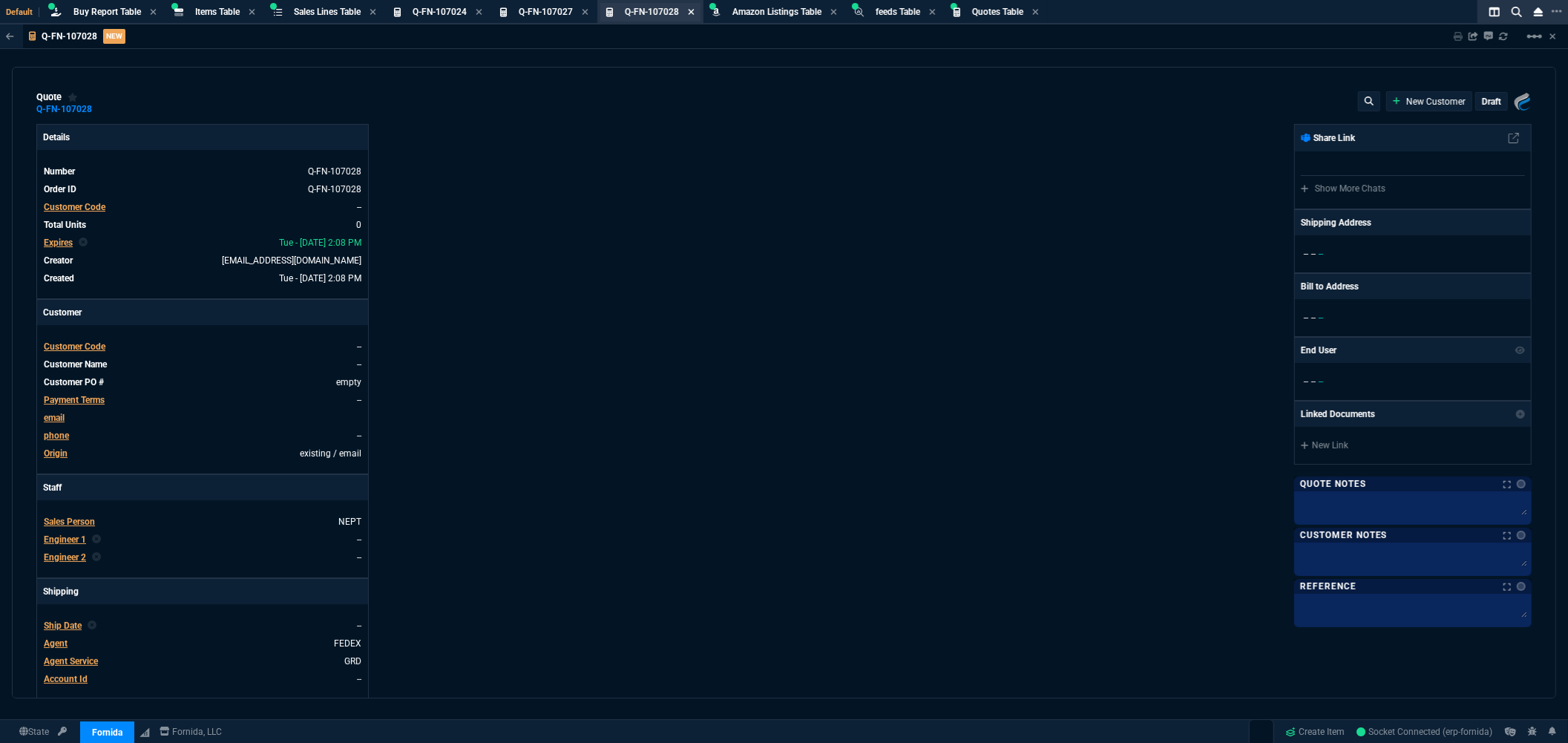
click at [693, 9] on icon at bounding box center [691, 12] width 6 height 6
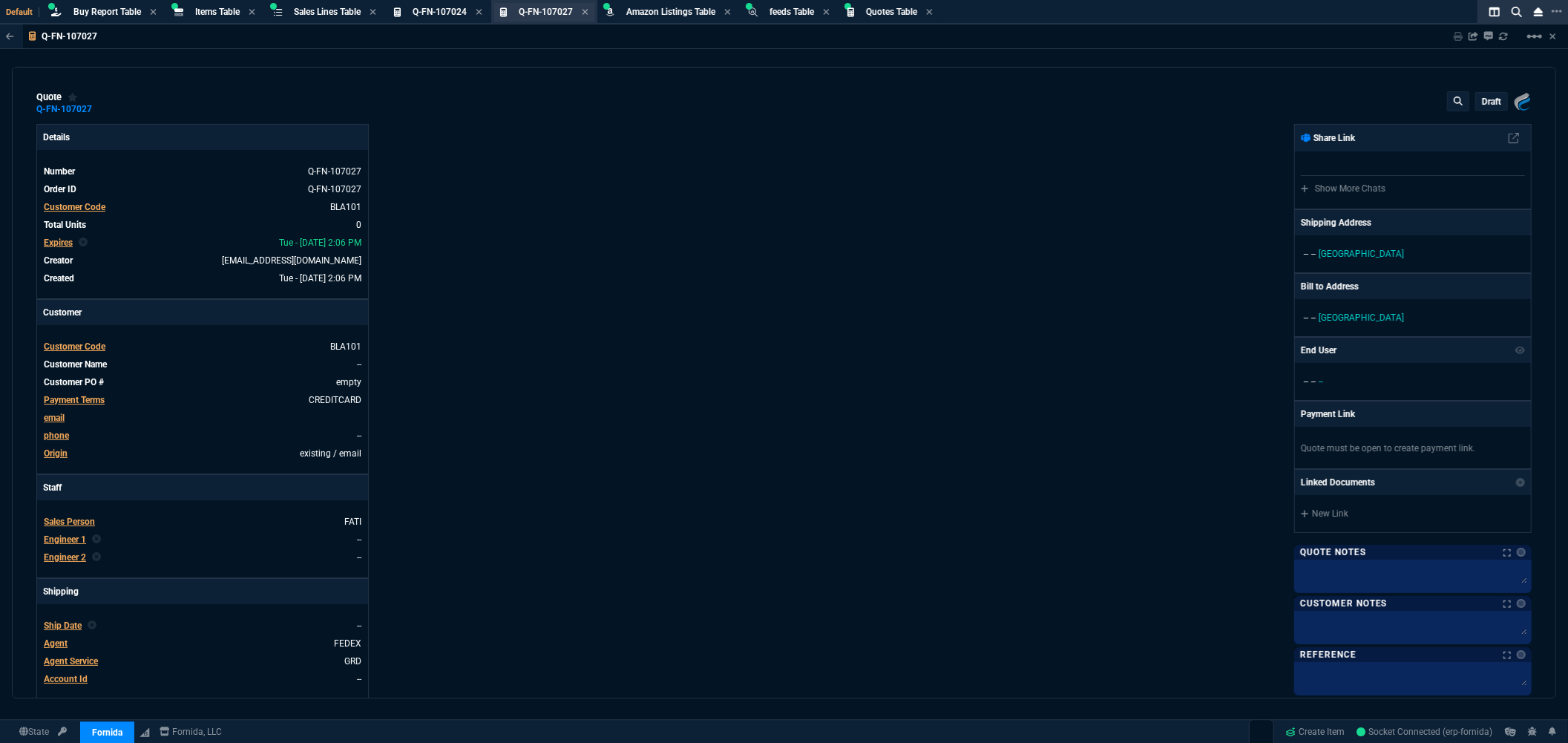
click at [542, 17] on div "Q-FN-107027 Quote" at bounding box center [546, 12] width 54 height 12
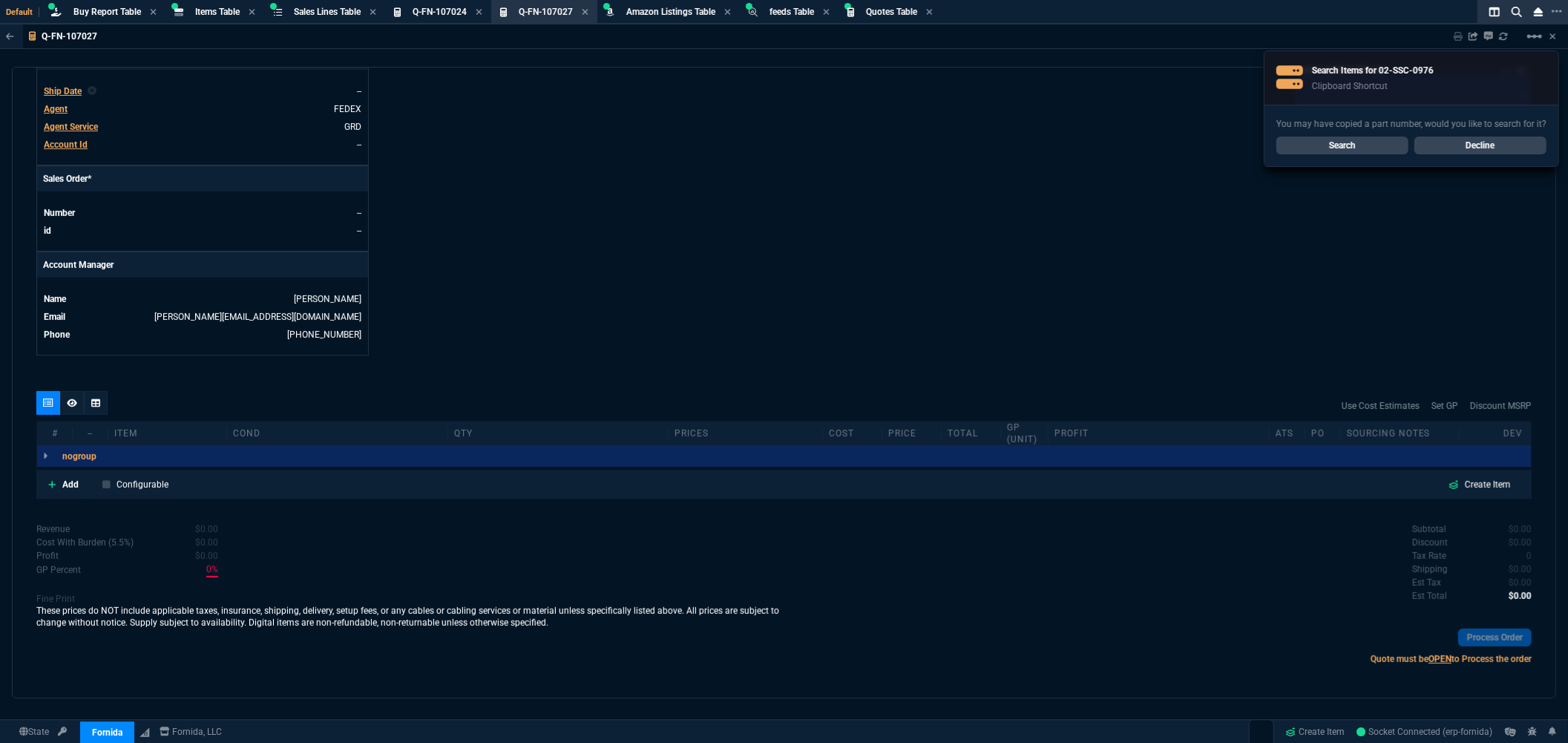
scroll to position [543, 0]
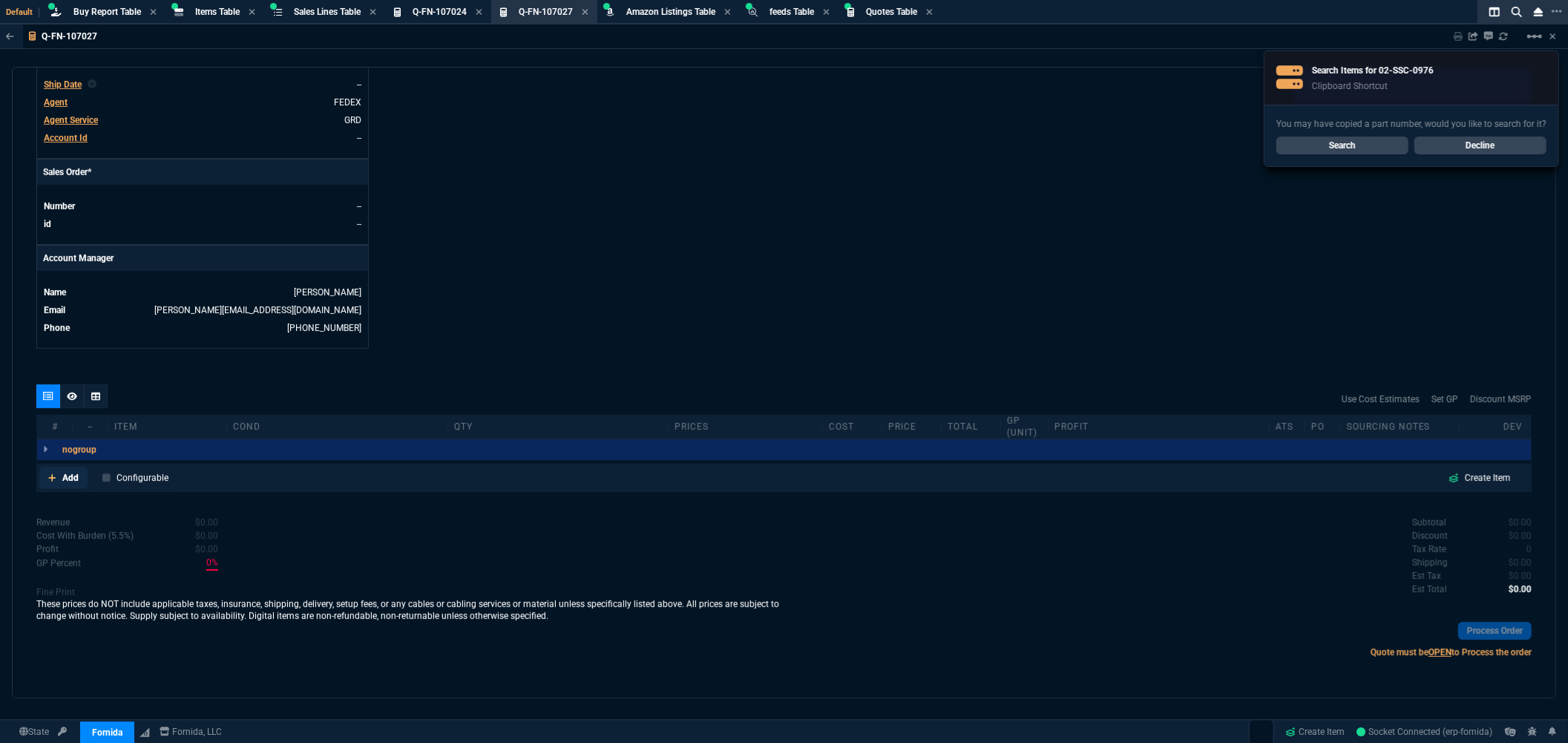
click at [61, 479] on link "Add" at bounding box center [63, 478] width 49 height 22
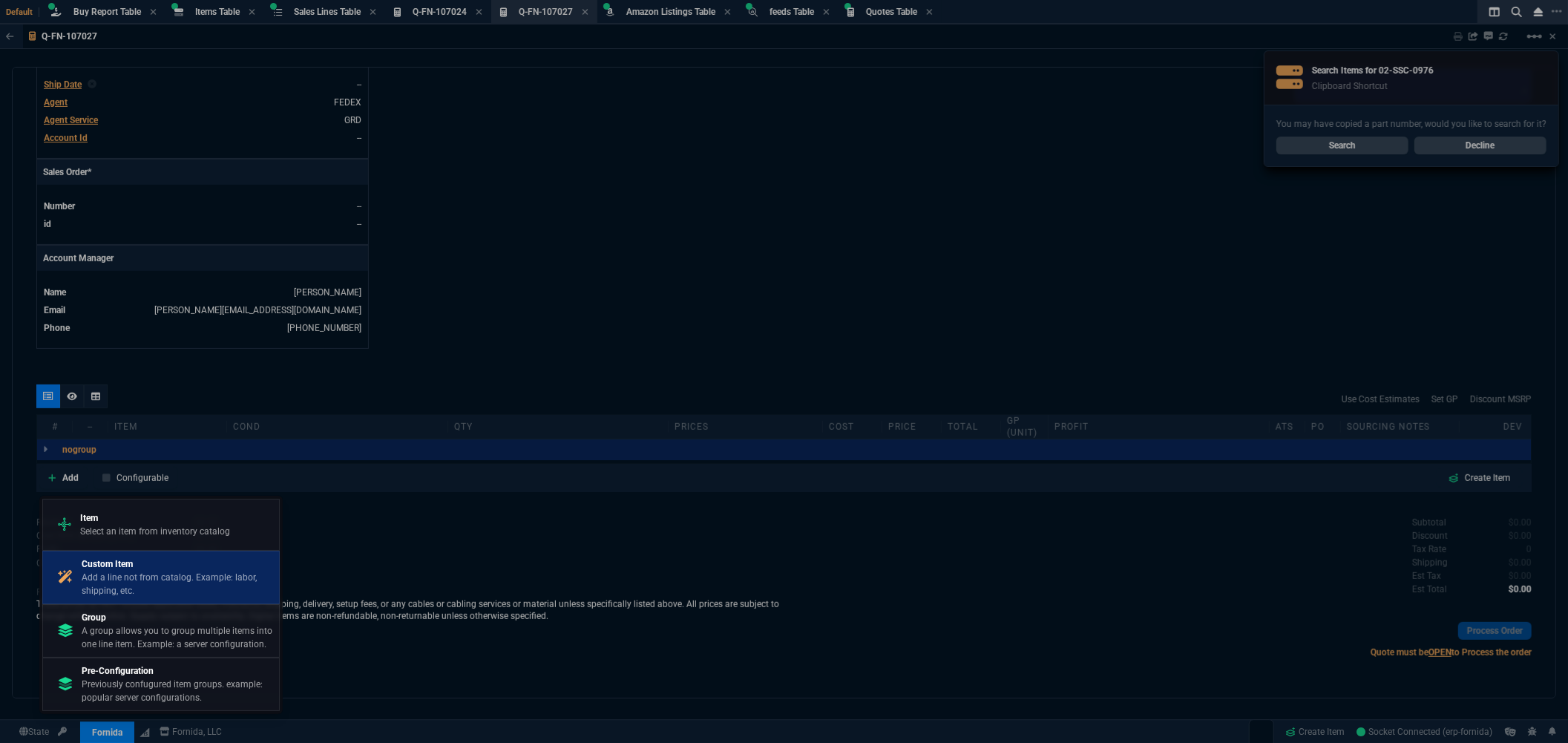
click at [112, 580] on p "Add a line not from catalog. Example: labor, shipping, etc." at bounding box center [177, 583] width 191 height 27
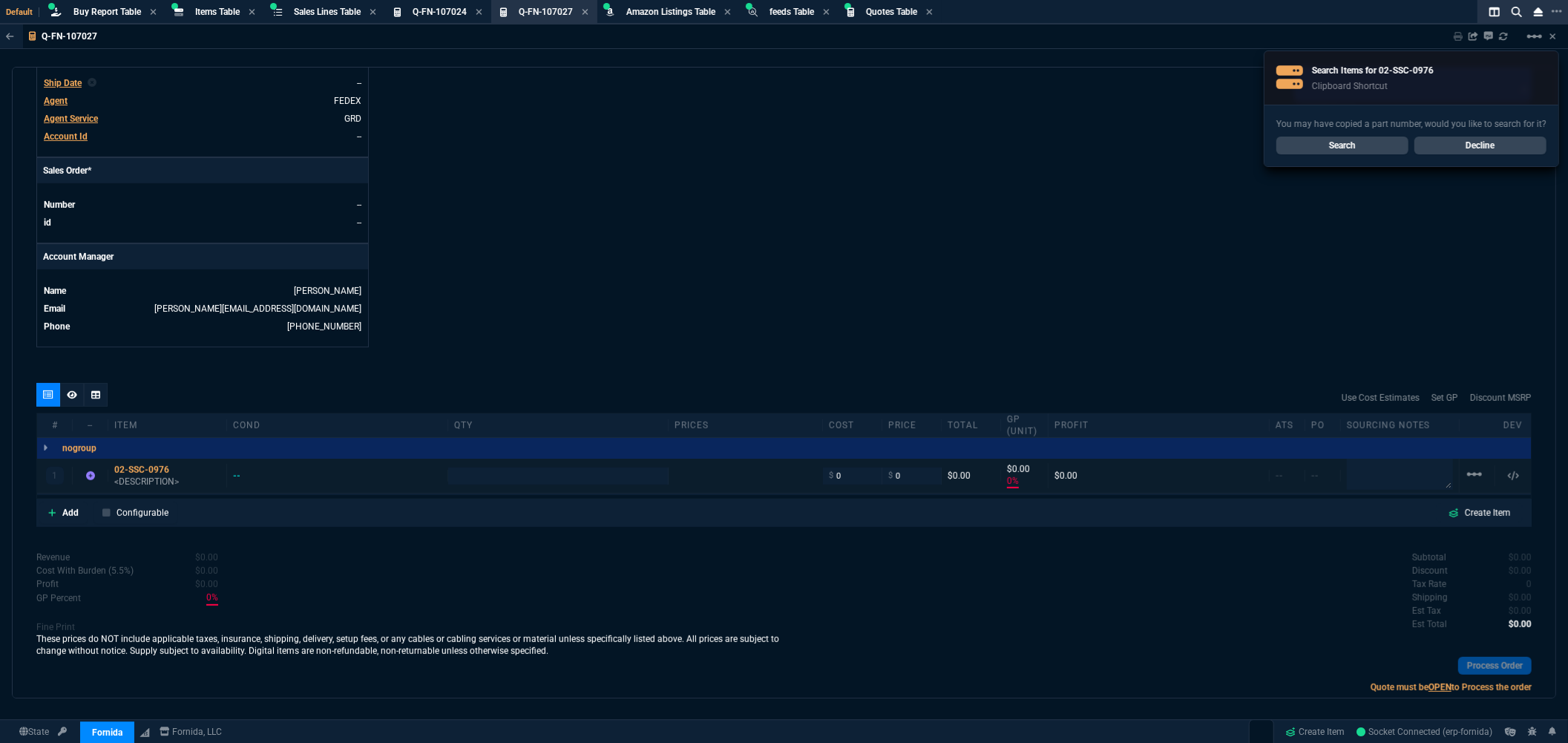
type input "0"
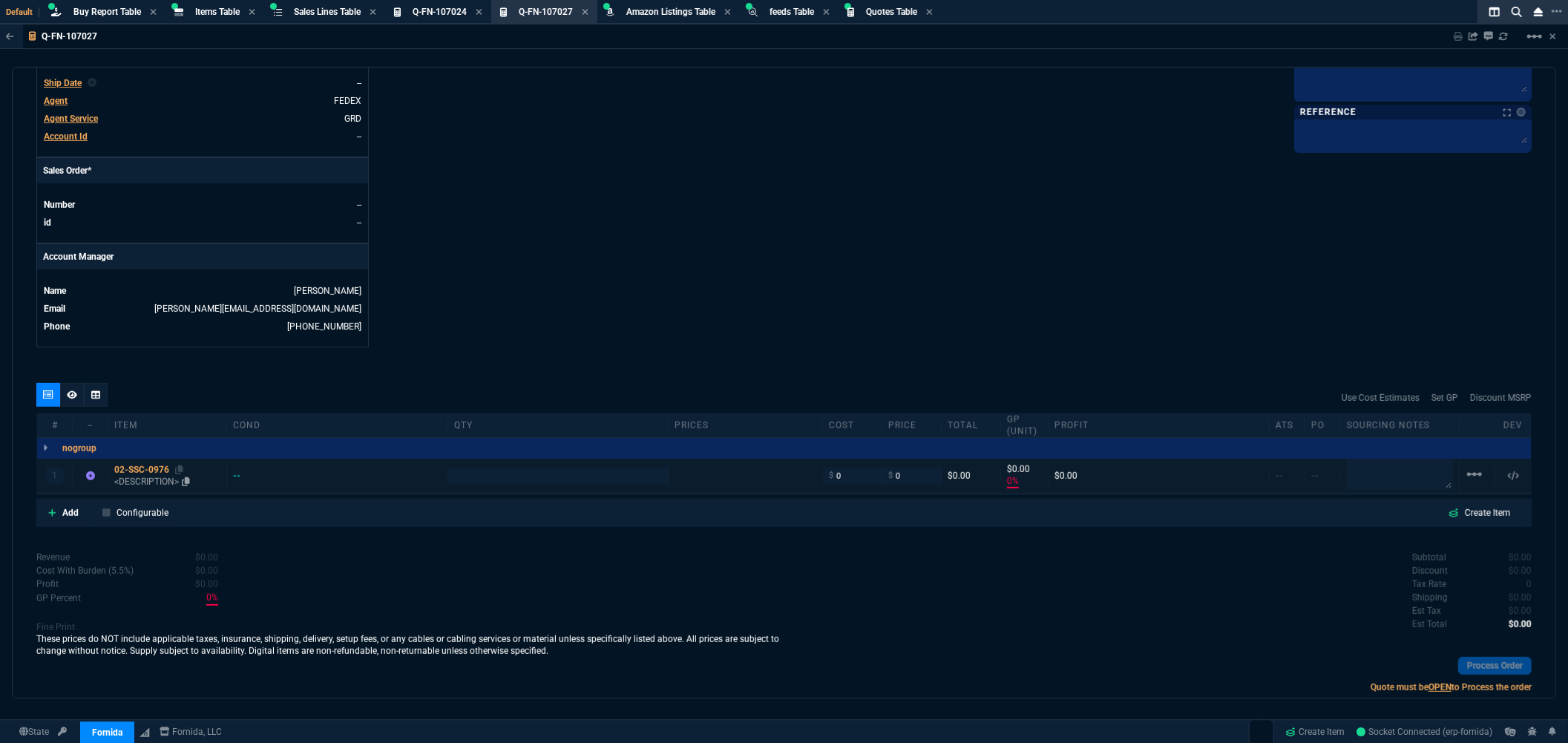
click at [144, 480] on p "<DESCRIPTION>" at bounding box center [167, 481] width 106 height 12
click at [149, 485] on p "<DESCRIPTION>" at bounding box center [167, 481] width 106 height 12
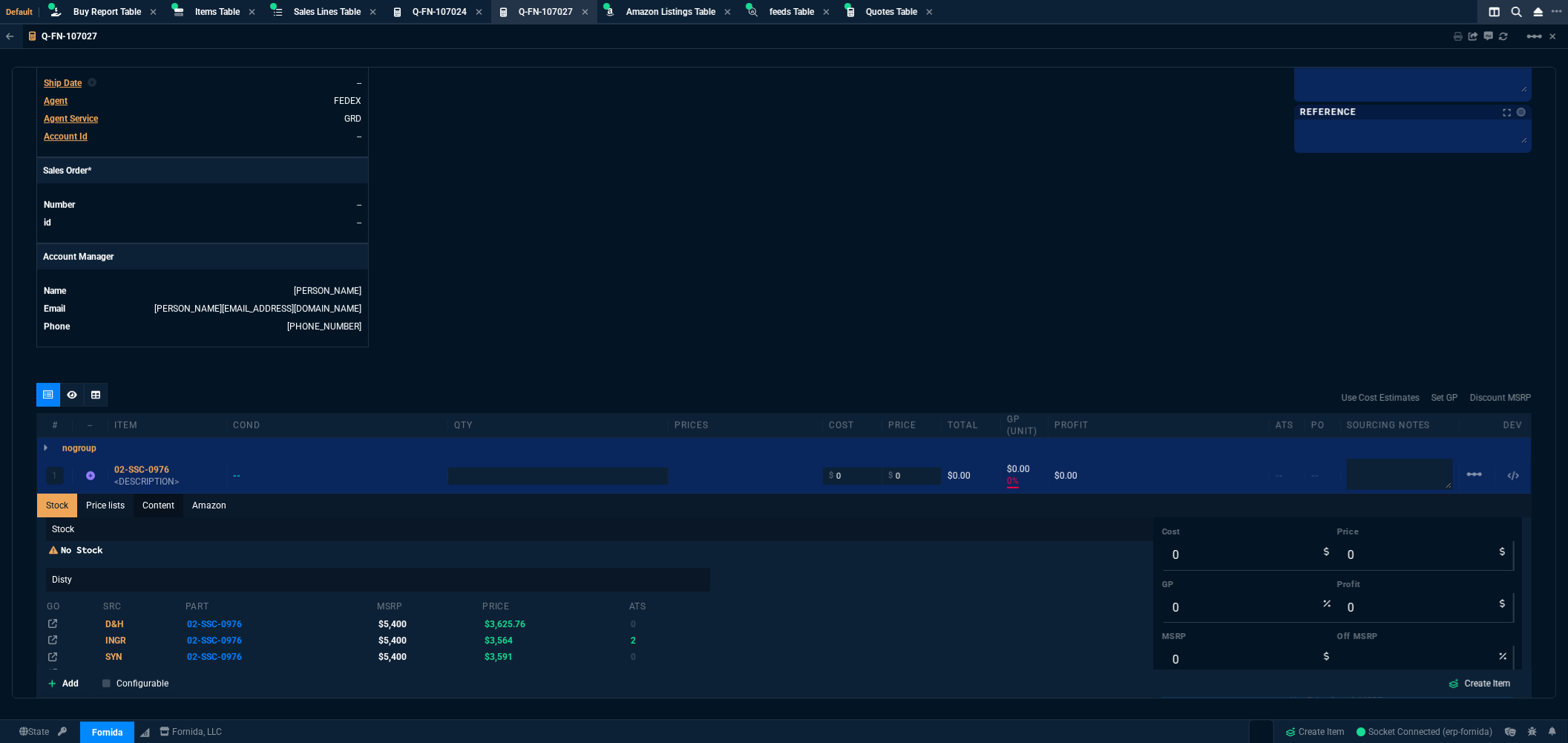
click at [156, 510] on link "Content" at bounding box center [158, 505] width 50 height 24
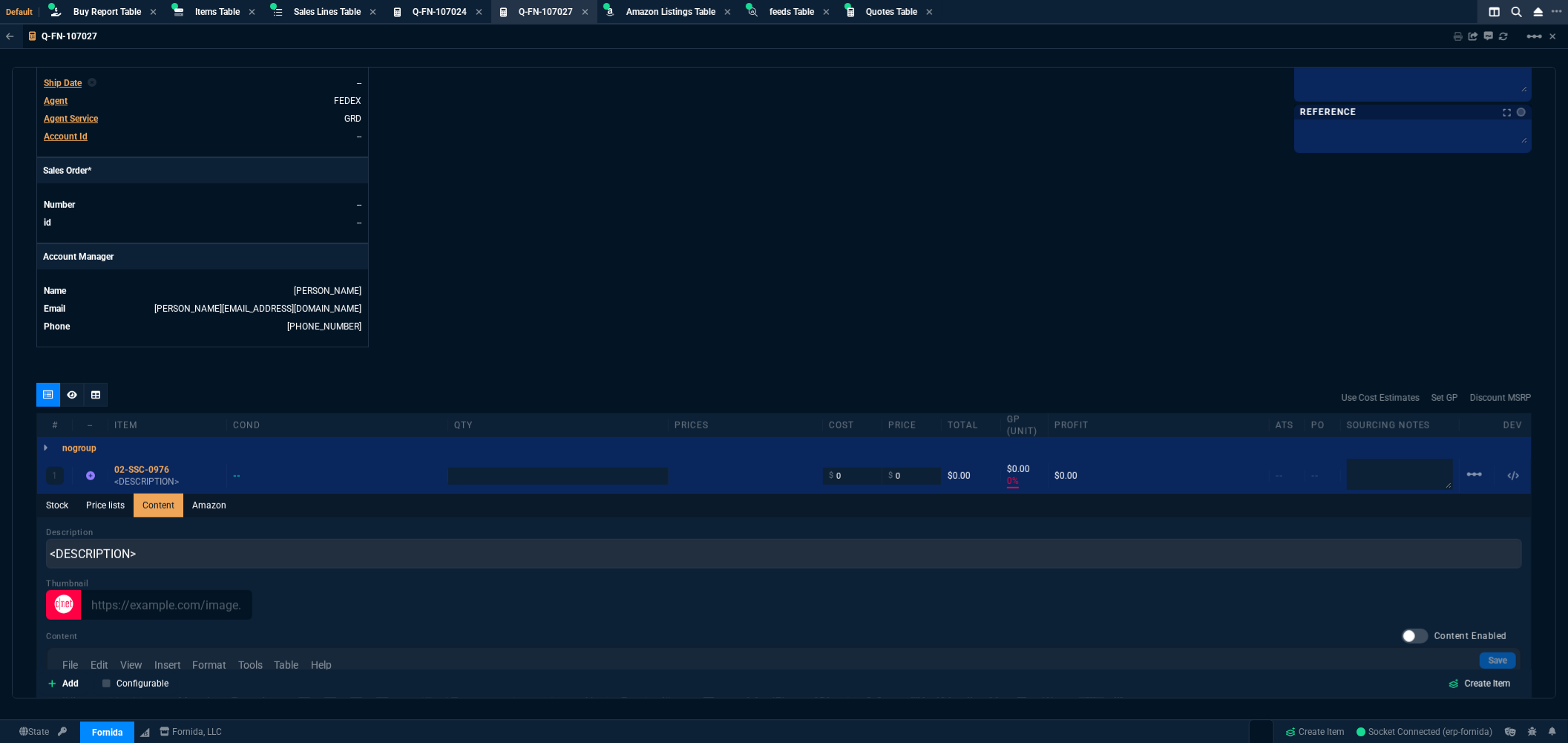
scroll to position [0, 0]
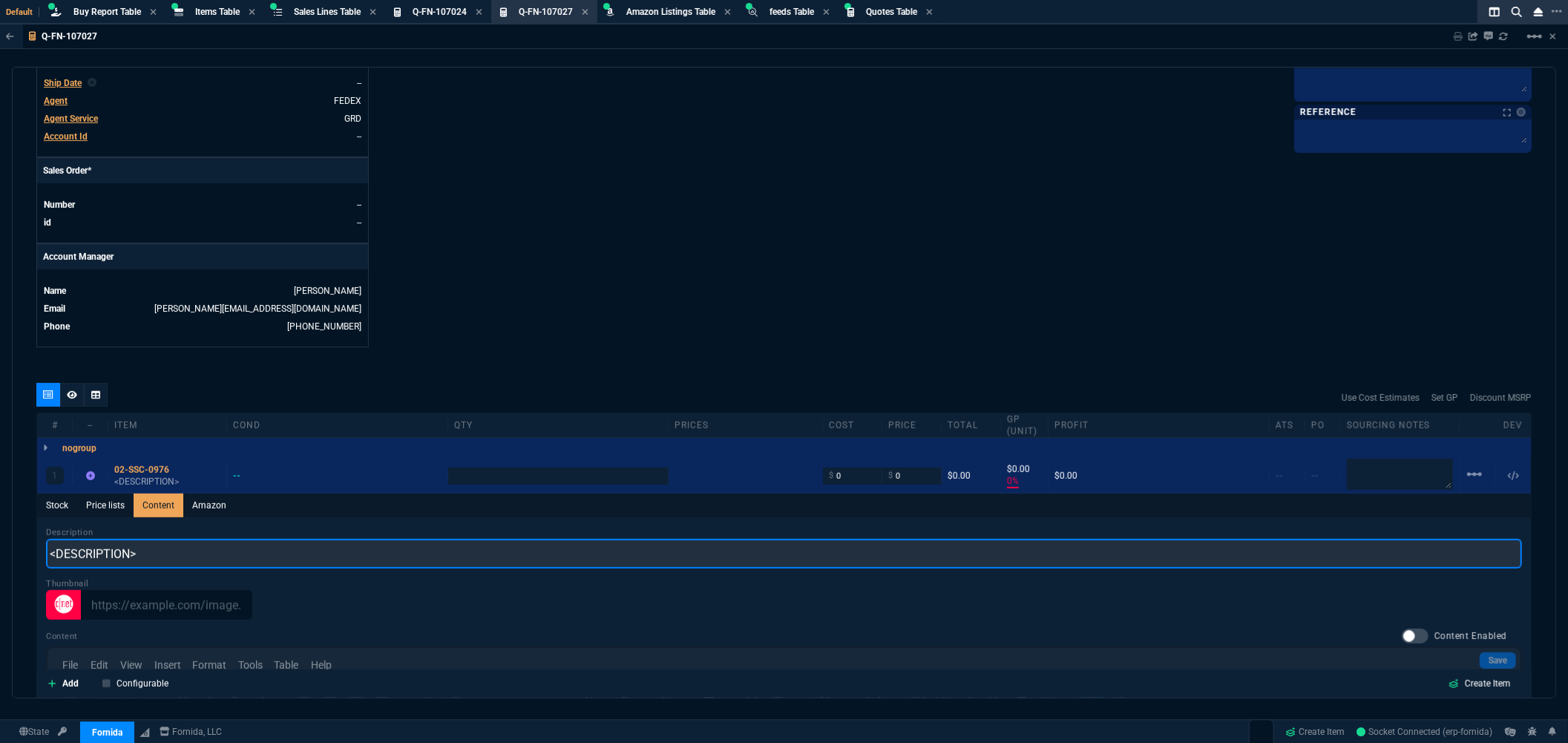
drag, startPoint x: 166, startPoint y: 559, endPoint x: 0, endPoint y: 553, distance: 166.1
click at [0, 553] on div "Q-FN-107027 Sharing Q-FN-107027 Link Dev Link Share on Teams linear_scale quote…" at bounding box center [784, 397] width 1568 height 745
paste input "SONICWALL SMA 6210"
type input "SONICWALL SMA 6210"
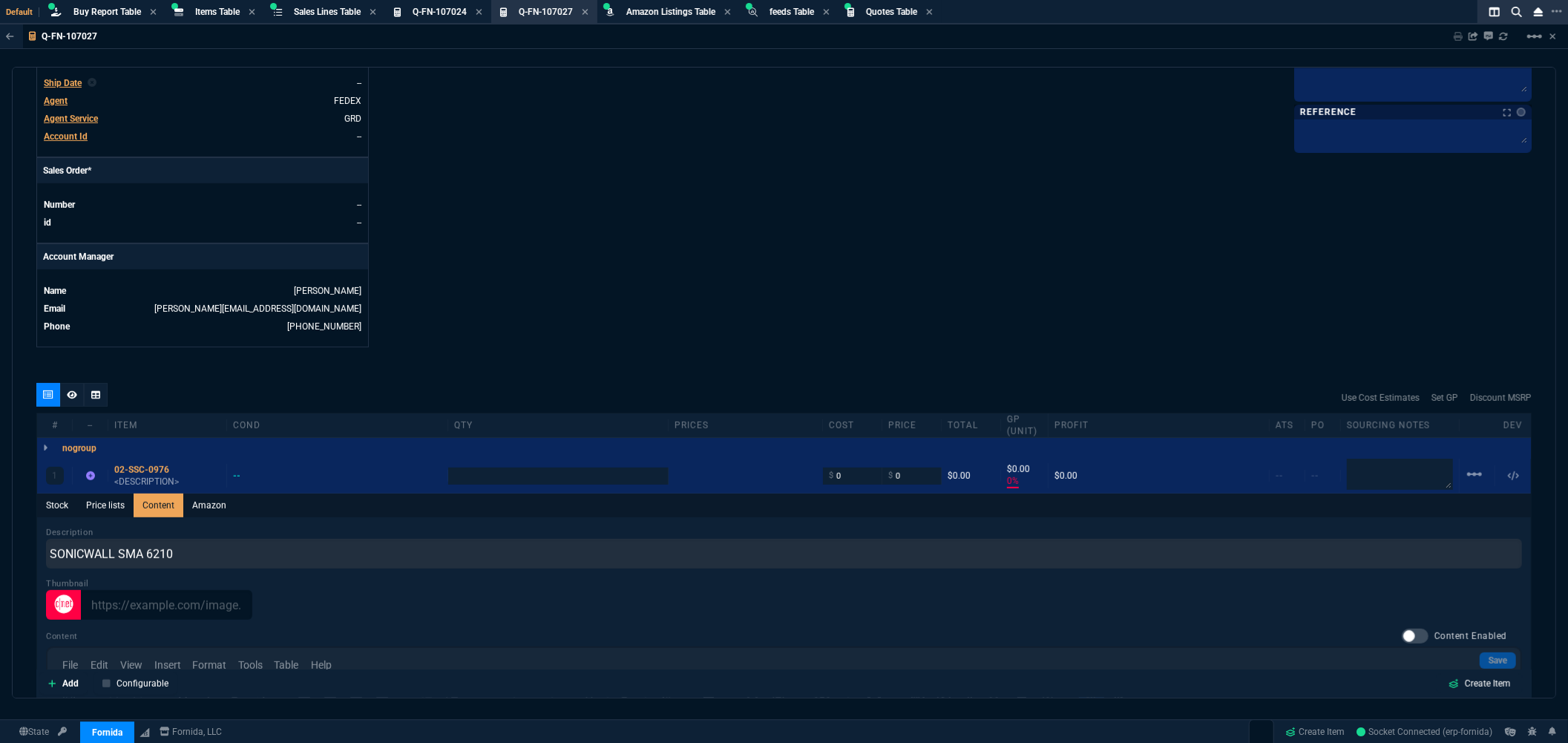
click at [657, 360] on div "quote Q-FN-107027 draft Fornida, LLC 2609 Technology Dr Suite 300 Plano, TX 750…" at bounding box center [784, 382] width 1544 height 631
type input "1"
click at [119, 473] on div "02-SSC-0976" at bounding box center [167, 469] width 106 height 12
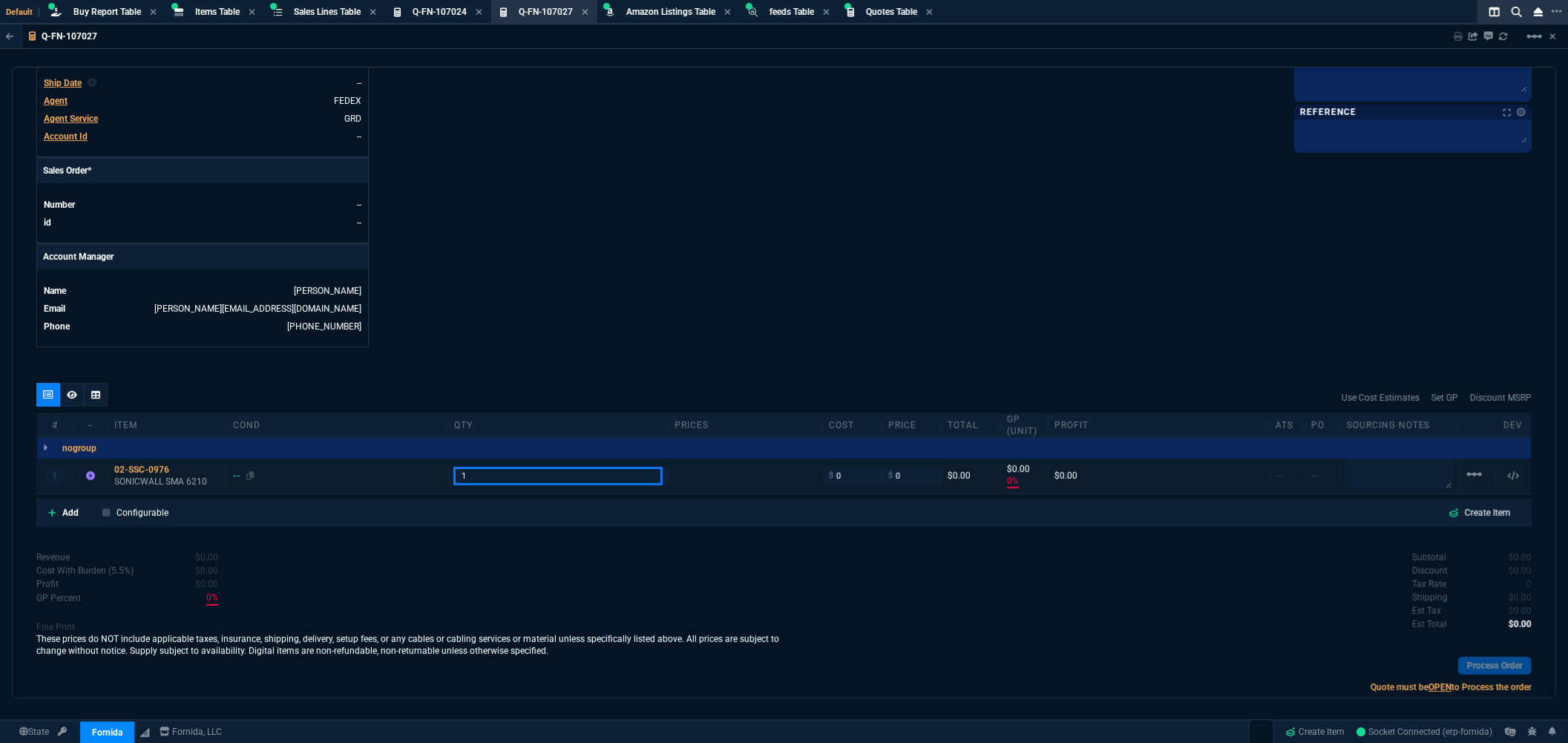
drag, startPoint x: 488, startPoint y: 478, endPoint x: 411, endPoint y: 483, distance: 77.2
click at [411, 483] on div "1 02-SSC-0976 SONICWALL SMA 6210 -- 1 $ 0 $ 0 $0.00 $0.00 0% $0.00 -- -- linear…" at bounding box center [784, 476] width 1493 height 35
type input "2"
drag, startPoint x: 859, startPoint y: 476, endPoint x: 809, endPoint y: 484, distance: 50.6
click at [809, 484] on div "1 02-SSC-0976 SONICWALL SMA 6210 -- 2 $ 0 $ 0 $0.00 $0.00 0% $0.00 -- -- linear…" at bounding box center [784, 476] width 1493 height 35
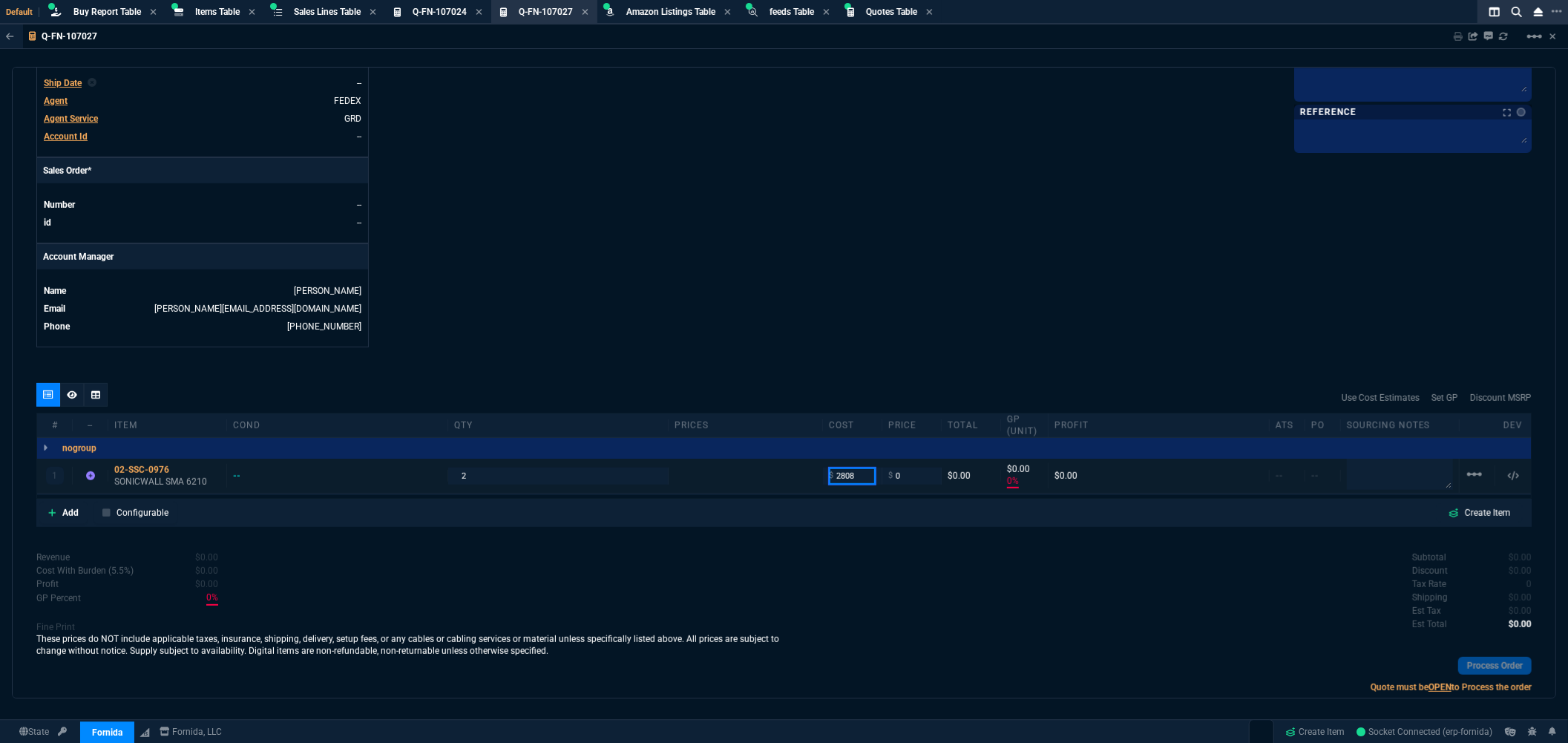
type input "2808"
type input "-100"
type input "-2808"
click at [95, 398] on icon at bounding box center [96, 394] width 9 height 8
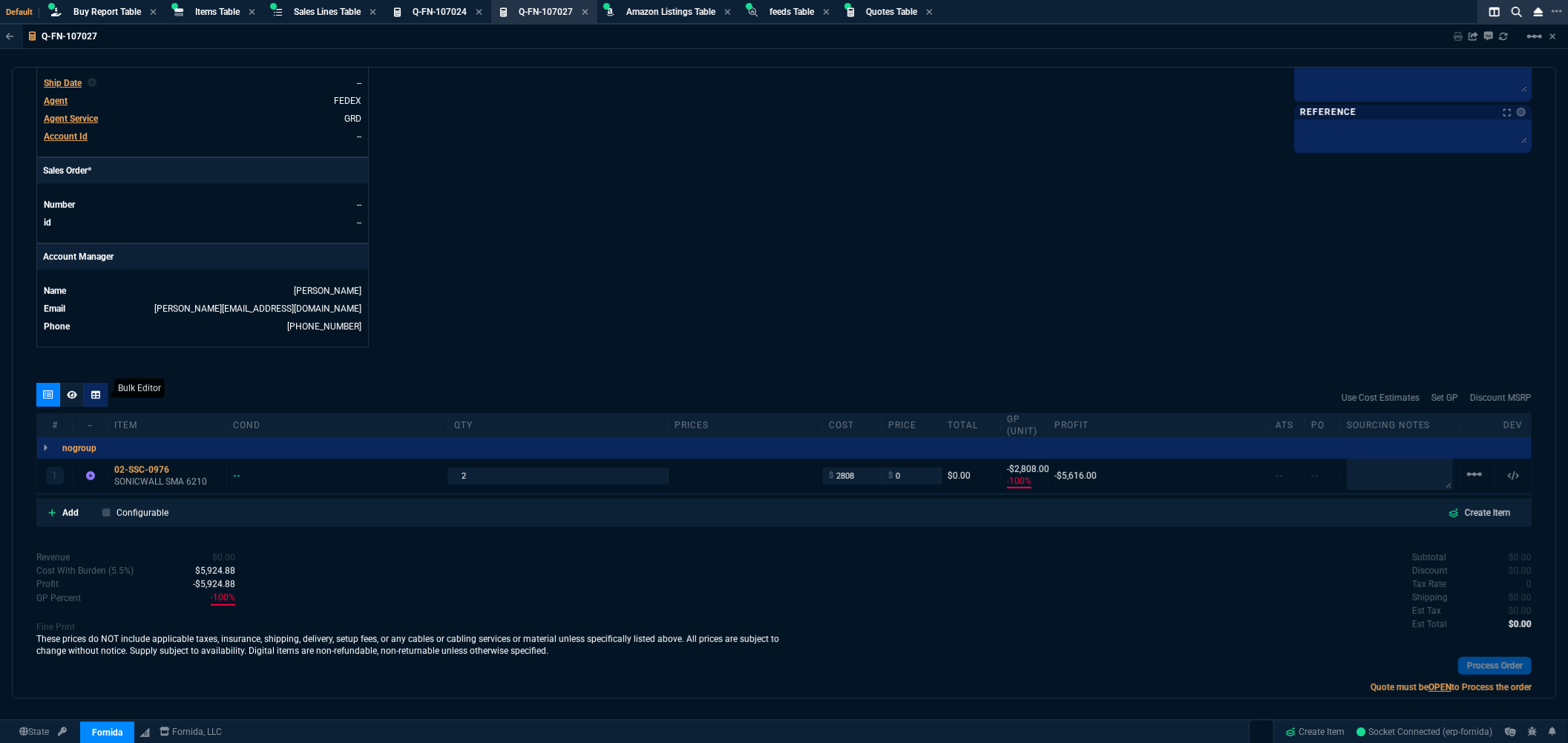
scroll to position [543, 0]
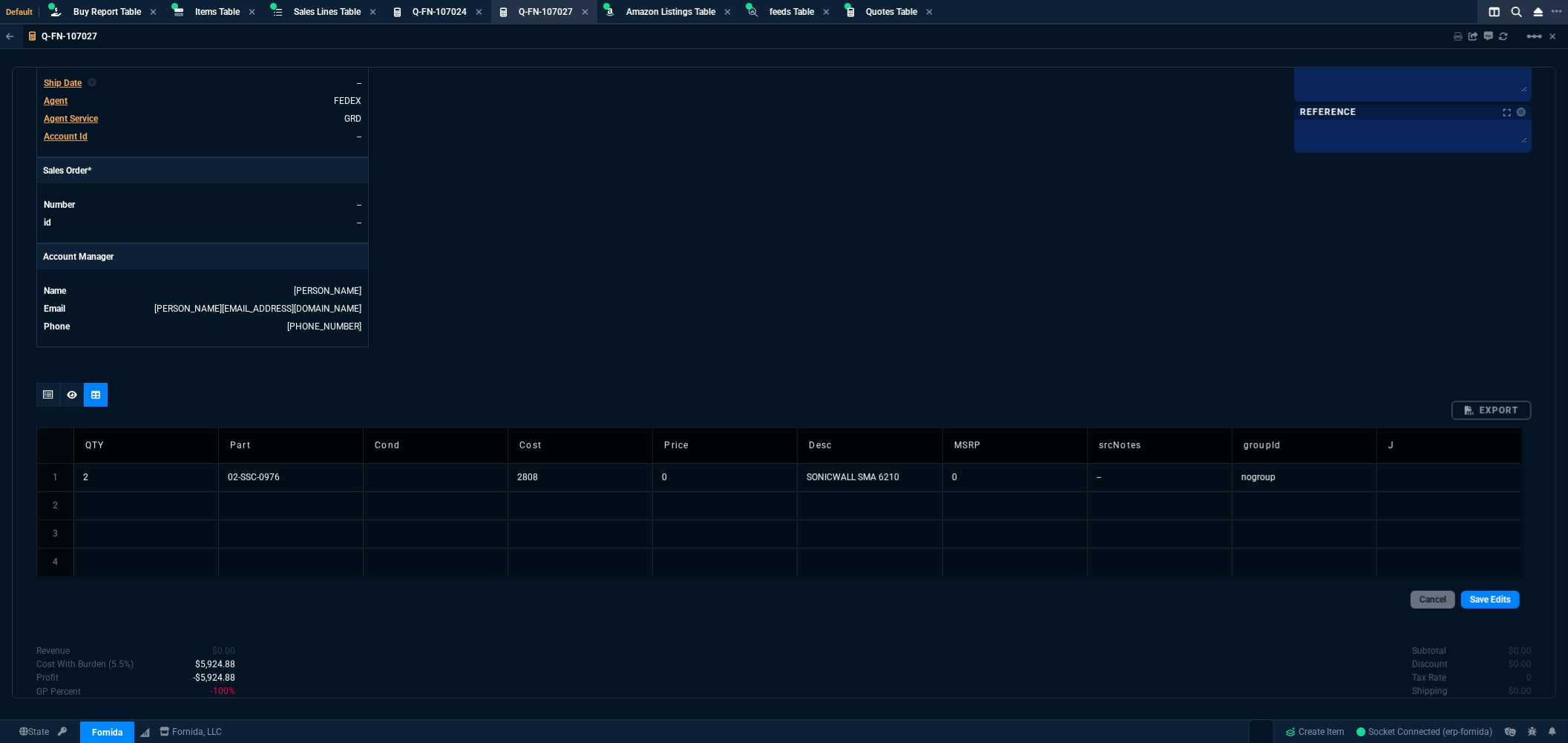
click at [998, 478] on td "0" at bounding box center [1015, 477] width 145 height 29
type input "5400"
click at [1503, 604] on link "Save Edits" at bounding box center [1490, 599] width 59 height 18
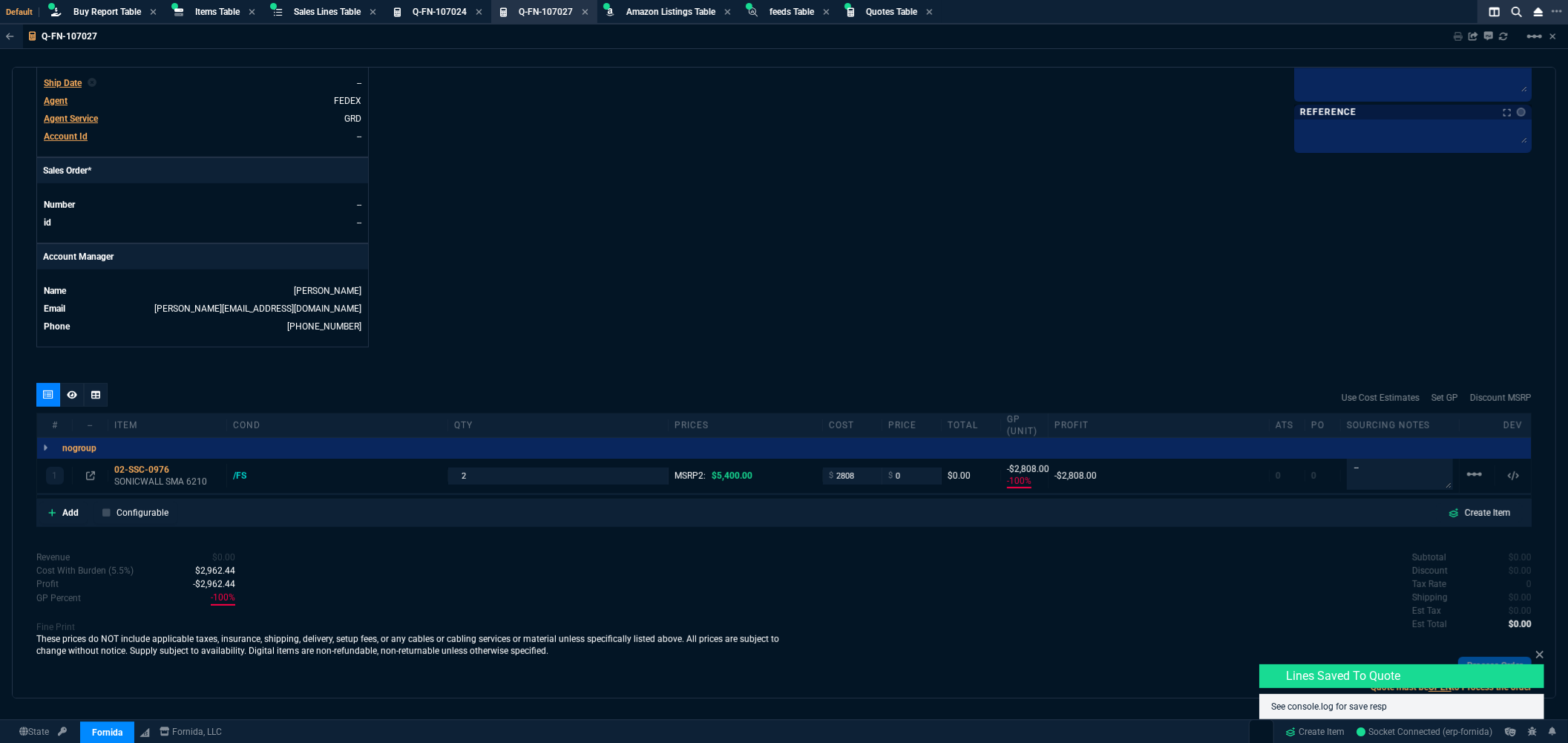
type input "-100"
type input "-2808"
type input "100"
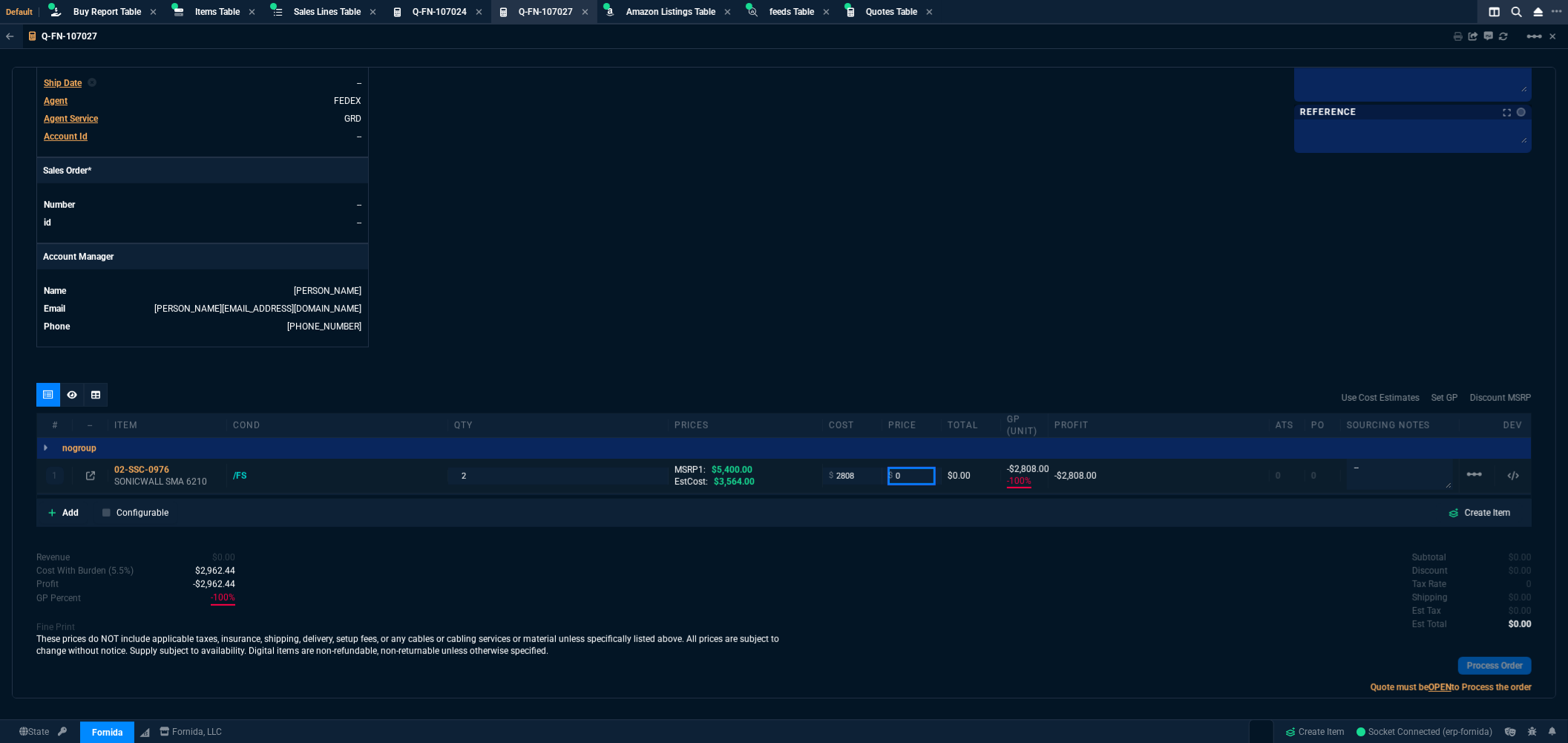
click at [859, 476] on div "1 02-SSC-0976 SONICWALL SMA 6210 /FS 2 MSRP1: $5,400.00 EstCost: $3,564.00 Endu…" at bounding box center [784, 476] width 1493 height 35
type input "3780"
type input "26"
type input "972"
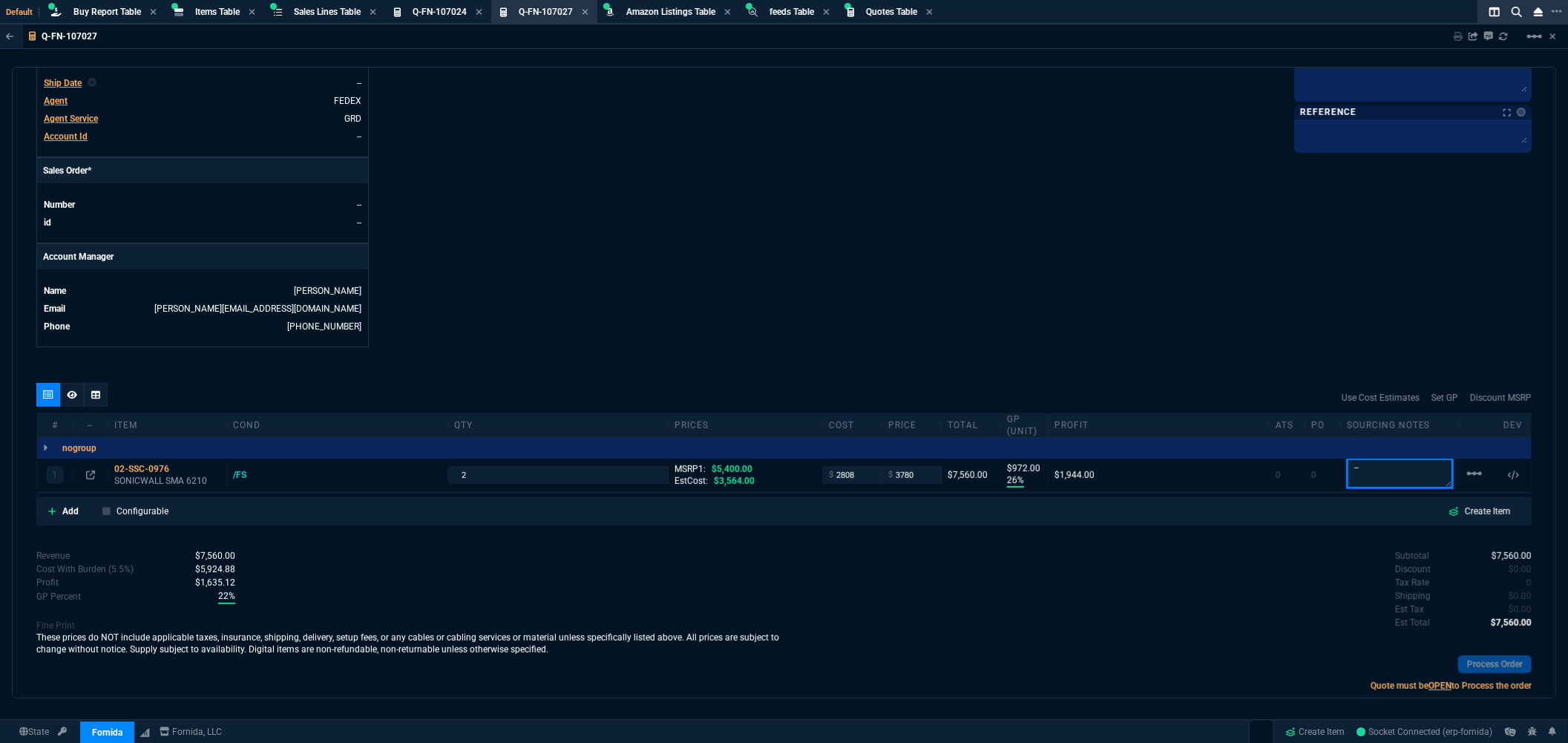
type input "30"
click at [181, 472] on icon at bounding box center [179, 470] width 8 height 9
click at [982, 374] on div "quote Q-FN-107027 draft Fornida, LLC 2609 Technology Dr Suite 300 Plano, TX 750…" at bounding box center [784, 382] width 1544 height 631
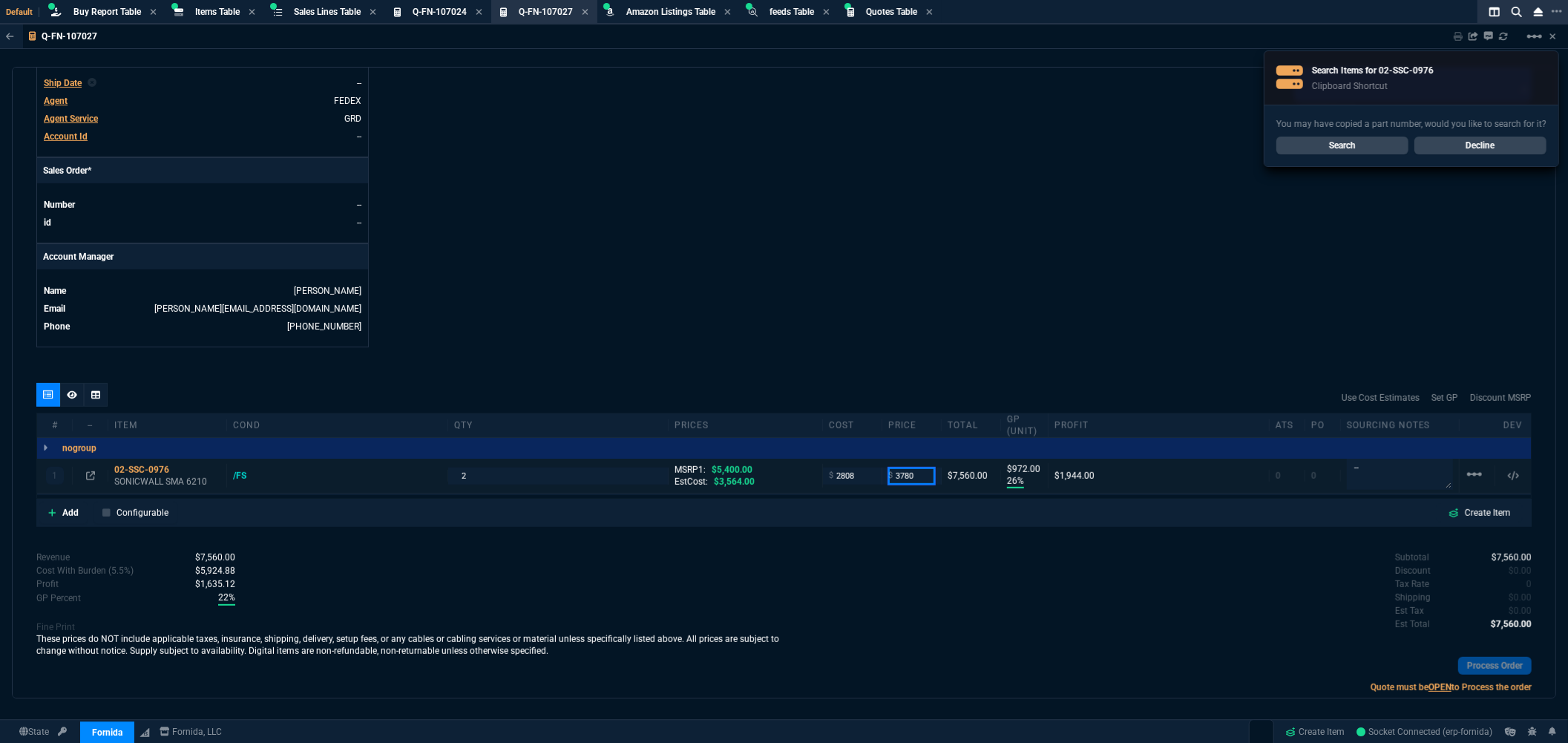
drag, startPoint x: 916, startPoint y: 479, endPoint x: 878, endPoint y: 479, distance: 38.0
click at [882, 479] on div "$ 3780" at bounding box center [912, 476] width 59 height 17
type input "3625"
click at [896, 395] on div "Use Cost Estimates Set GP Discount MSRP" at bounding box center [784, 398] width 1495 height 30
type input "3625"
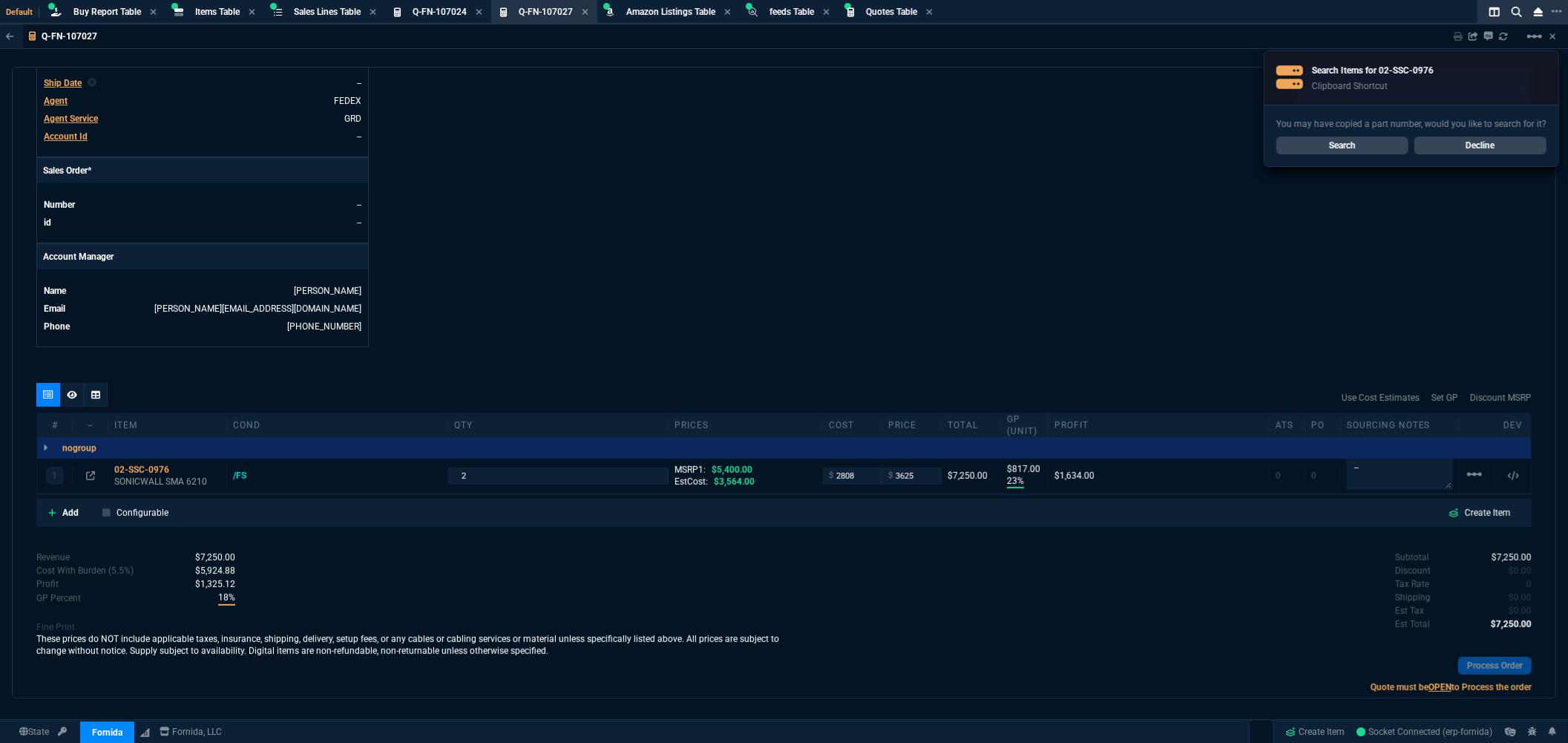
type input "23"
type input "817"
type input "33"
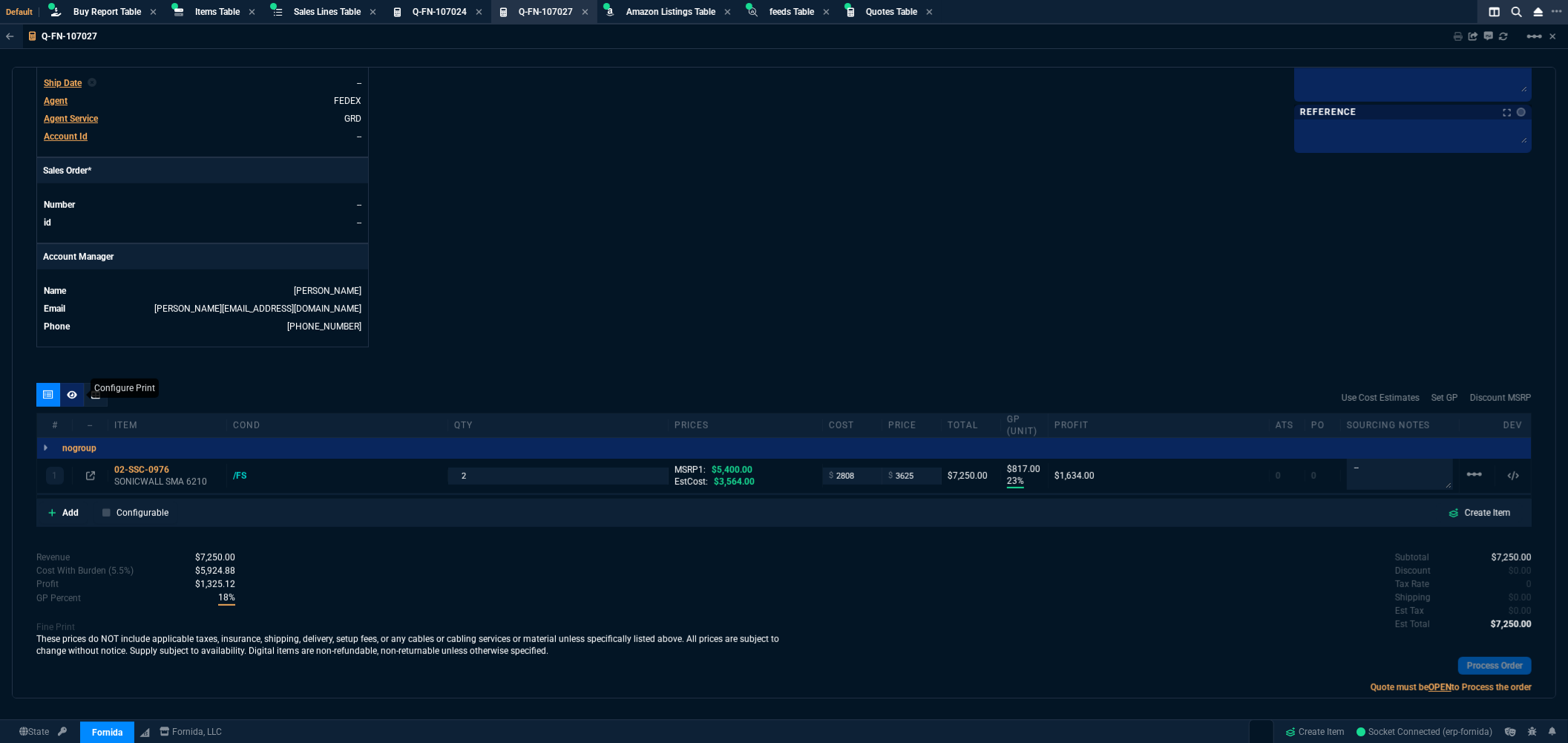
click at [74, 396] on icon at bounding box center [72, 395] width 10 height 9
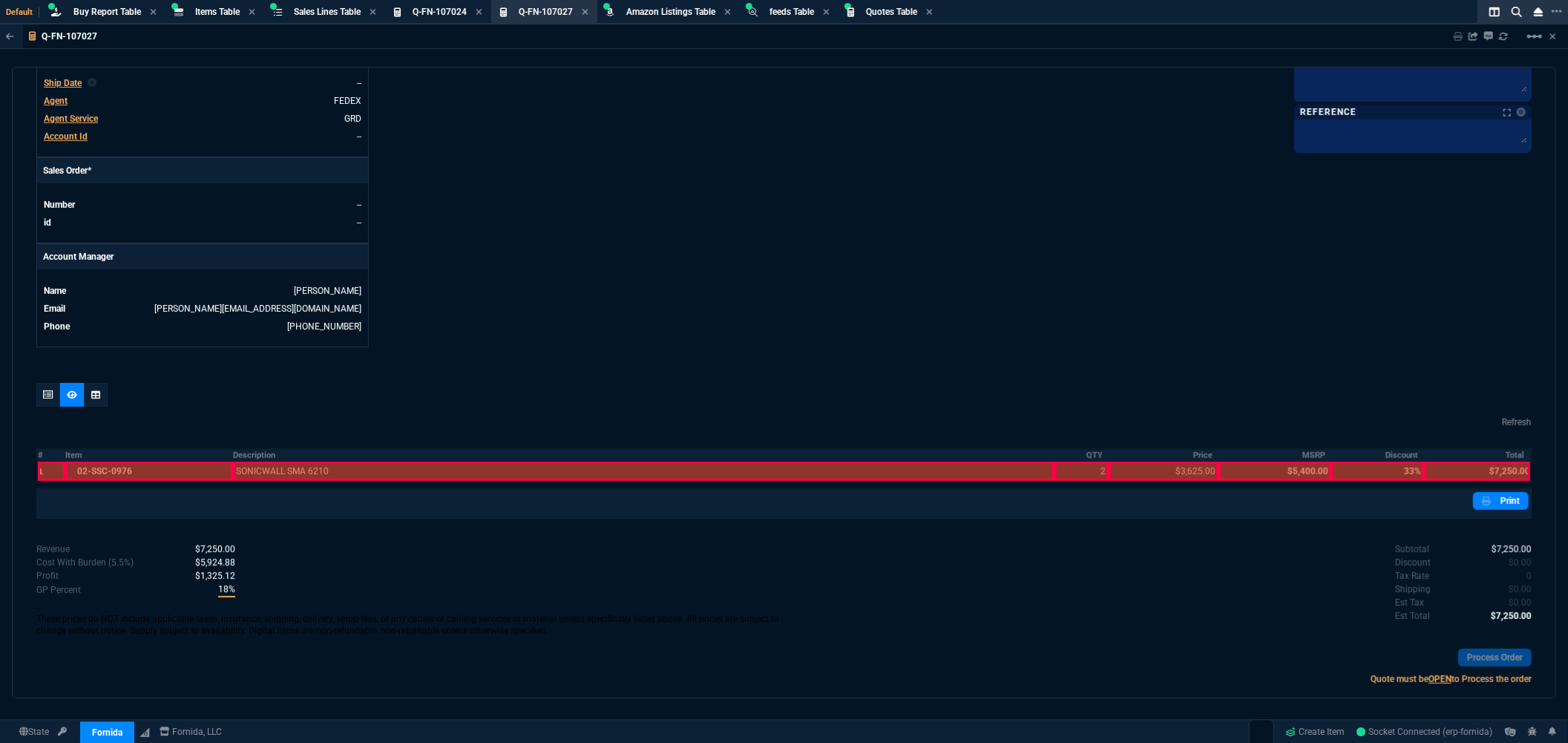
click at [39, 469] on div at bounding box center [52, 471] width 28 height 19
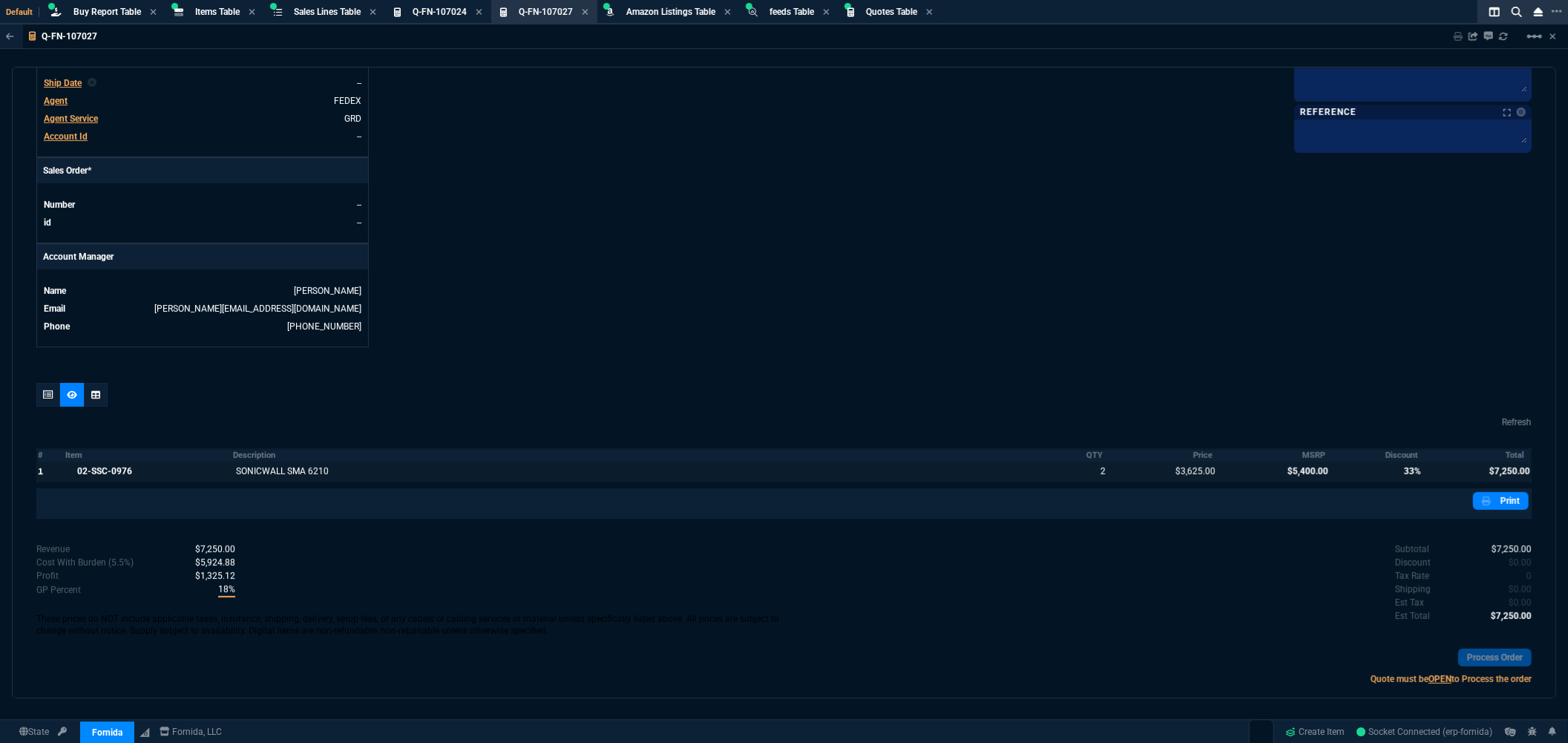
click at [133, 476] on div at bounding box center [149, 471] width 168 height 19
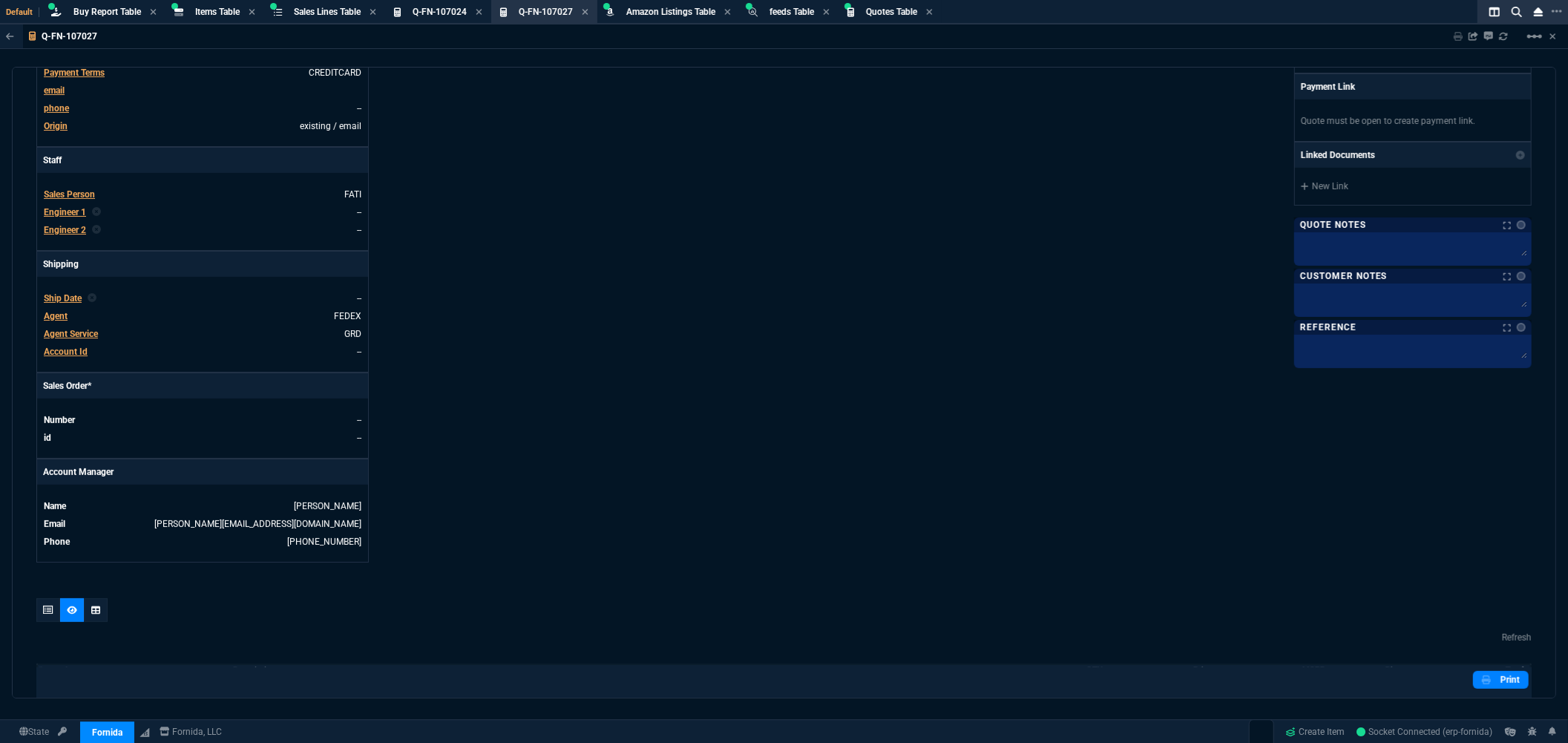
scroll to position [494, 0]
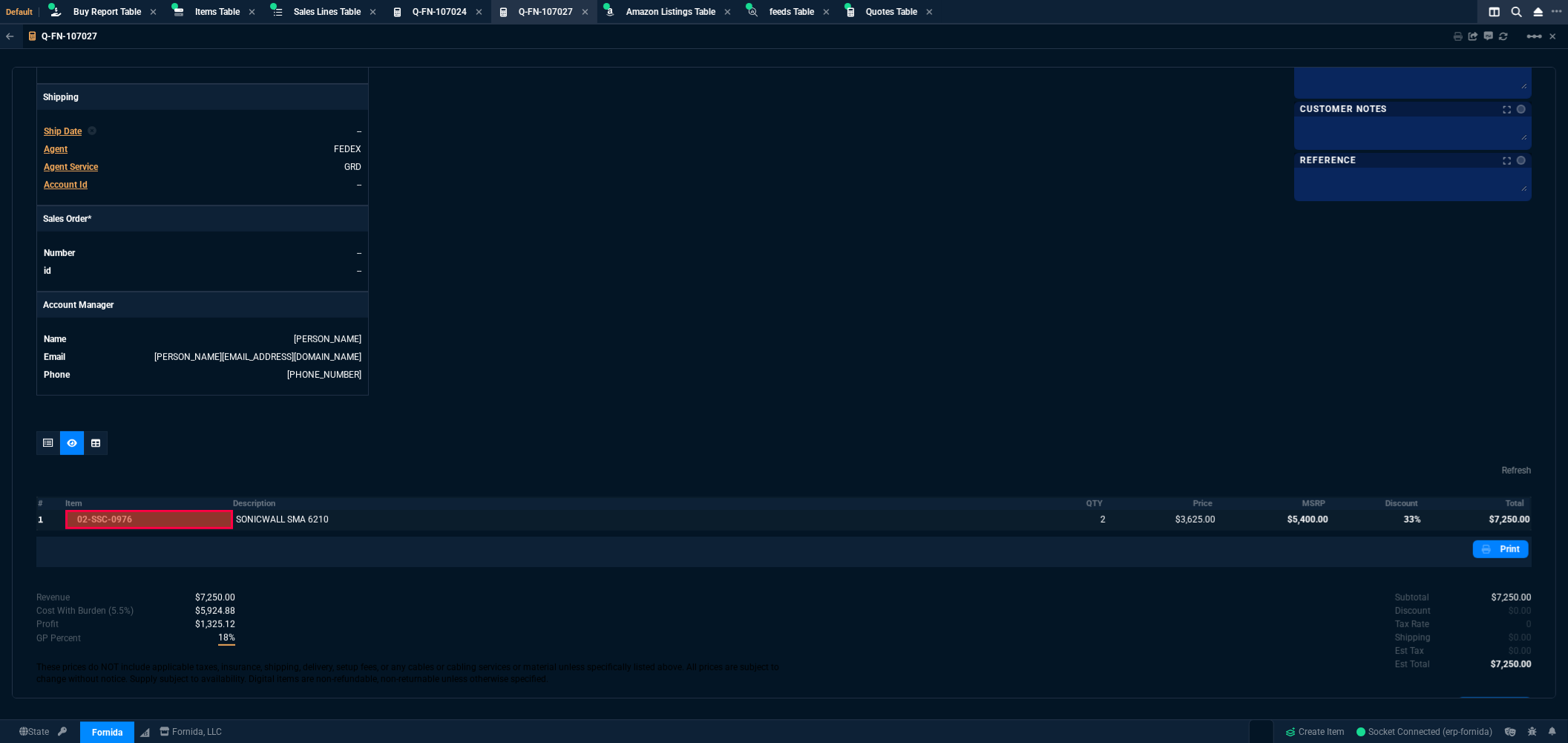
click at [744, 397] on div "quote Q-FN-107027 draft Fornida, LLC 2609 Technology Dr Suite 300 Plano, TX 750…" at bounding box center [784, 382] width 1544 height 631
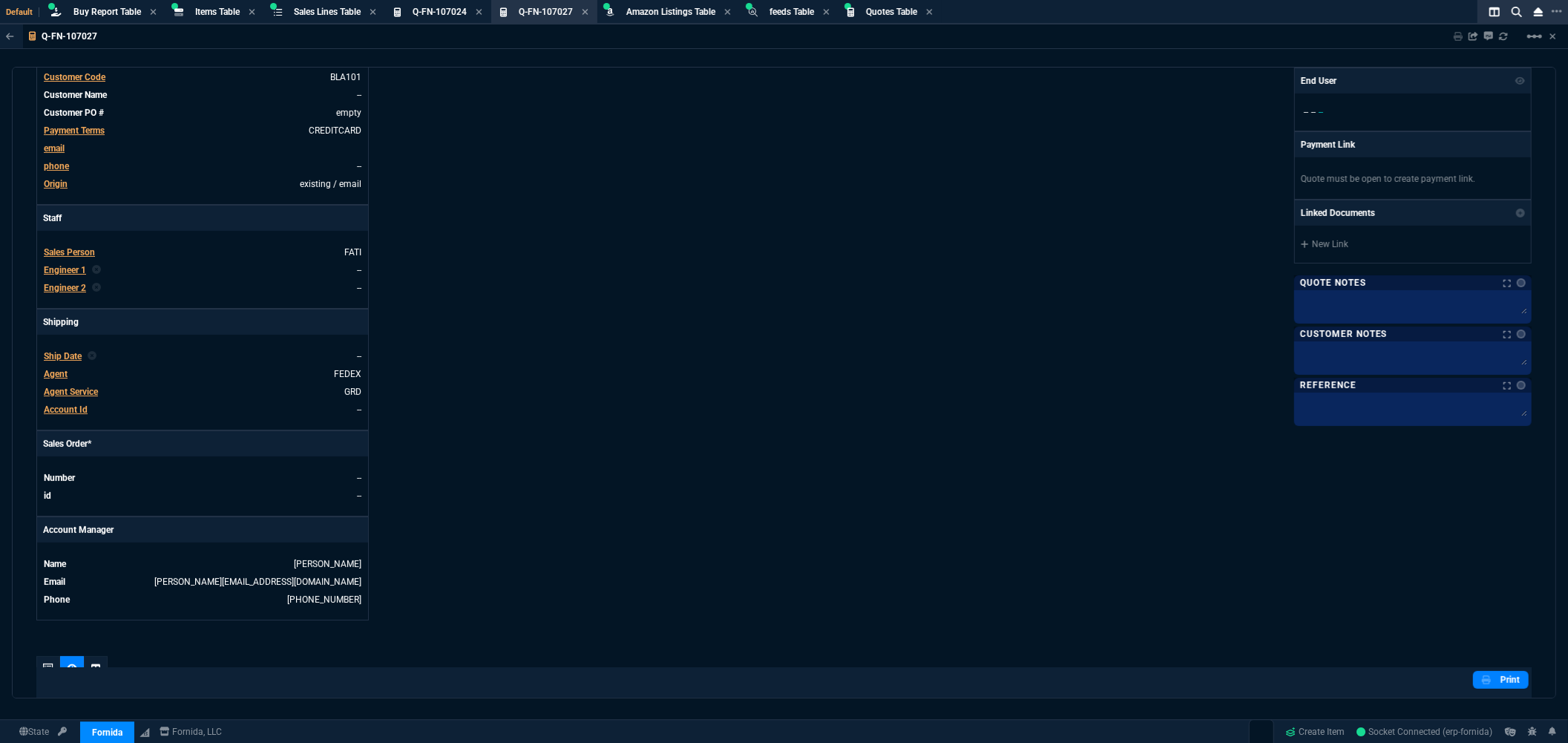
scroll to position [247, 0]
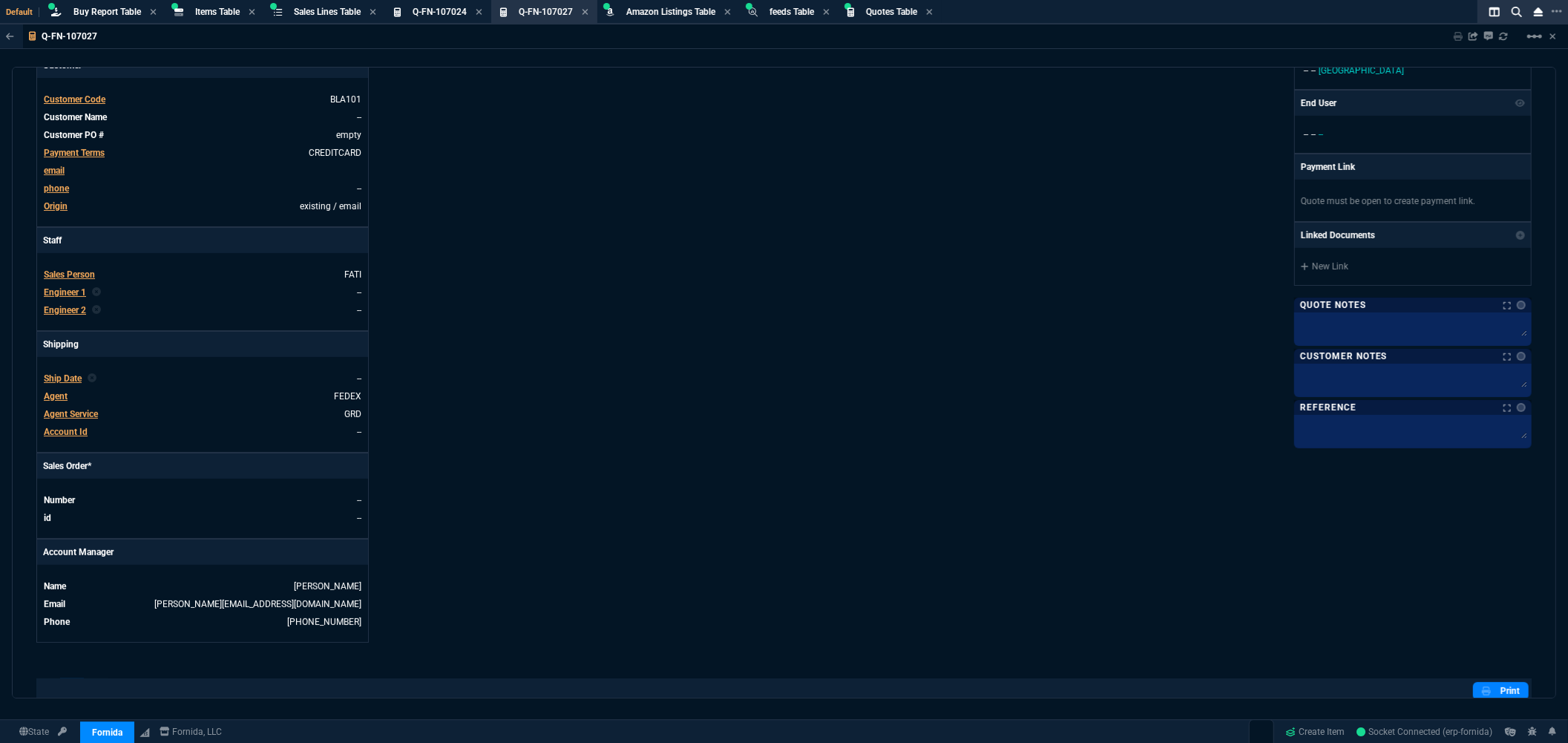
click at [885, 277] on div "Fornida, LLC 2609 Technology Dr Suite 300 Plano, TX 75074 Share Link Show More …" at bounding box center [1158, 260] width 748 height 766
click at [522, 233] on div "Details Number Q-FN-107027 Order ID Q-FN-107027 Customer Code BLA101 Total Unit…" at bounding box center [410, 260] width 748 height 766
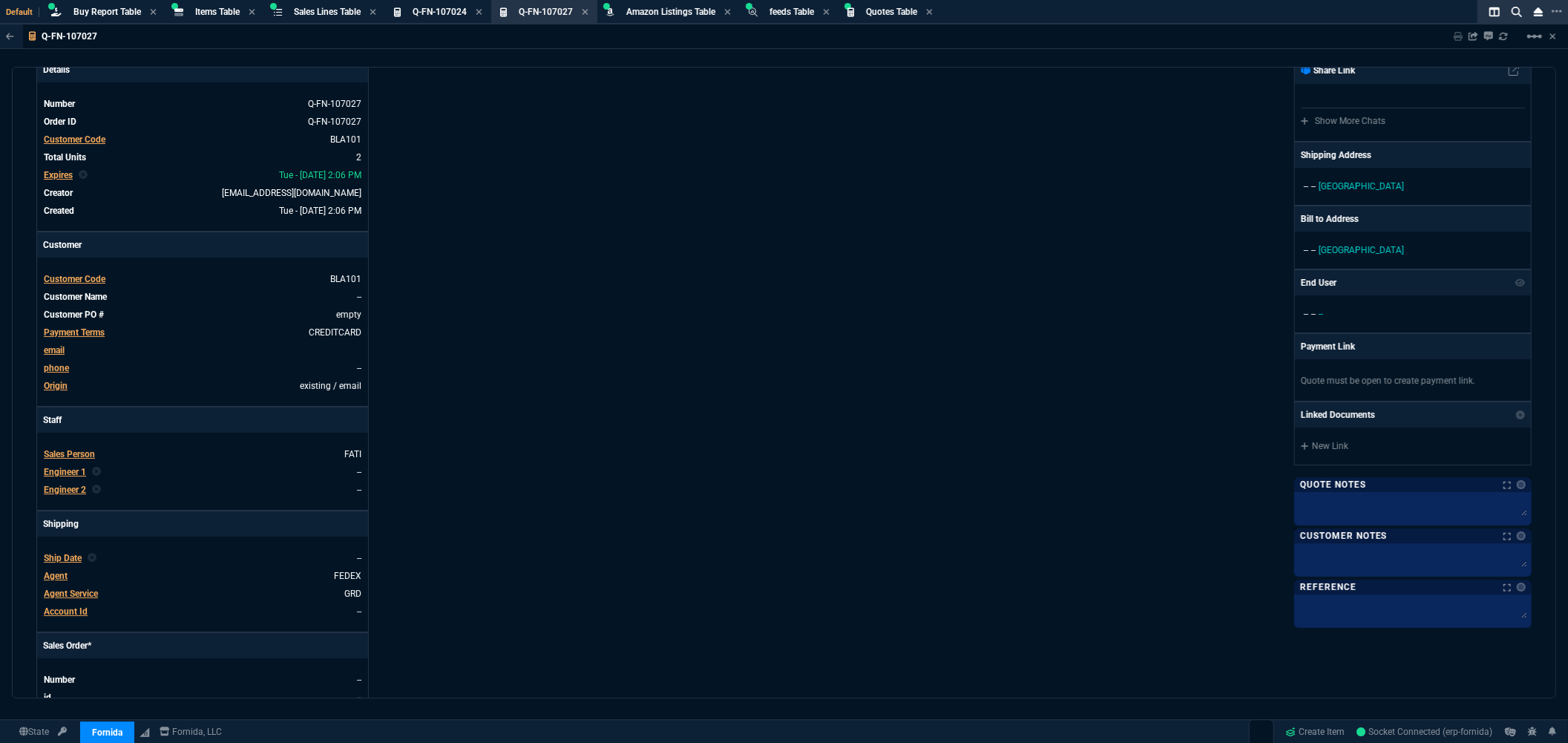
scroll to position [0, 0]
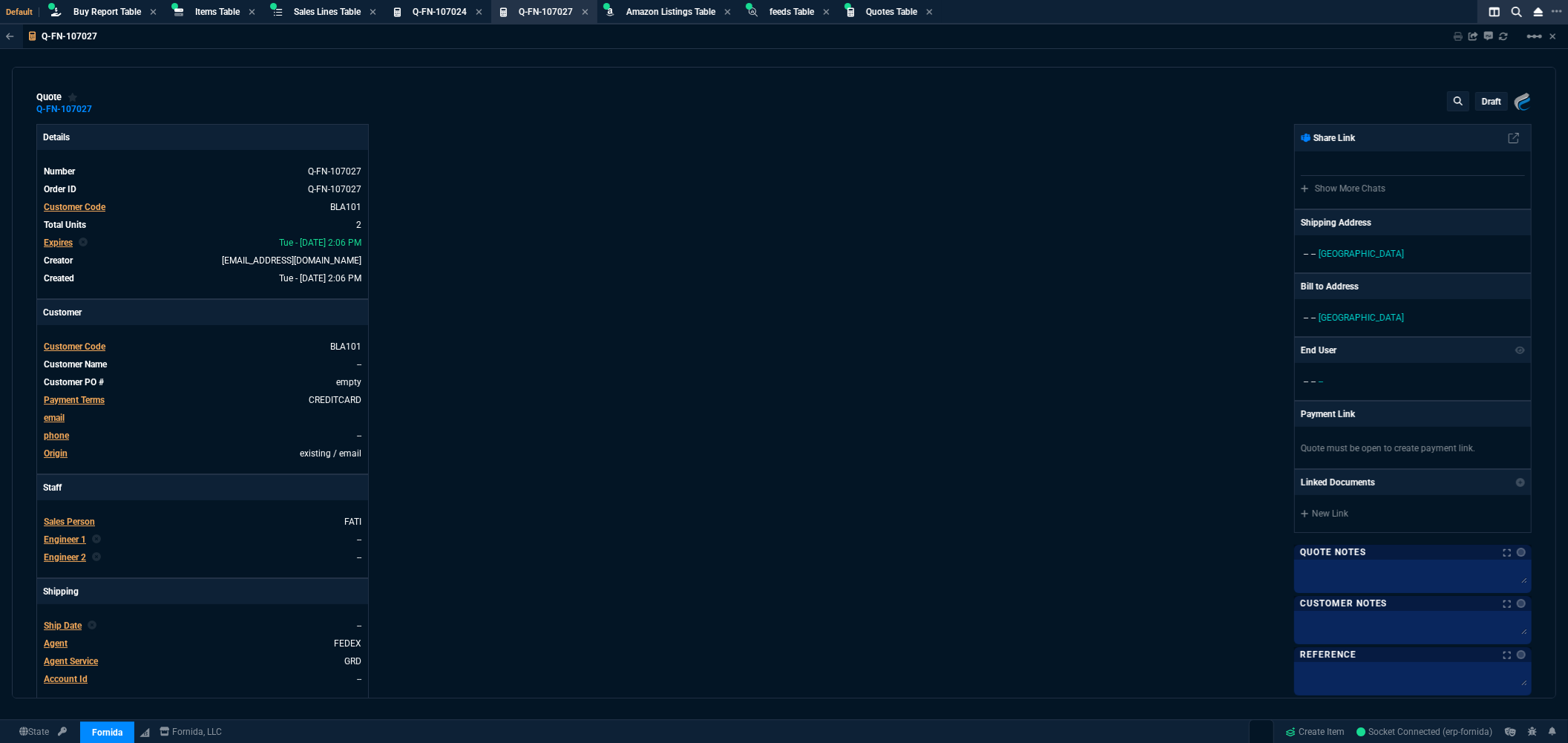
click at [1486, 108] on div "draft" at bounding box center [1491, 101] width 31 height 17
click at [1486, 99] on p "draft" at bounding box center [1491, 101] width 19 height 12
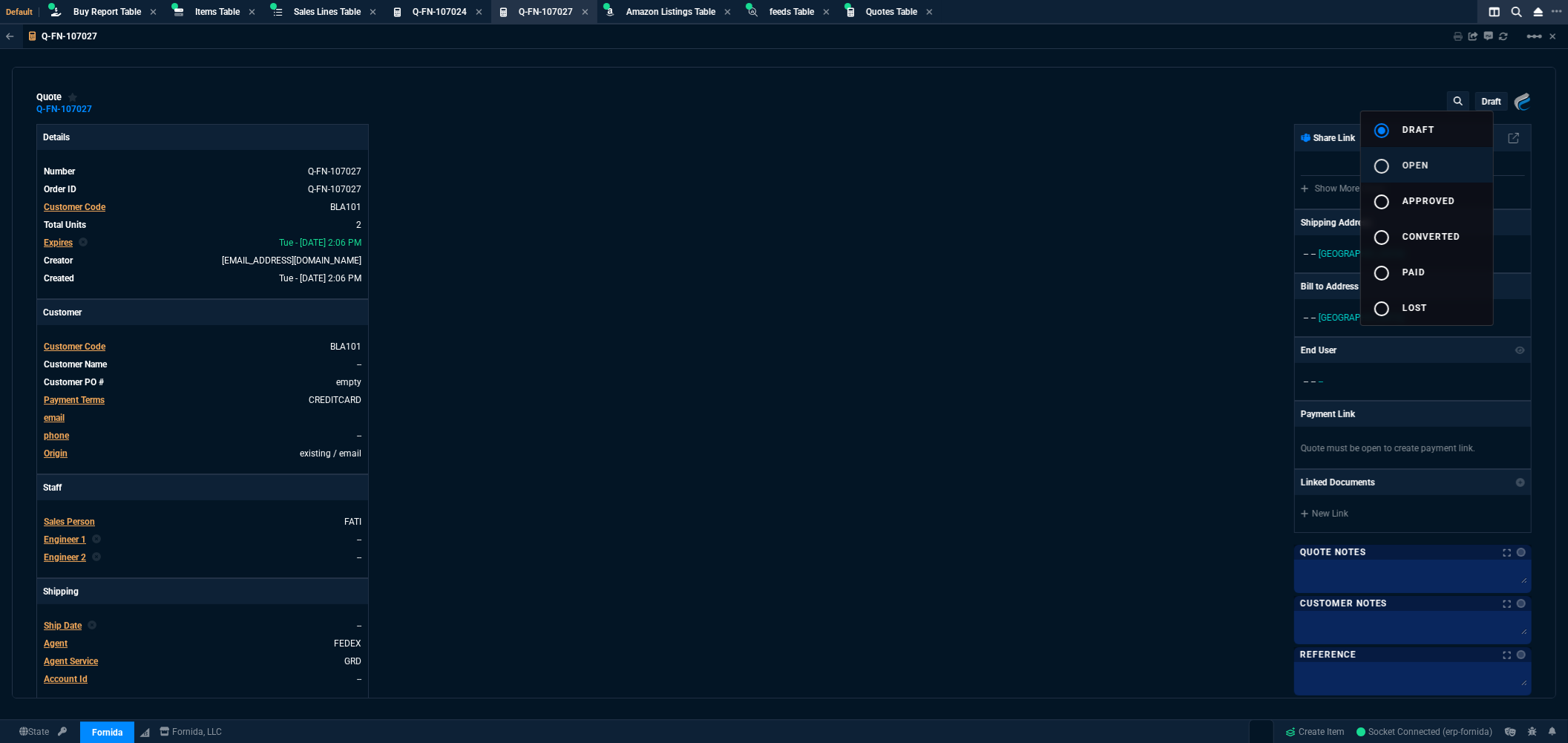
click at [1380, 168] on mat-icon "radio_button_unchecked" at bounding box center [1381, 166] width 18 height 18
type input "23"
type input "817"
type input "33"
click at [1457, 38] on div at bounding box center [784, 372] width 1568 height 743
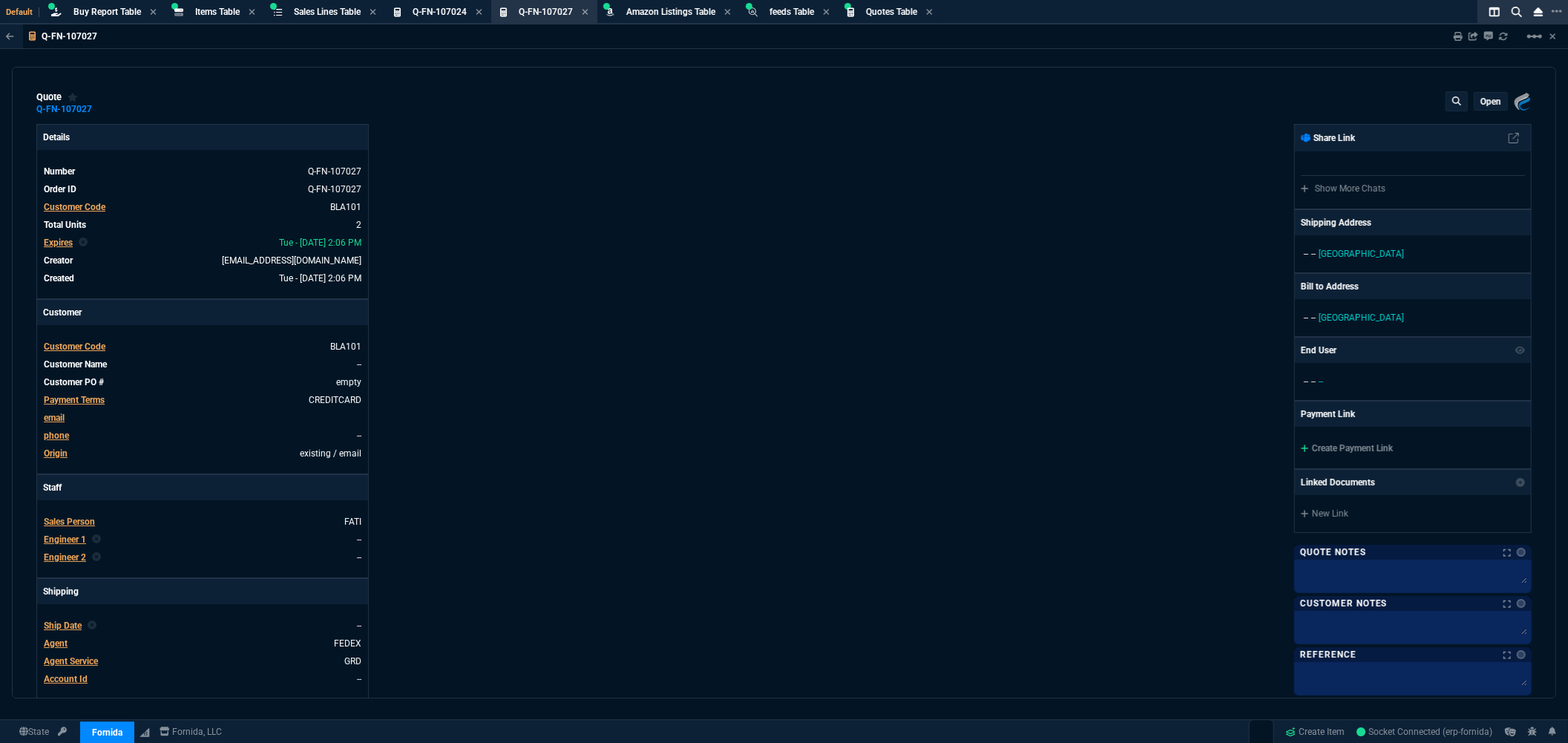
click at [1457, 38] on icon at bounding box center [1458, 36] width 9 height 9
type input "33"
click at [1321, 249] on span "USA" at bounding box center [1361, 254] width 86 height 10
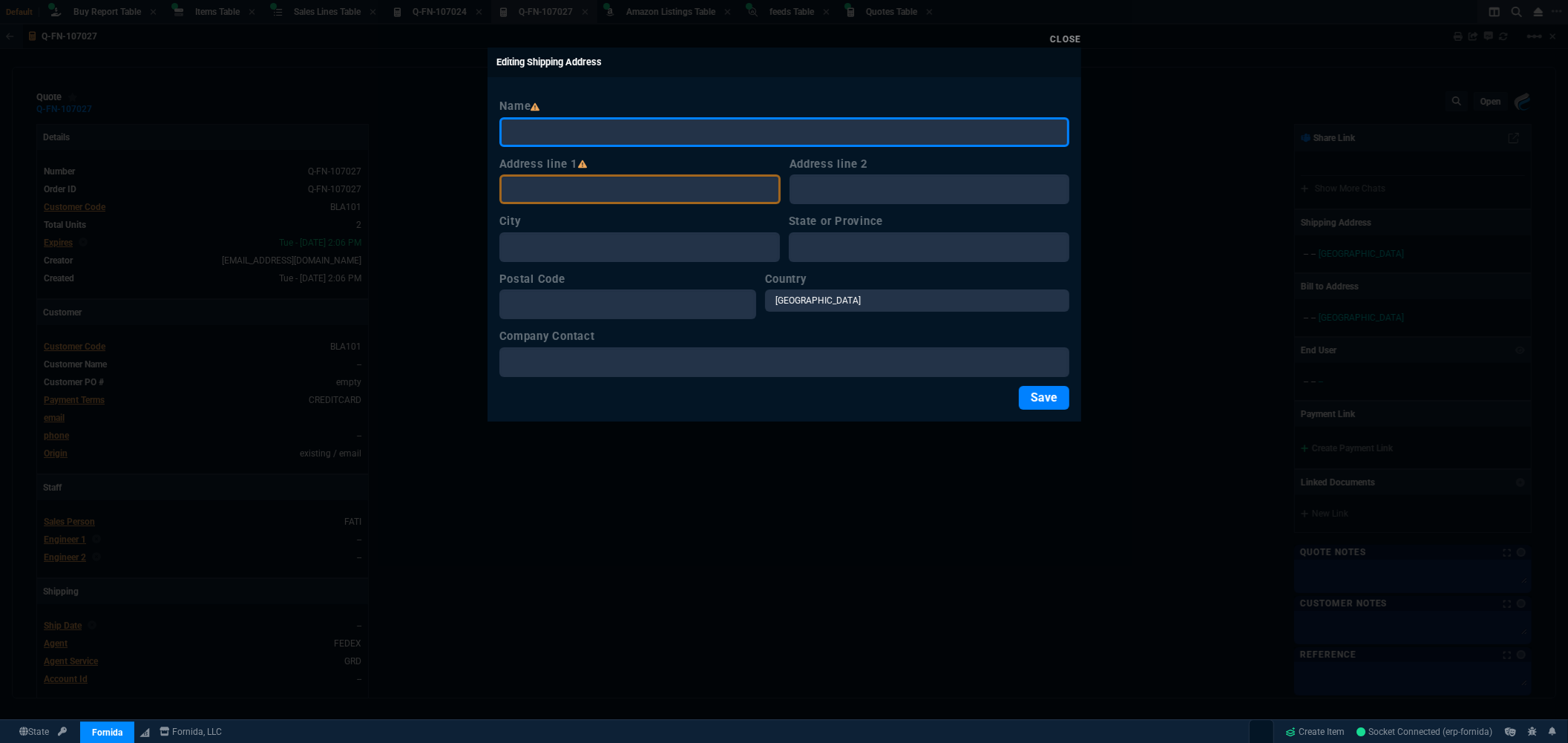
click at [630, 135] on input "Name" at bounding box center [784, 132] width 569 height 30
click at [591, 134] on input "Name" at bounding box center [784, 132] width 569 height 30
type input "n"
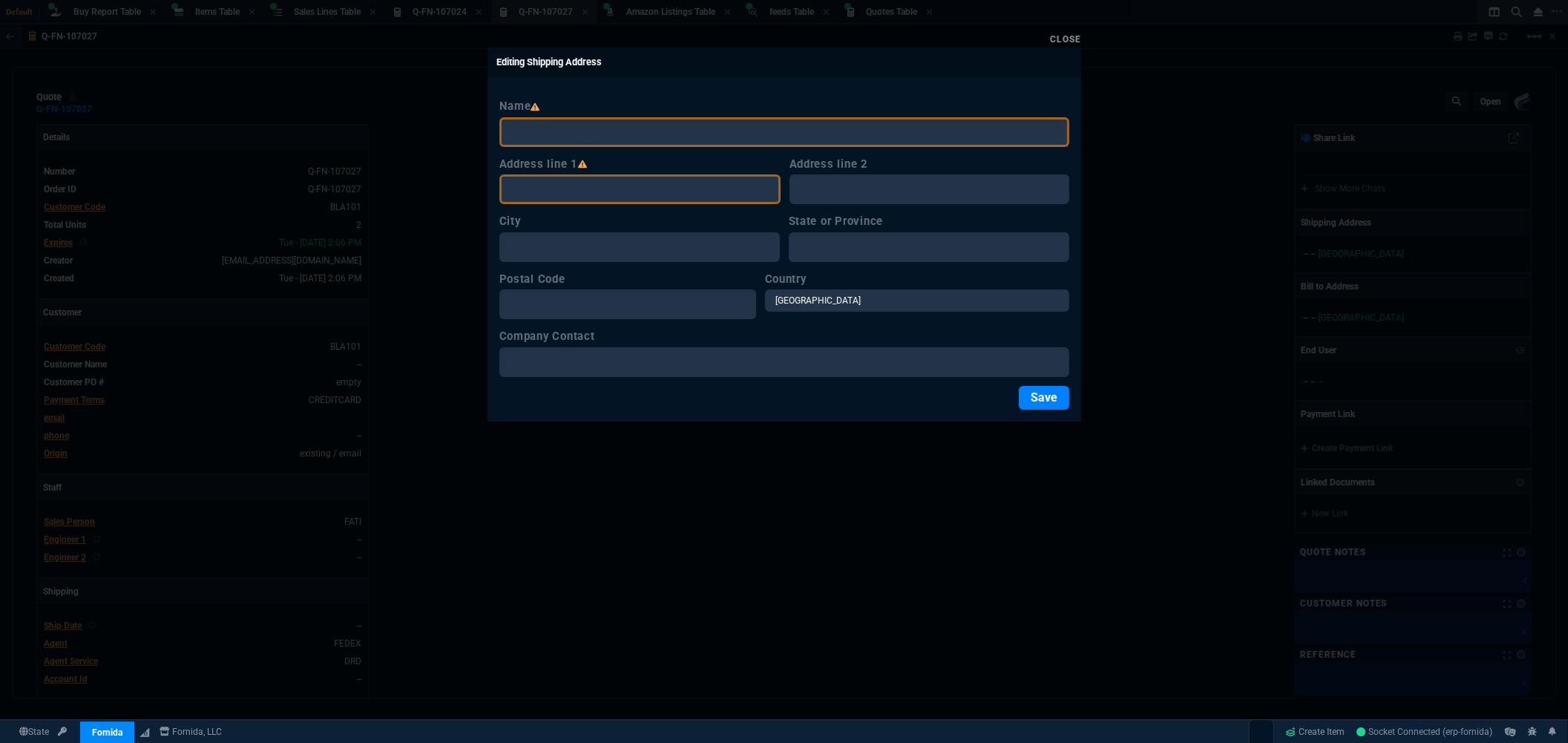
click at [1065, 42] on link "Close" at bounding box center [1065, 39] width 31 height 10
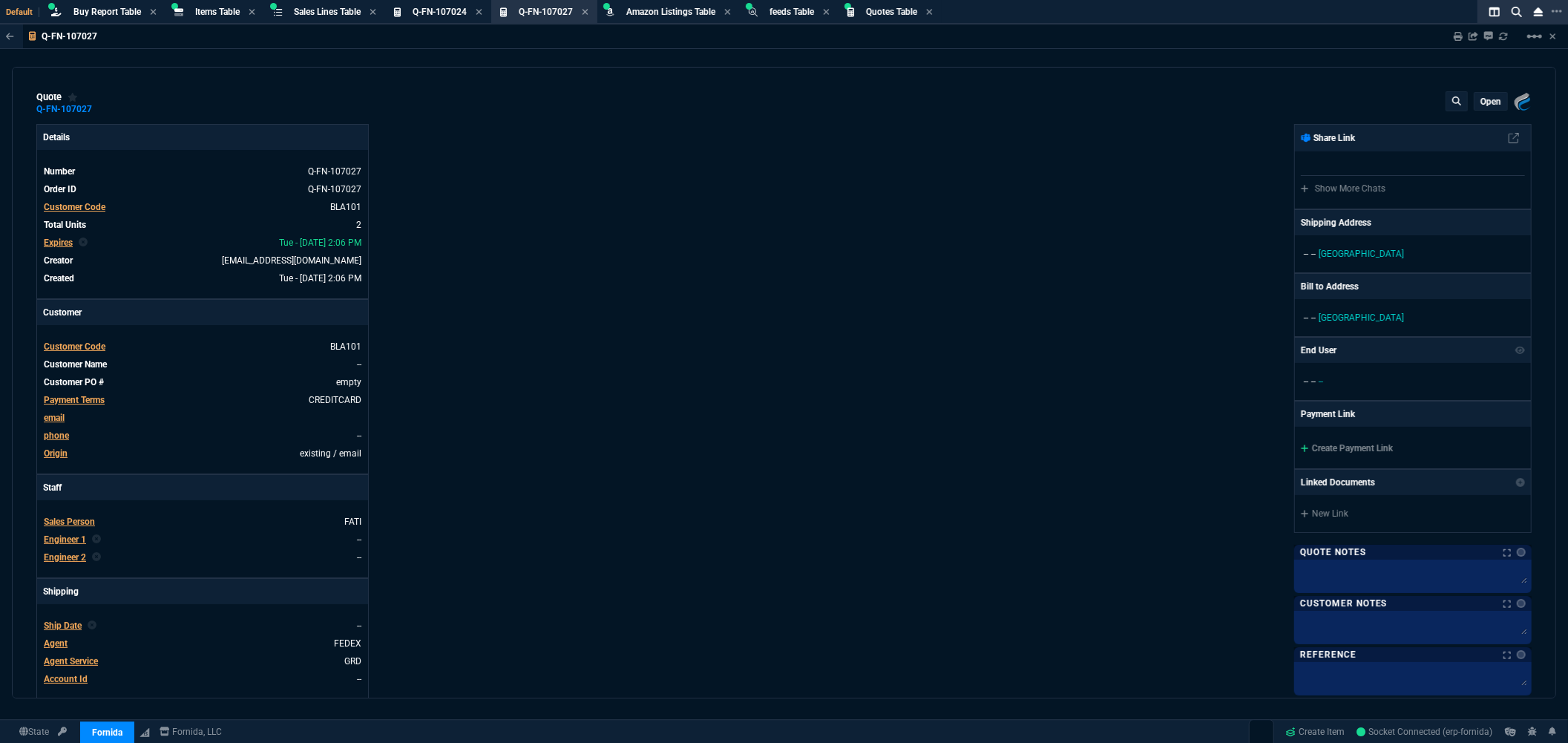
click at [1489, 106] on p "open" at bounding box center [1490, 101] width 21 height 12
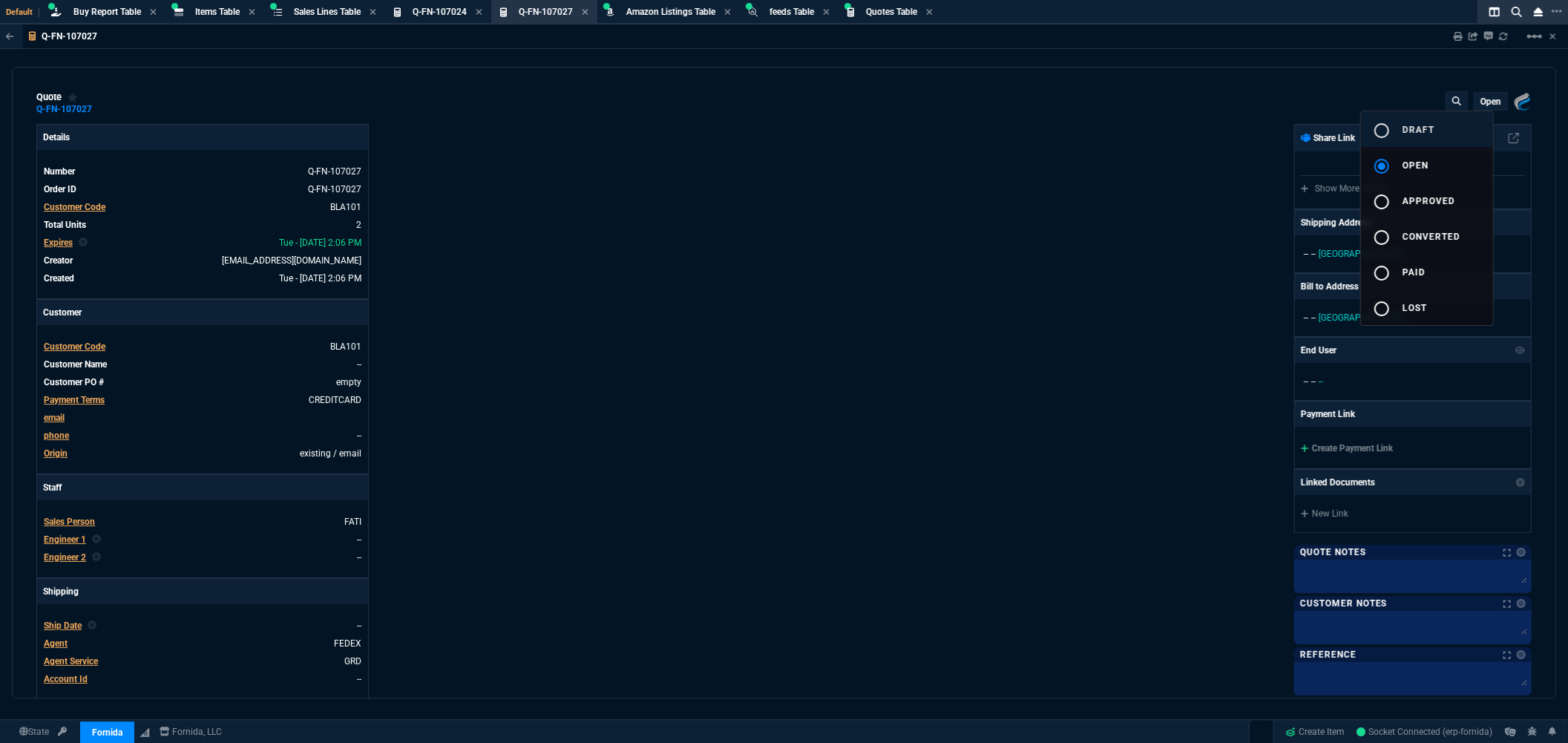
click at [1396, 130] on div "radio_button_unchecked" at bounding box center [1387, 130] width 30 height 18
type input "23"
type input "817"
type input "33"
click at [1322, 247] on div at bounding box center [784, 372] width 1568 height 743
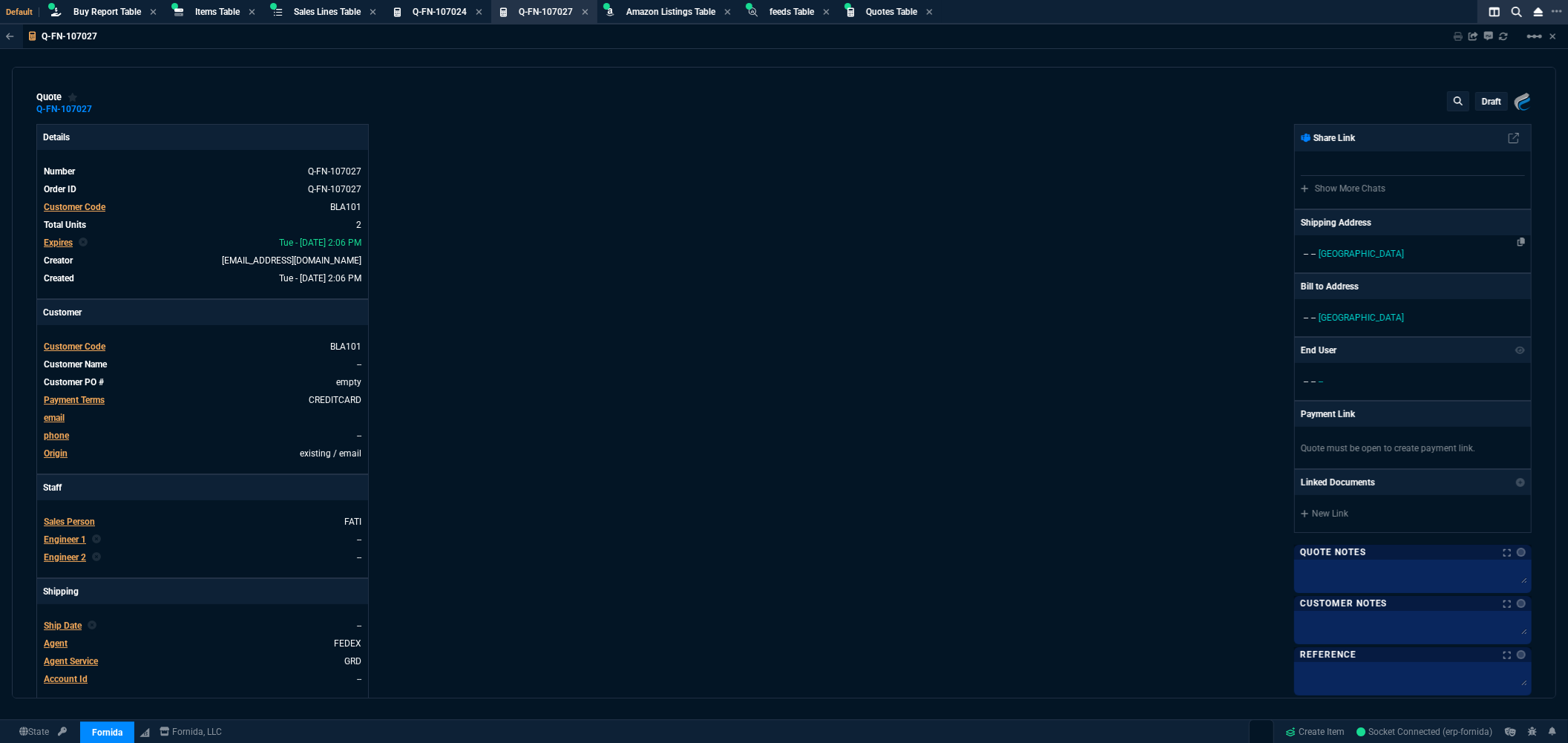
click at [1321, 250] on span "USA" at bounding box center [1361, 254] width 86 height 10
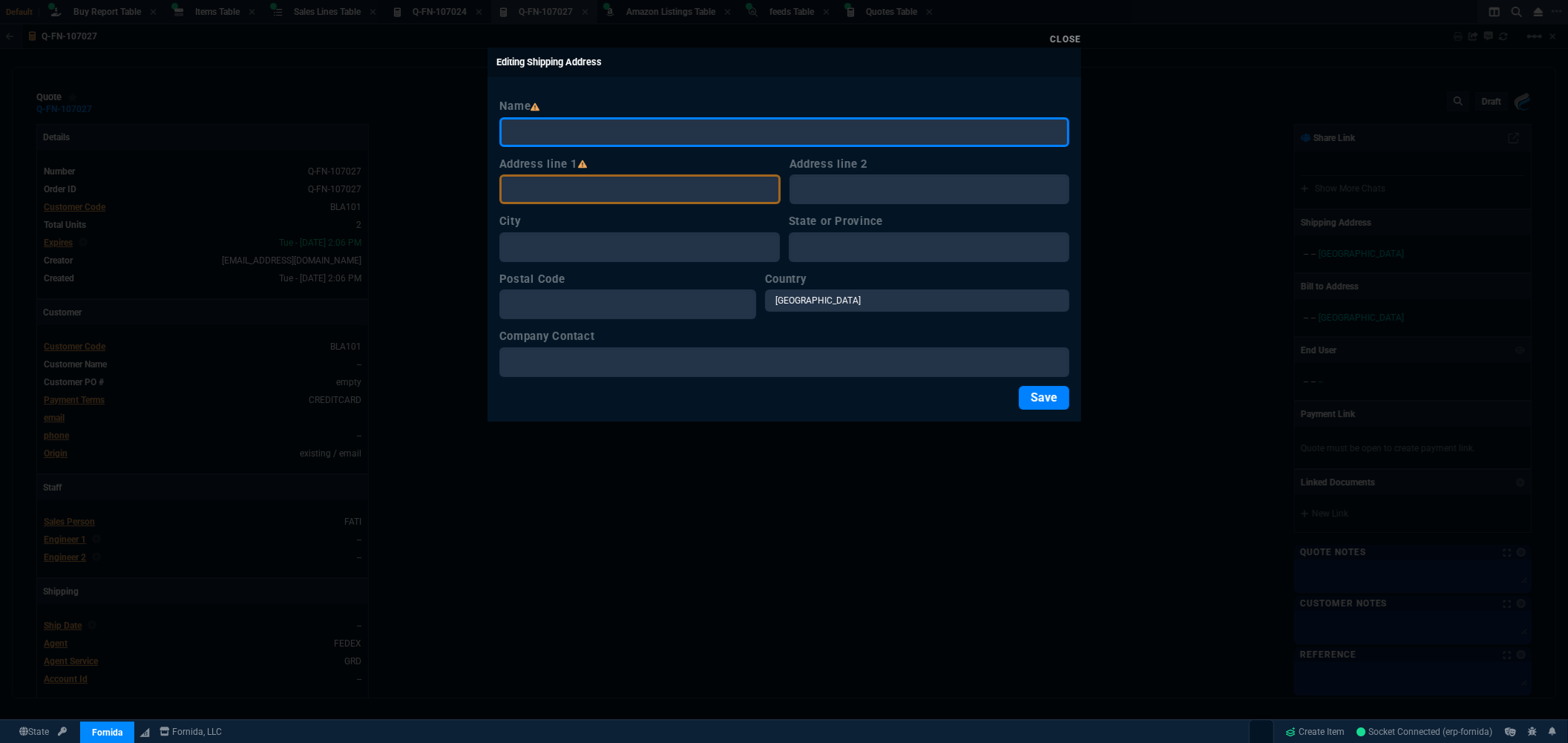
click at [693, 130] on input "Name" at bounding box center [784, 132] width 569 height 30
type input "b"
type input "Black, Mann & Graham"
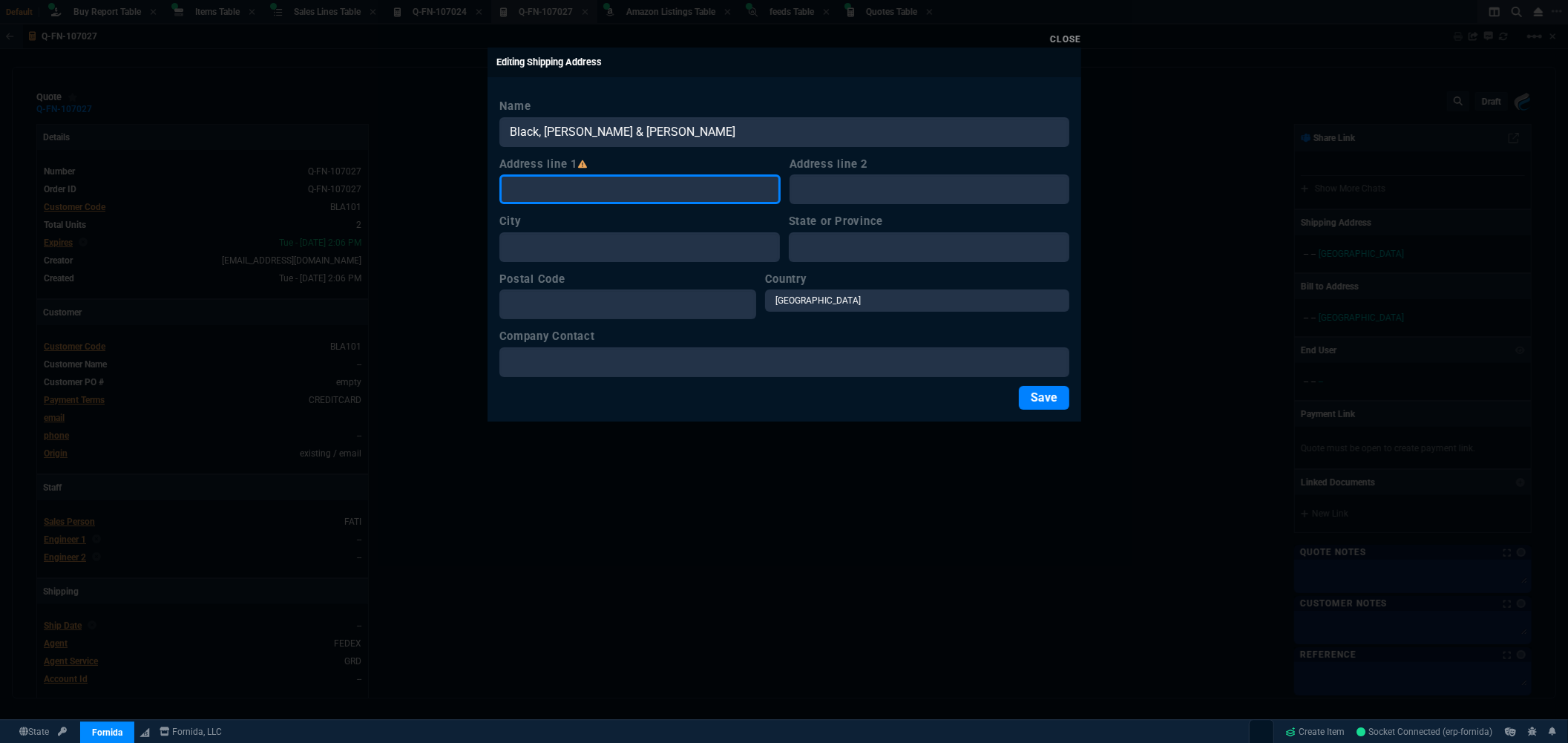
click at [630, 188] on input "Address line 1" at bounding box center [640, 189] width 281 height 30
paste input "2905 Corporate Cir"
type input "2905 Corporate Cir"
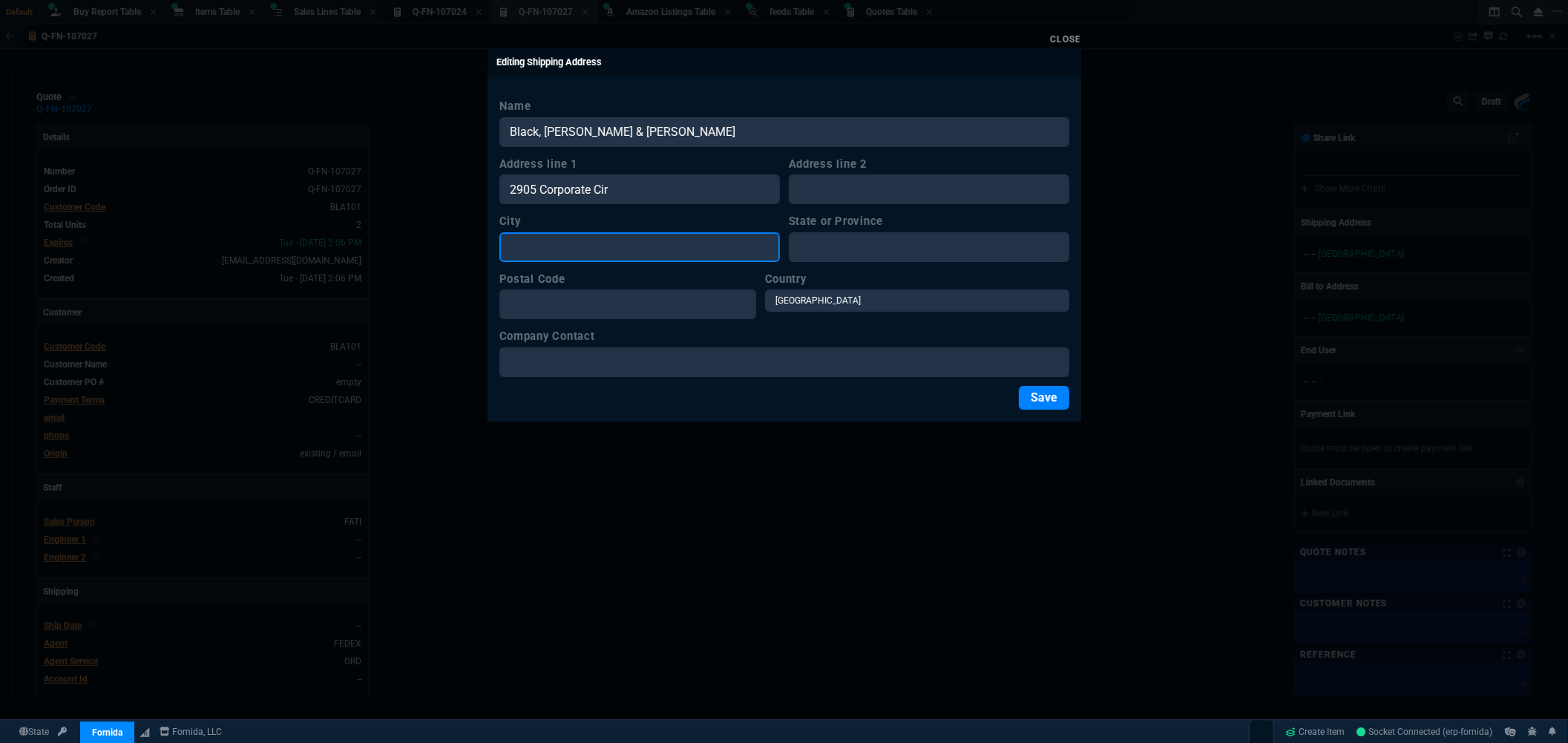
click at [577, 250] on input "City" at bounding box center [640, 247] width 280 height 30
type input "Flower Mound"
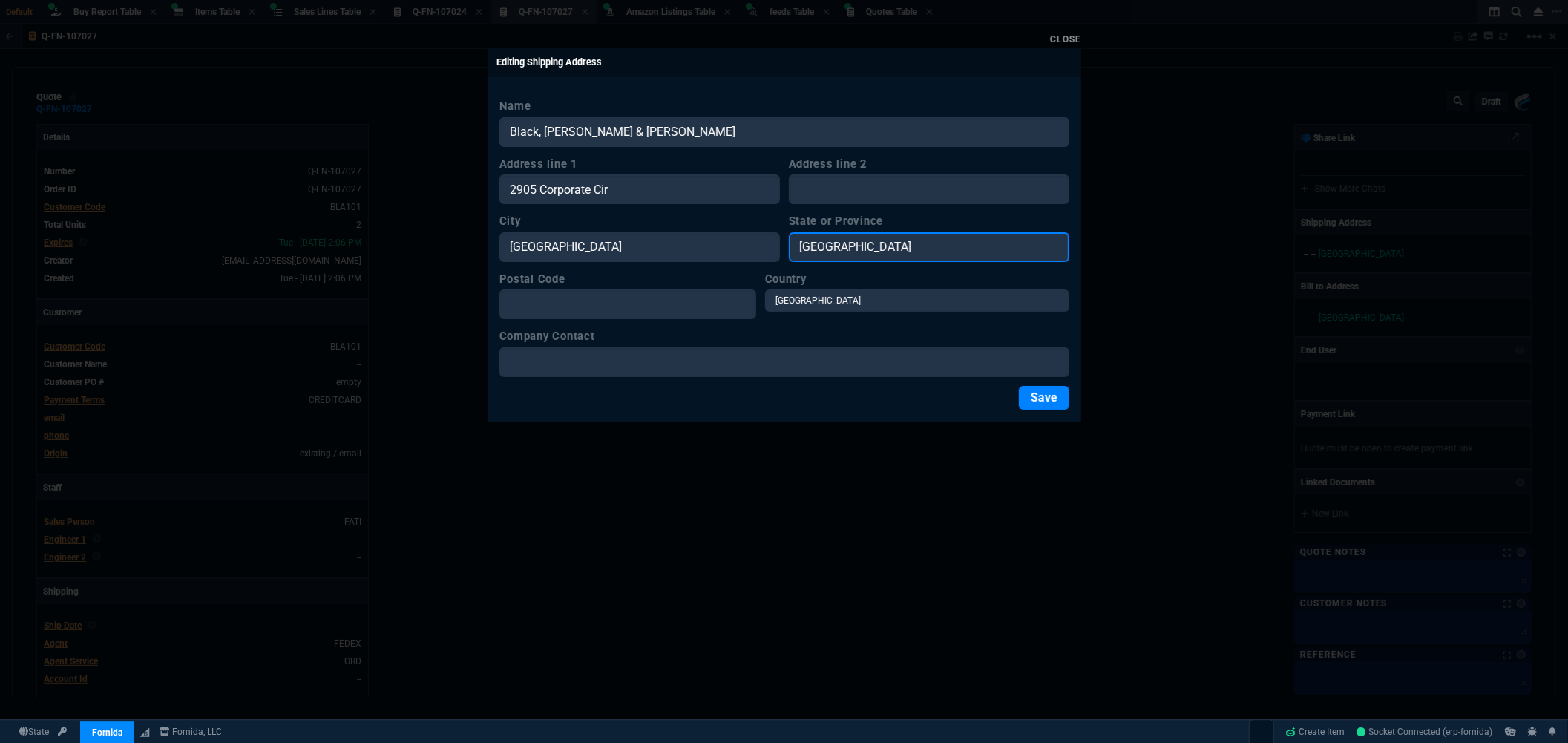
type input "TX"
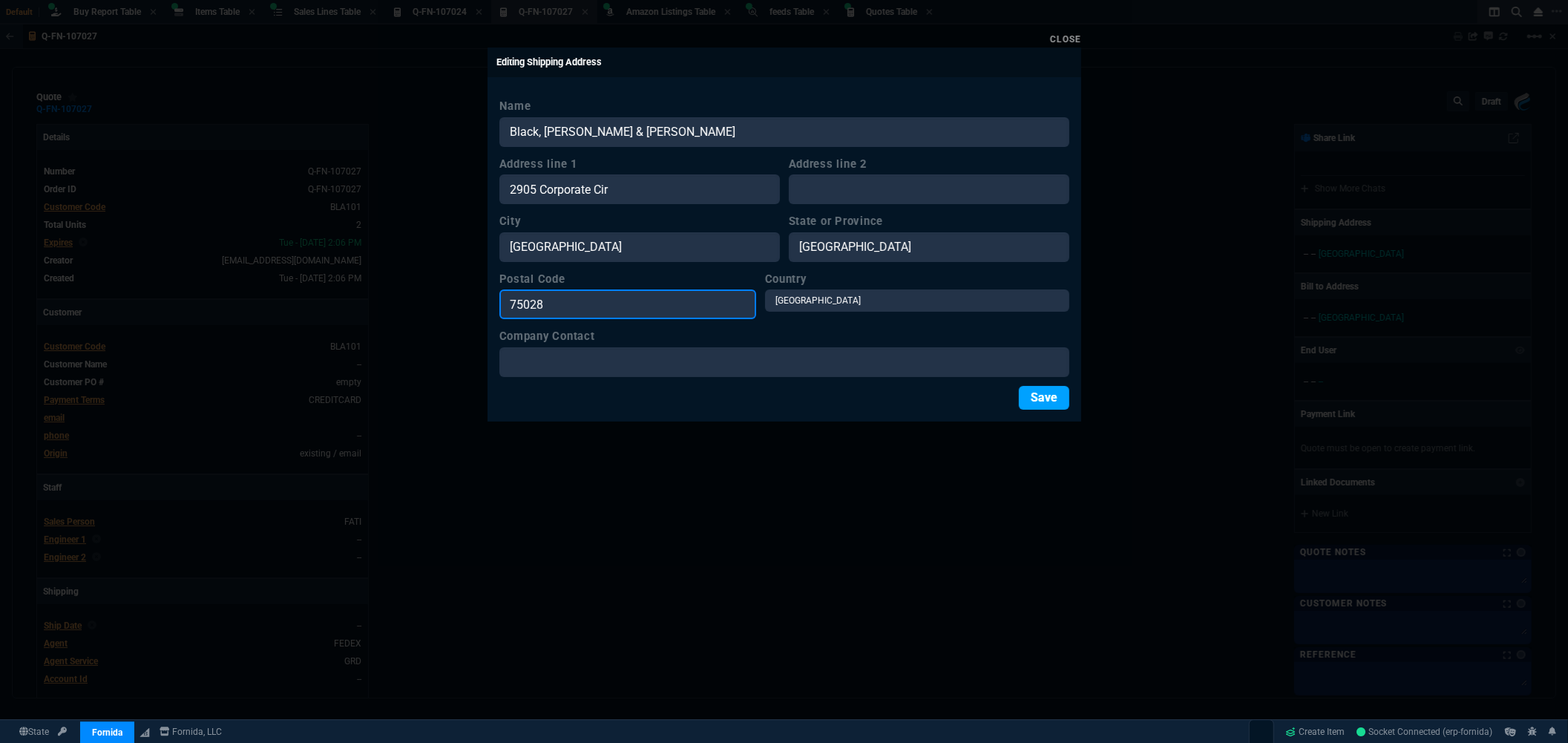
type input "75028"
click at [1056, 402] on button "Save" at bounding box center [1043, 398] width 50 height 24
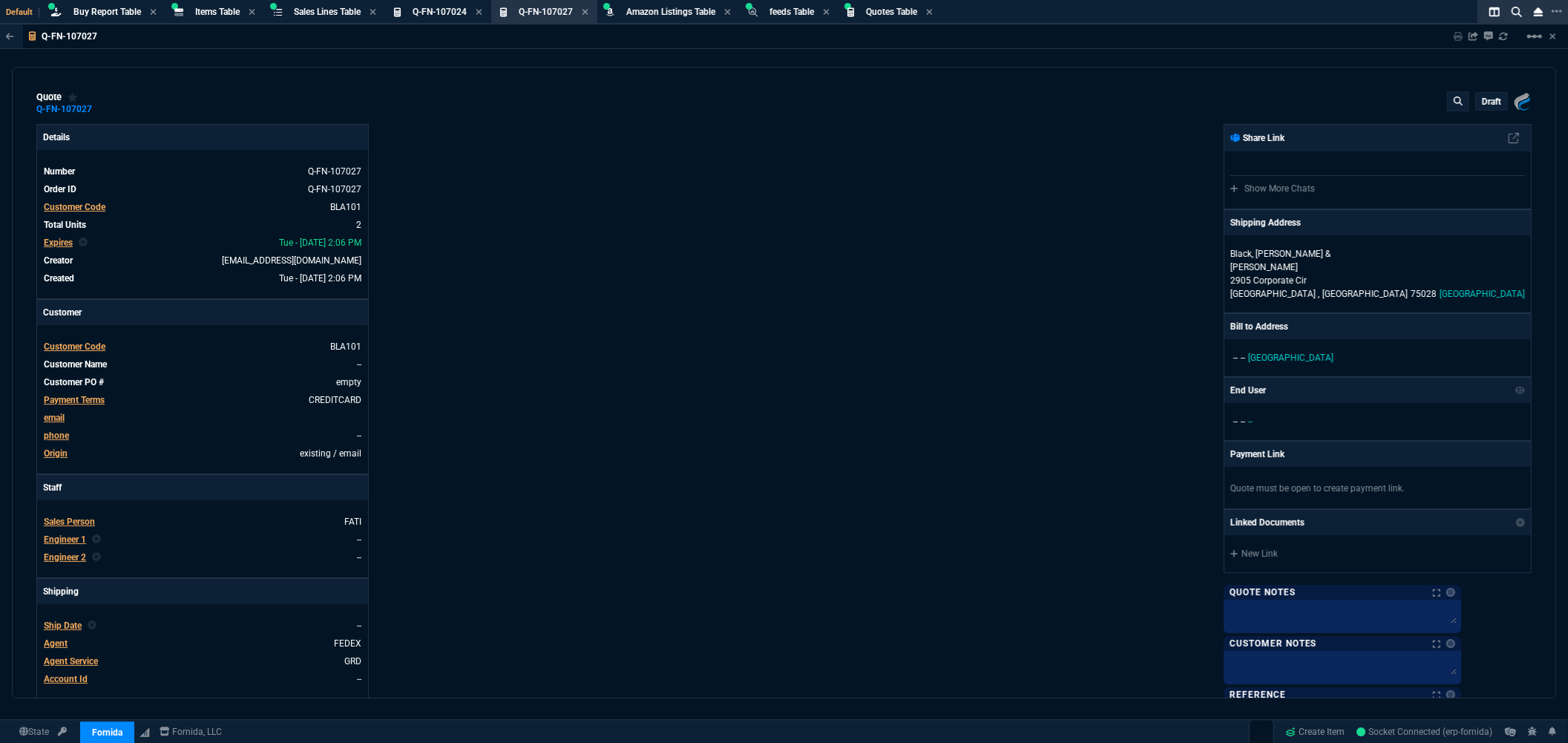
click at [1482, 102] on p "draft" at bounding box center [1491, 101] width 19 height 12
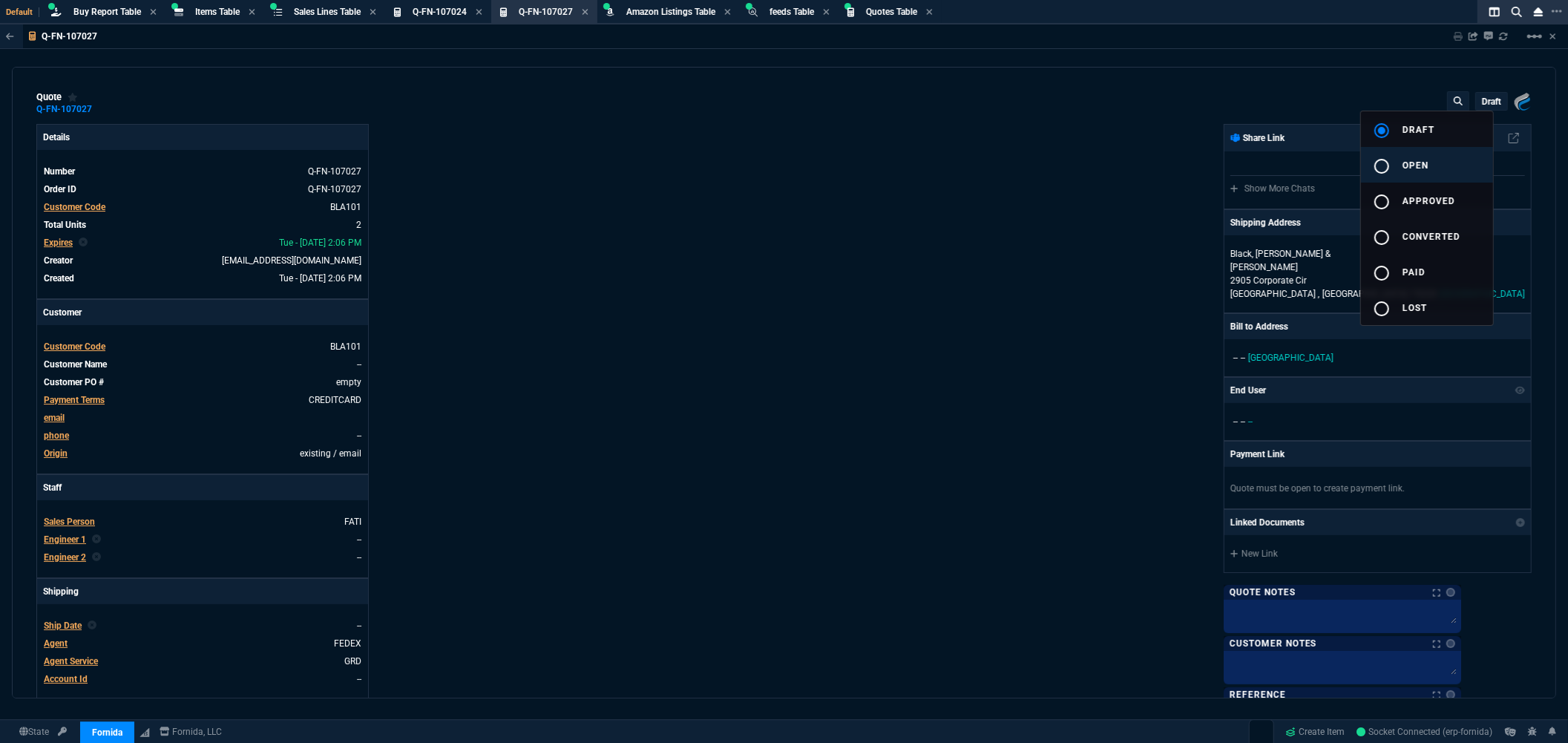
click at [1405, 168] on span "open" at bounding box center [1415, 165] width 26 height 10
type input "23"
type input "817"
type input "33"
click at [1151, 196] on div at bounding box center [784, 372] width 1568 height 743
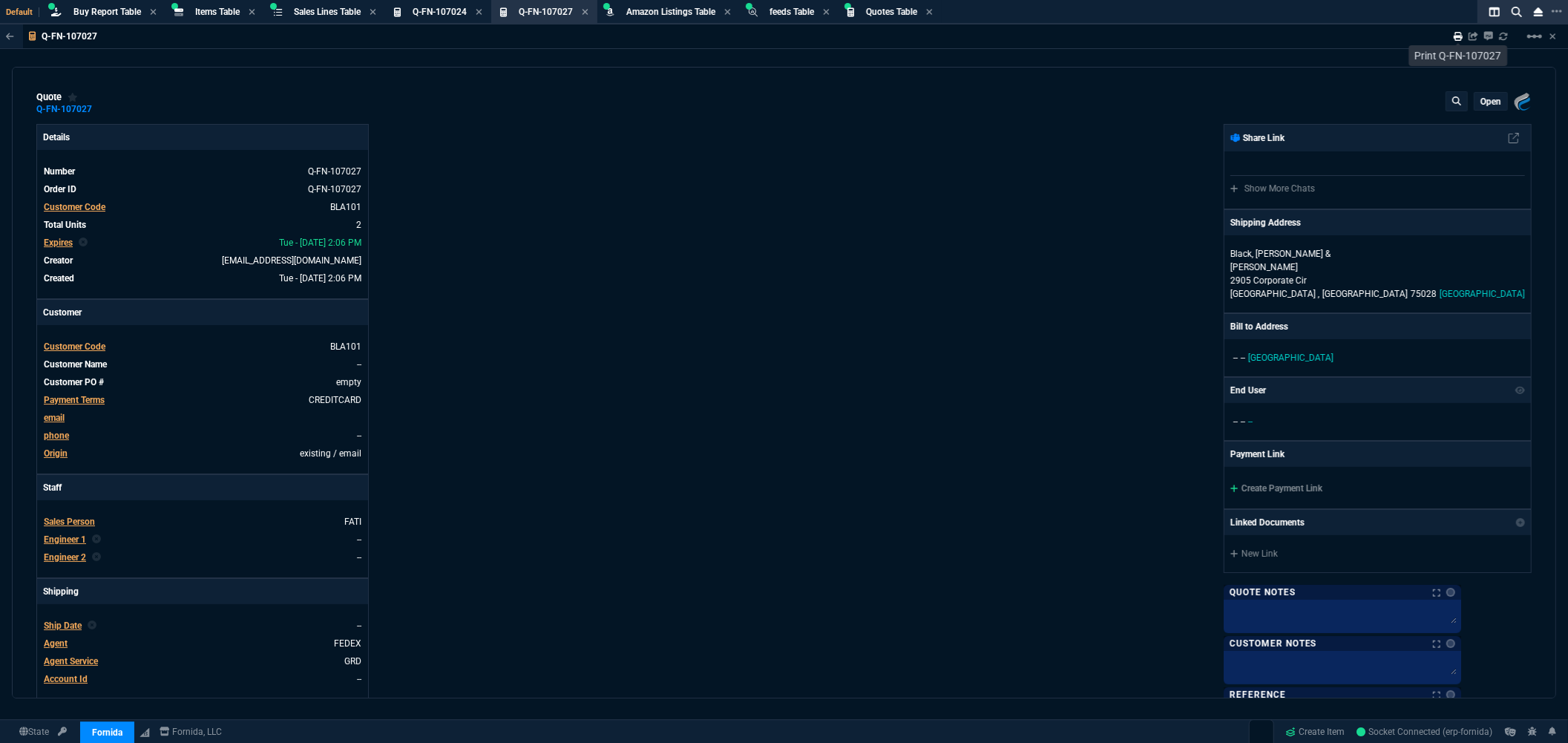
click at [1457, 38] on icon at bounding box center [1458, 36] width 9 height 9
type input "33"
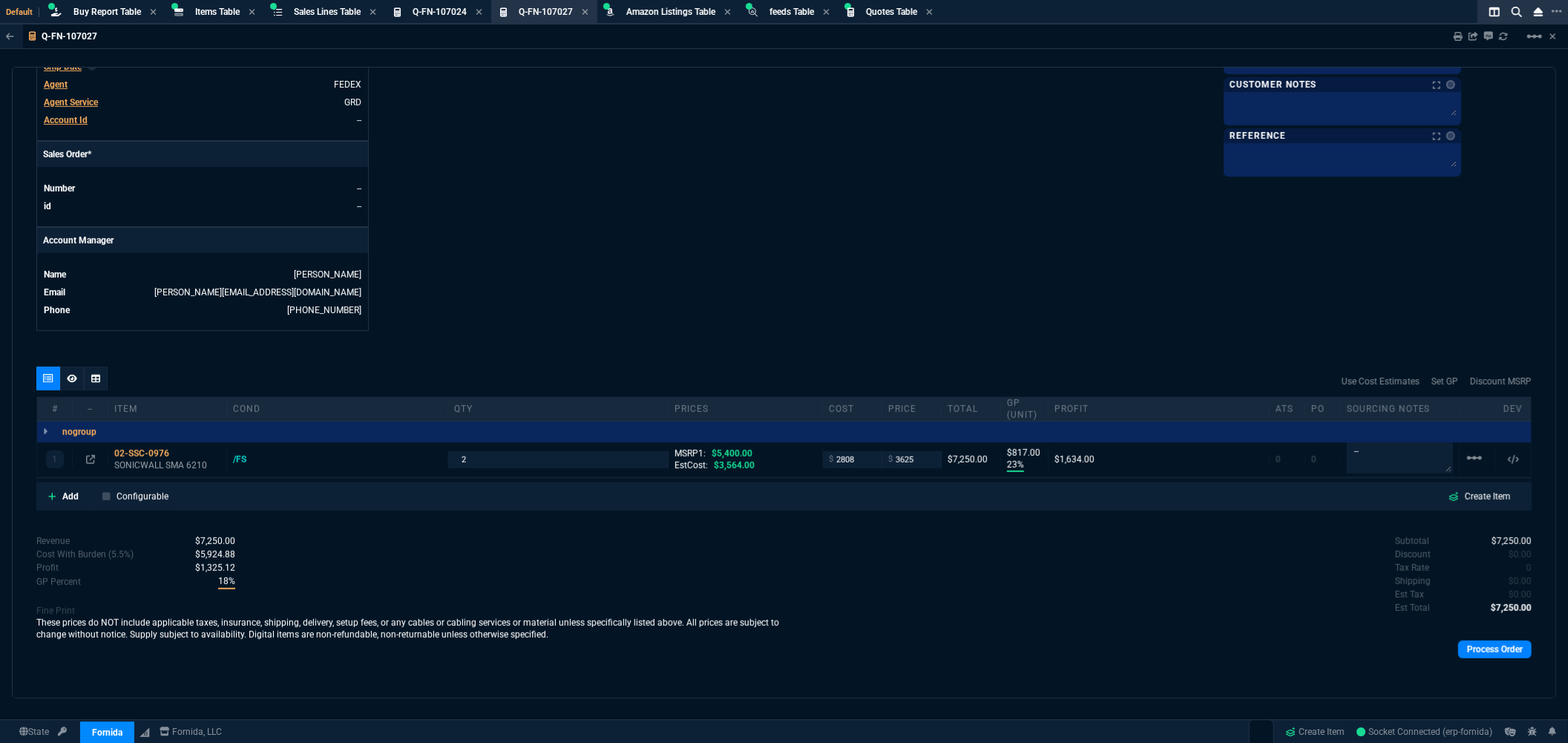
scroll to position [565, 0]
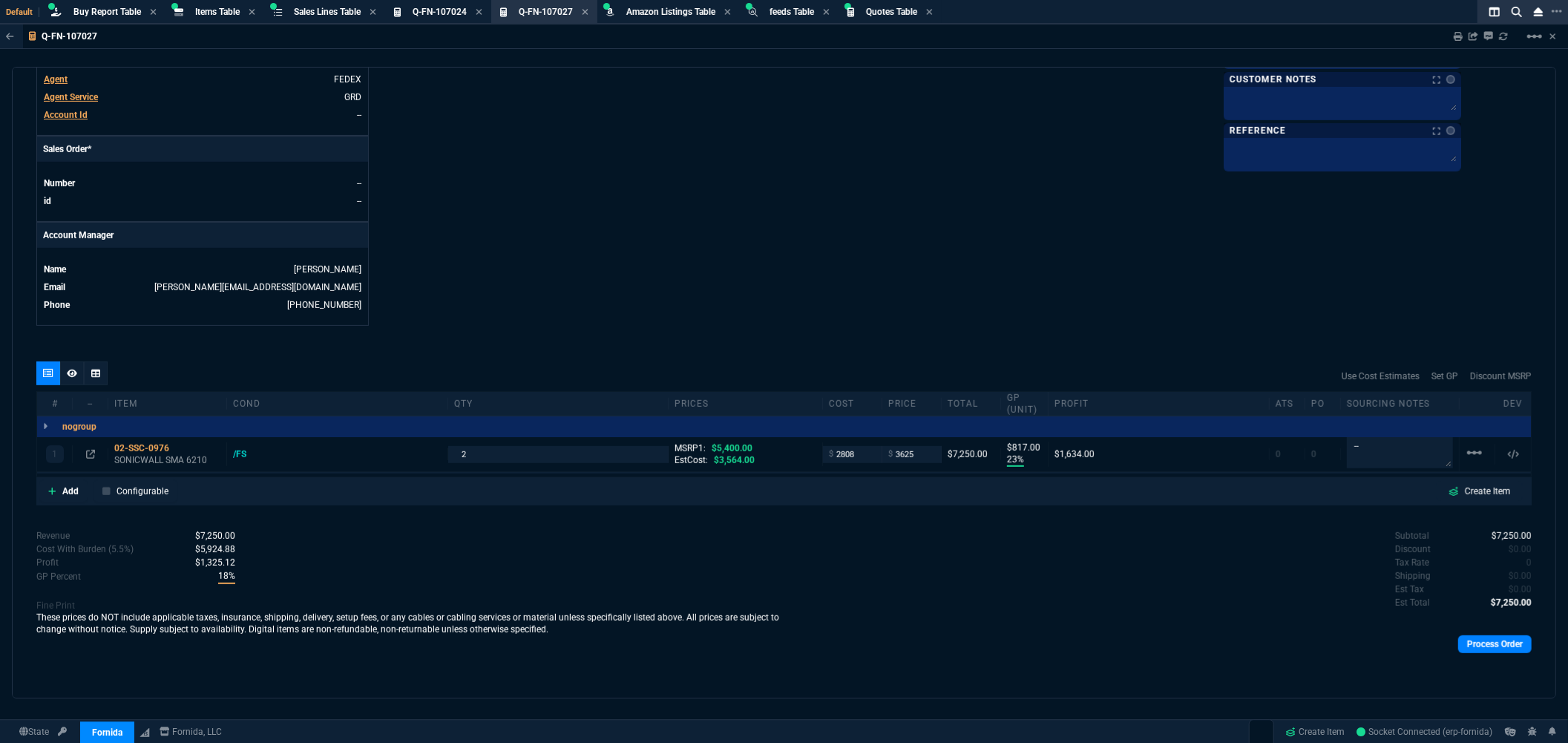
click at [1406, 589] on p "Est Tax" at bounding box center [1409, 589] width 29 height 13
click at [1411, 583] on p "Est Tax" at bounding box center [1409, 589] width 29 height 13
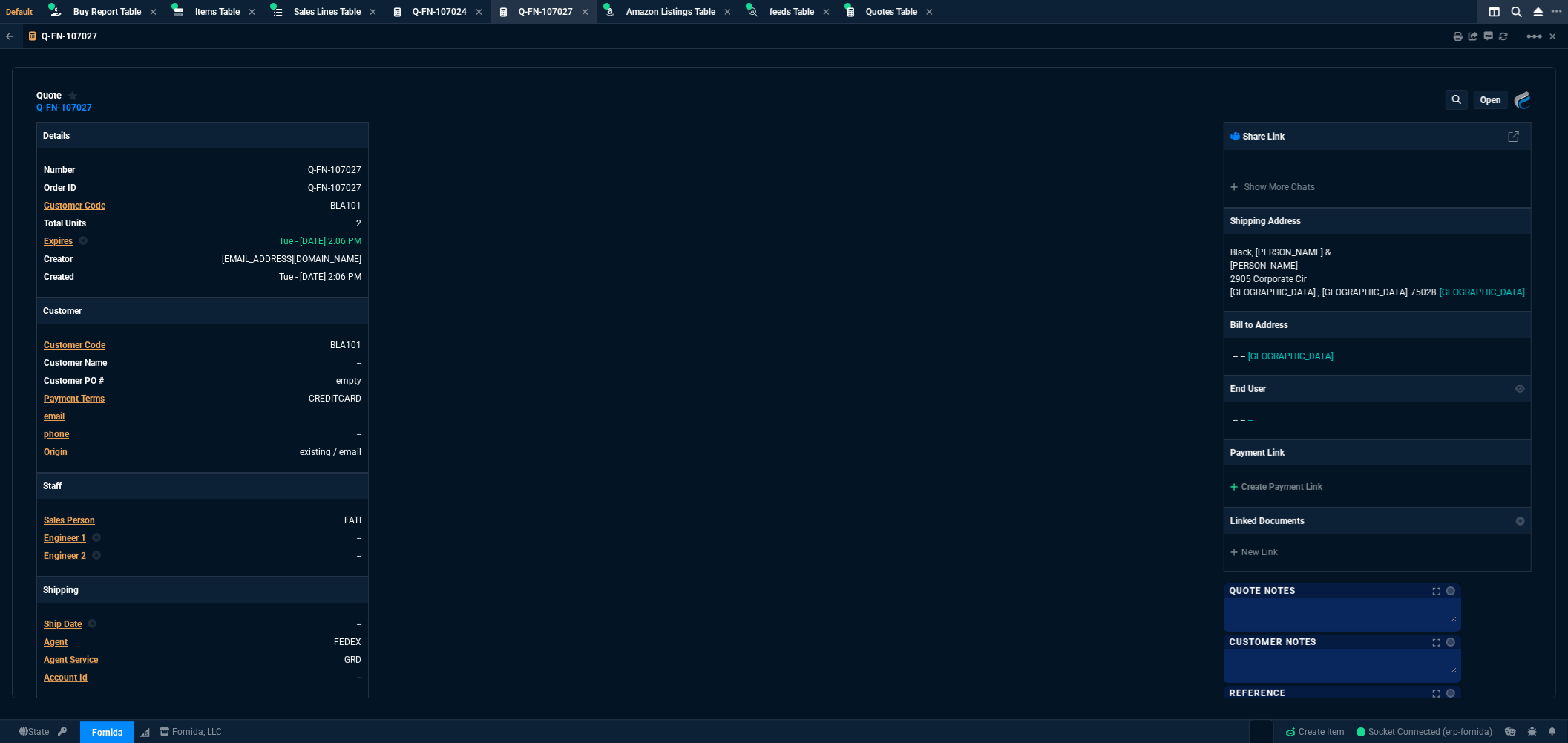
scroll to position [0, 0]
click at [1480, 100] on p "open" at bounding box center [1490, 101] width 21 height 12
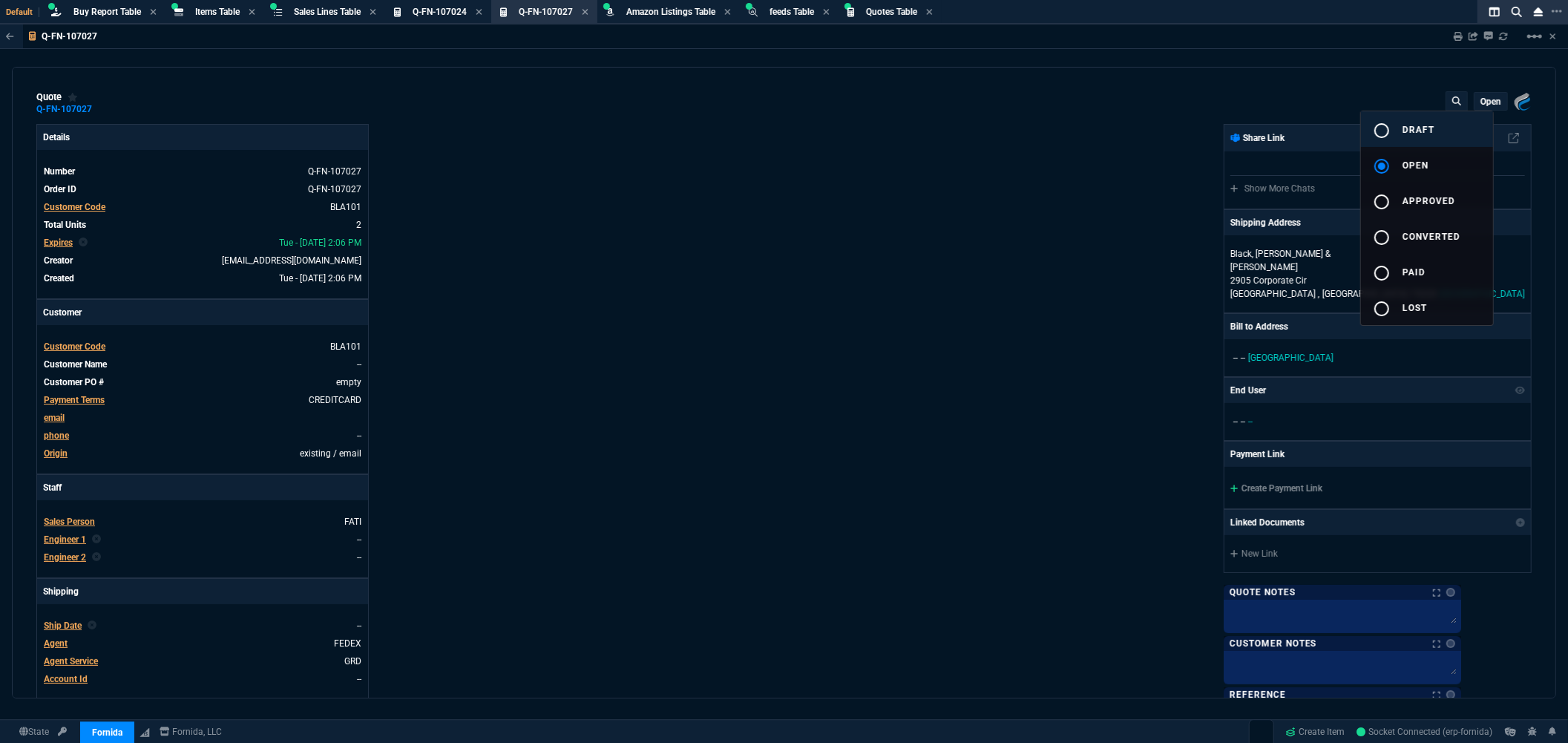
click at [1395, 123] on div "radio_button_unchecked" at bounding box center [1387, 130] width 30 height 18
click at [1018, 344] on div at bounding box center [784, 372] width 1568 height 743
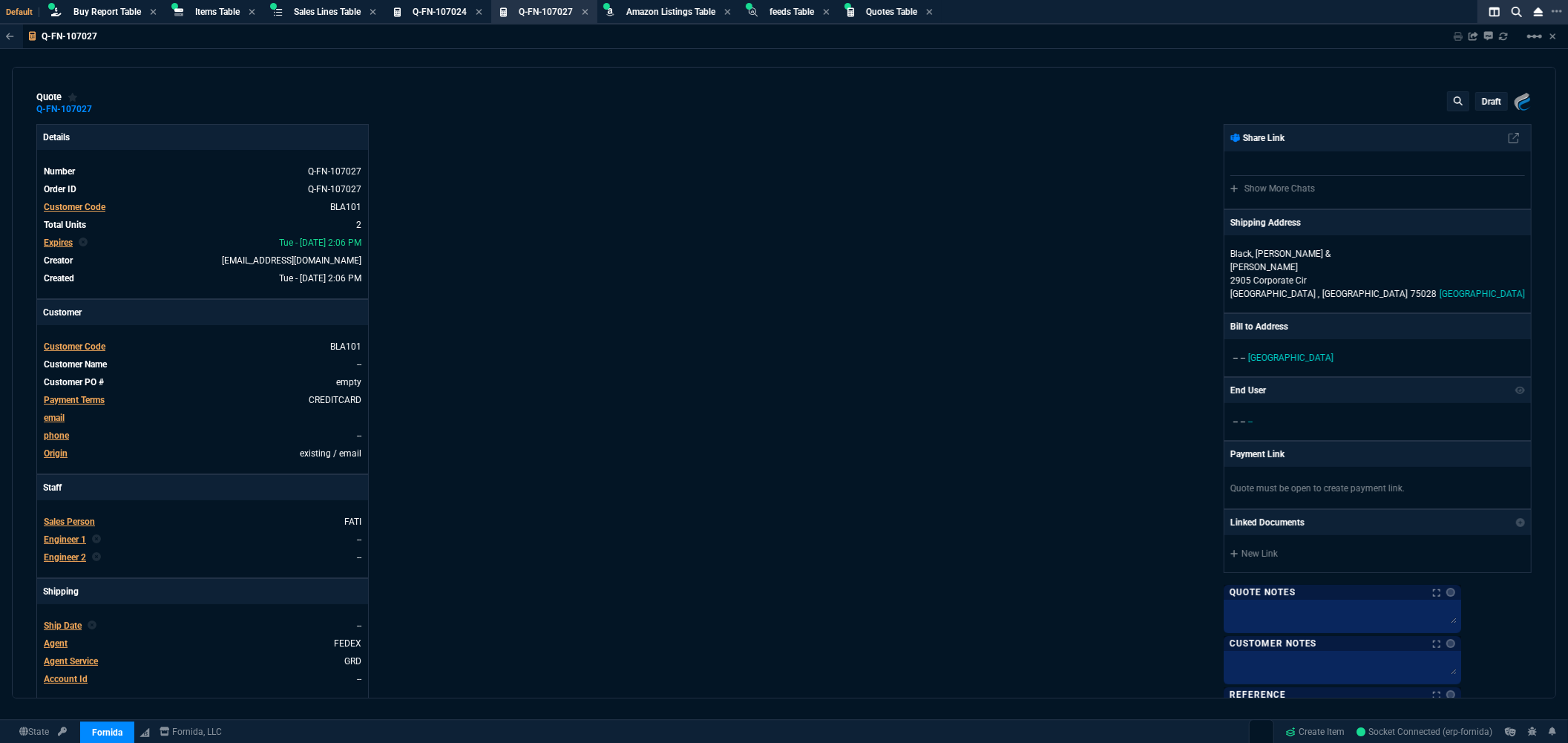
type input "23"
type input "817"
type input "33"
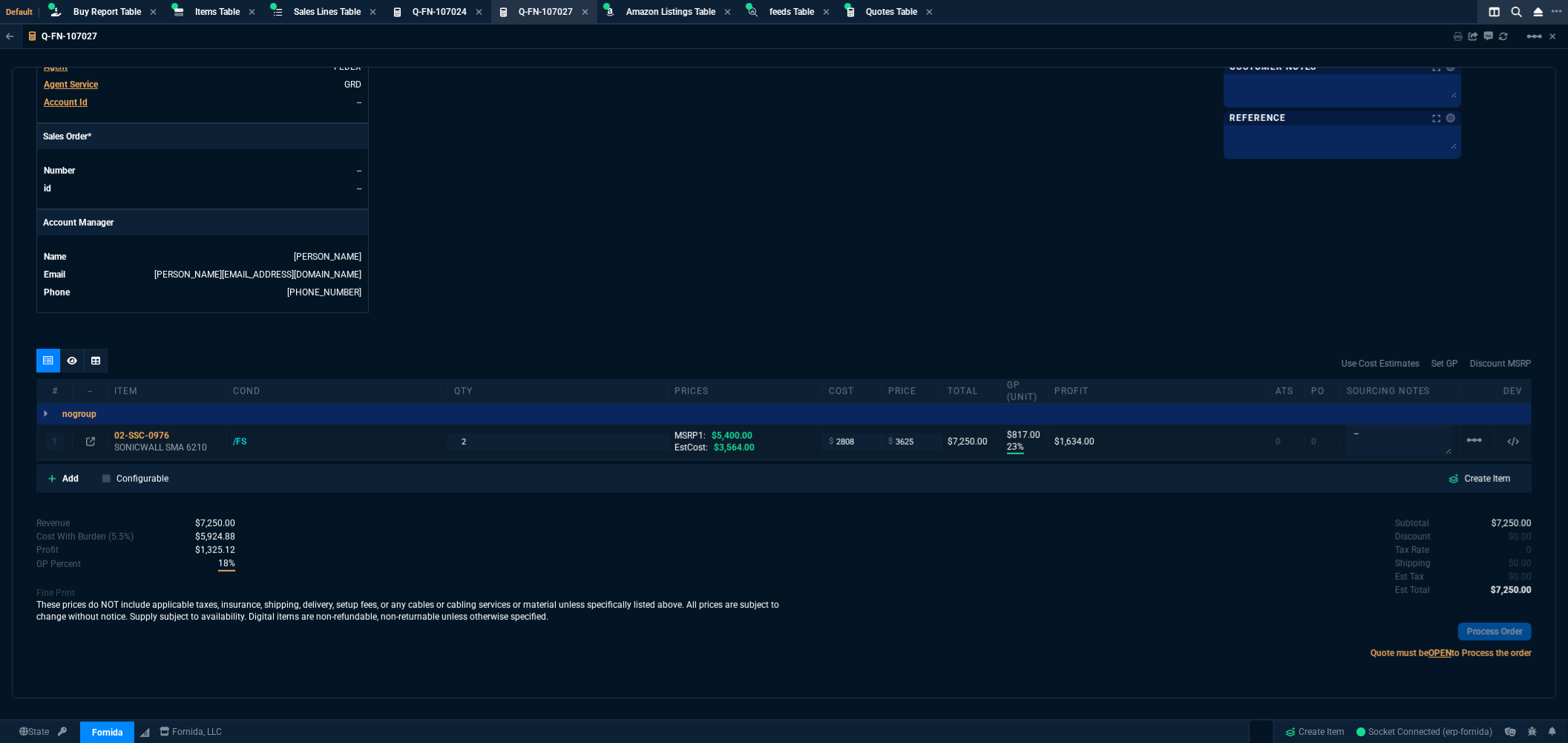
scroll to position [577, 0]
click at [1409, 546] on p "Tax Rate" at bounding box center [1412, 549] width 34 height 13
click at [1438, 547] on div "Tax Rate 0" at bounding box center [1463, 549] width 137 height 13
click at [1526, 550] on span "0" at bounding box center [1529, 549] width 5 height 10
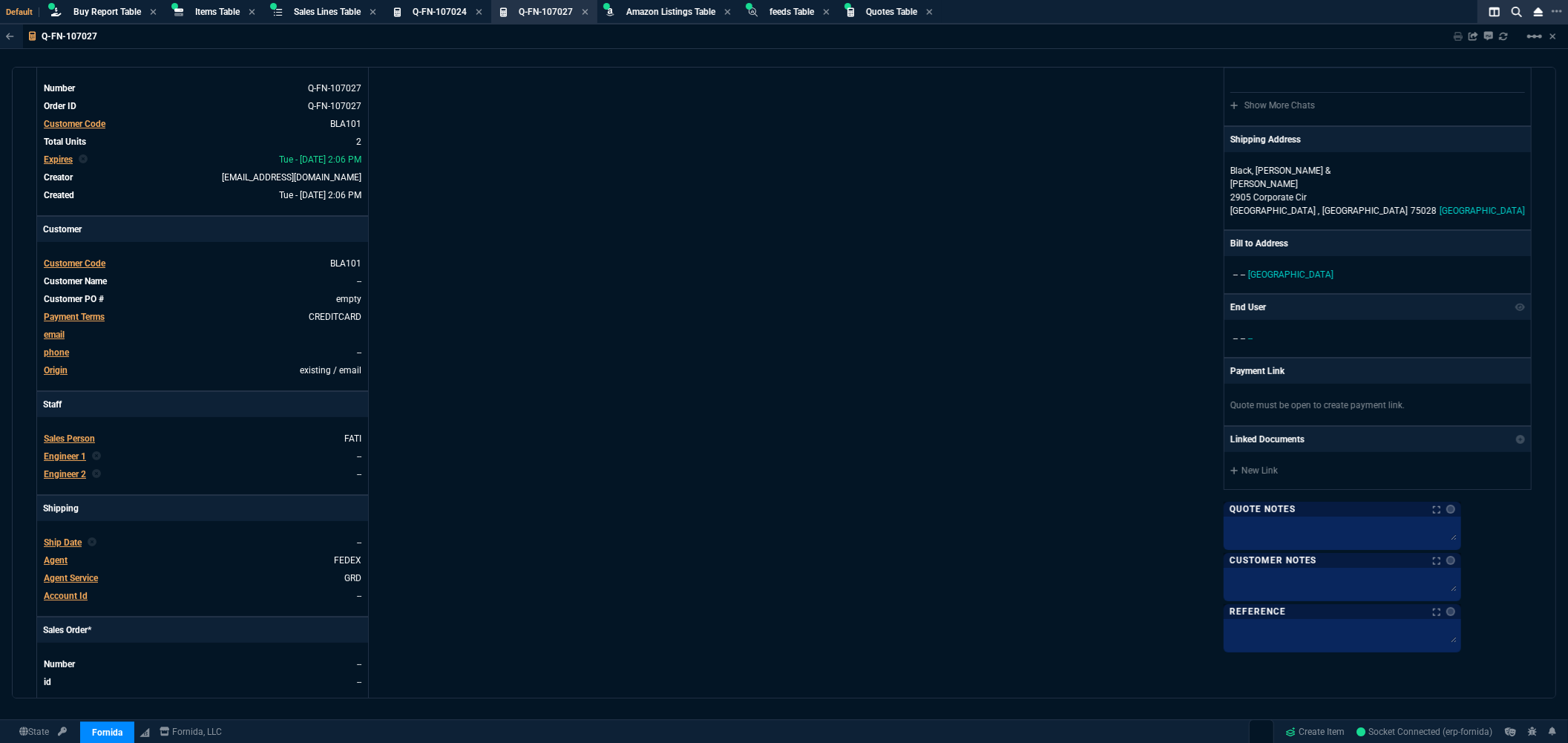
scroll to position [0, 0]
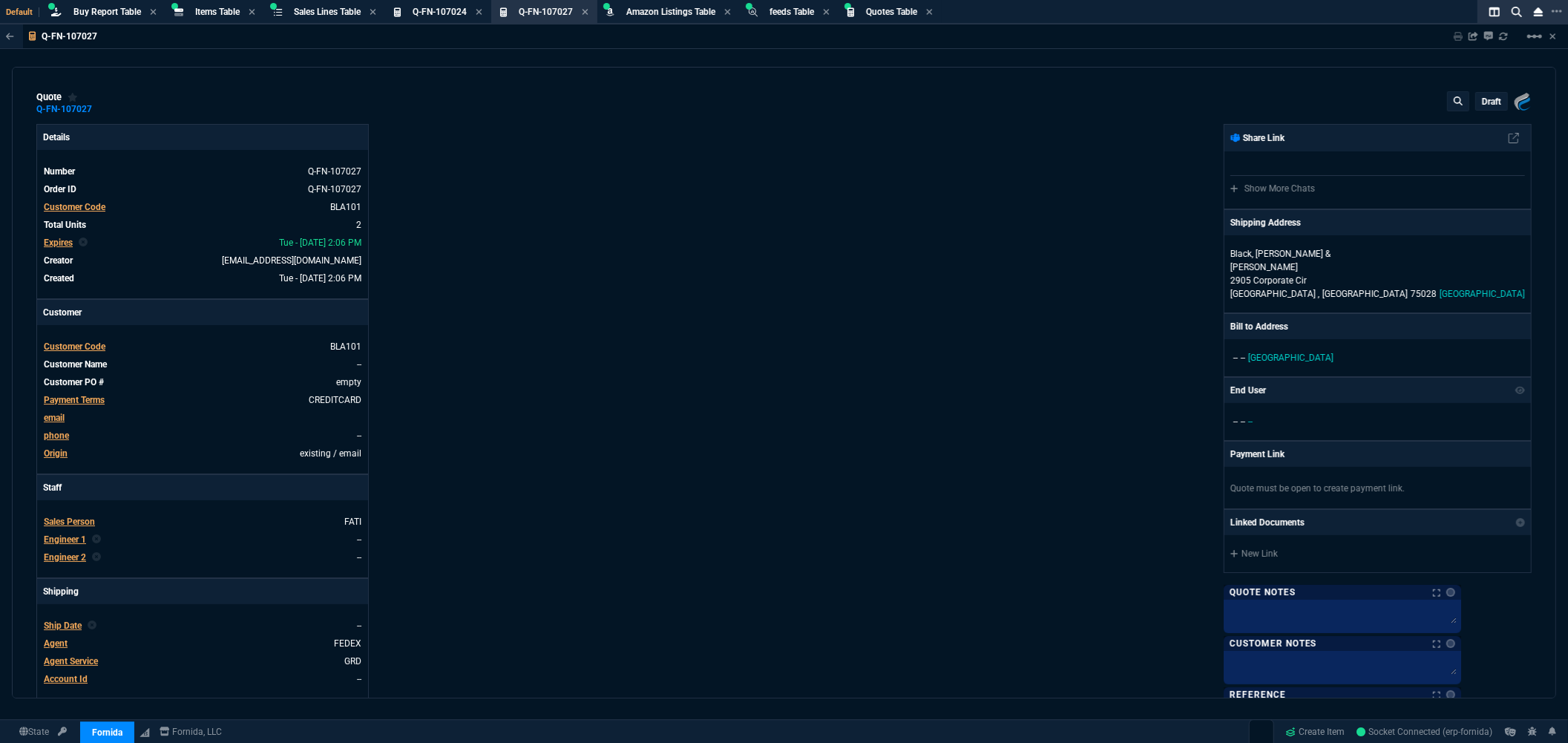
click at [1489, 103] on p "draft" at bounding box center [1491, 101] width 19 height 12
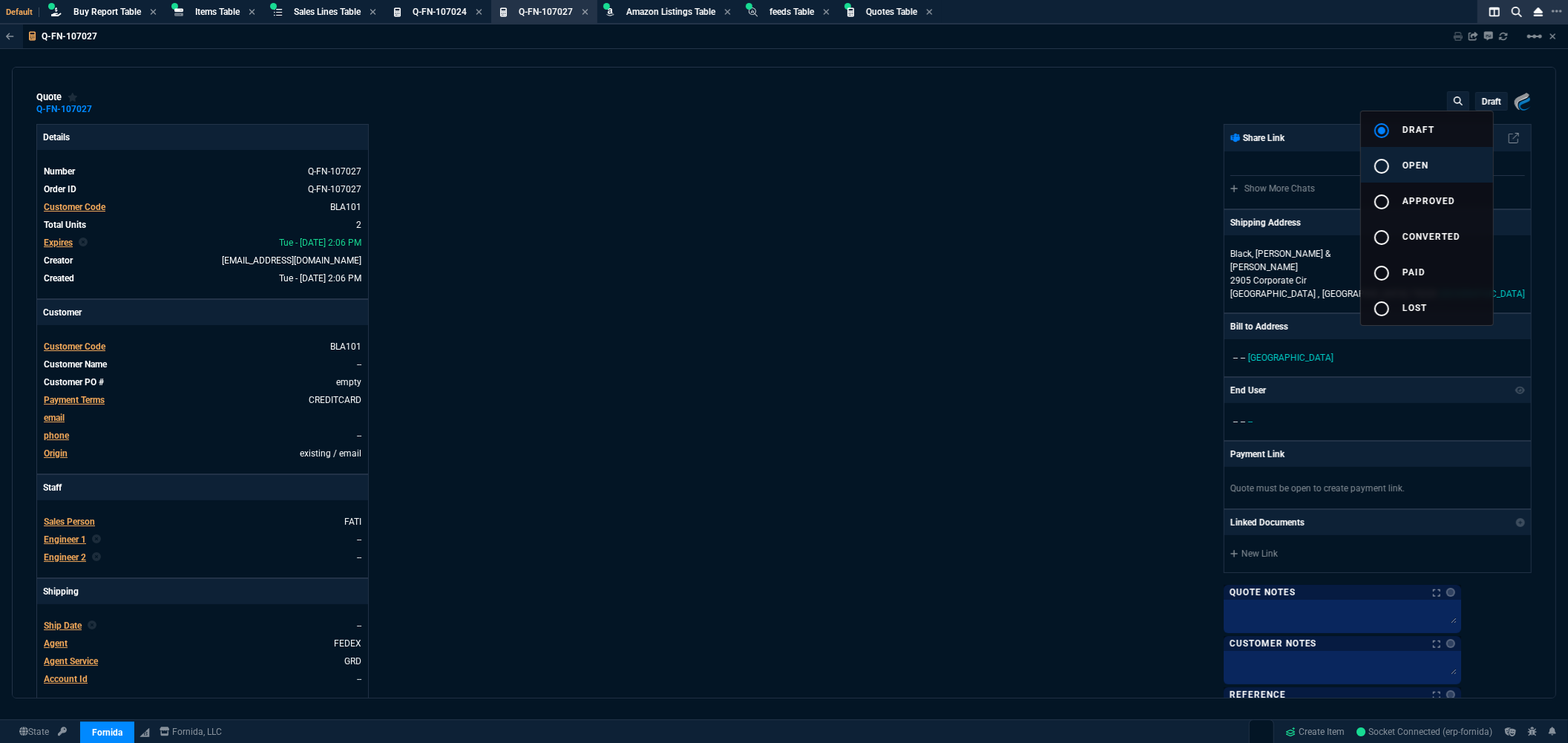
click at [1388, 165] on mat-icon "radio_button_unchecked" at bounding box center [1381, 166] width 18 height 18
click at [1192, 153] on div at bounding box center [784, 372] width 1568 height 743
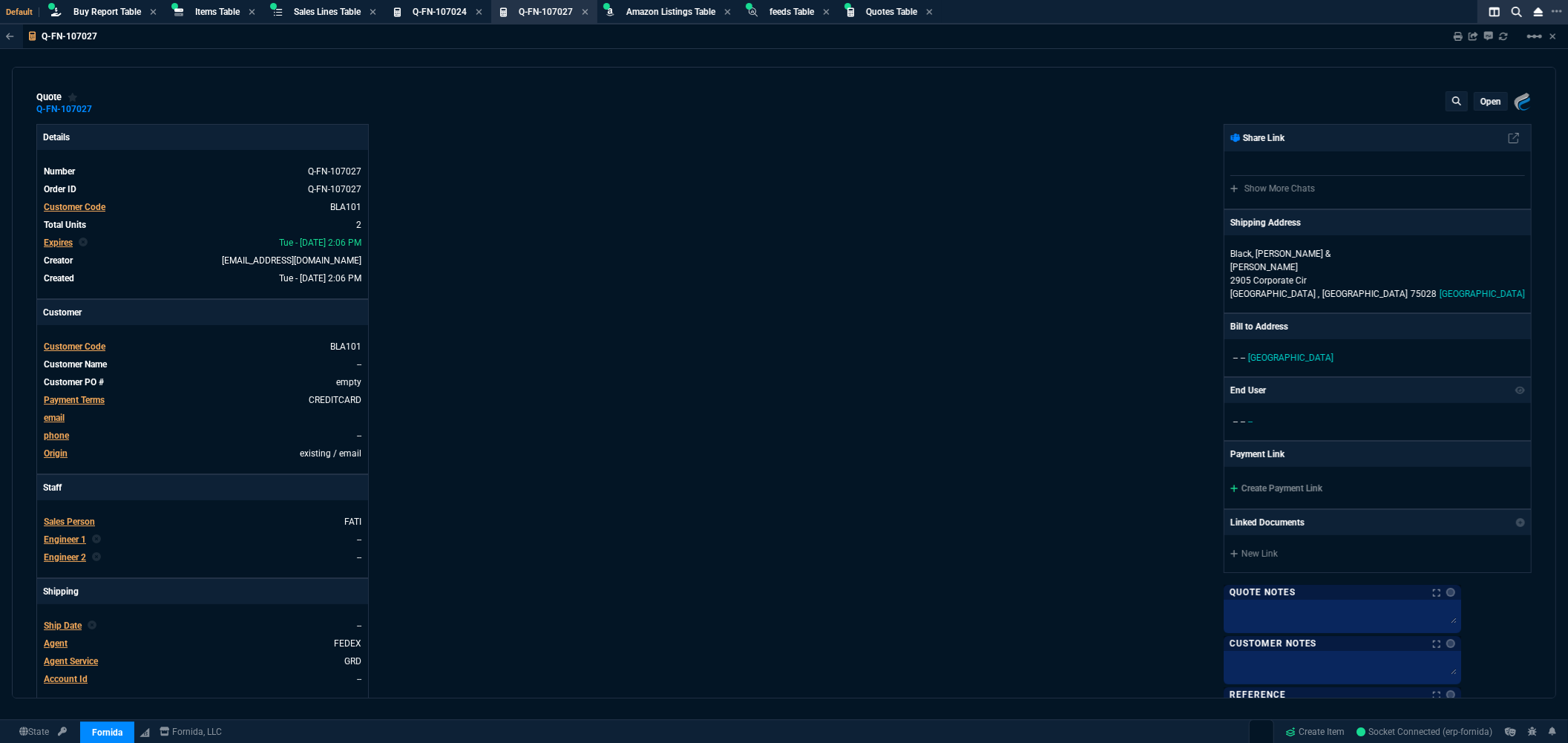
type input "23"
type input "817"
type input "33"
click at [1455, 35] on icon at bounding box center [1458, 36] width 9 height 9
type input "23"
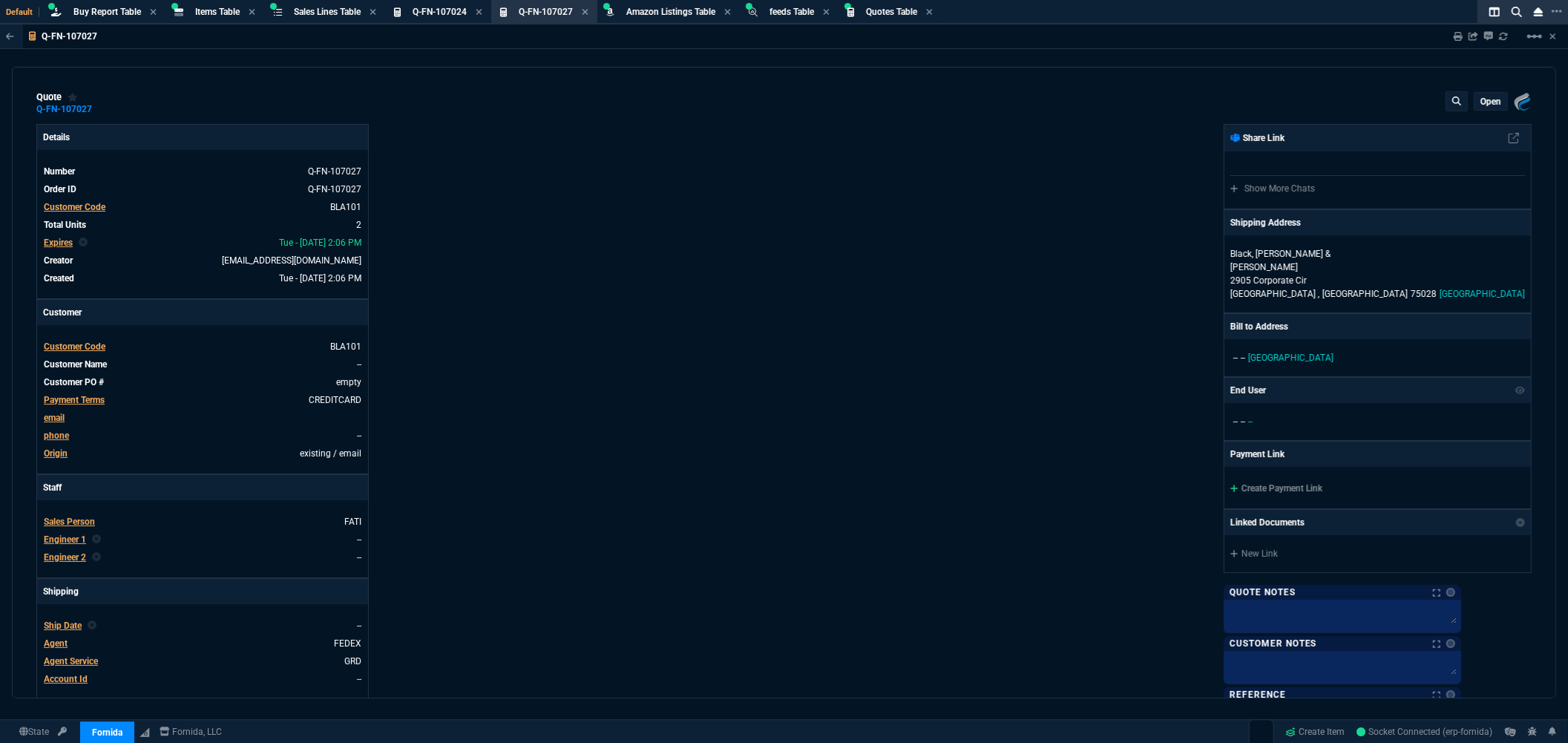
type input "817"
type input "33"
click at [302, 170] on nx-icon at bounding box center [301, 171] width 14 height 10
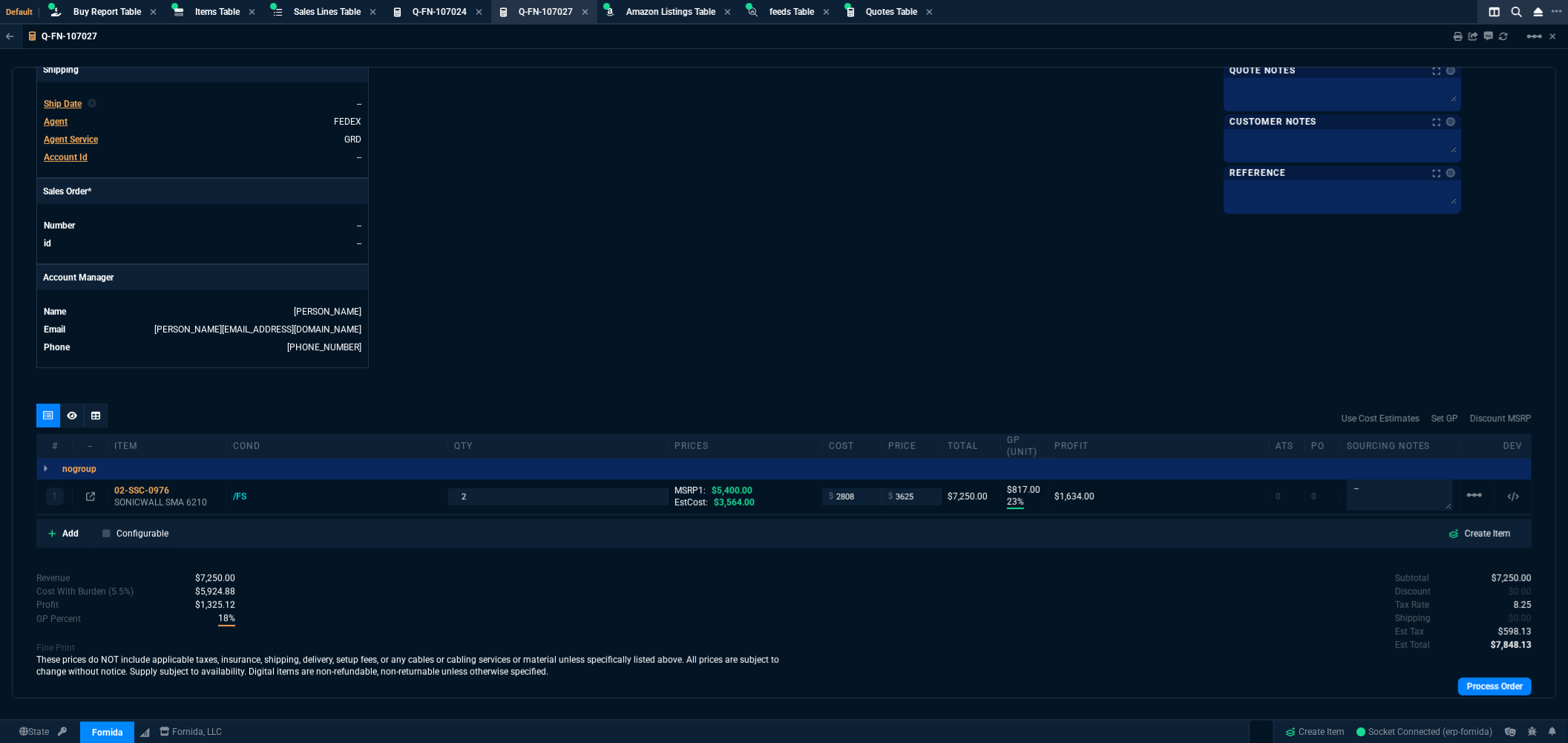
scroll to position [482, 0]
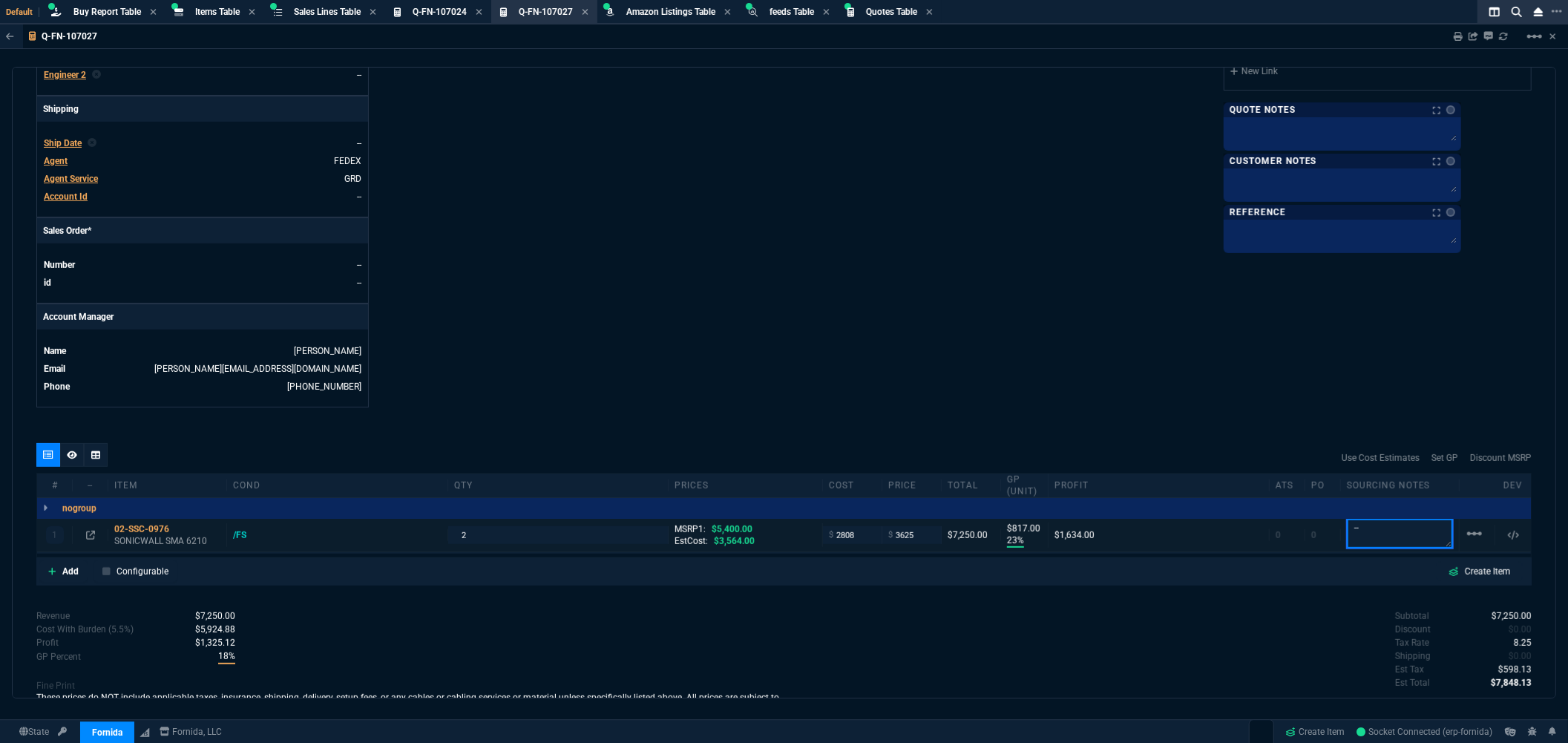
click at [1398, 542] on textarea "--" at bounding box center [1400, 533] width 106 height 30
paste textarea "SPR-0606156"
type textarea "--SPR-0606156"
click at [1120, 374] on div "Fornida, LLC 2609 Technology Dr Suite 300 Plano, TX 75074 Share Link Show More …" at bounding box center [1158, 25] width 748 height 766
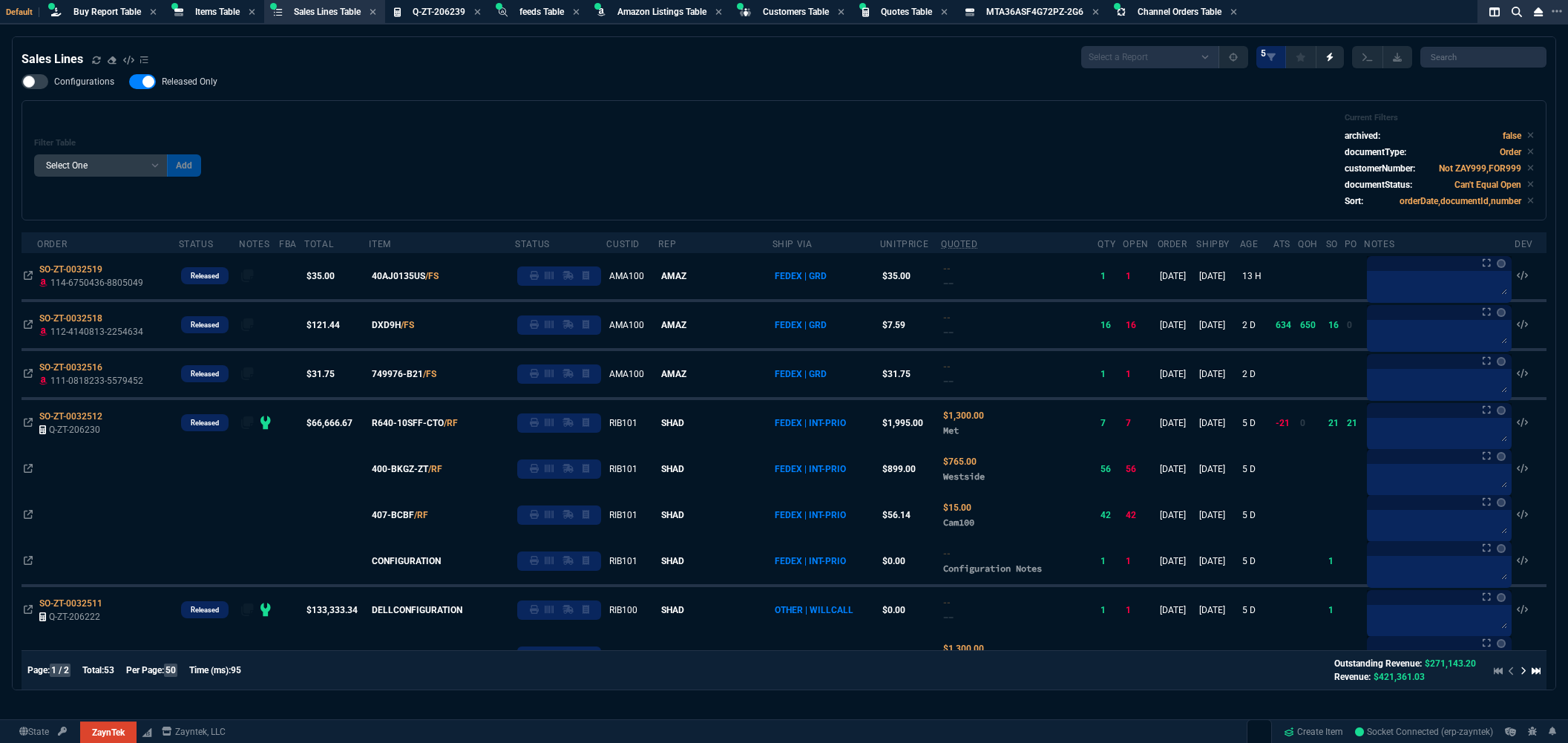
select select
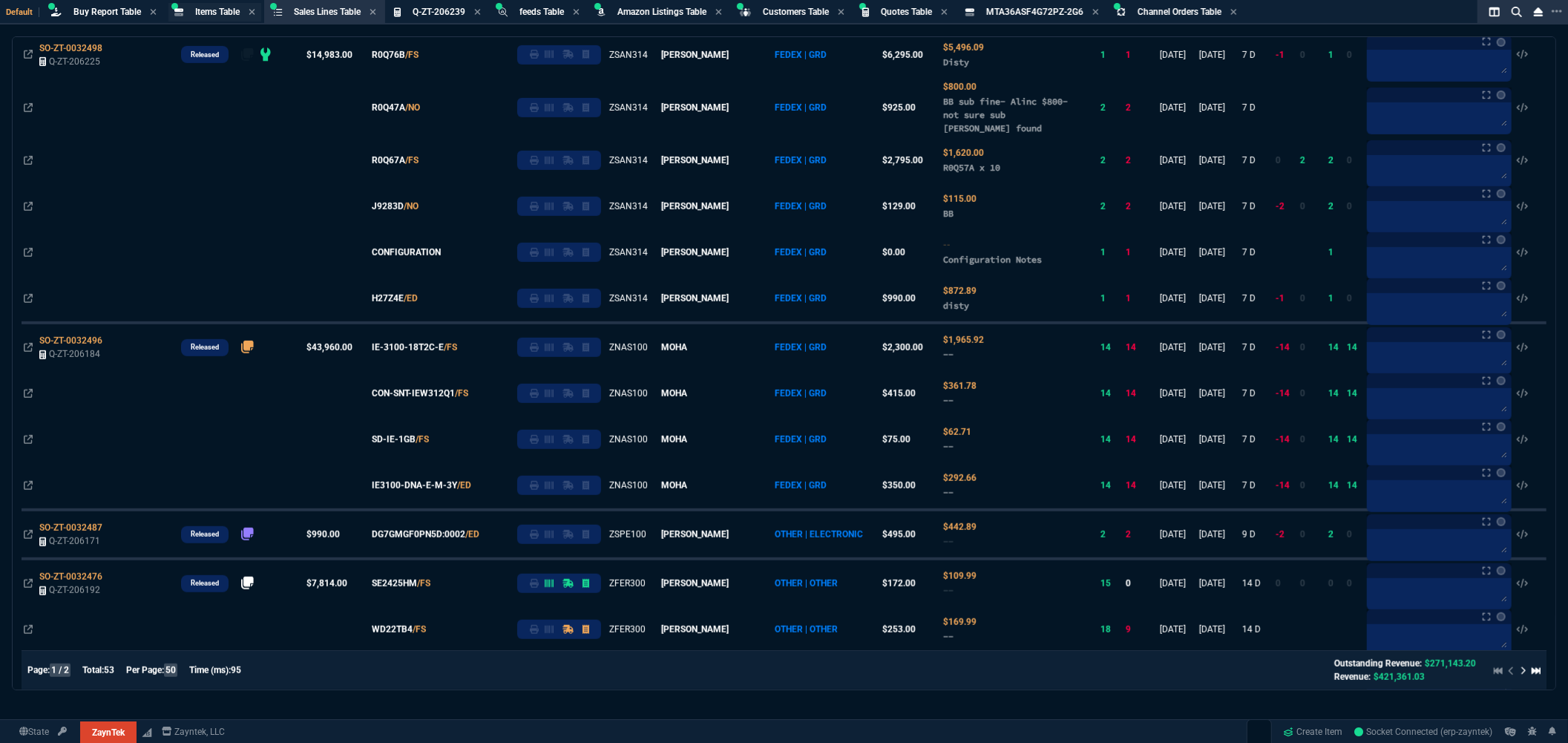
click at [213, 12] on span "Items Table" at bounding box center [217, 12] width 45 height 10
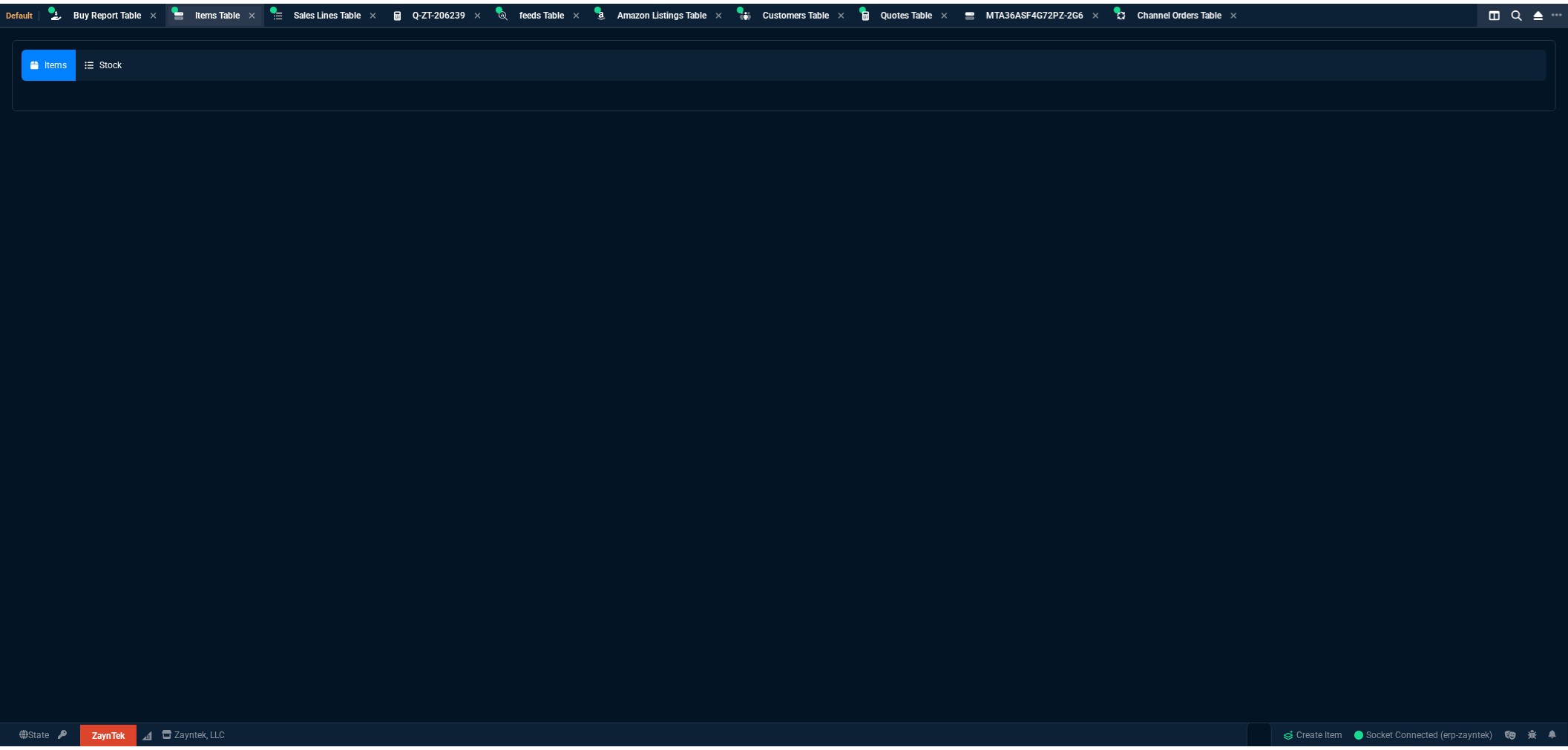
scroll to position [0, 0]
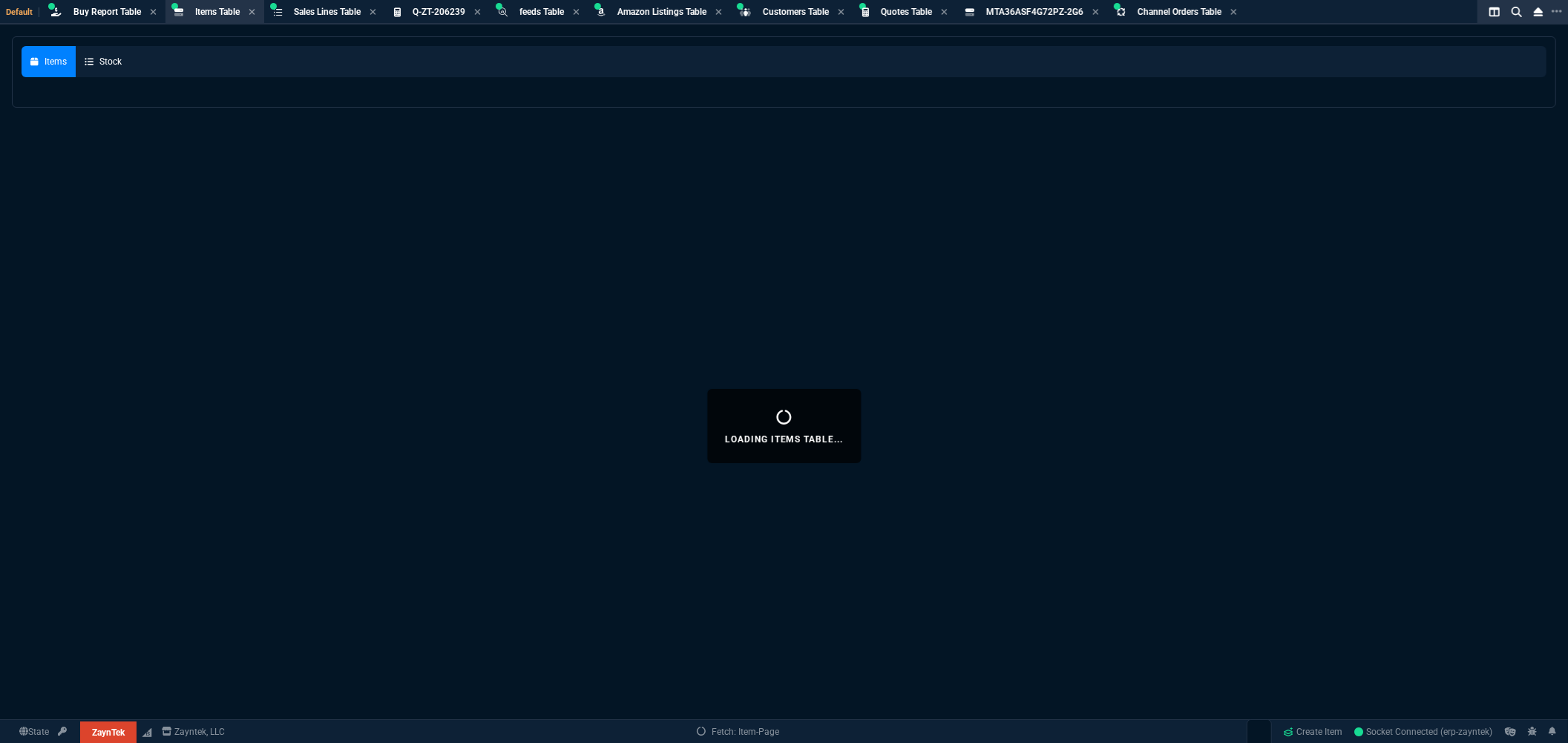
select select
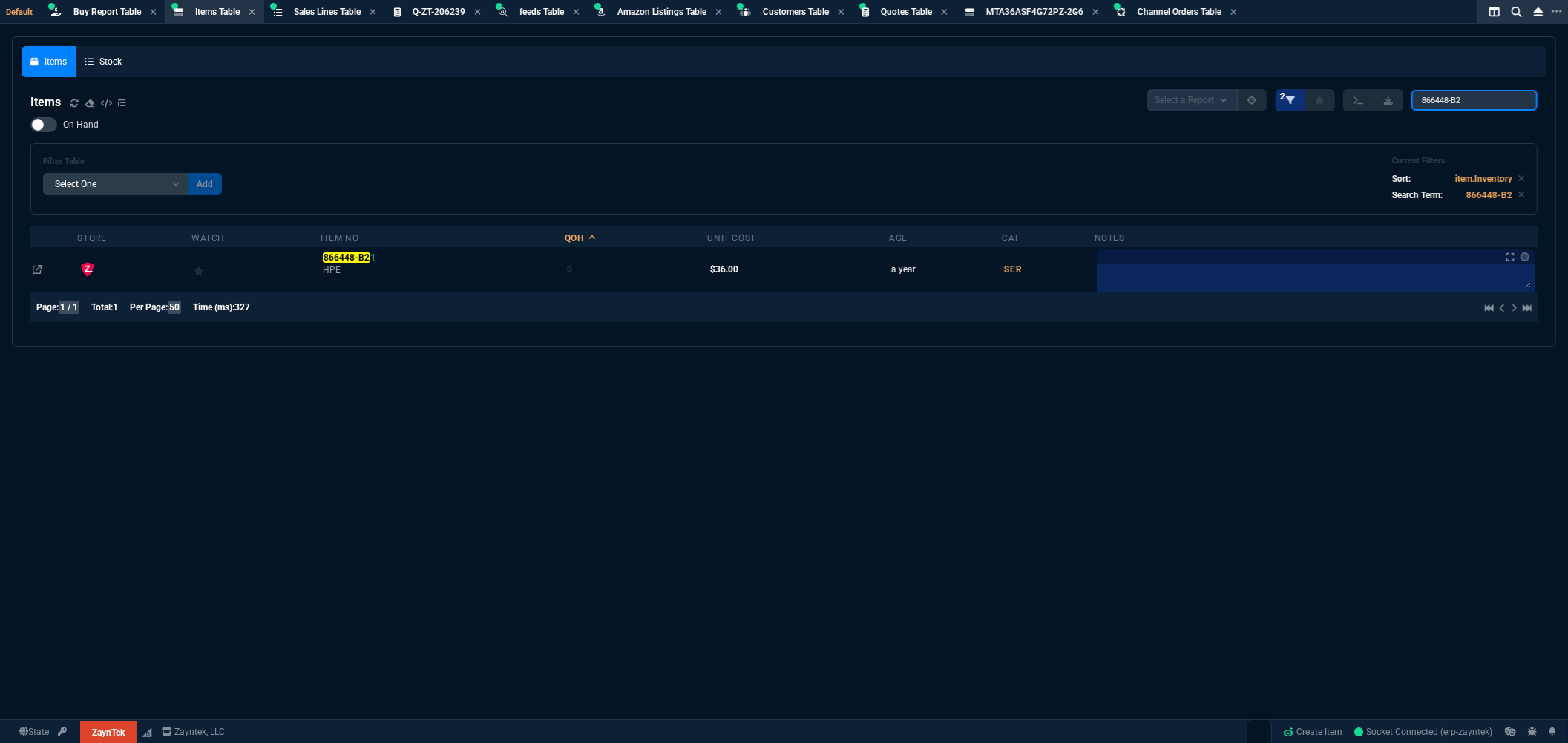
drag, startPoint x: 1479, startPoint y: 95, endPoint x: 1299, endPoint y: 88, distance: 180.1
click at [1299, 89] on div "Select a Report NEW QUERY 2 866448-B2" at bounding box center [1342, 100] width 390 height 22
paste input "79658-001"
type input "879658-001"
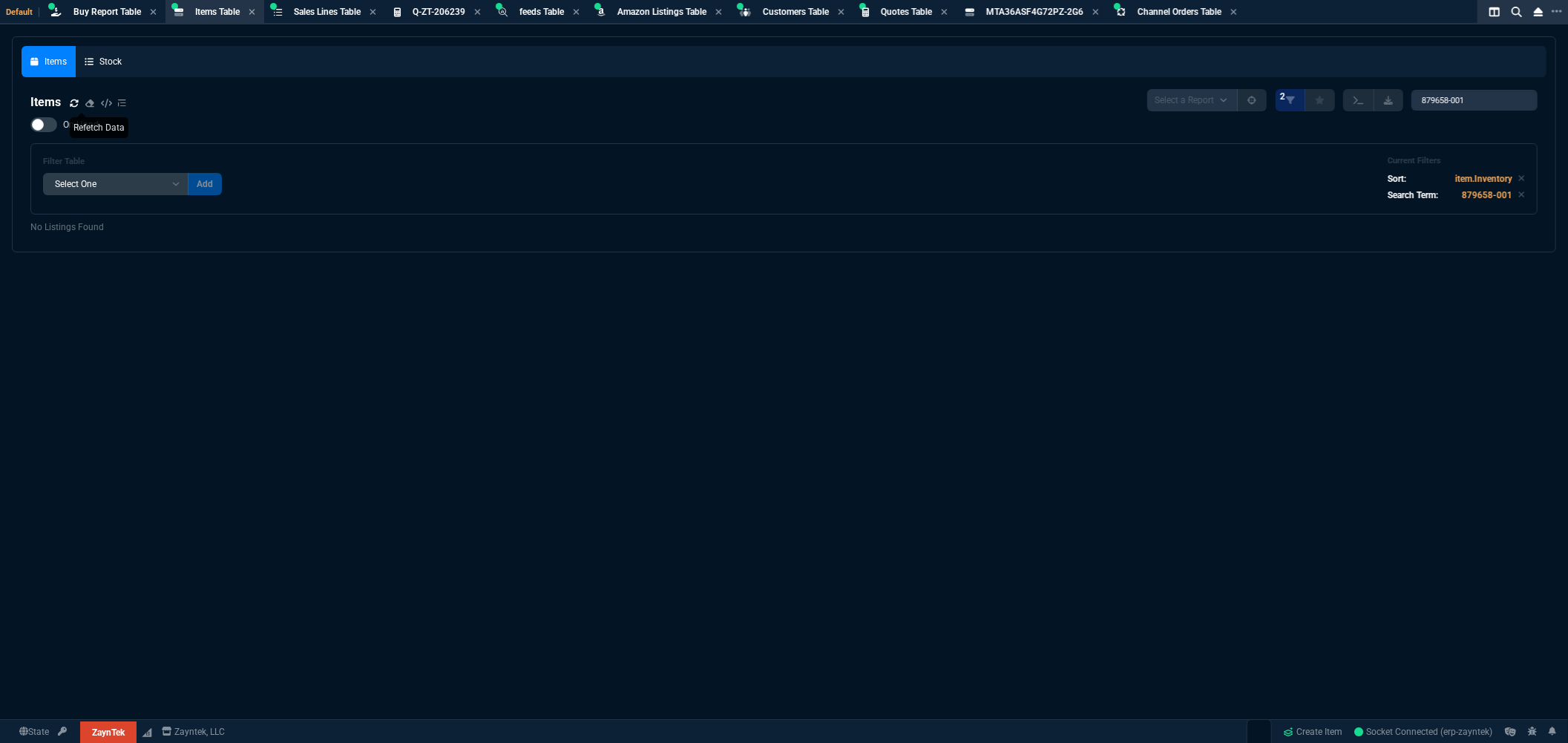
click at [76, 100] on icon at bounding box center [74, 103] width 8 height 8
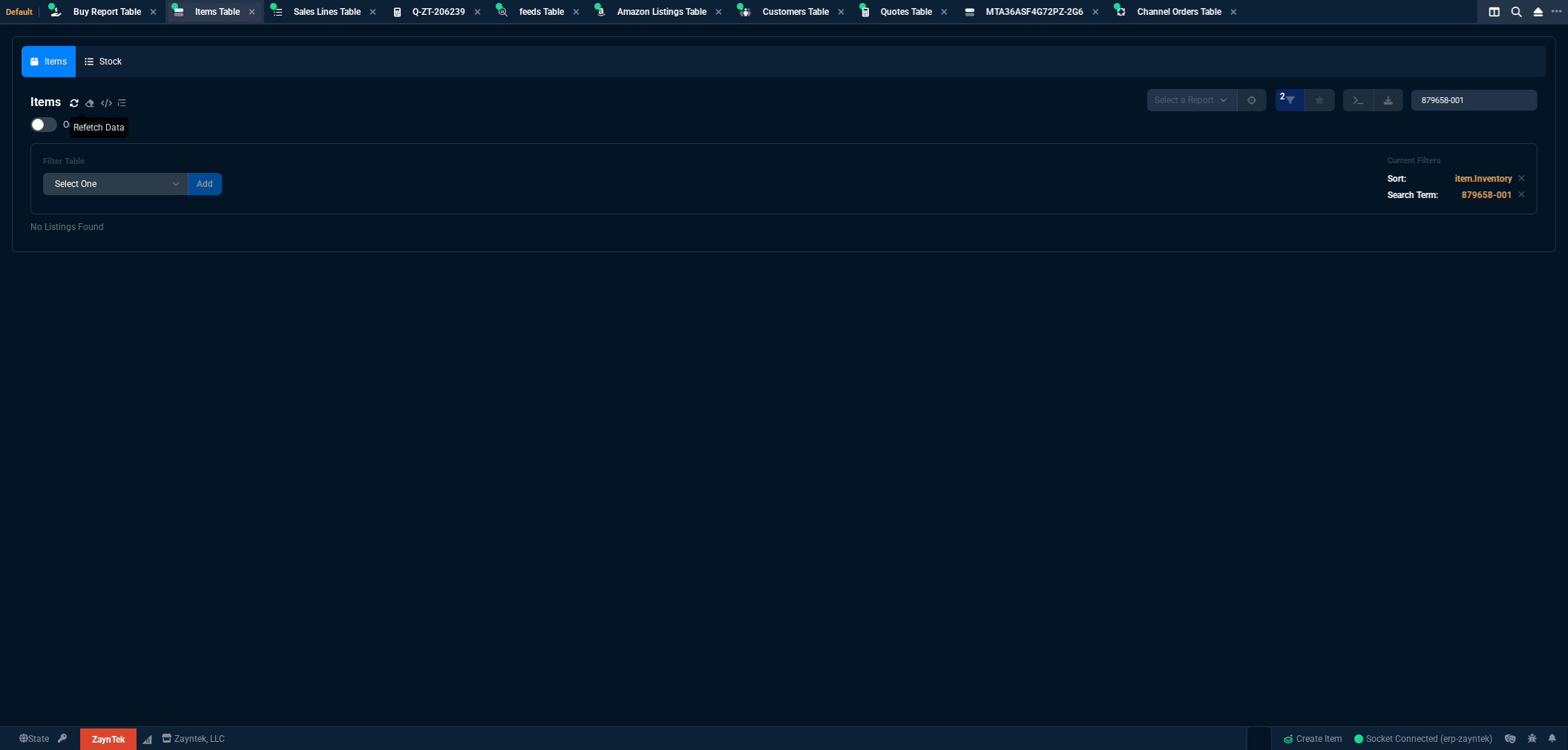
click at [199, 7] on span "Items Table" at bounding box center [217, 12] width 45 height 10
drag, startPoint x: 1485, startPoint y: 103, endPoint x: 1328, endPoint y: 92, distance: 157.4
click at [1334, 92] on div "Select a Report NEW QUERY 2 879658-001" at bounding box center [1342, 100] width 390 height 22
click at [70, 98] on nx-icon at bounding box center [75, 103] width 9 height 10
click at [181, 9] on icon at bounding box center [179, 13] width 9 height 9
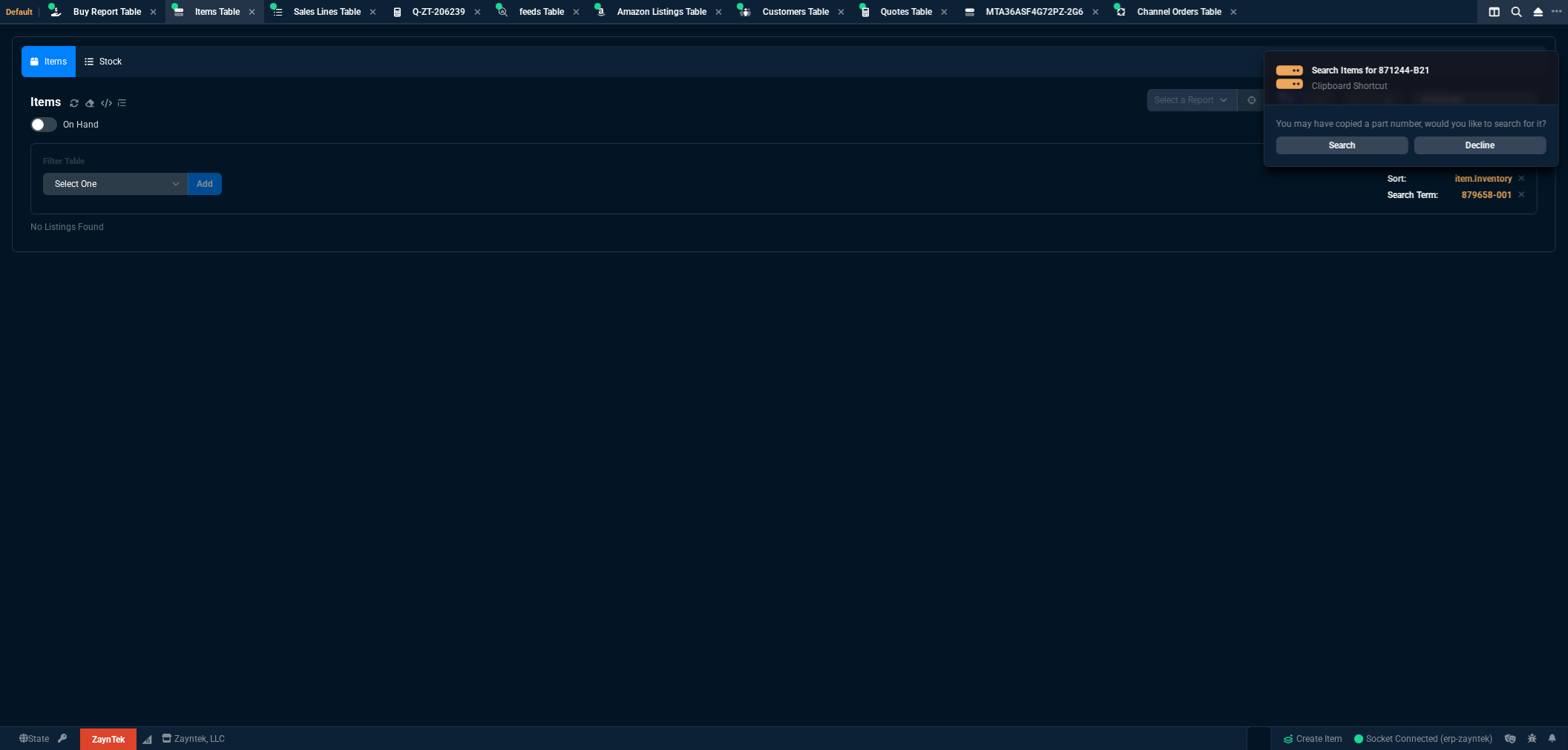
click at [1358, 137] on link "Search" at bounding box center [1341, 145] width 132 height 18
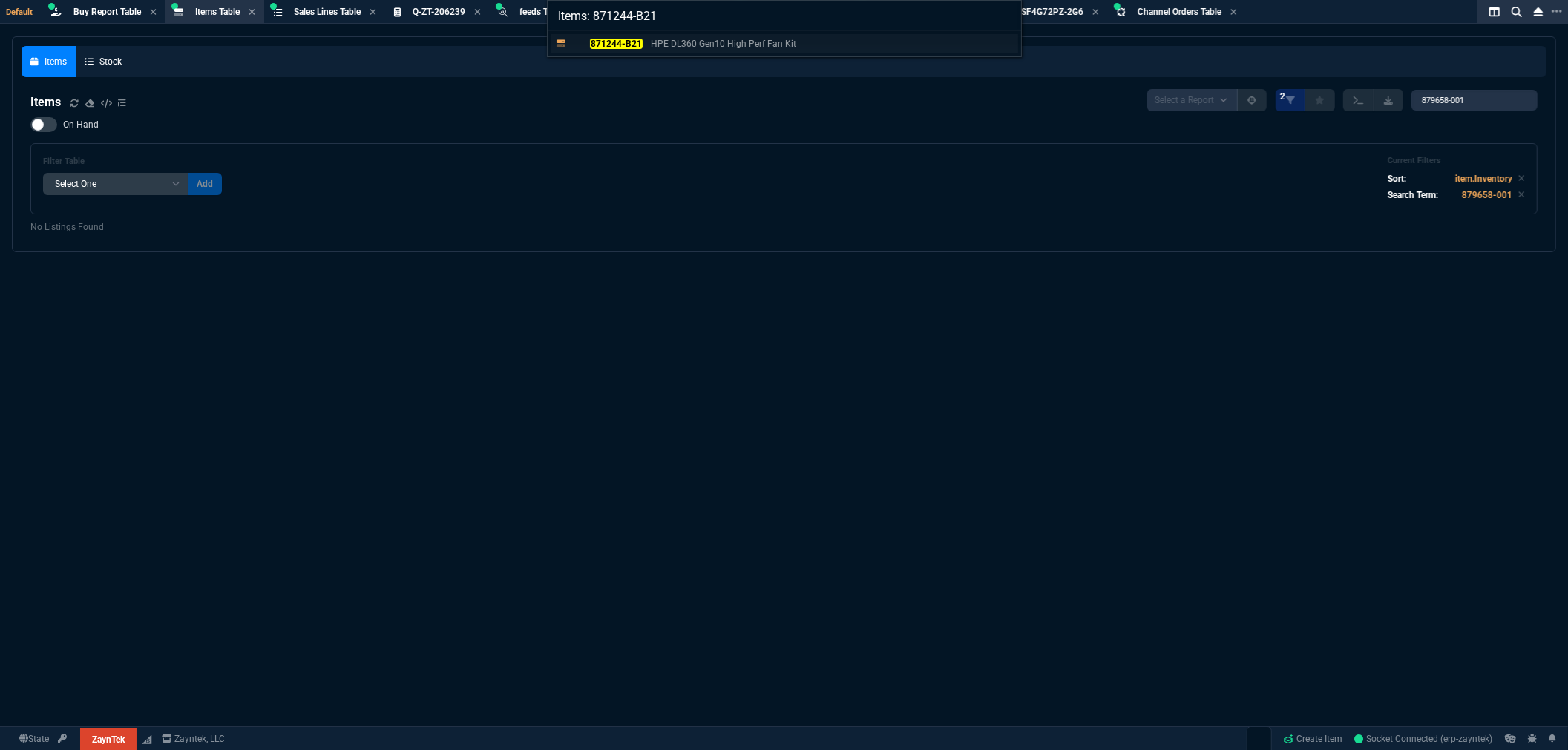
click at [609, 37] on p "871244-B21" at bounding box center [606, 43] width 71 height 13
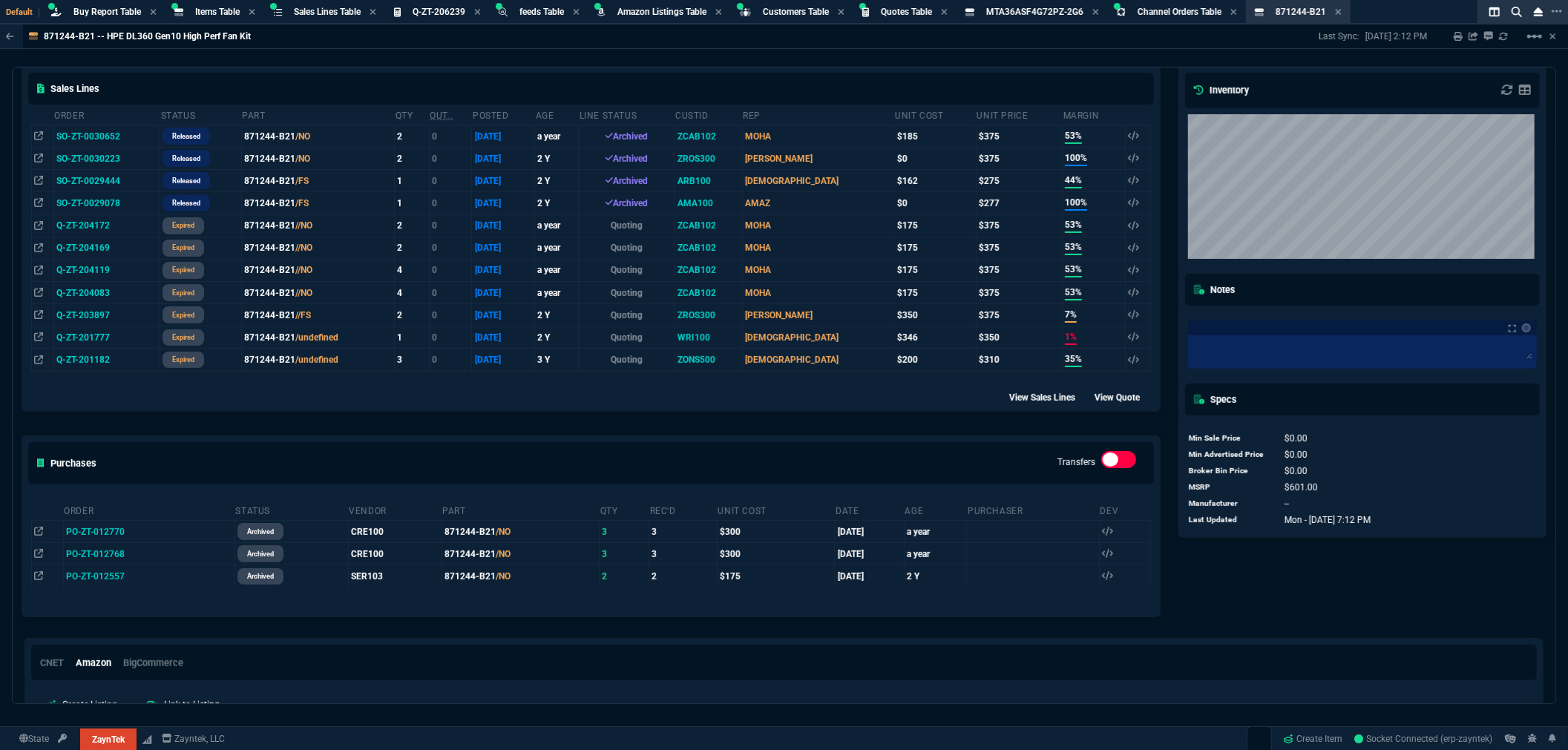
scroll to position [330, 0]
